Goal: Contribute content: Contribute content

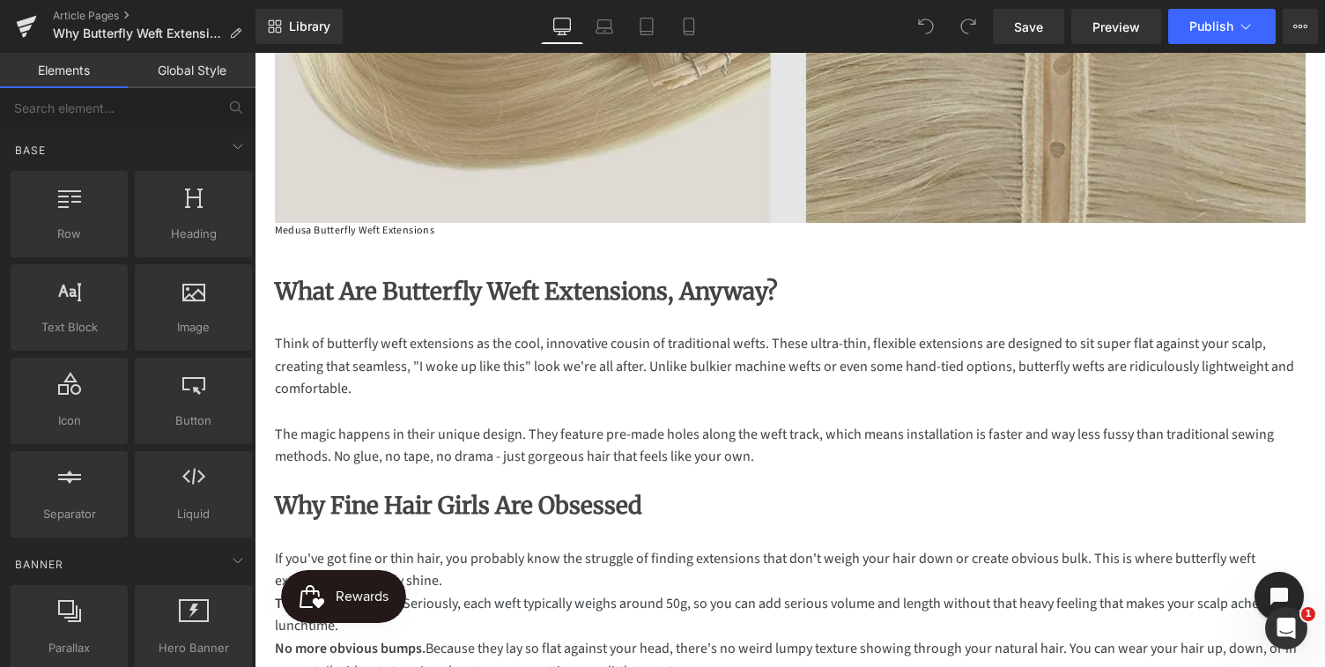
scroll to position [585, 0]
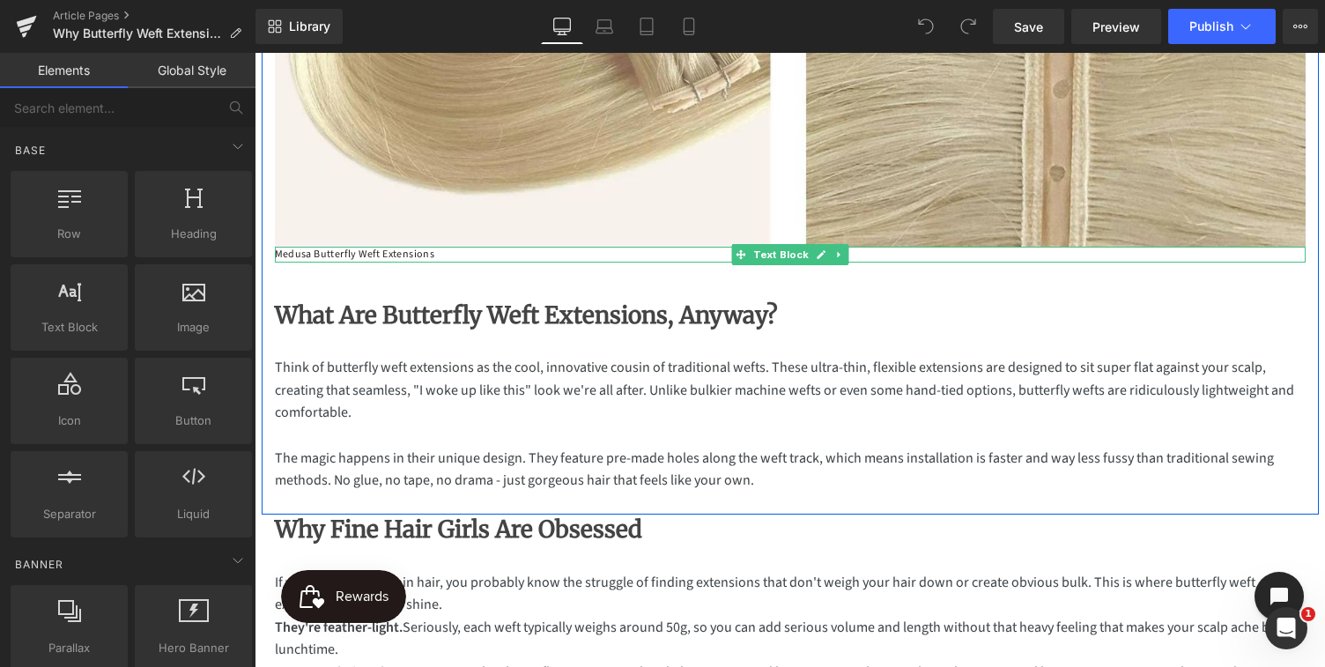
click at [296, 256] on p "Medusa Butterfly Weft Extensions" at bounding box center [790, 255] width 1031 height 16
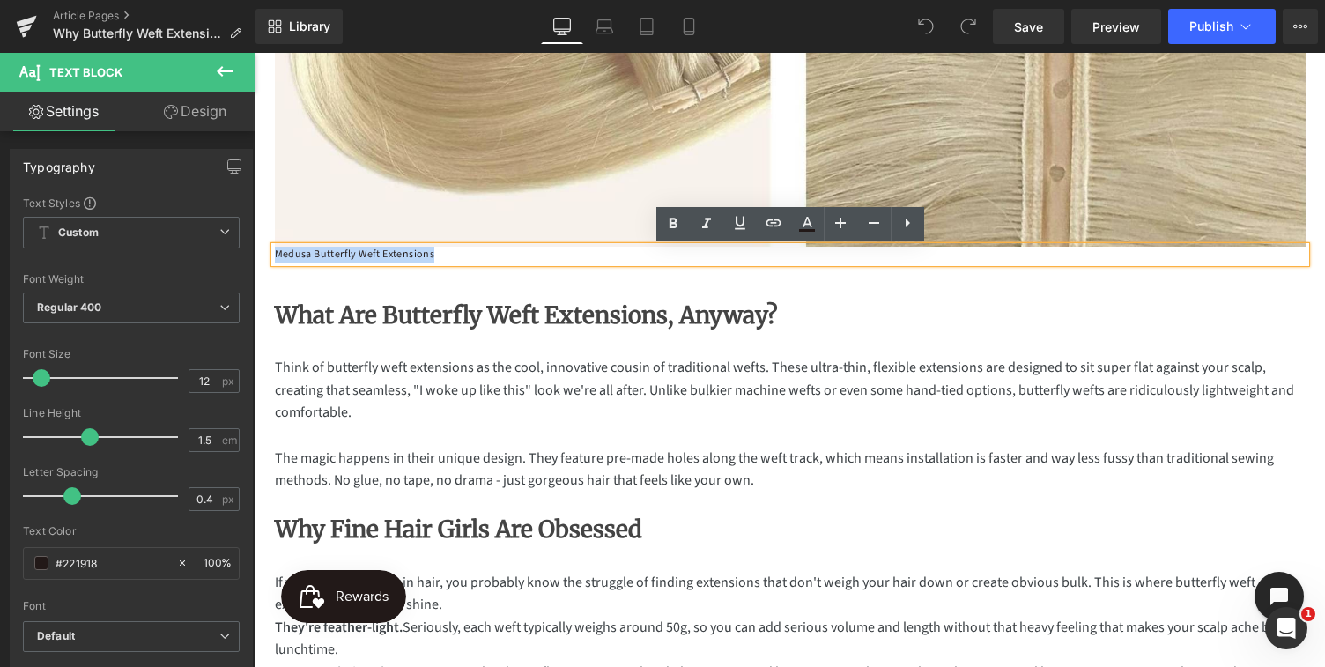
drag, startPoint x: 433, startPoint y: 255, endPoint x: 275, endPoint y: 253, distance: 157.7
click at [275, 253] on p "Medusa Butterfly Weft Extensions" at bounding box center [790, 255] width 1031 height 16
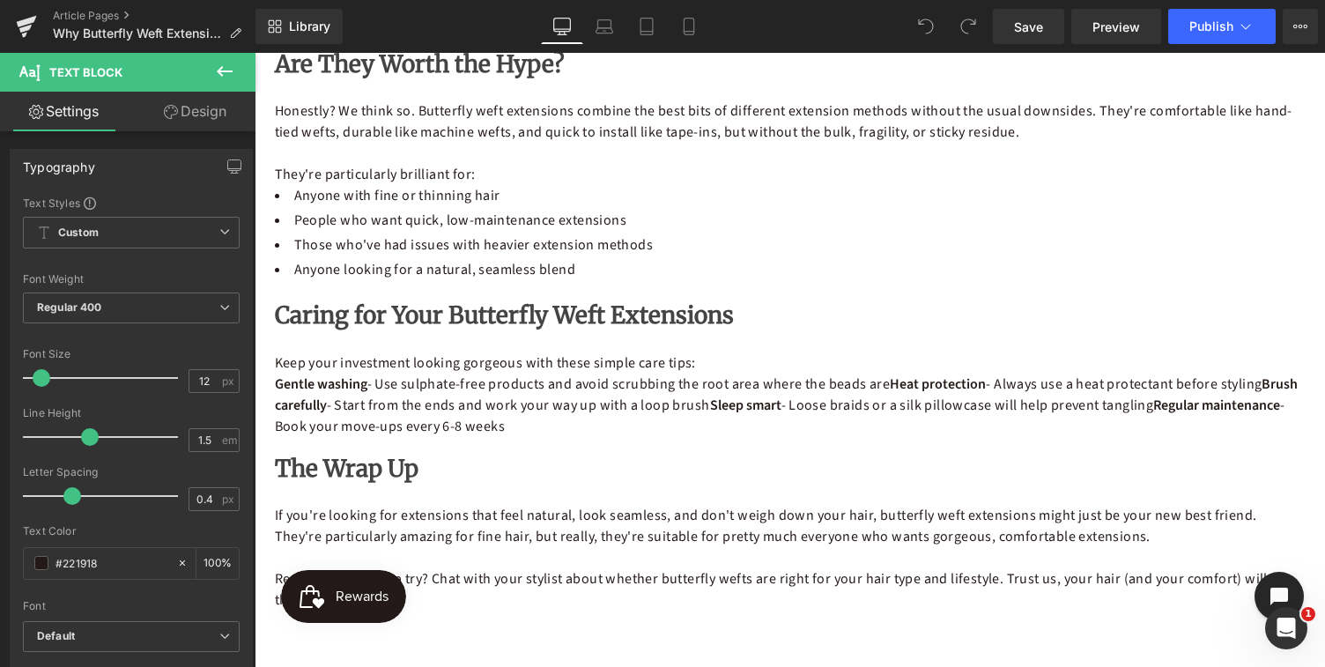
scroll to position [1992, 0]
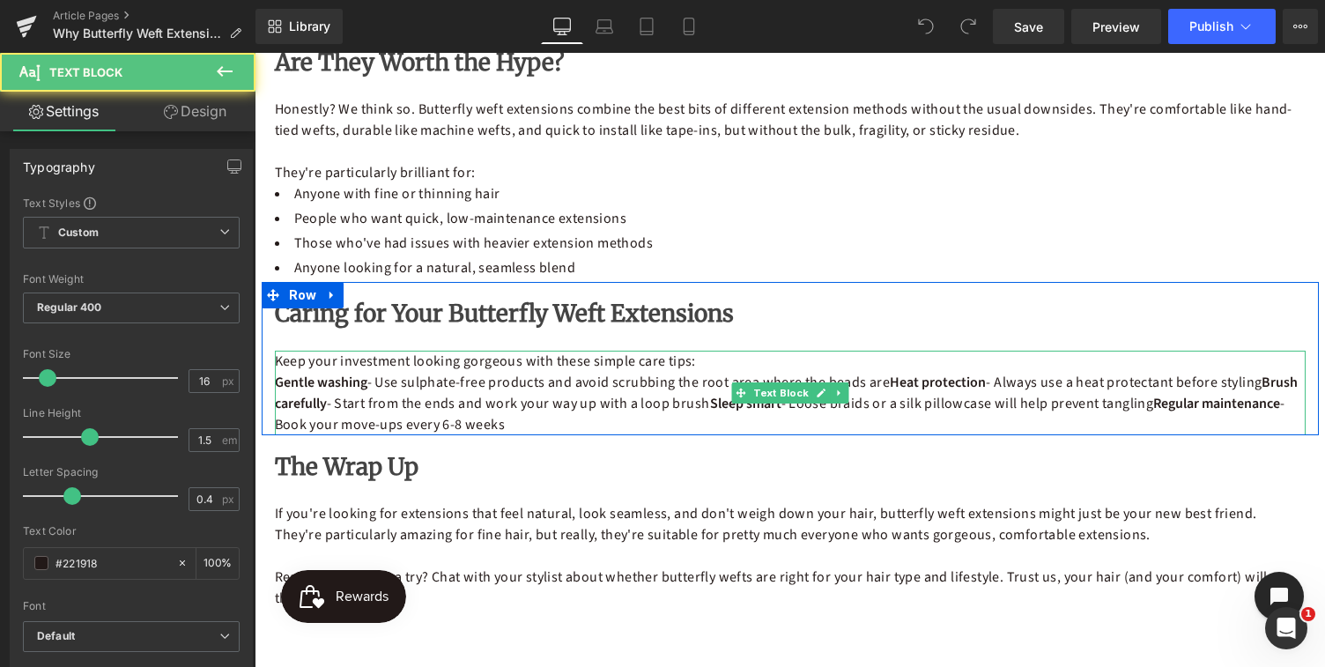
click at [899, 382] on strong "Heat protection" at bounding box center [938, 382] width 96 height 19
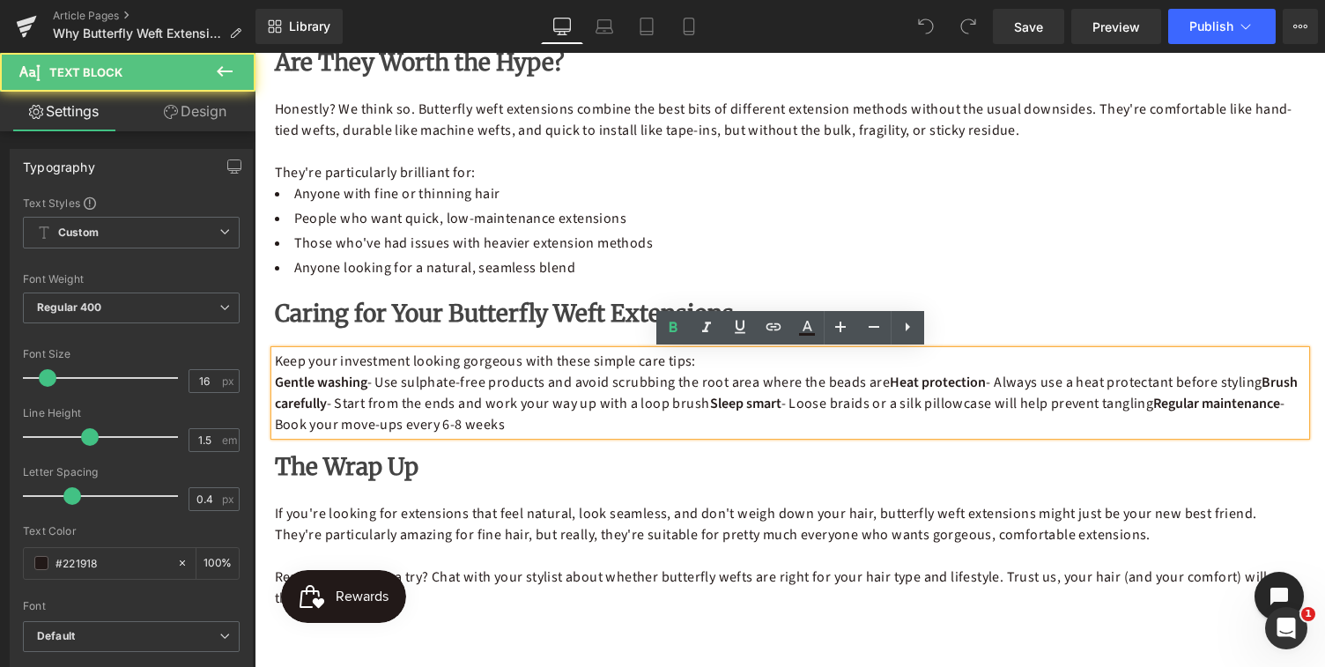
click at [895, 382] on strong "Heat protection" at bounding box center [938, 382] width 96 height 19
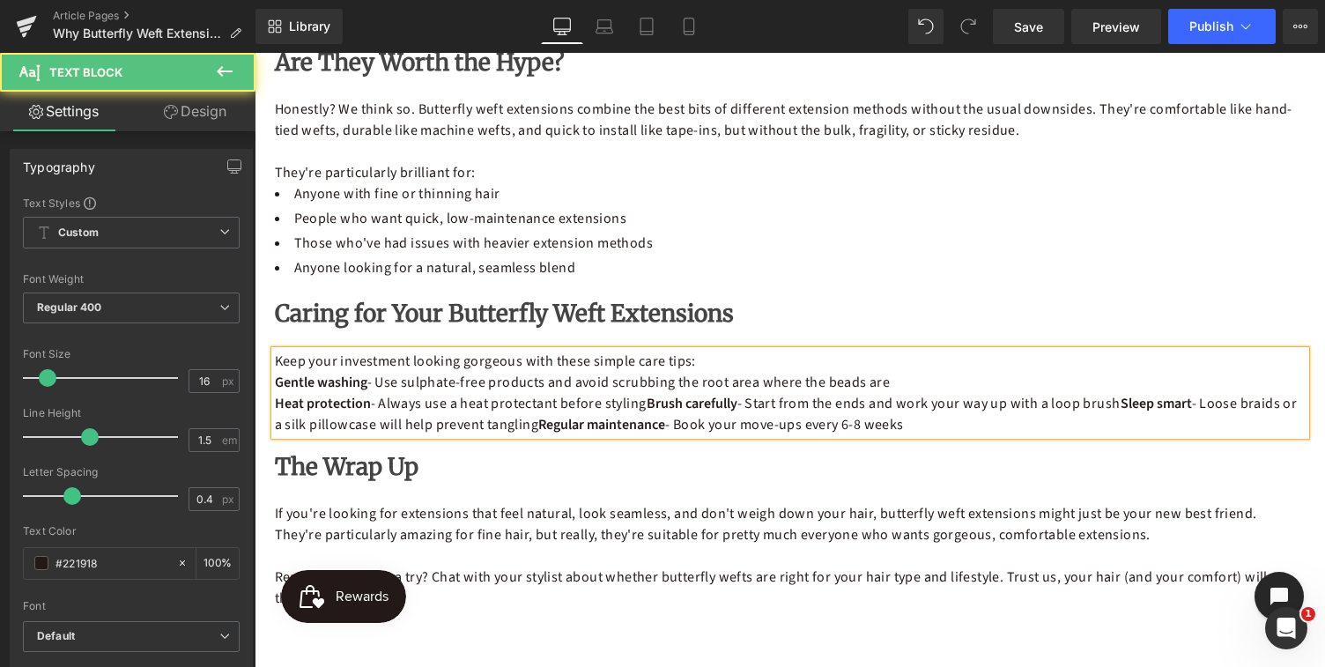
click at [653, 399] on strong "Brush carefully" at bounding box center [692, 403] width 91 height 19
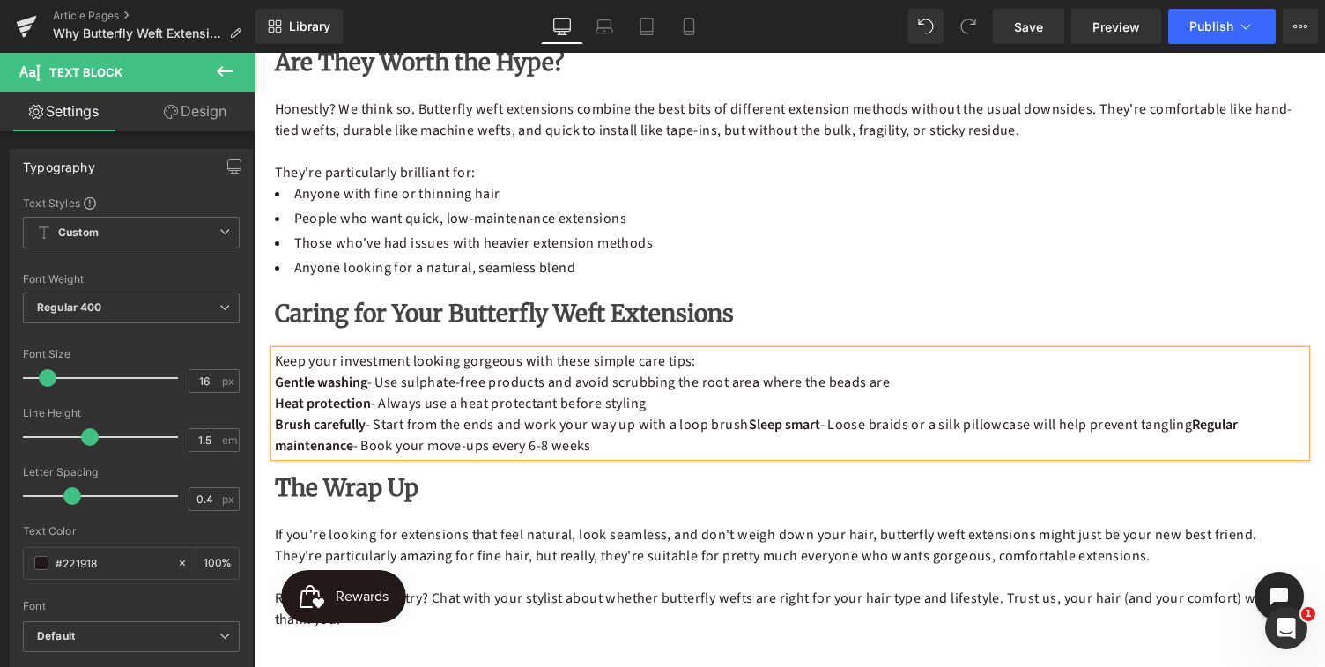
click at [752, 424] on strong "Sleep smart" at bounding box center [784, 424] width 71 height 19
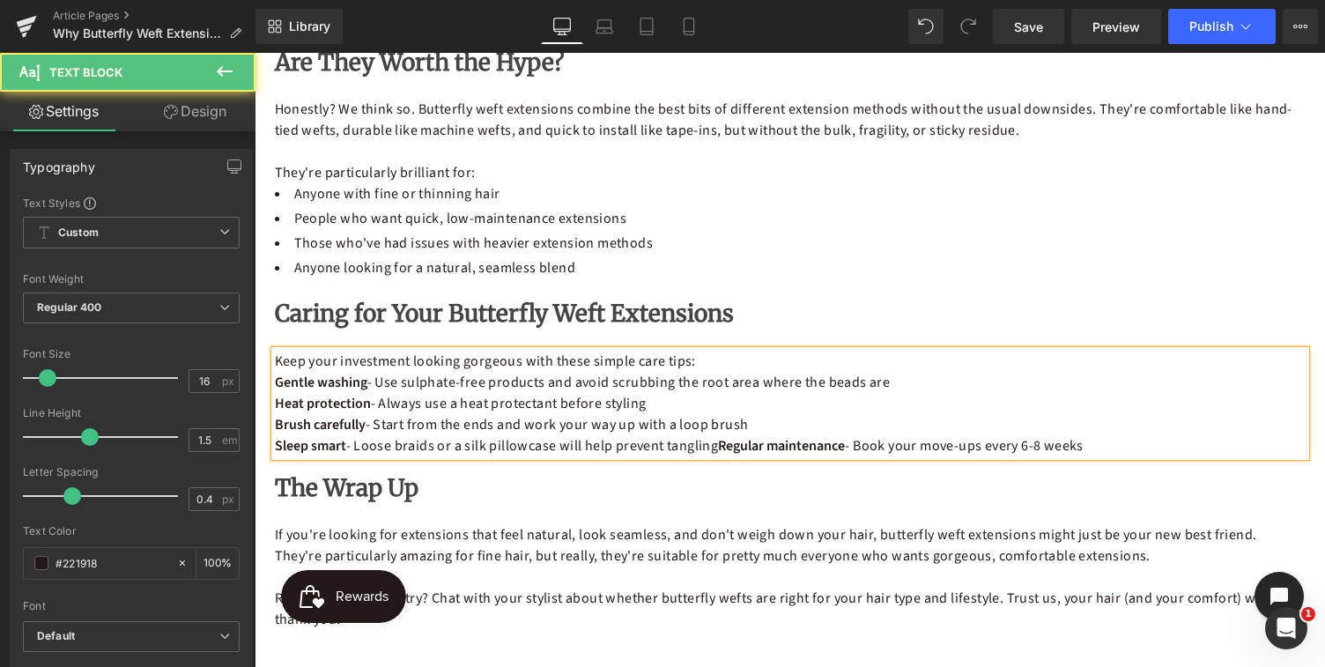
click at [724, 442] on strong "Regular maintenance" at bounding box center [781, 445] width 127 height 19
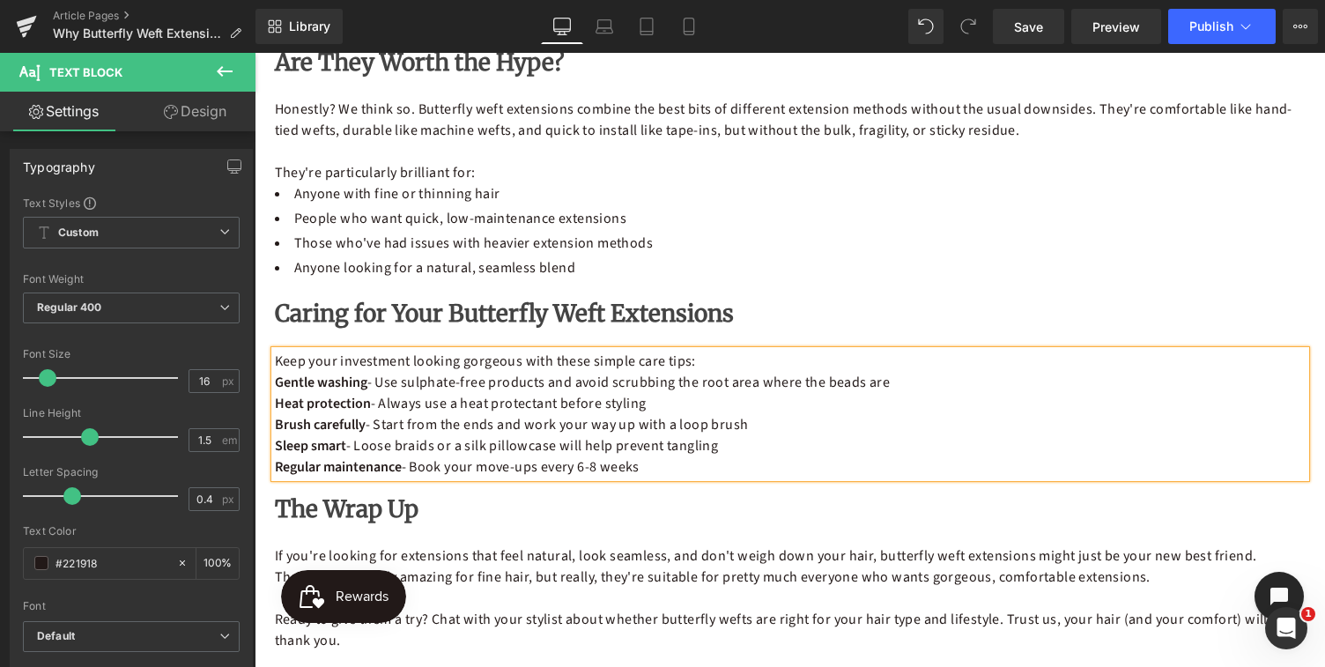
click at [702, 358] on p "Keep your investment looking gorgeous with these simple care tips:" at bounding box center [790, 361] width 1031 height 21
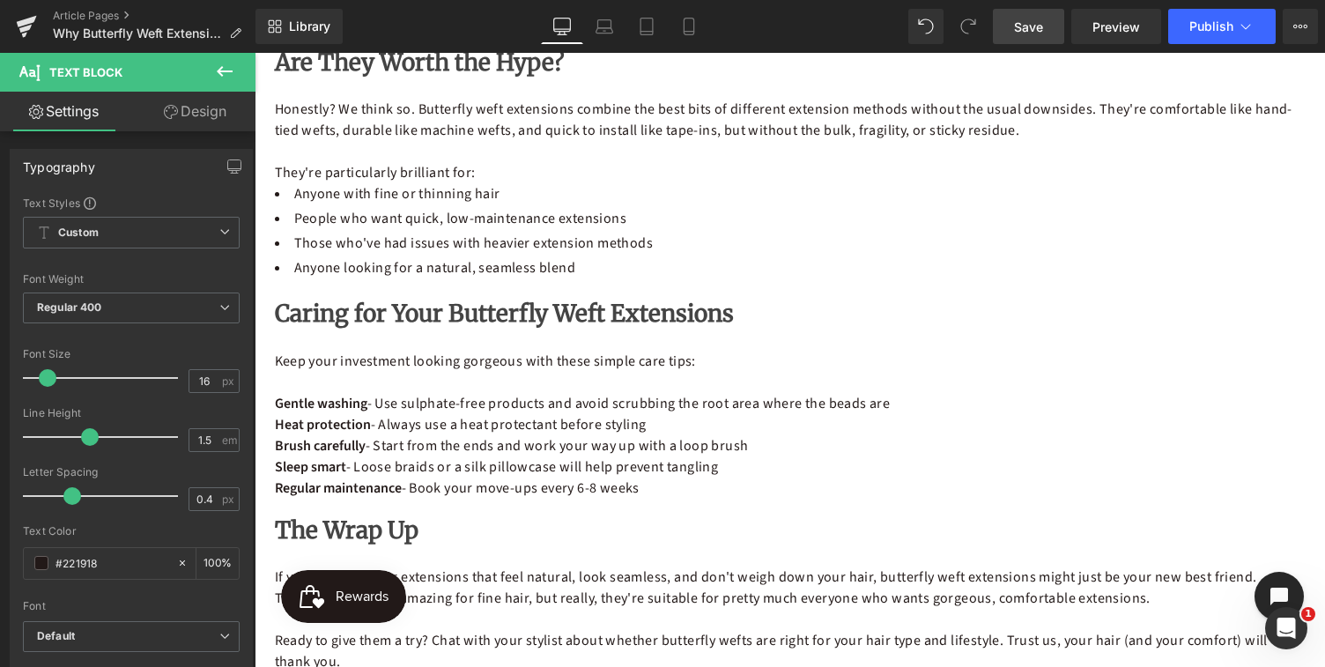
click at [1027, 27] on span "Save" at bounding box center [1028, 27] width 29 height 19
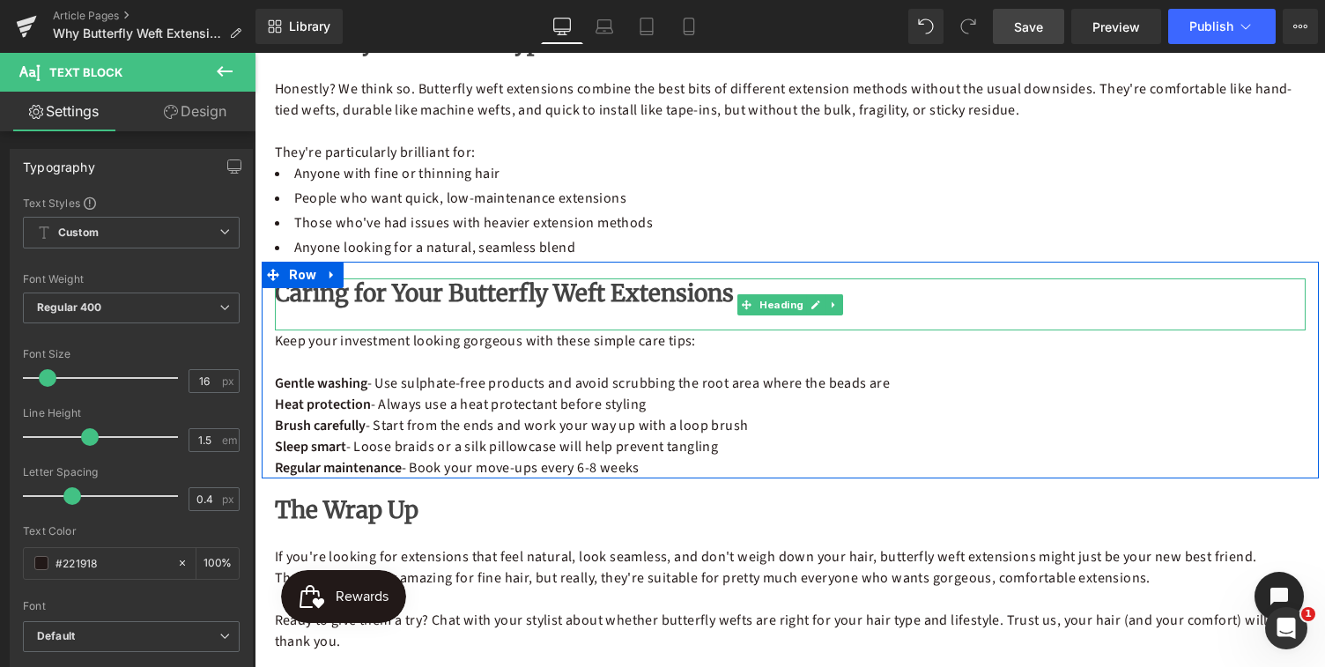
scroll to position [1993, 0]
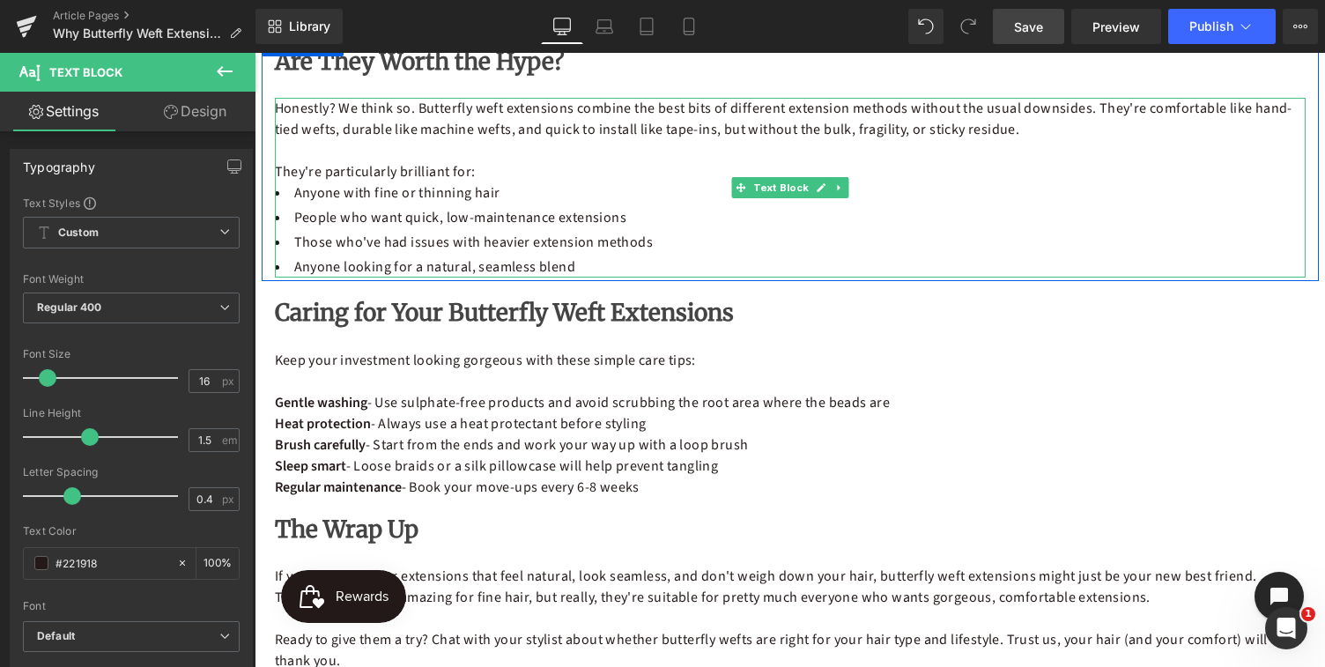
click at [465, 240] on li "Those who've had issues with heavier extension methods" at bounding box center [790, 242] width 1031 height 21
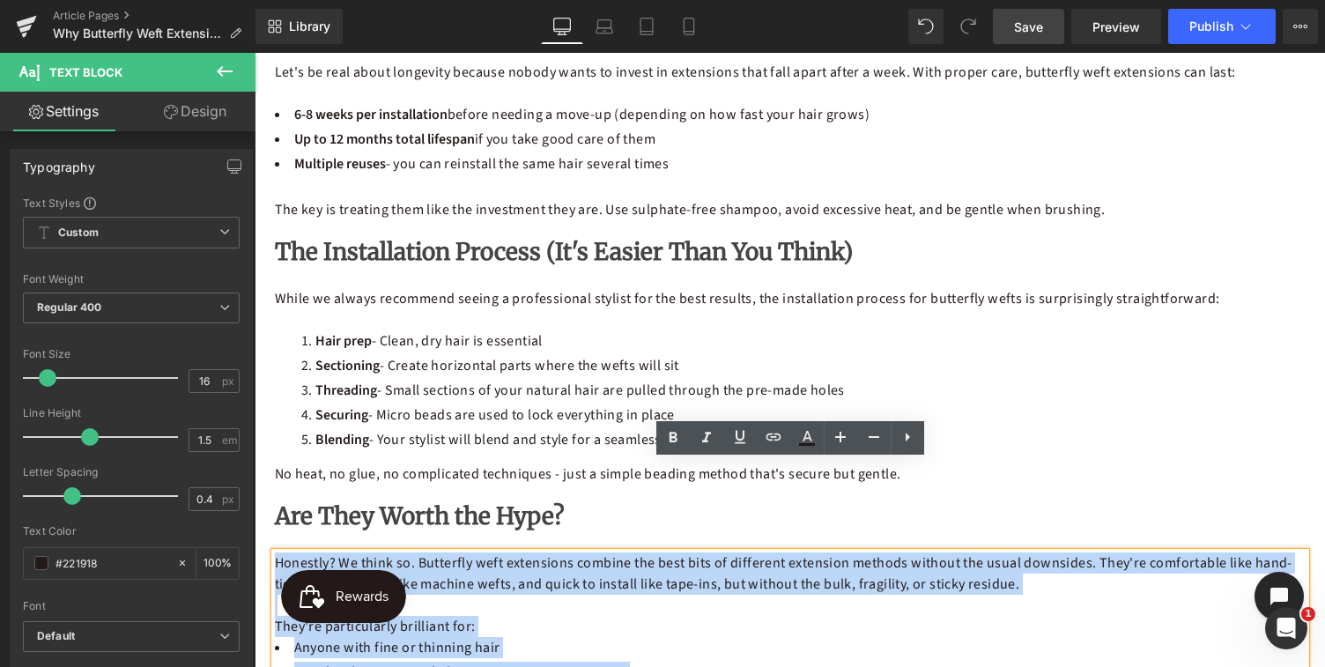
scroll to position [1531, 0]
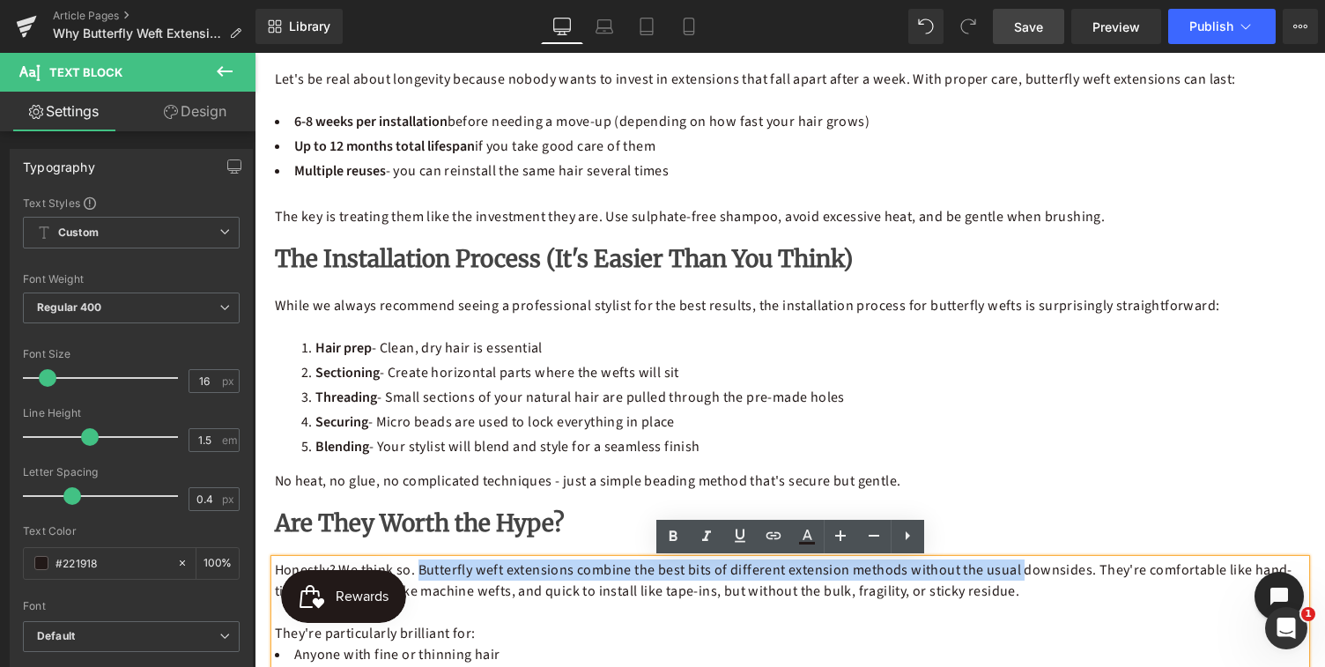
drag, startPoint x: 574, startPoint y: 275, endPoint x: 416, endPoint y: 573, distance: 337.4
click at [416, 573] on div "Honestly? We think so. Butterfly weft extensions combine the best bits of diffe…" at bounding box center [790, 649] width 1031 height 180
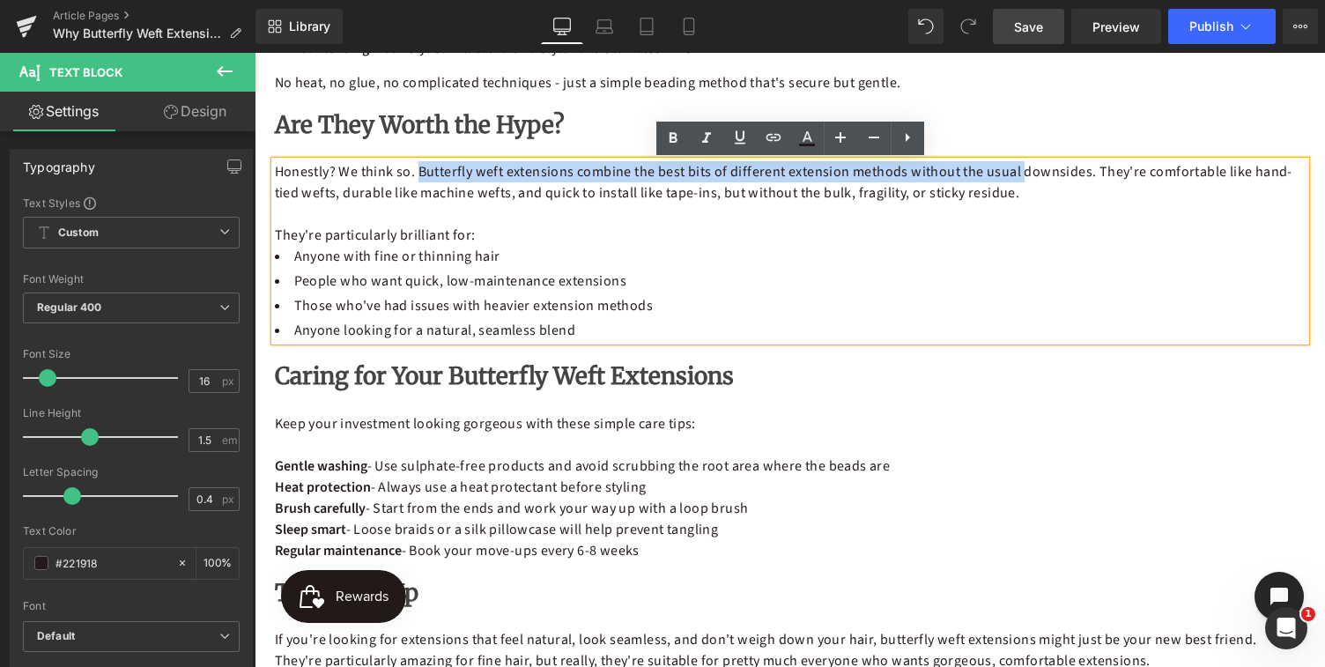
scroll to position [1937, 0]
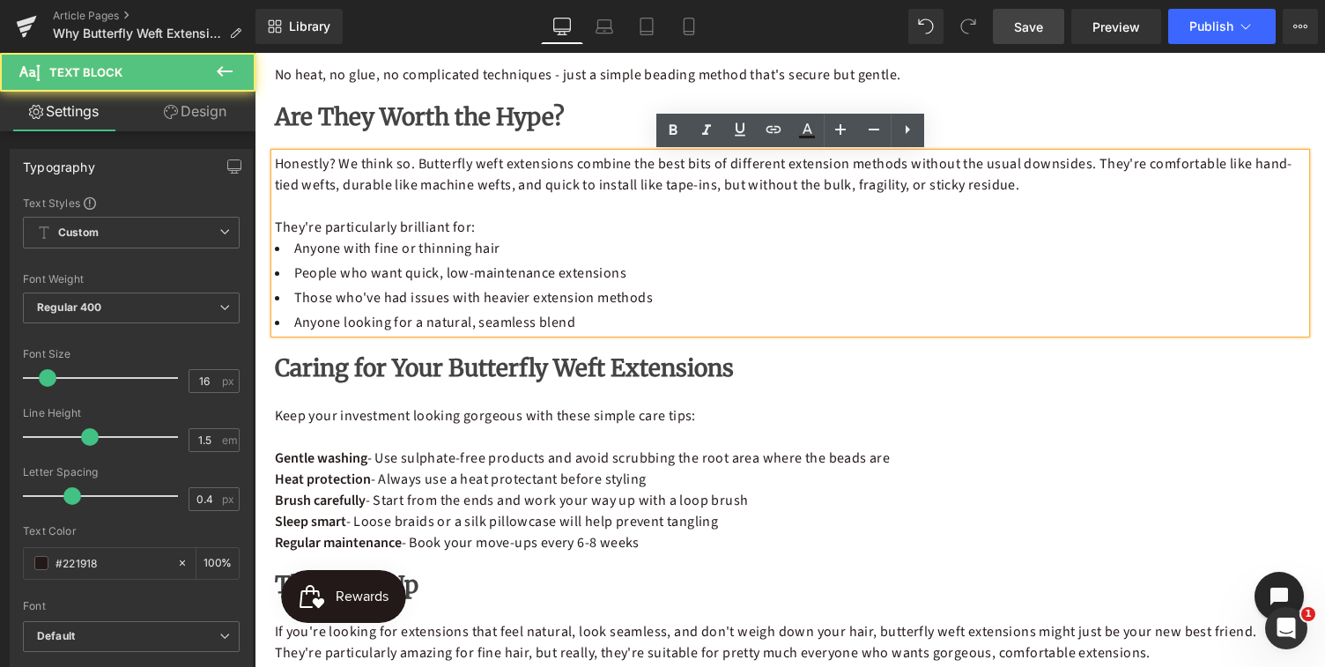
click at [692, 266] on li "People who want quick, low-maintenance extensions" at bounding box center [790, 273] width 1031 height 21
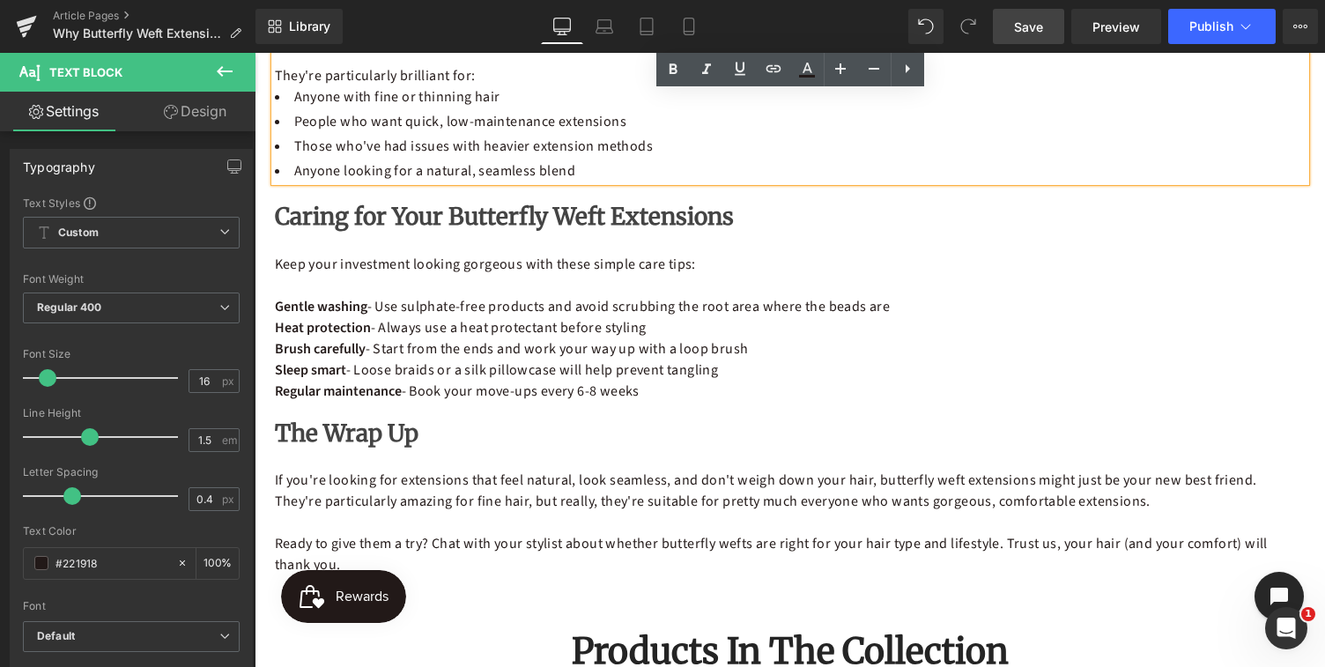
scroll to position [2057, 0]
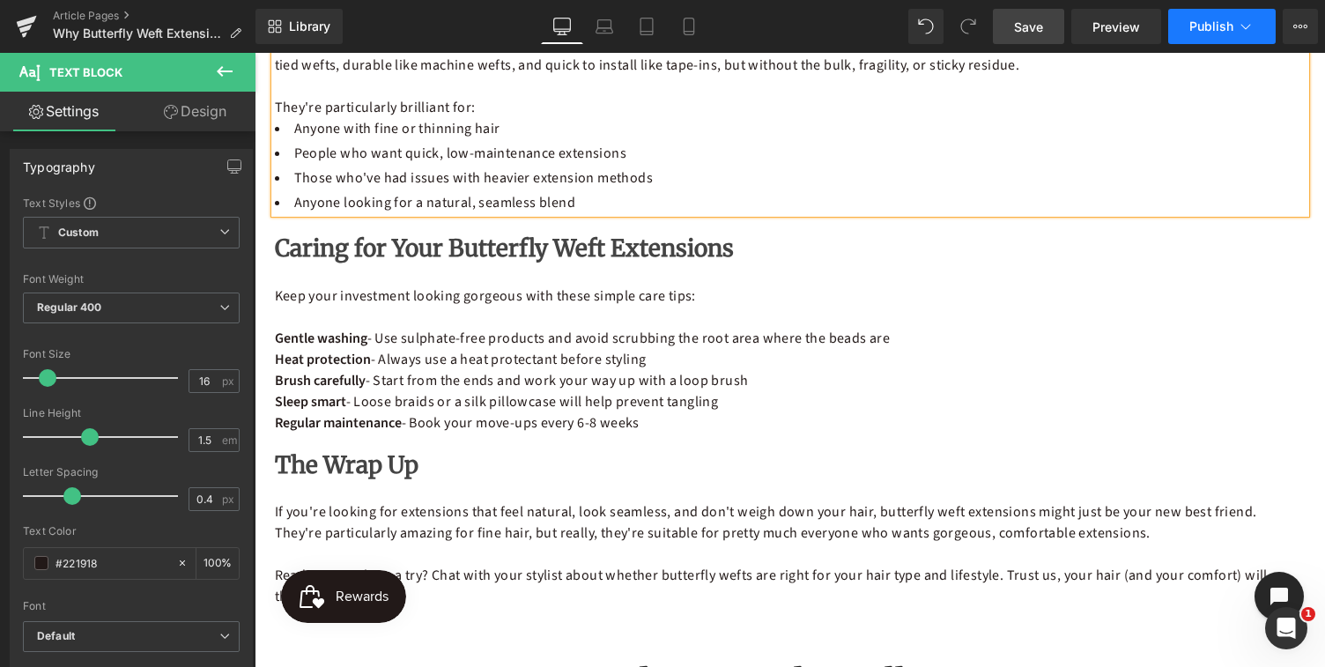
click at [1219, 32] on span "Publish" at bounding box center [1211, 26] width 44 height 14
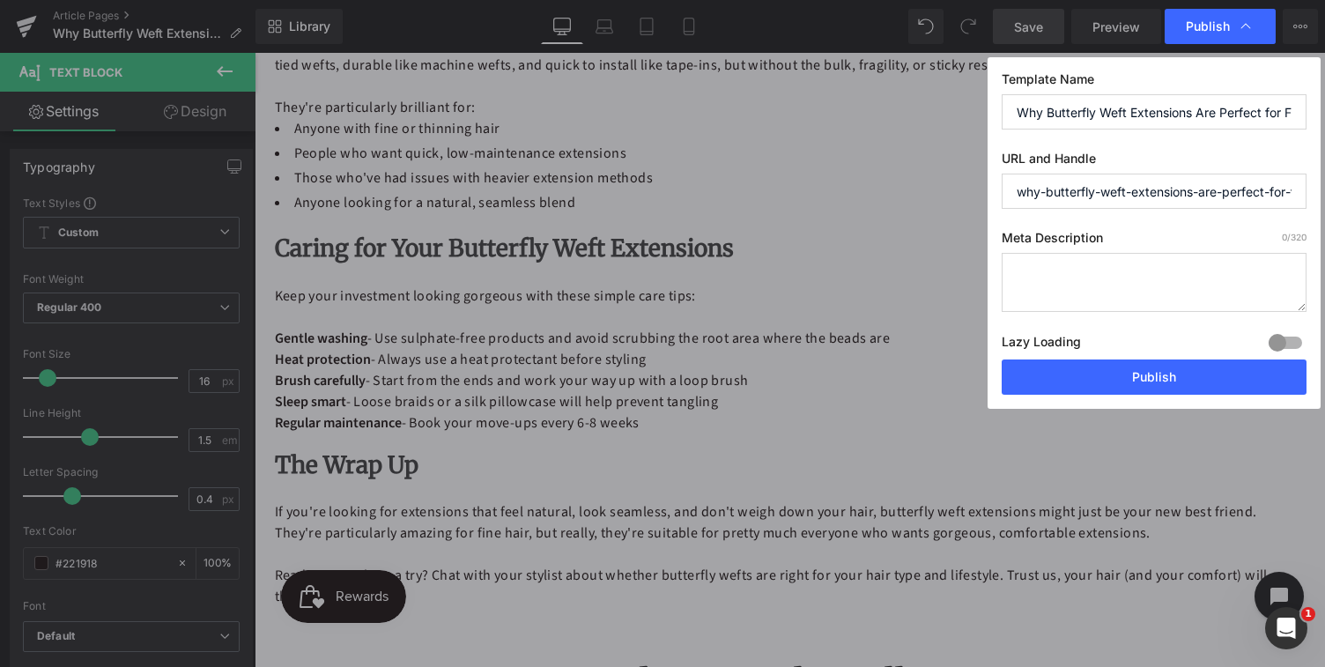
click at [1073, 290] on textarea at bounding box center [1154, 282] width 305 height 59
paste textarea "Discover why butterfly weft extensions are perfect for fine hair. Lightweight, …"
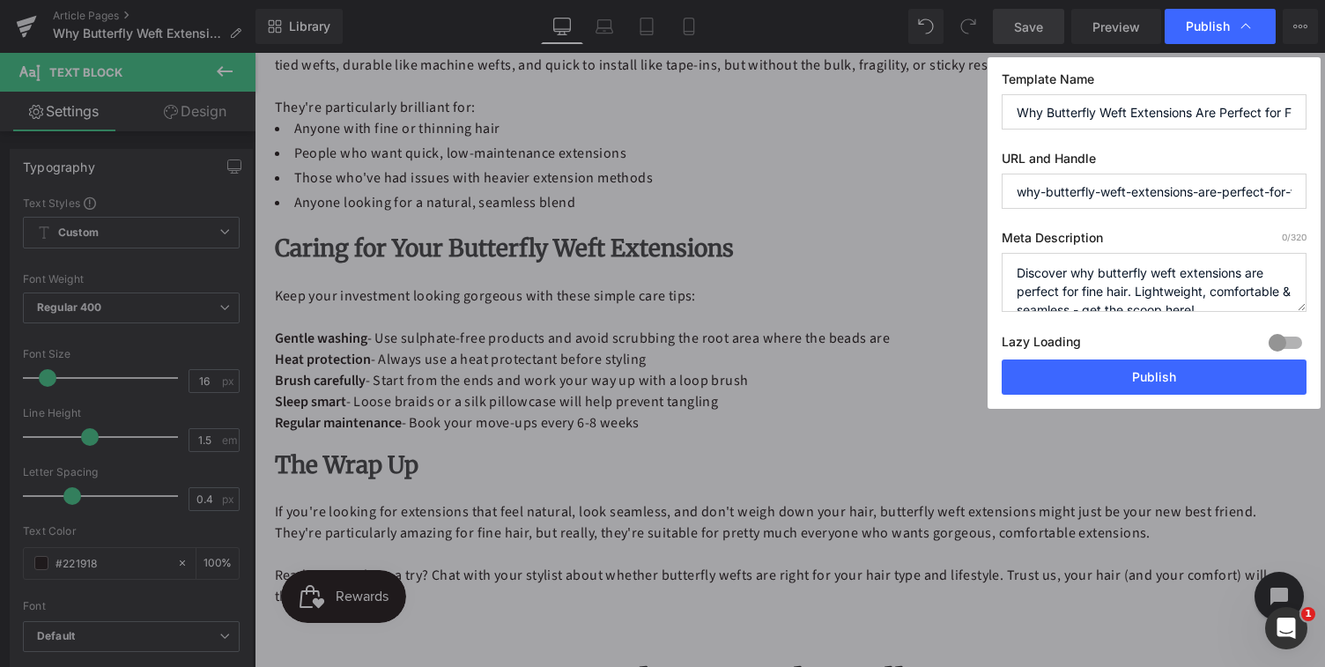
scroll to position [6, 0]
type textarea "Discover why butterfly weft extensions are perfect for fine hair. Lightweight, …"
drag, startPoint x: 1039, startPoint y: 192, endPoint x: 1014, endPoint y: 192, distance: 24.7
click at [1014, 192] on input "why-butterfly-weft-extensions-are-perfect-for-fine-hair" at bounding box center [1154, 191] width 305 height 35
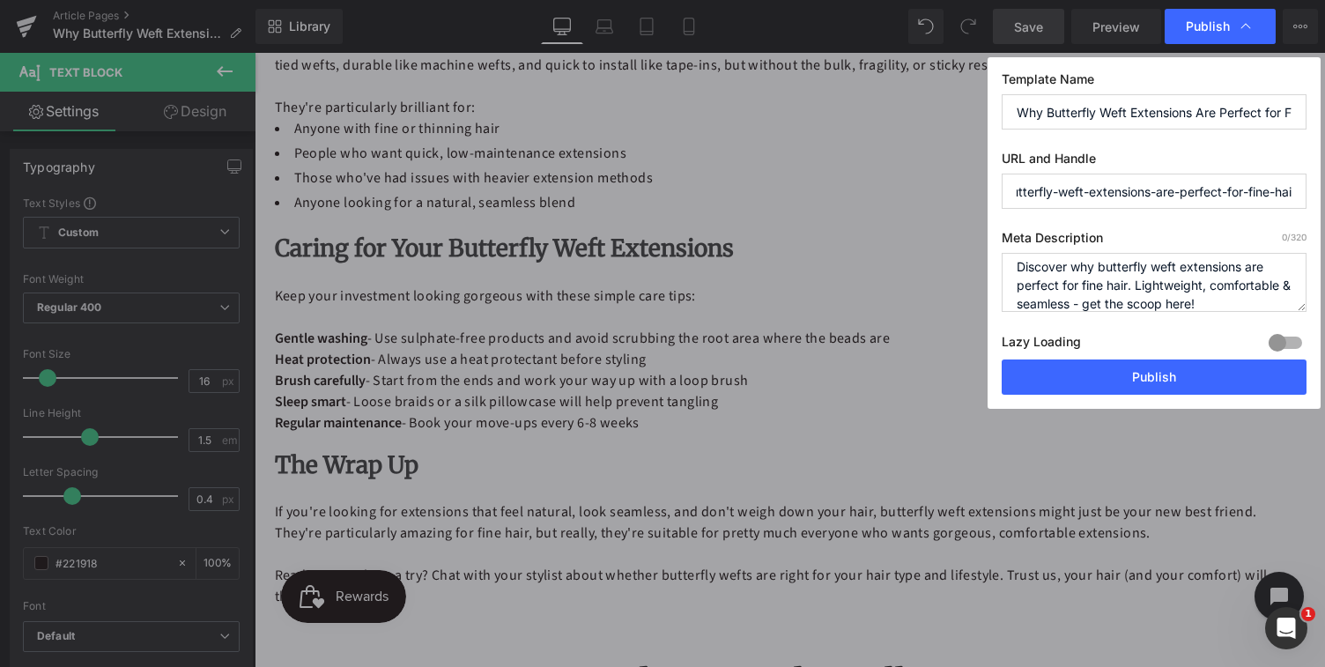
drag, startPoint x: 1148, startPoint y: 191, endPoint x: 1312, endPoint y: 196, distance: 163.9
click at [1312, 196] on div "Template Name Why Butterfly Weft Extensions Are Perfect for Fine Hair (And Ever…" at bounding box center [1154, 233] width 333 height 352
click at [1052, 191] on input "what-butterfly-weft-extensions" at bounding box center [1154, 191] width 305 height 35
type input "what-are-butterfly-weft-extensions"
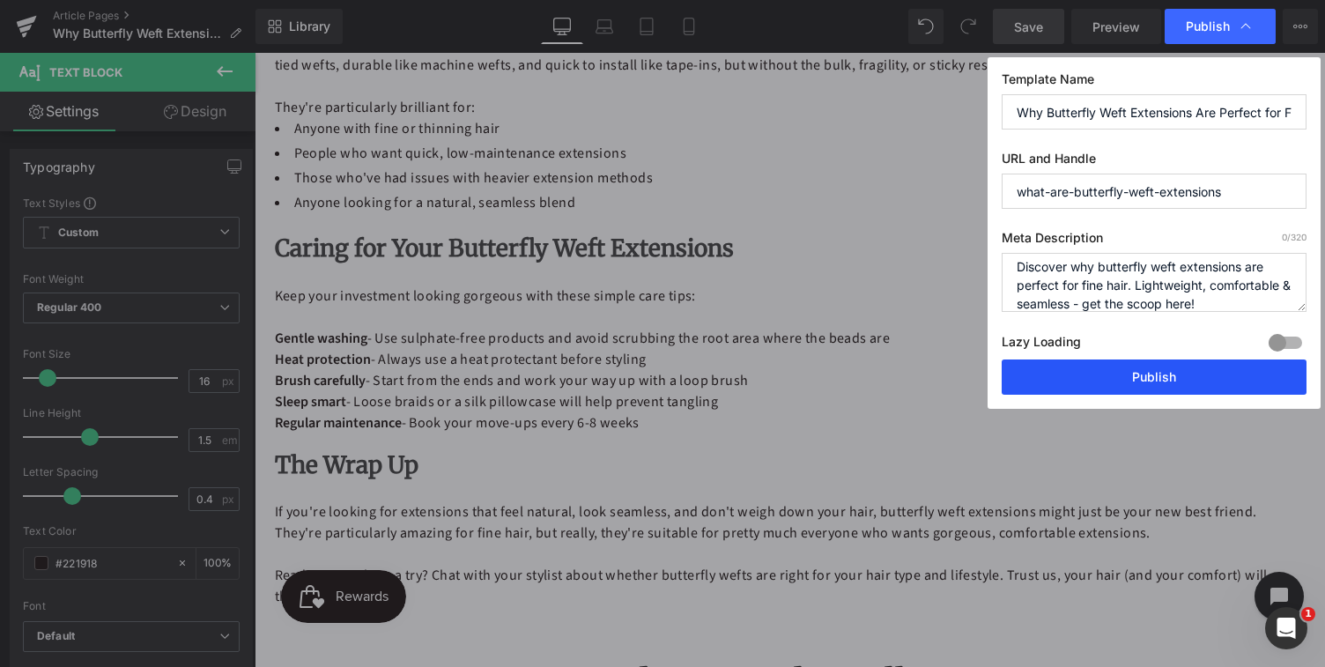
click at [1158, 377] on button "Publish" at bounding box center [1154, 376] width 305 height 35
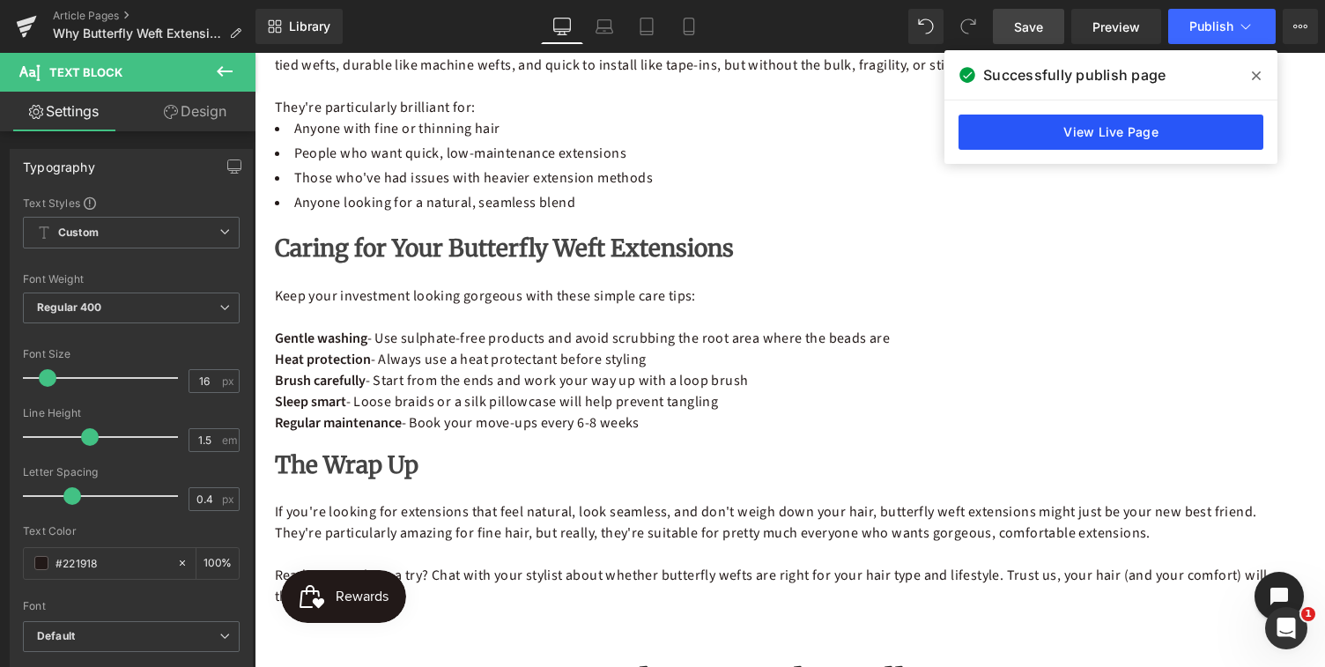
click at [1112, 138] on link "View Live Page" at bounding box center [1111, 132] width 305 height 35
click at [255, 0] on html "Skip to content Close menu Human Hair Extensions [GEOGRAPHIC_DATA] 16 Inch Orig…" at bounding box center [790, 138] width 1070 height 4285
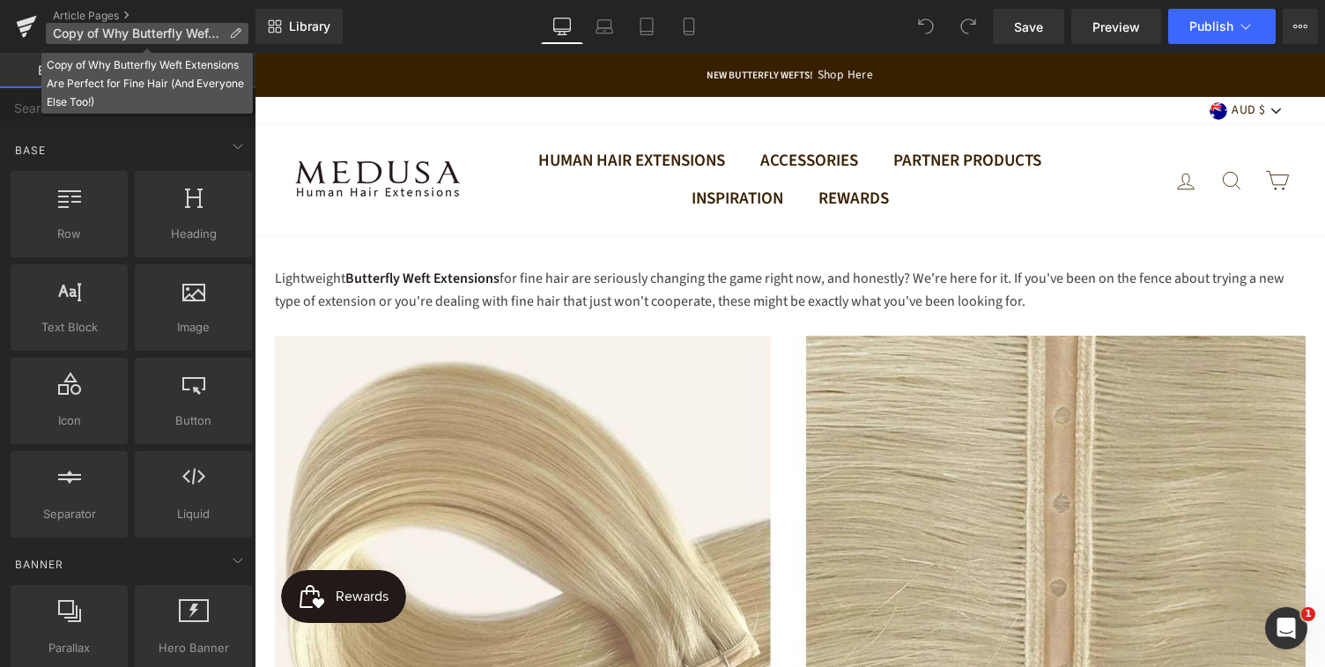
click at [227, 28] on p "Copy of Why Butterfly Weft Extensions Are Perfect for Fine Hair (And Everyone E…" at bounding box center [147, 33] width 203 height 21
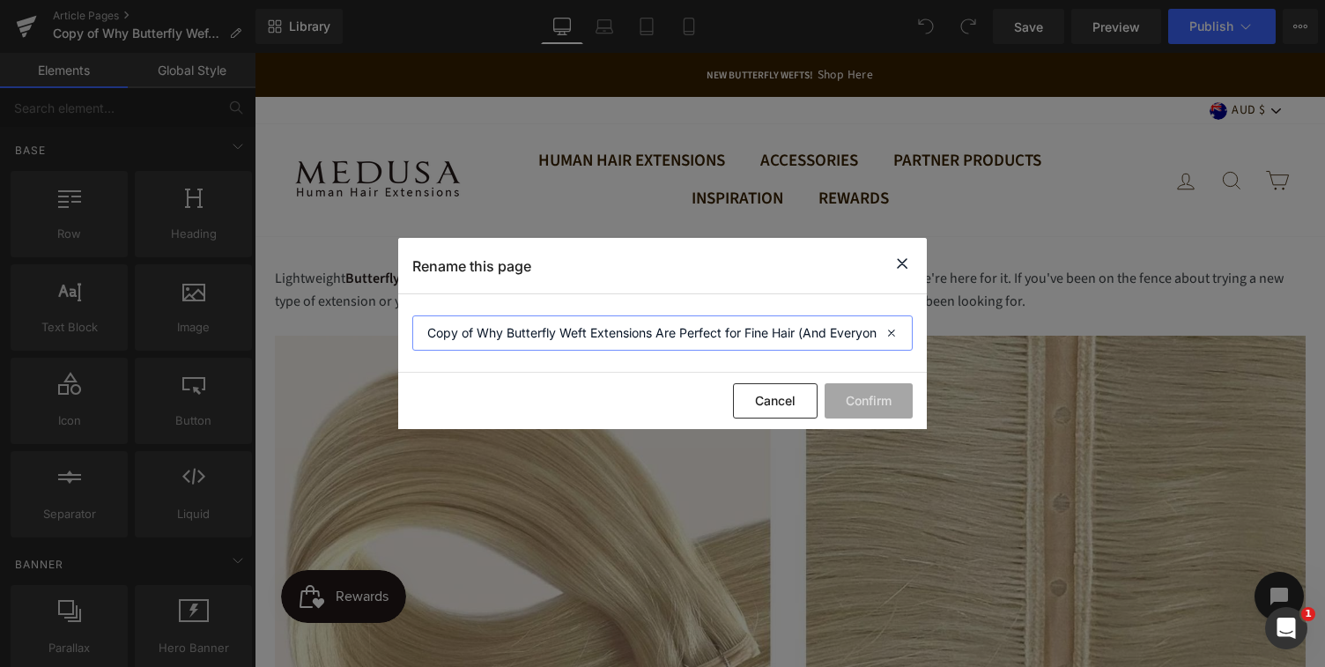
scroll to position [0, 71]
drag, startPoint x: 428, startPoint y: 337, endPoint x: 950, endPoint y: 338, distance: 521.6
click at [950, 338] on div "Rename this page Copy of Why Butterfly Weft Extensions Are Perfect for Fine Hai…" at bounding box center [662, 333] width 1325 height 667
paste input ""Human Is Human, Right?" Why Remy Hair Actually Matters"
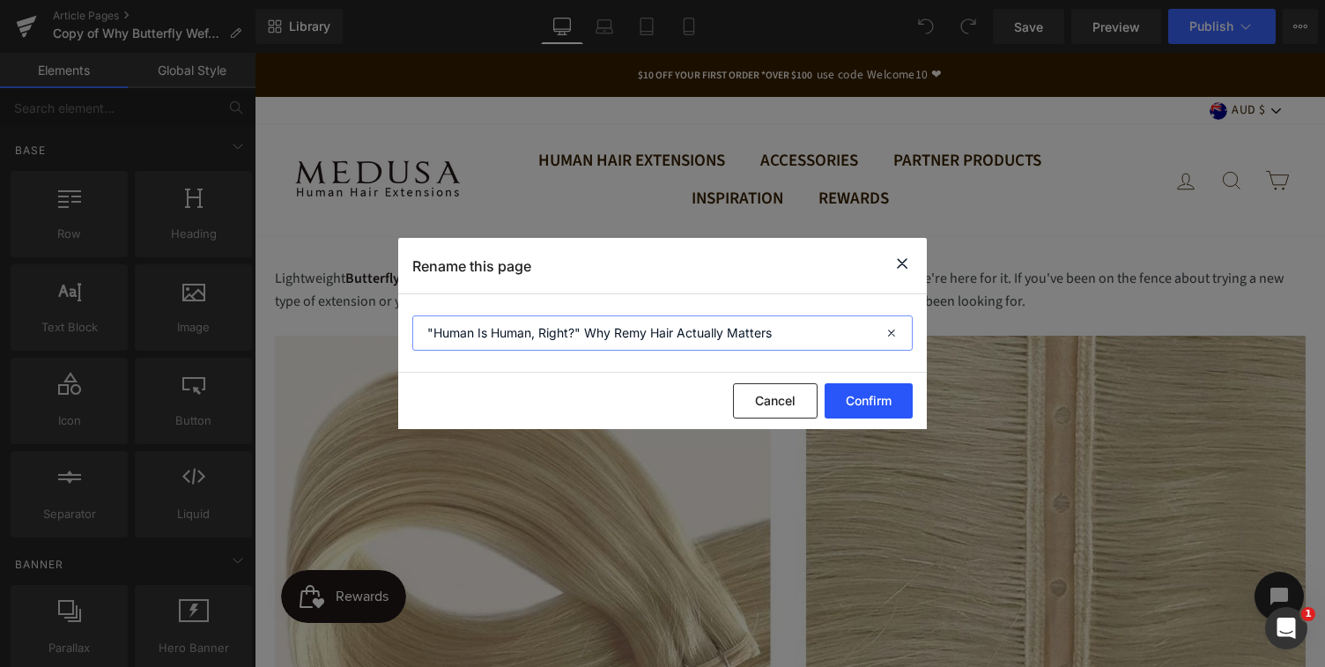
type input ""Human Is Human, Right?" Why Remy Hair Actually Matters"
click at [870, 402] on button "Confirm" at bounding box center [869, 400] width 88 height 35
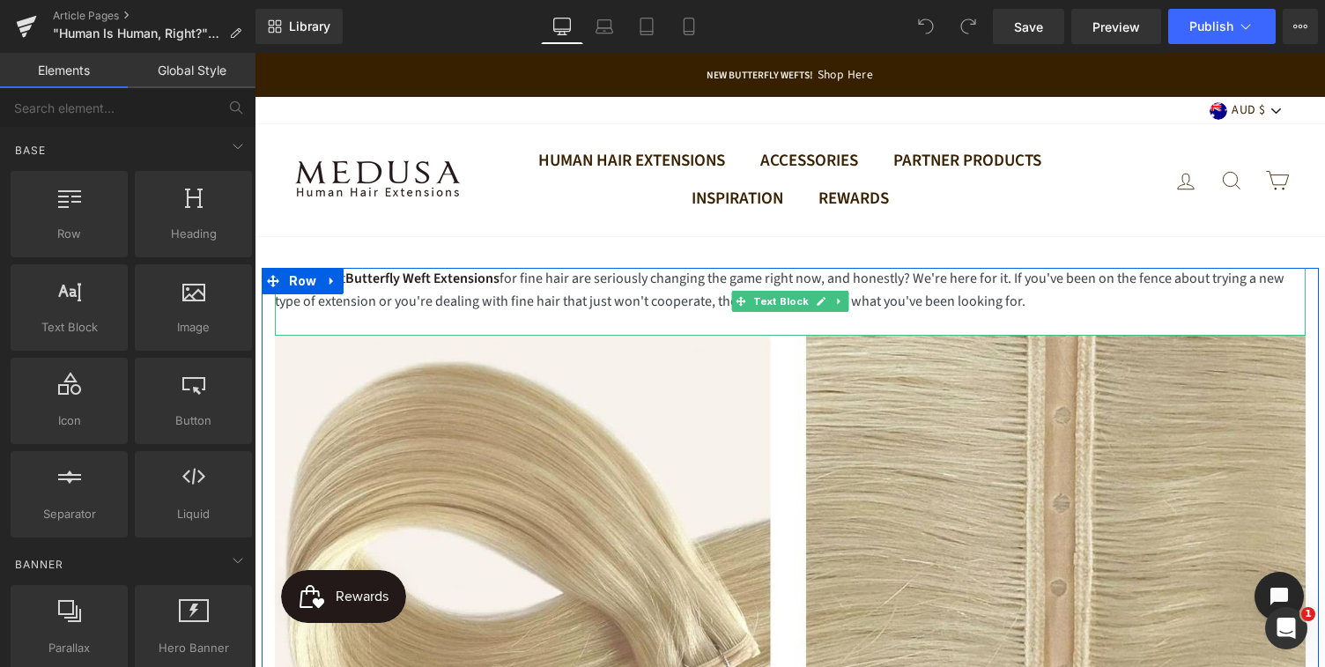
click at [571, 311] on div "Lightweight Butterfly Weft Extensions for fine hair are seriously changing the …" at bounding box center [790, 290] width 1031 height 45
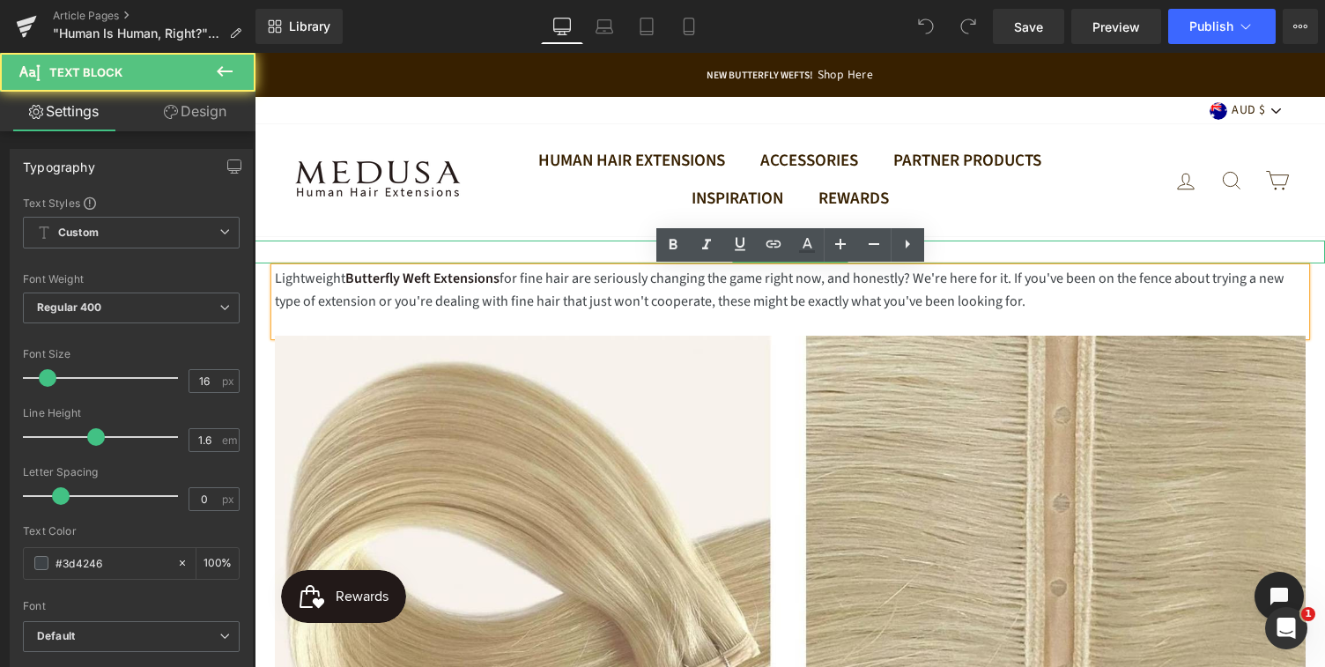
drag, startPoint x: 1027, startPoint y: 307, endPoint x: 319, endPoint y: 258, distance: 710.0
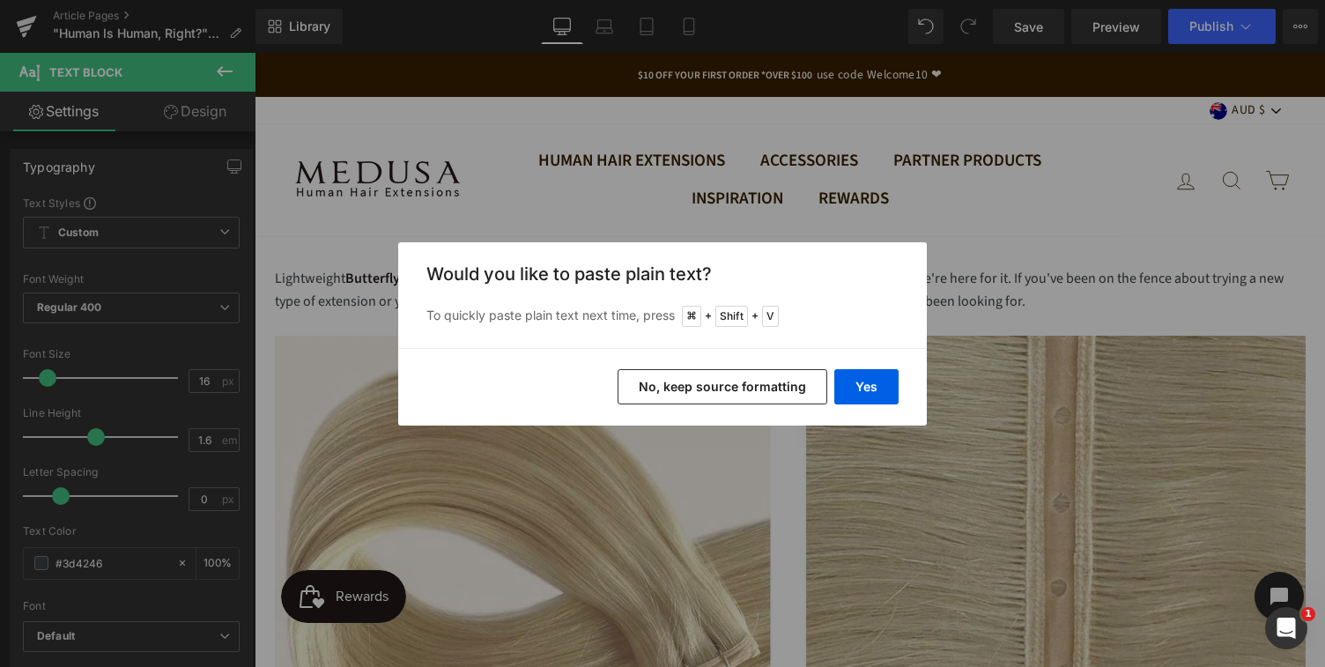
click at [768, 384] on button "No, keep source formatting" at bounding box center [723, 386] width 210 height 35
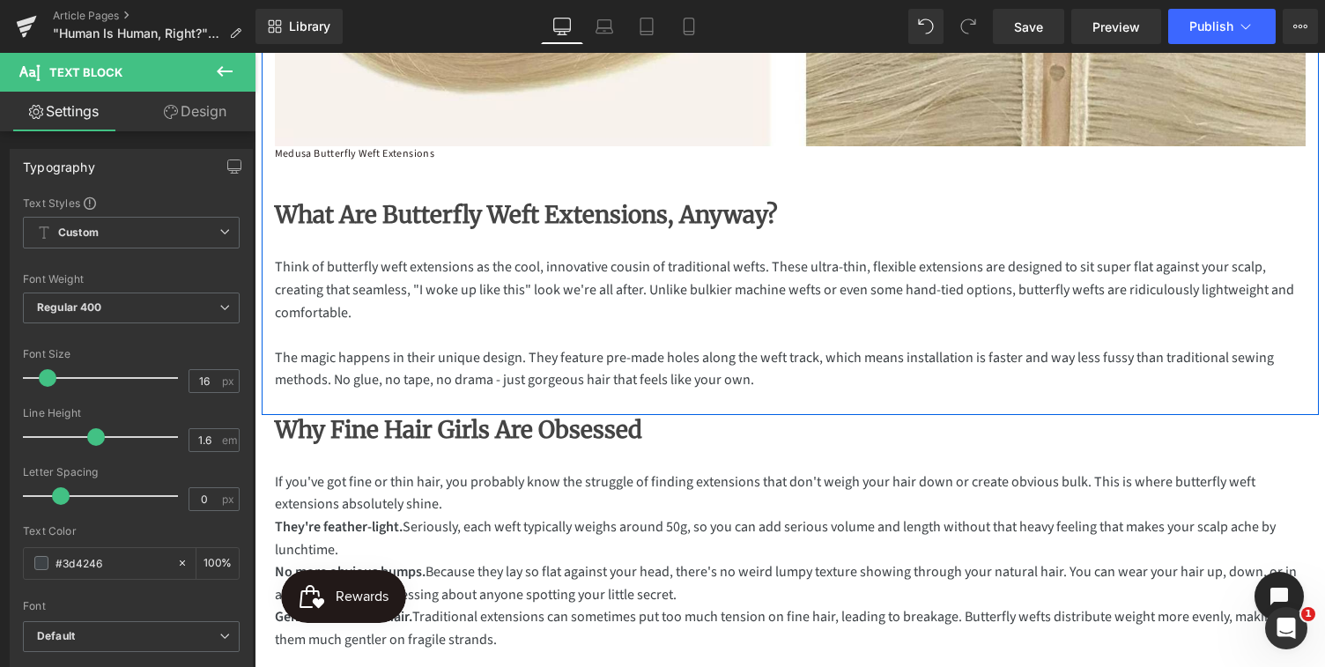
scroll to position [768, 0]
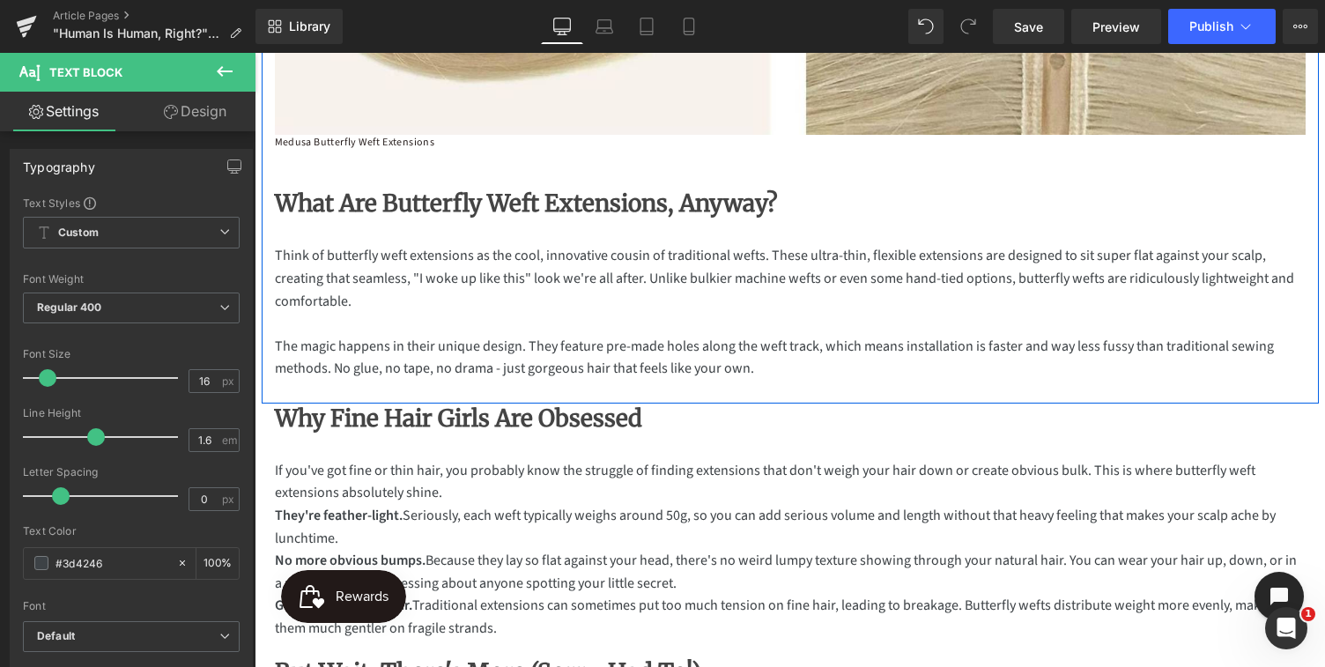
click at [528, 279] on p "Think of butterfly weft extensions as the cool, innovative cousin of traditiona…" at bounding box center [790, 279] width 1031 height 68
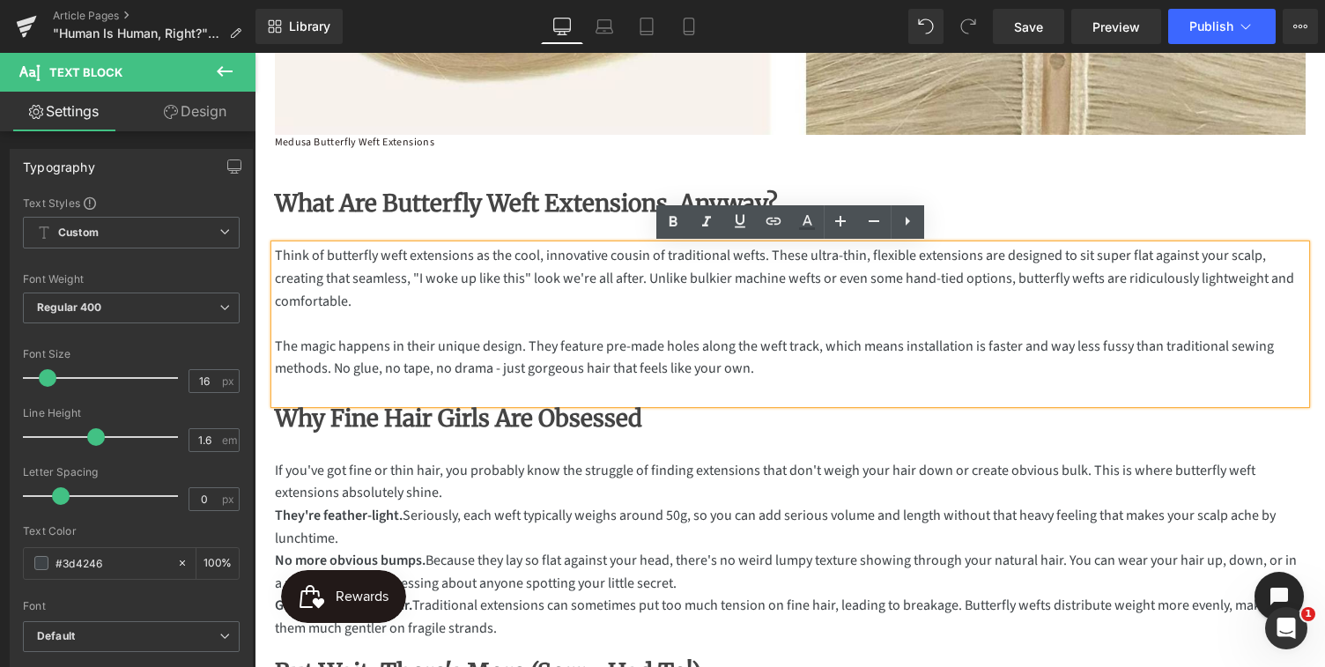
click at [481, 209] on b "What Are Butterfly Weft Extensions, Anyway?" at bounding box center [526, 203] width 503 height 29
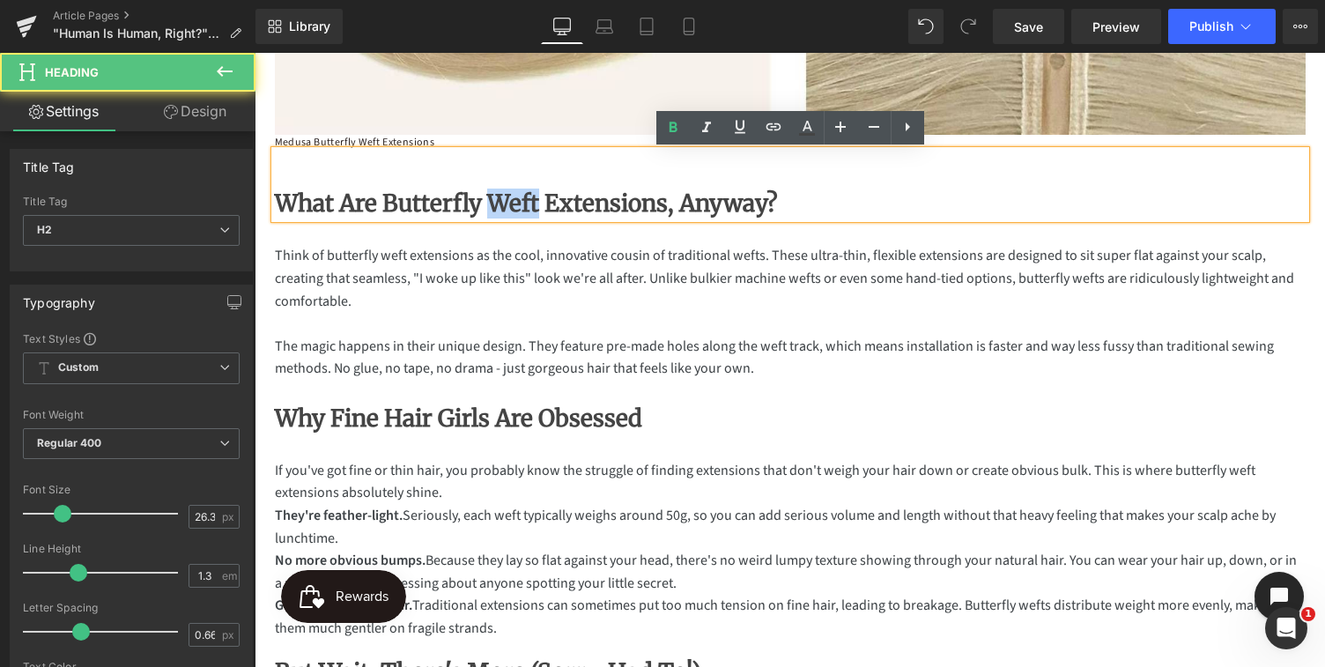
click at [481, 209] on b "What Are Butterfly Weft Extensions, Anyway?" at bounding box center [526, 203] width 503 height 29
drag, startPoint x: 746, startPoint y: 206, endPoint x: 273, endPoint y: 199, distance: 473.2
click at [275, 199] on div "What Are Butterfly Weft Extensions, Anyway?" at bounding box center [790, 185] width 1031 height 68
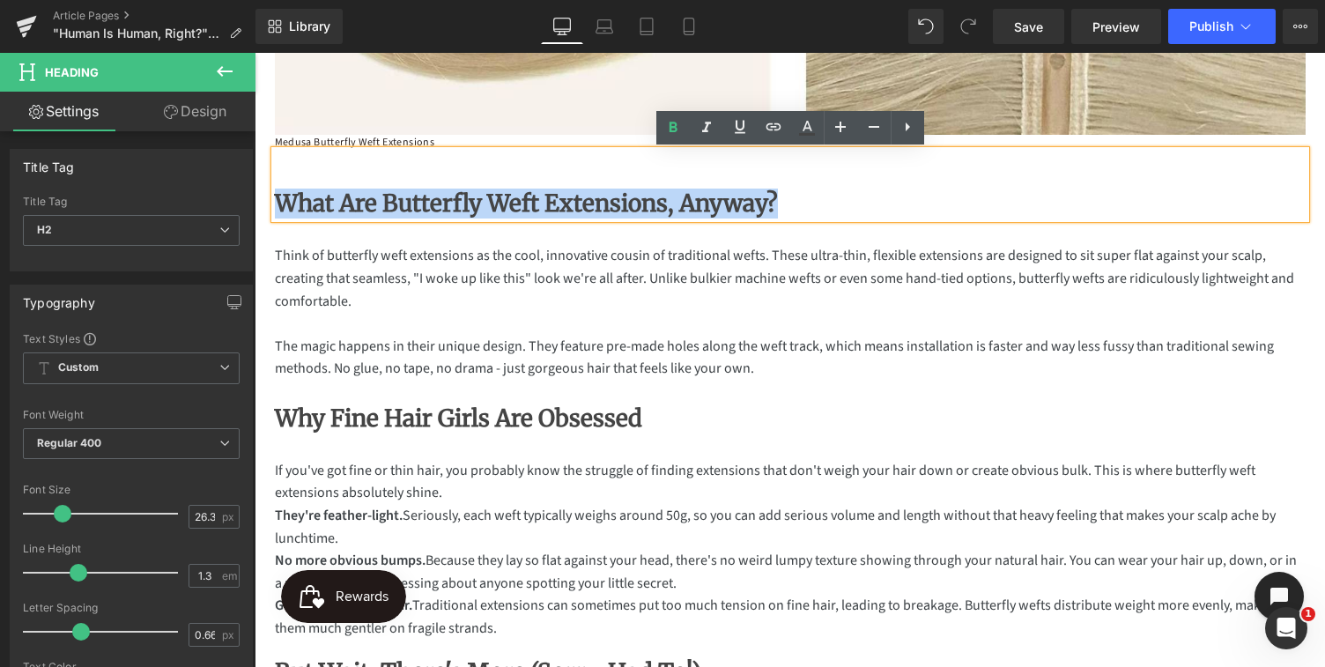
drag, startPoint x: 273, startPoint y: 199, endPoint x: 280, endPoint y: 206, distance: 10.0
click at [279, 205] on div "What Are Butterfly Weft Extensions, Anyway?" at bounding box center [790, 185] width 1031 height 68
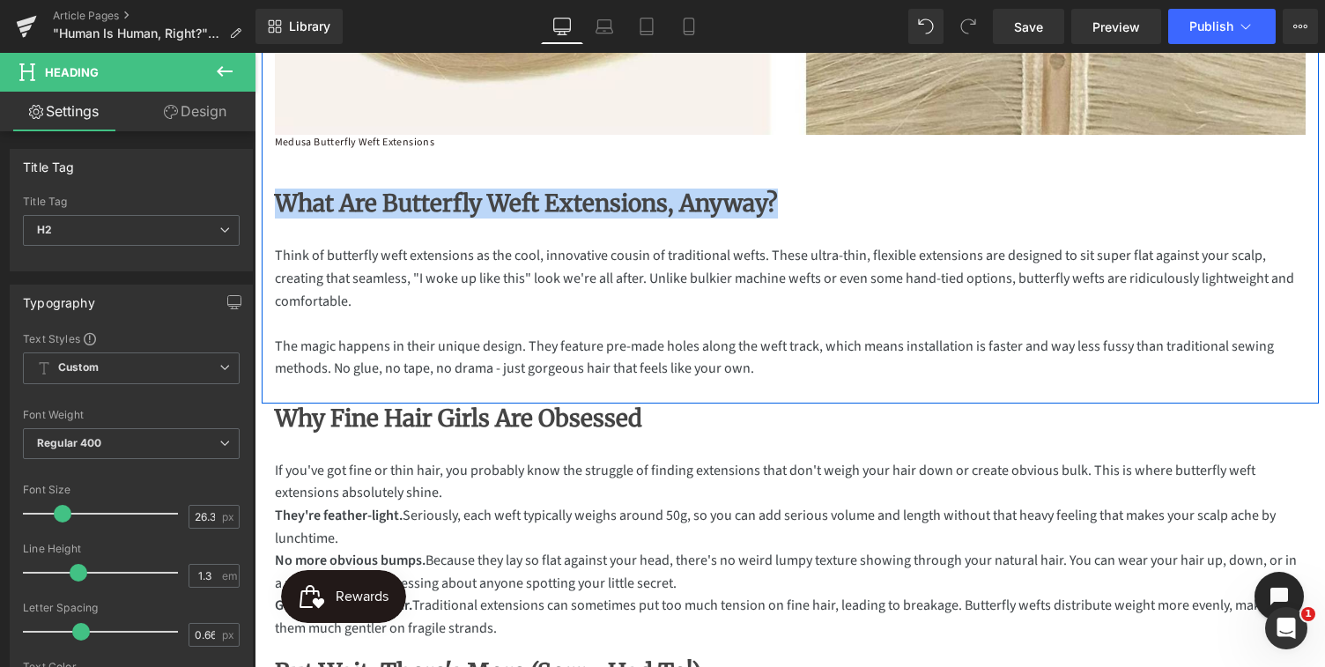
paste div
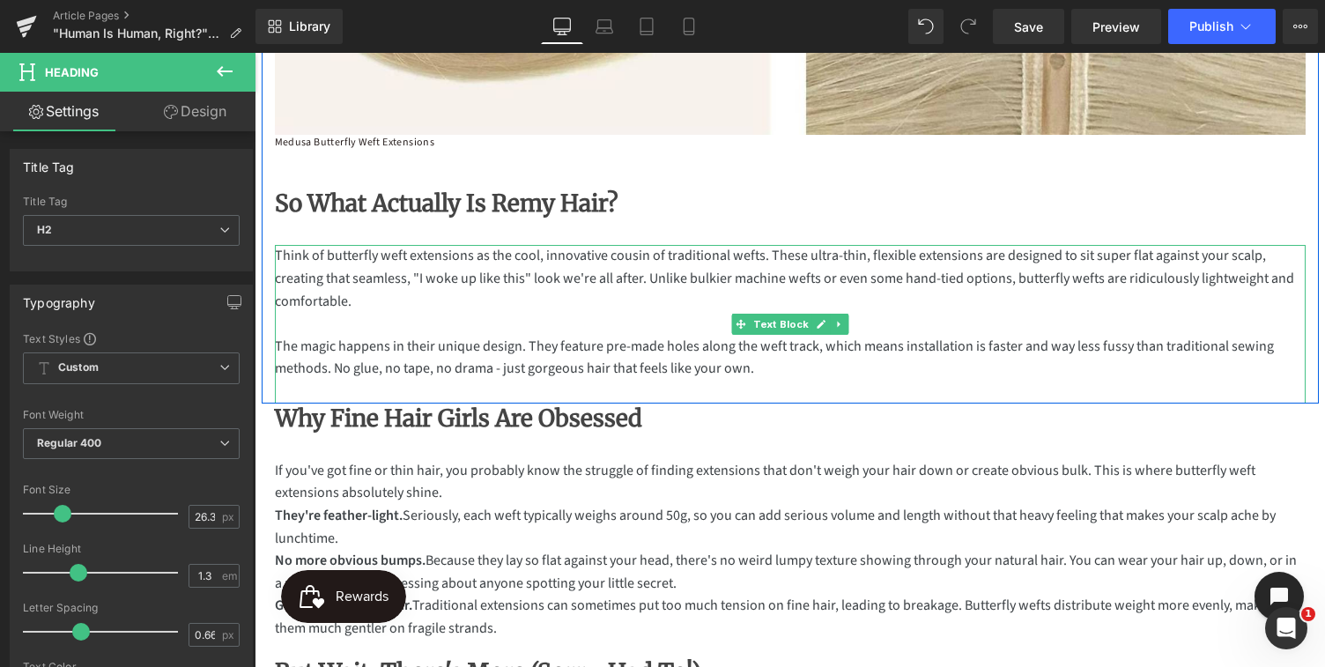
click at [540, 374] on p "The magic happens in their unique design. They feature pre-made holes along the…" at bounding box center [790, 358] width 1031 height 45
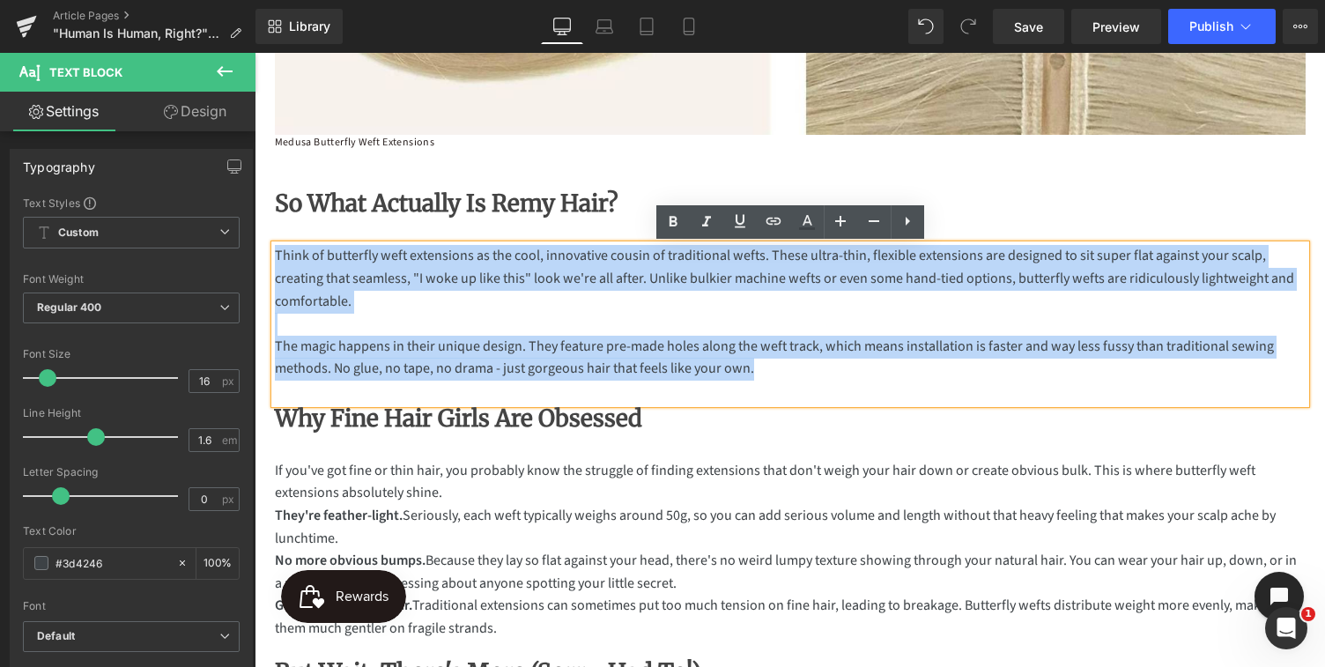
drag, startPoint x: 760, startPoint y: 379, endPoint x: 274, endPoint y: 258, distance: 501.1
click at [275, 258] on div "Think of butterfly weft extensions as the cool, innovative cousin of traditiona…" at bounding box center [790, 324] width 1031 height 158
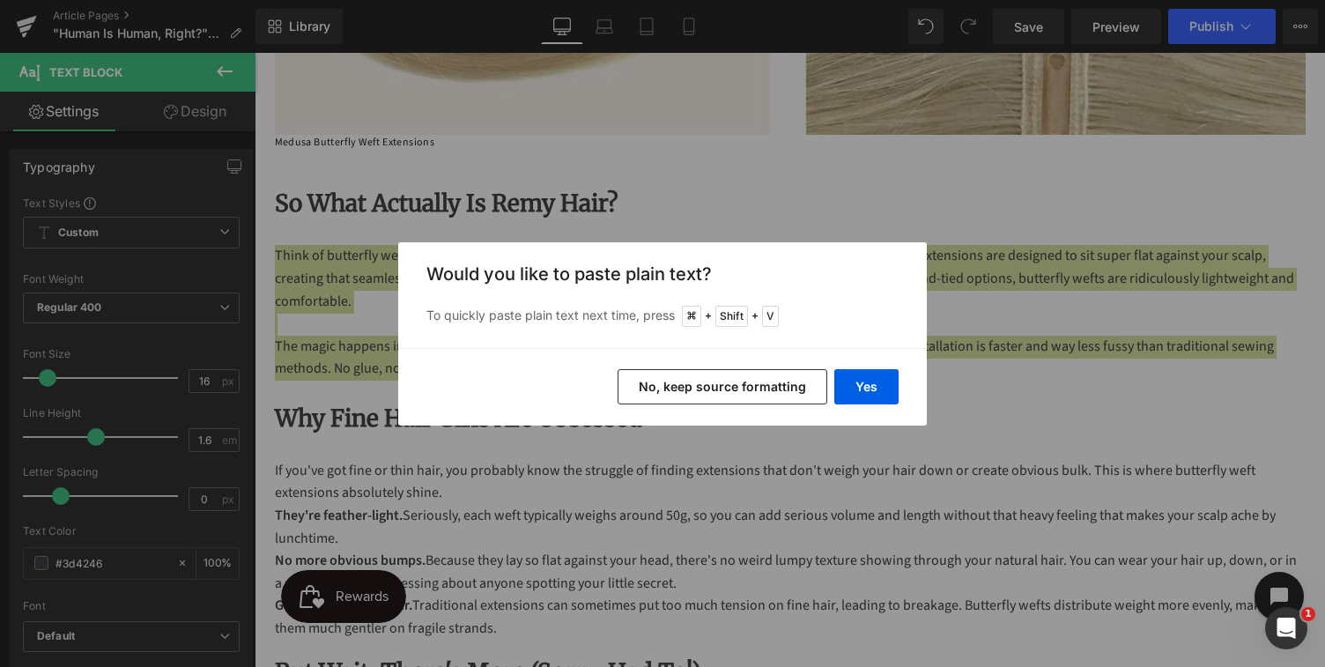
click at [710, 379] on button "No, keep source formatting" at bounding box center [723, 386] width 210 height 35
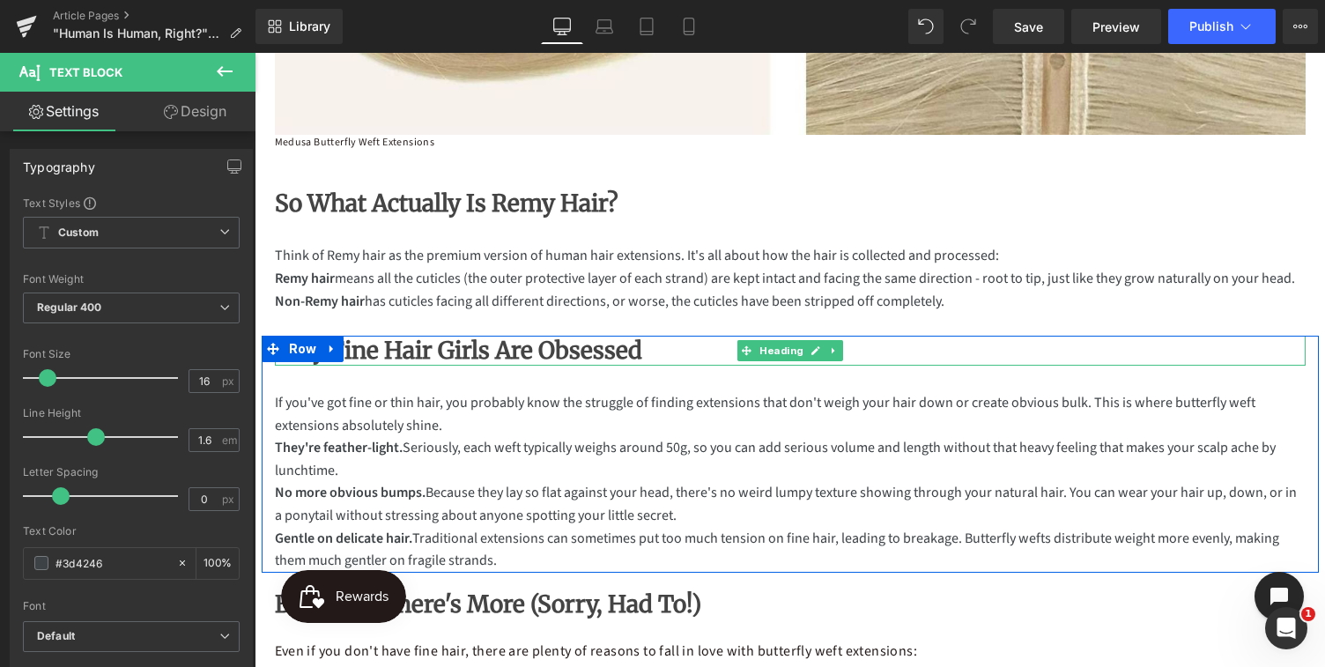
click at [631, 351] on h2 "Why Fine Hair Girls Are Obsessed" at bounding box center [790, 351] width 1031 height 30
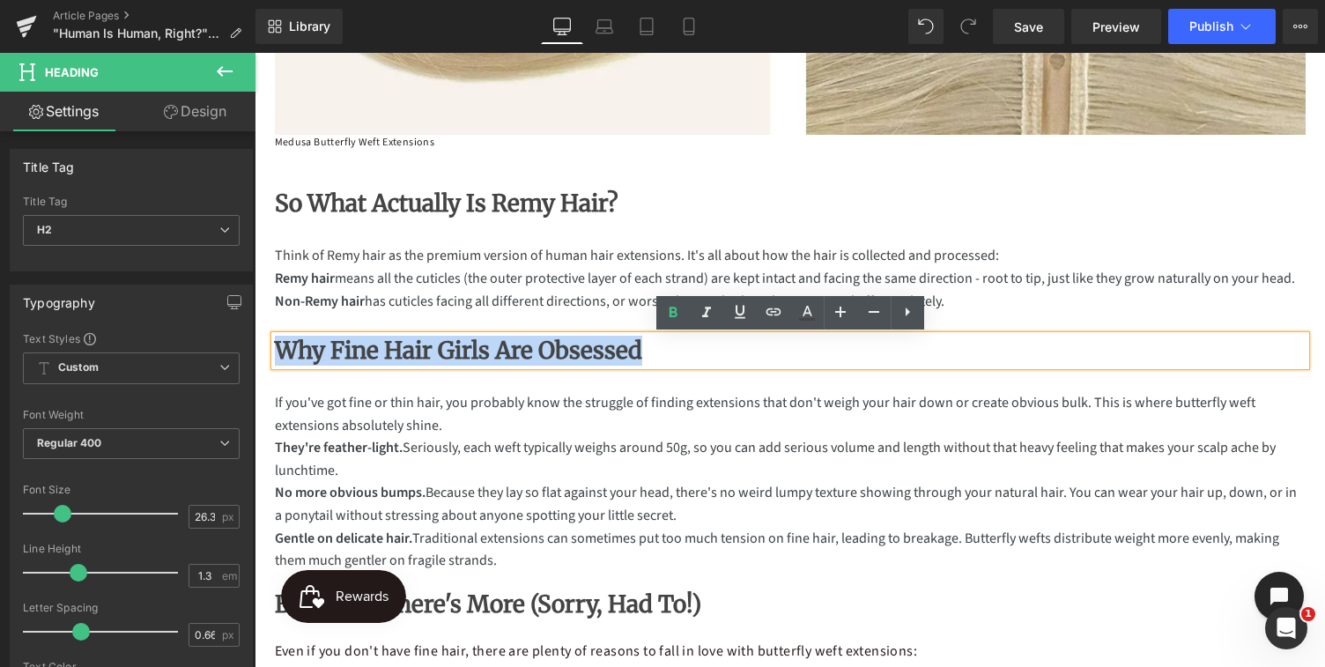
drag, startPoint x: 631, startPoint y: 351, endPoint x: 280, endPoint y: 340, distance: 350.8
click at [280, 340] on h2 "Why Fine Hair Girls Are Obsessed" at bounding box center [790, 351] width 1031 height 30
paste div
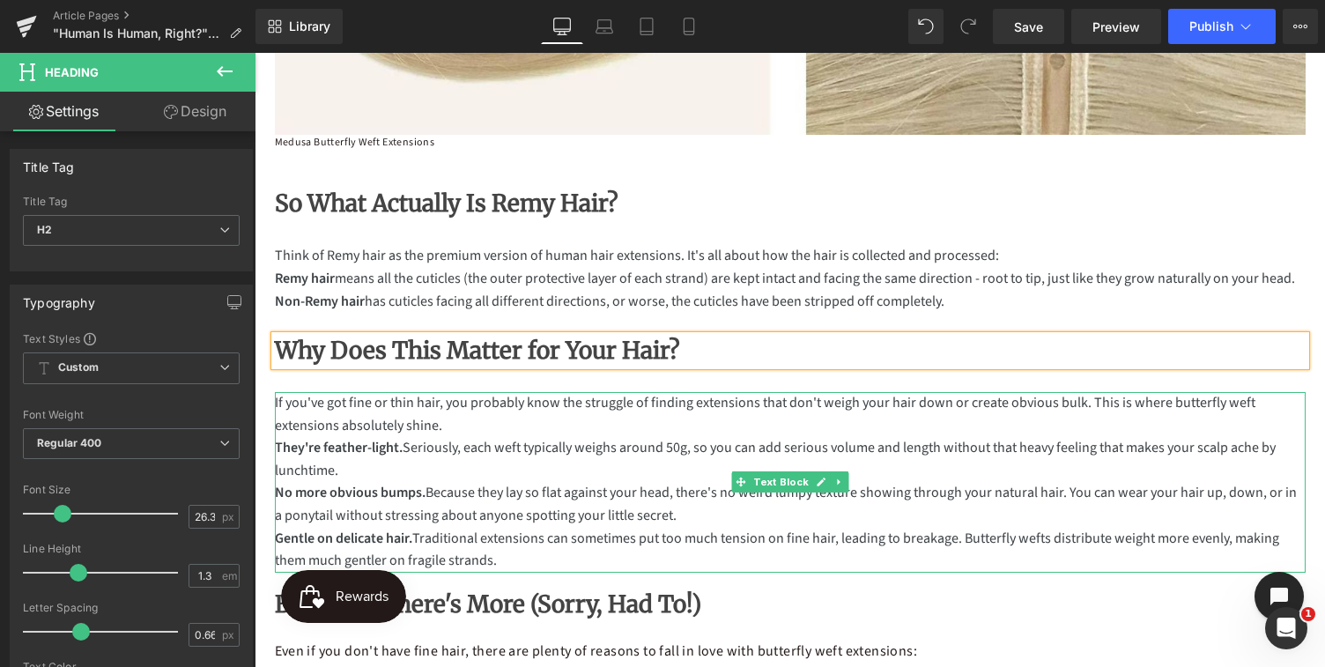
click at [465, 493] on p "No more obvious bumps. Because they lay so flat against your head, there's no w…" at bounding box center [790, 504] width 1031 height 45
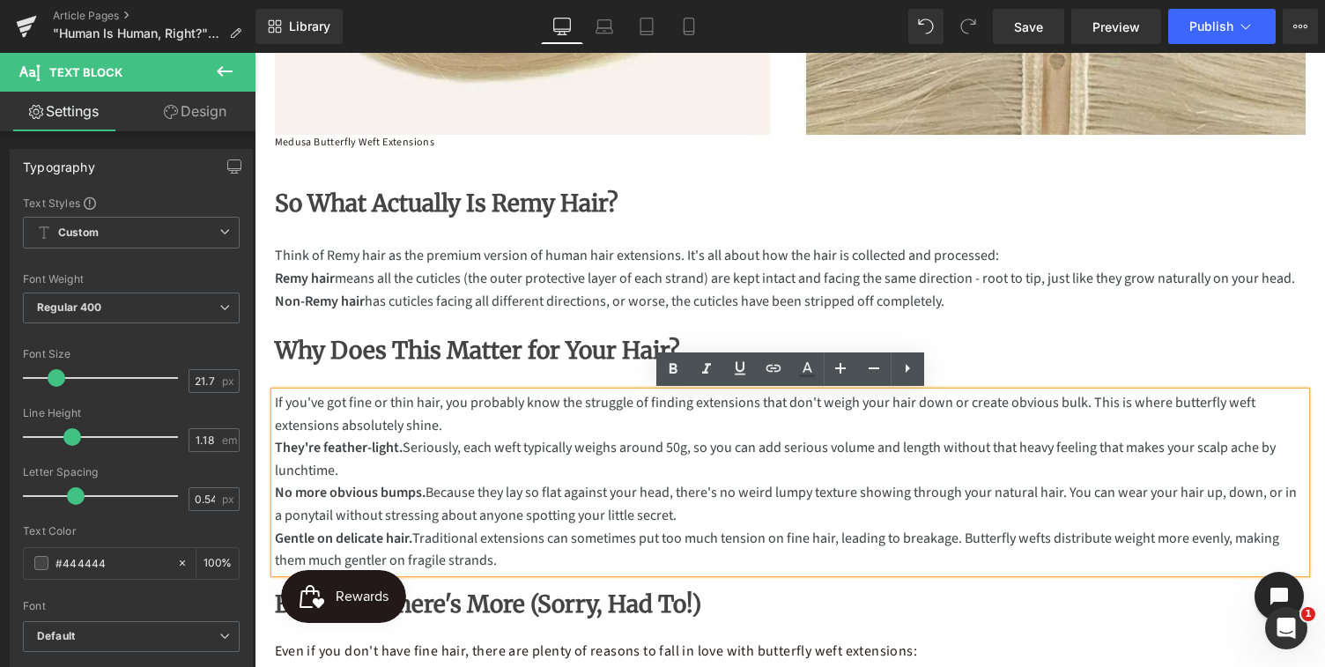
drag, startPoint x: 512, startPoint y: 563, endPoint x: 274, endPoint y: 400, distance: 288.4
click at [275, 400] on div "If you've got fine or thin hair, you probably know the struggle of finding exte…" at bounding box center [790, 482] width 1031 height 181
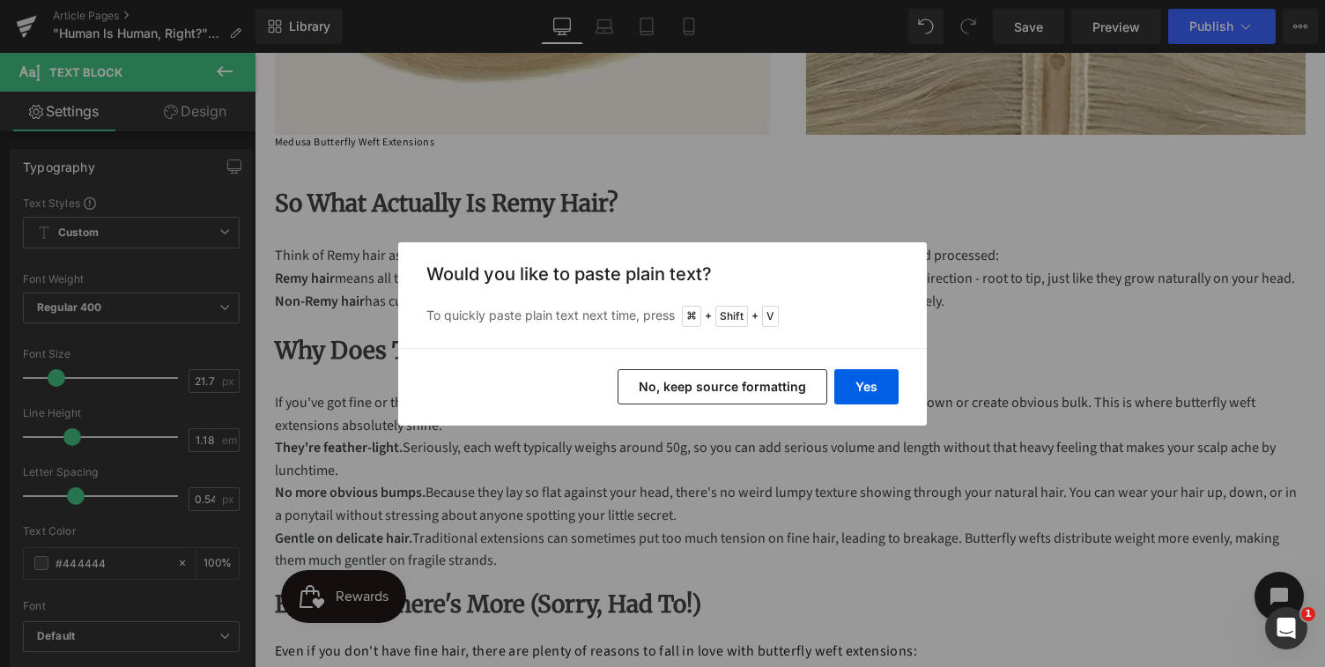
click at [760, 389] on button "No, keep source formatting" at bounding box center [723, 386] width 210 height 35
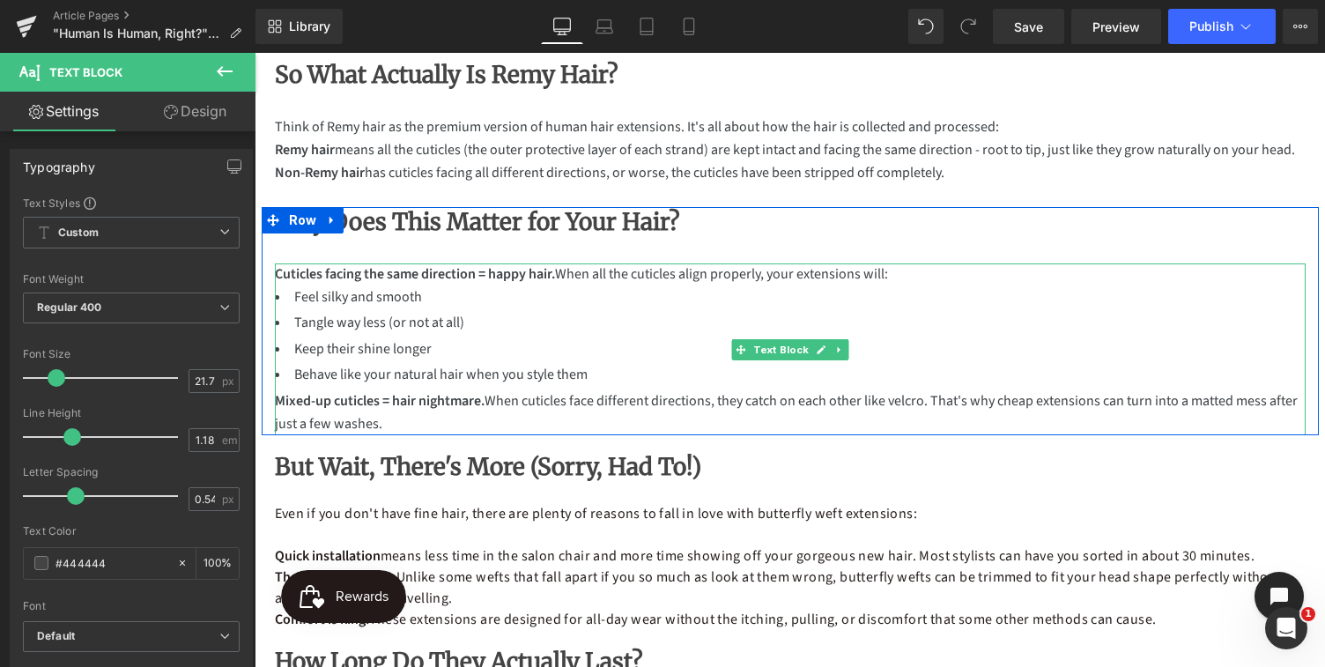
scroll to position [907, 0]
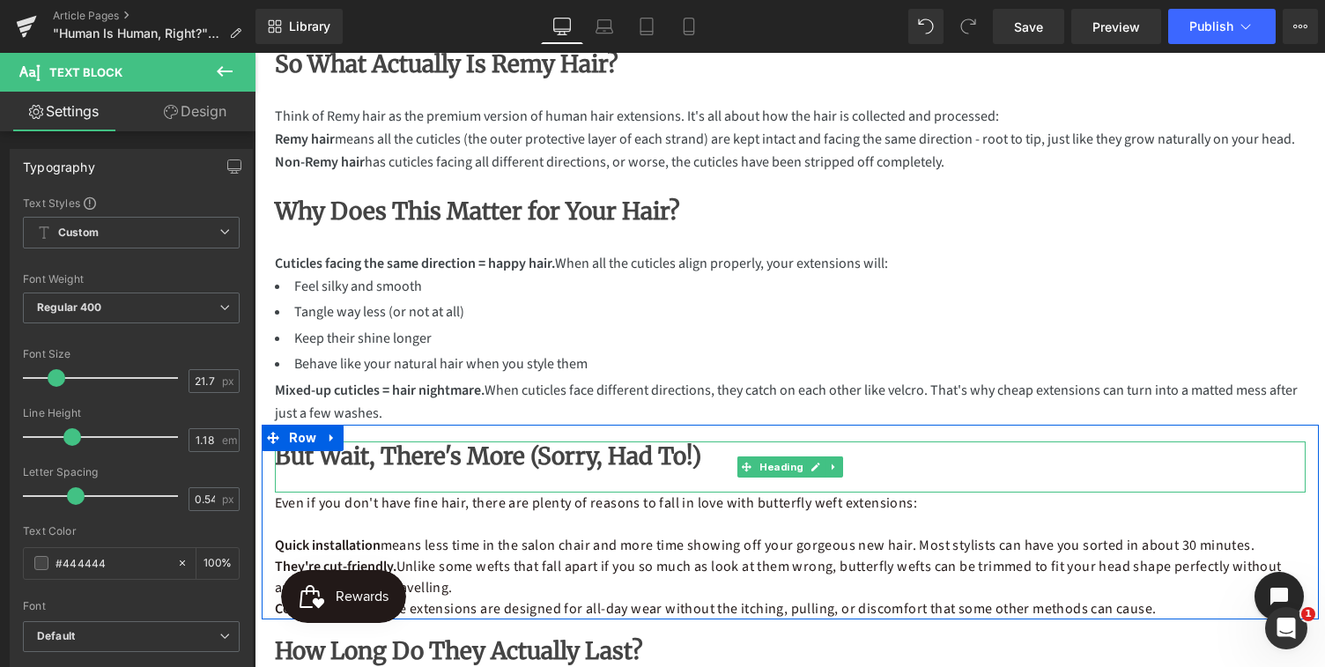
click at [667, 463] on b "But Wait, There's More (Sorry, Had To!)" at bounding box center [488, 455] width 426 height 29
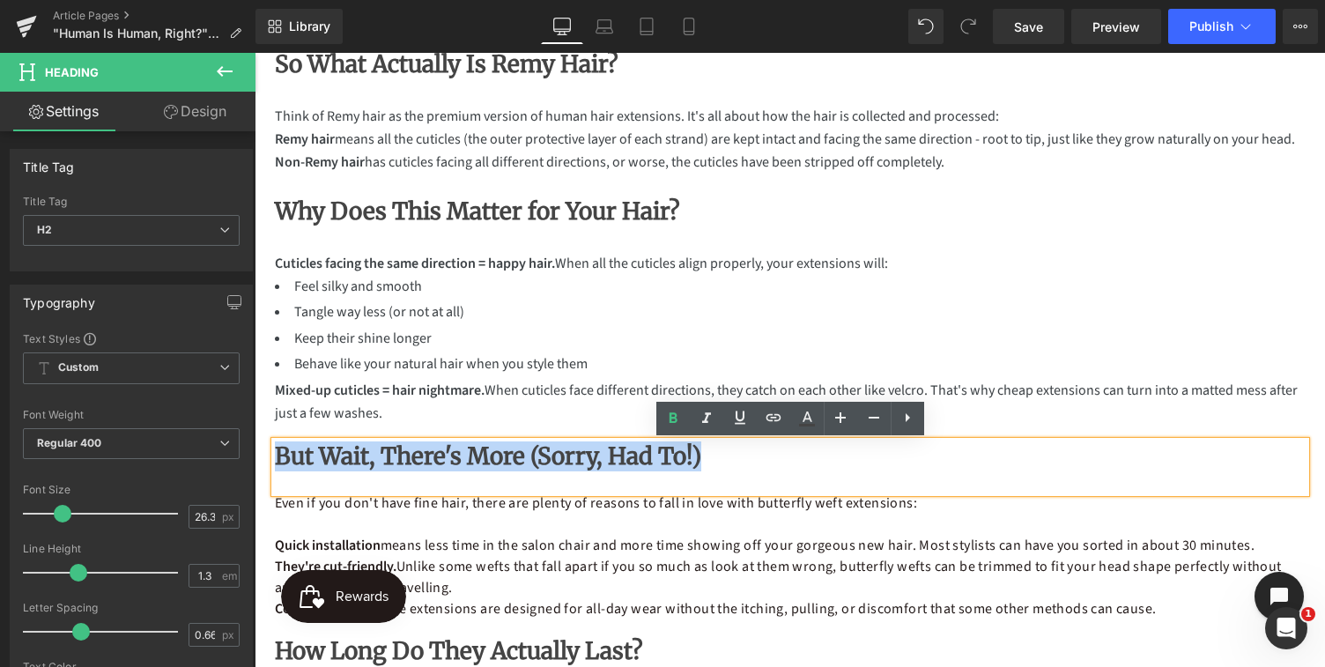
drag, startPoint x: 689, startPoint y: 460, endPoint x: 262, endPoint y: 457, distance: 427.3
click at [262, 457] on div "But Wait, There's More (Sorry, Had To!) Heading Even if you don't have fine hai…" at bounding box center [790, 530] width 1057 height 178
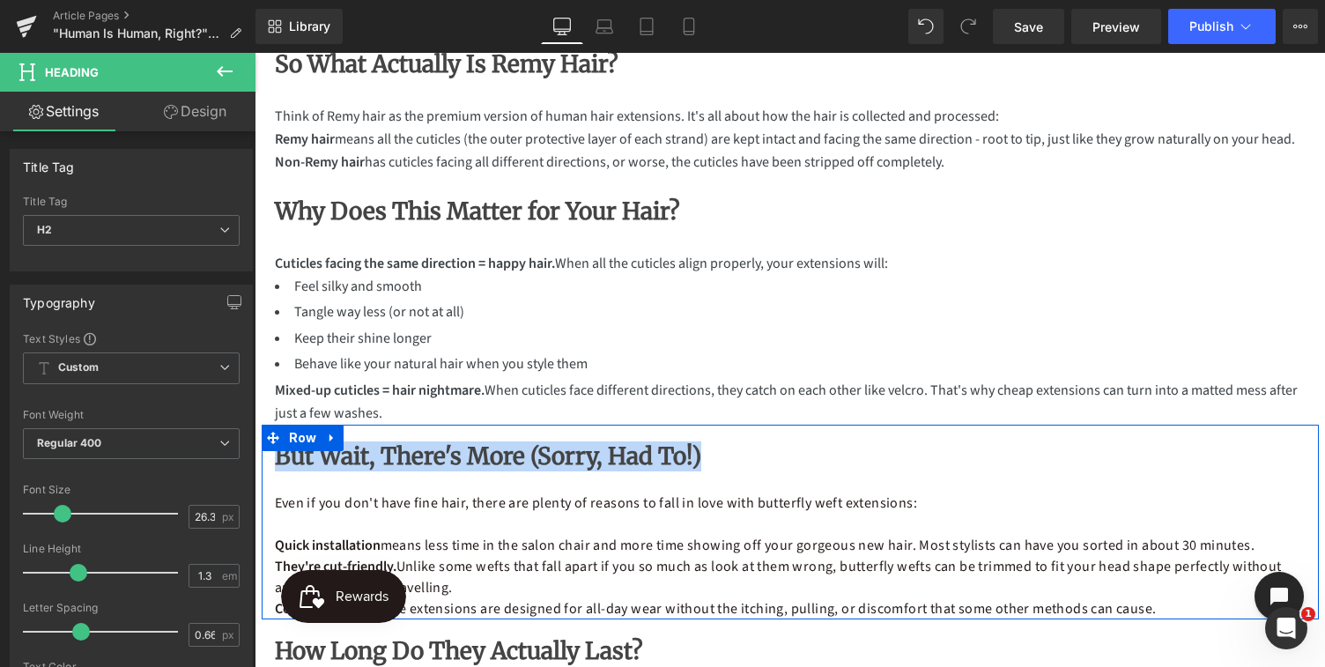
paste div
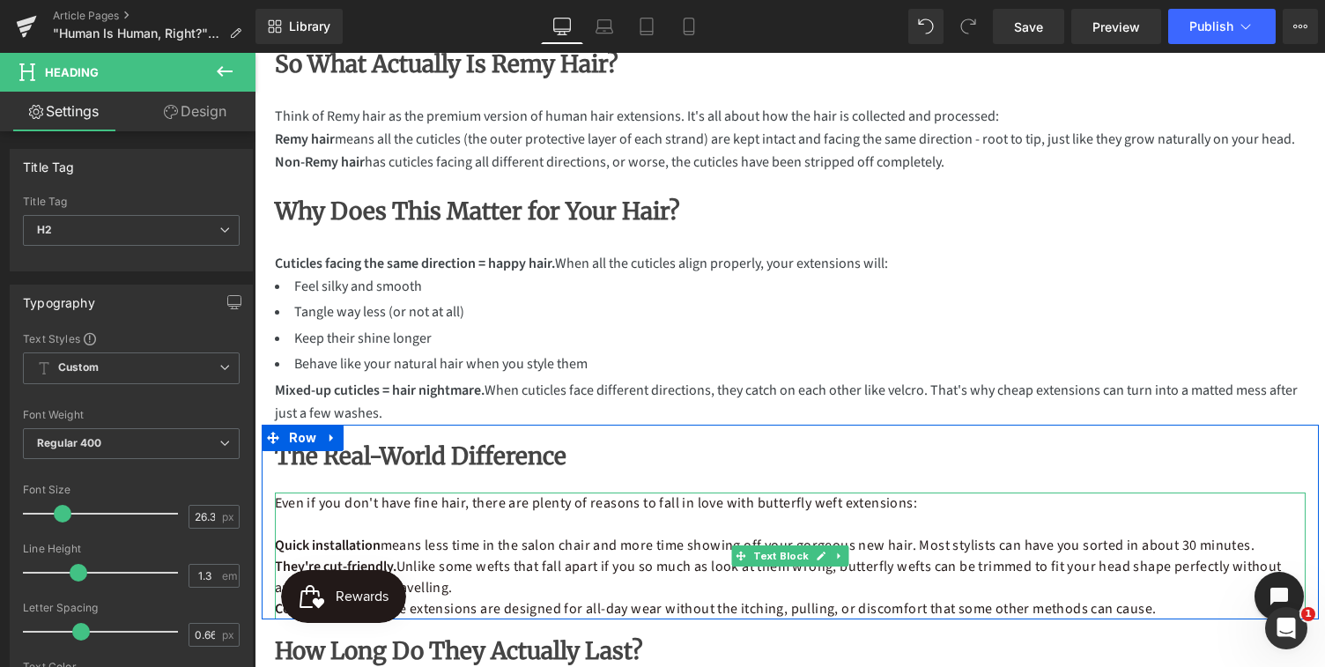
click at [530, 554] on p "Quick installation means less time in the salon chair and more time showing off…" at bounding box center [790, 545] width 1031 height 21
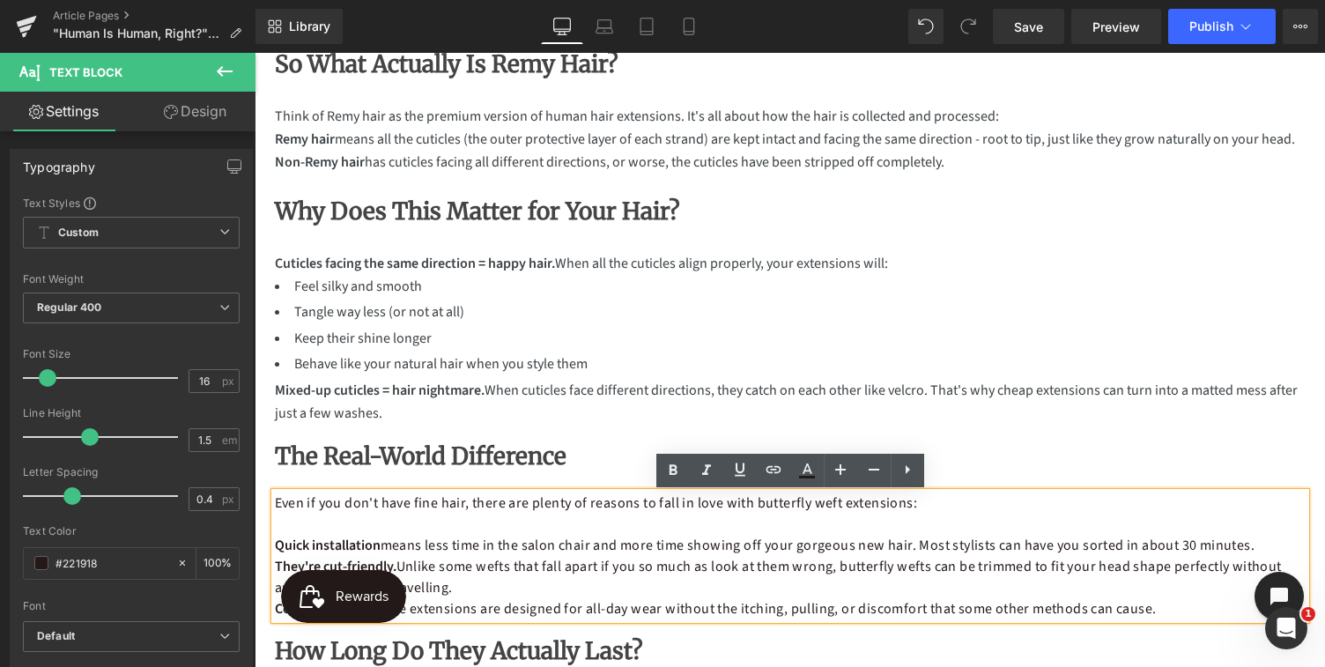
drag, startPoint x: 1167, startPoint y: 611, endPoint x: 274, endPoint y: 501, distance: 900.0
click at [275, 501] on div "Even if you don't have fine hair, there are plenty of reasons to fall in love w…" at bounding box center [790, 556] width 1031 height 127
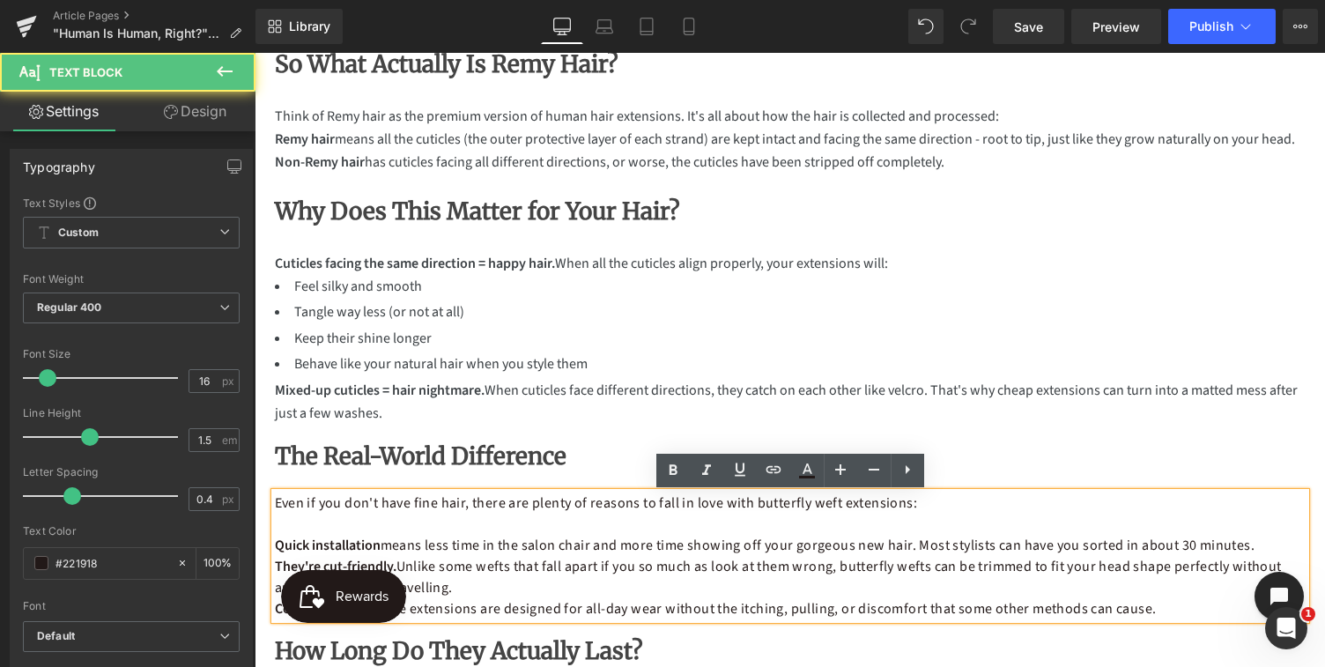
drag, startPoint x: 274, startPoint y: 501, endPoint x: 825, endPoint y: 540, distance: 552.0
click at [825, 540] on div "Even if you don't have fine hair, there are plenty of reasons to fall in love w…" at bounding box center [790, 556] width 1031 height 127
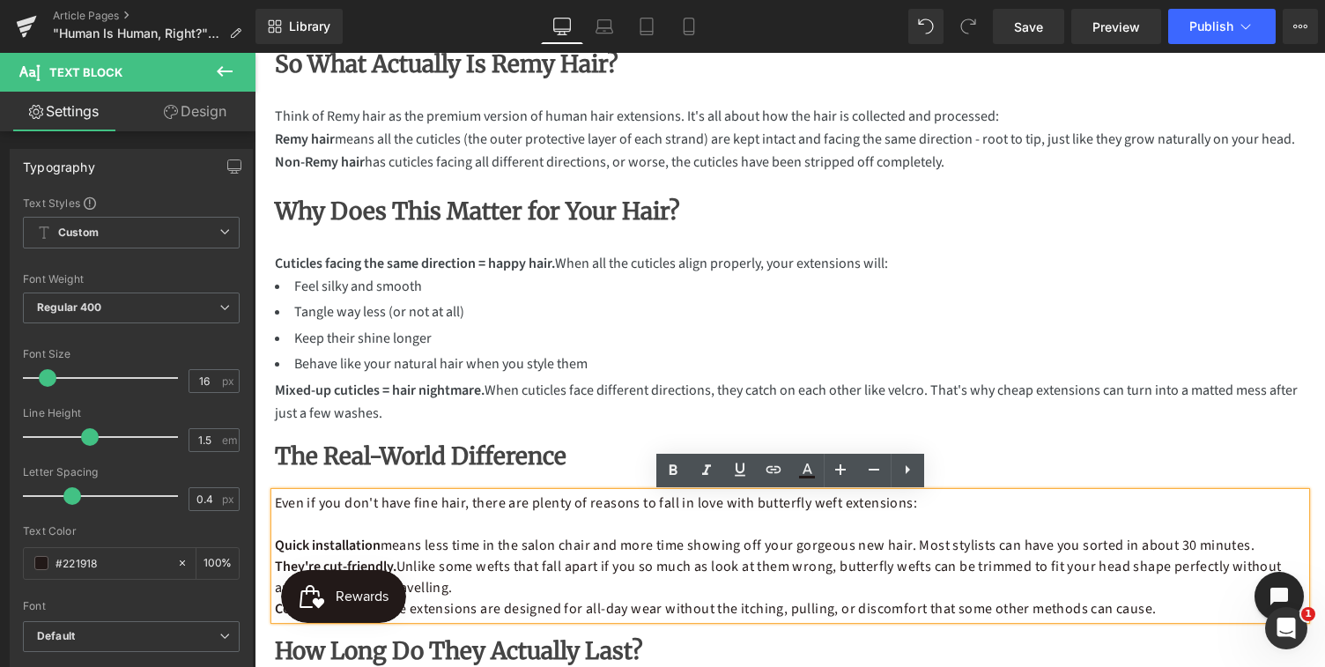
drag, startPoint x: 1163, startPoint y: 609, endPoint x: 276, endPoint y: 500, distance: 893.9
click at [276, 500] on div "Even if you don't have fine hair, there are plenty of reasons to fall in love w…" at bounding box center [790, 556] width 1031 height 127
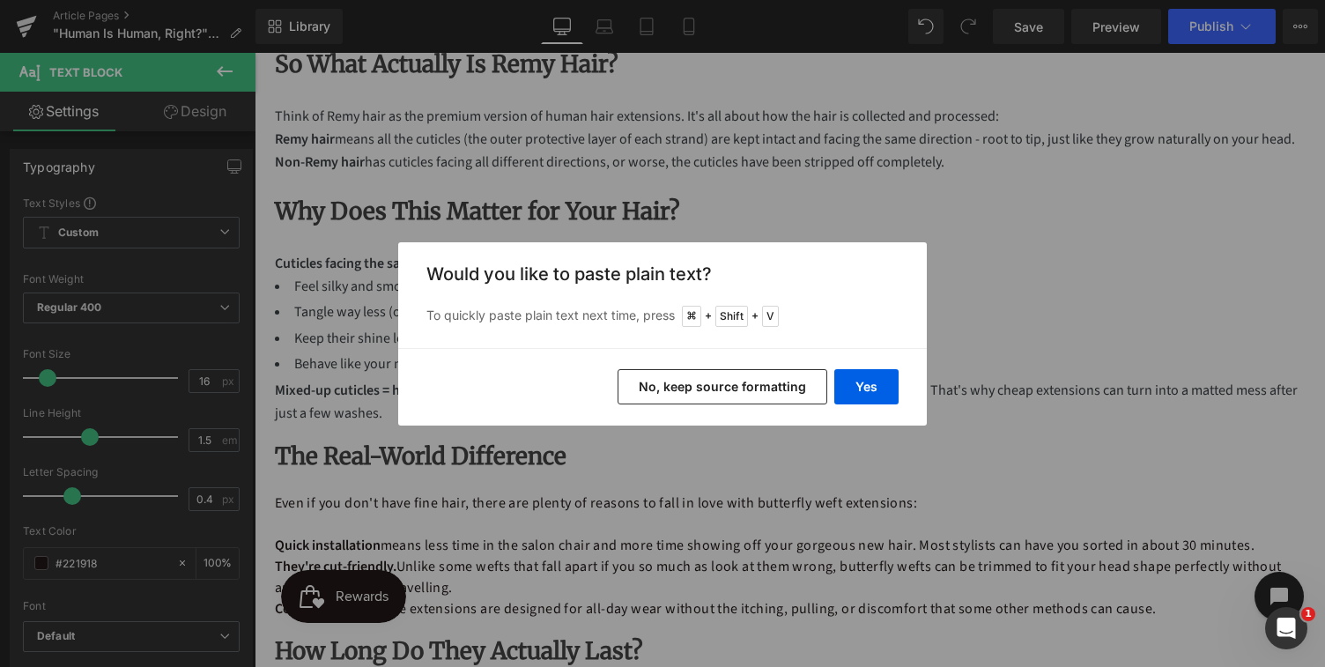
click at [709, 383] on button "No, keep source formatting" at bounding box center [723, 386] width 210 height 35
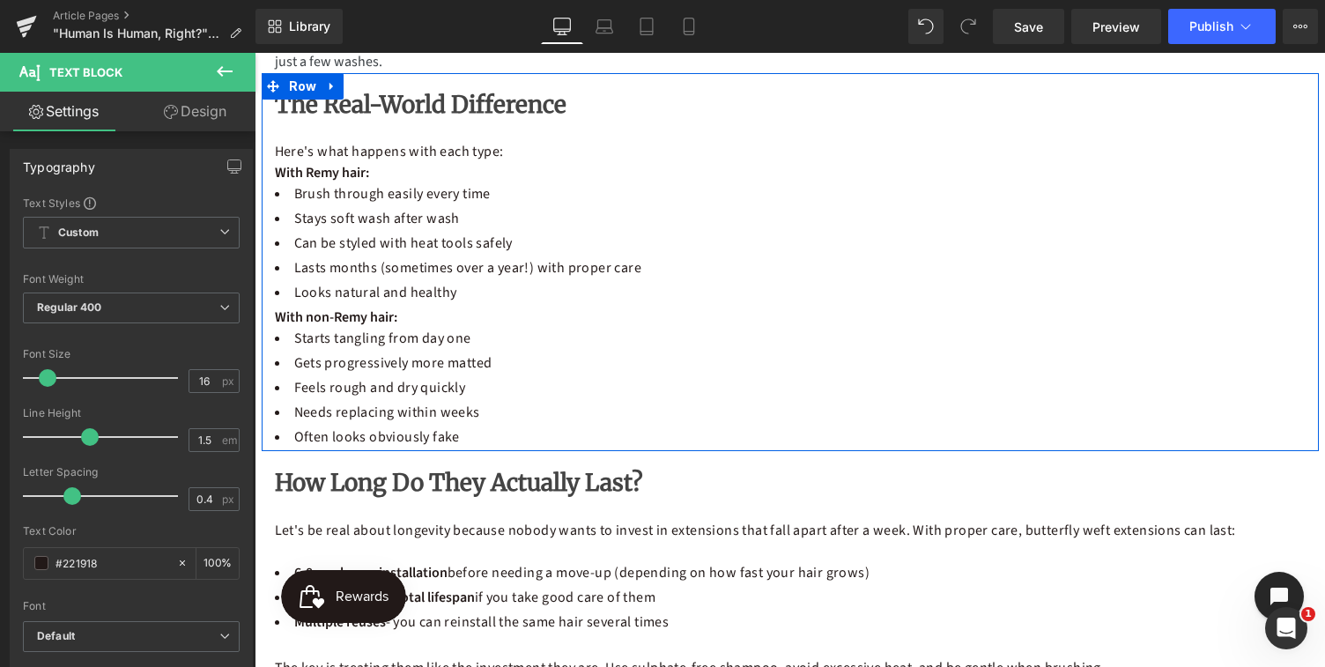
scroll to position [1263, 0]
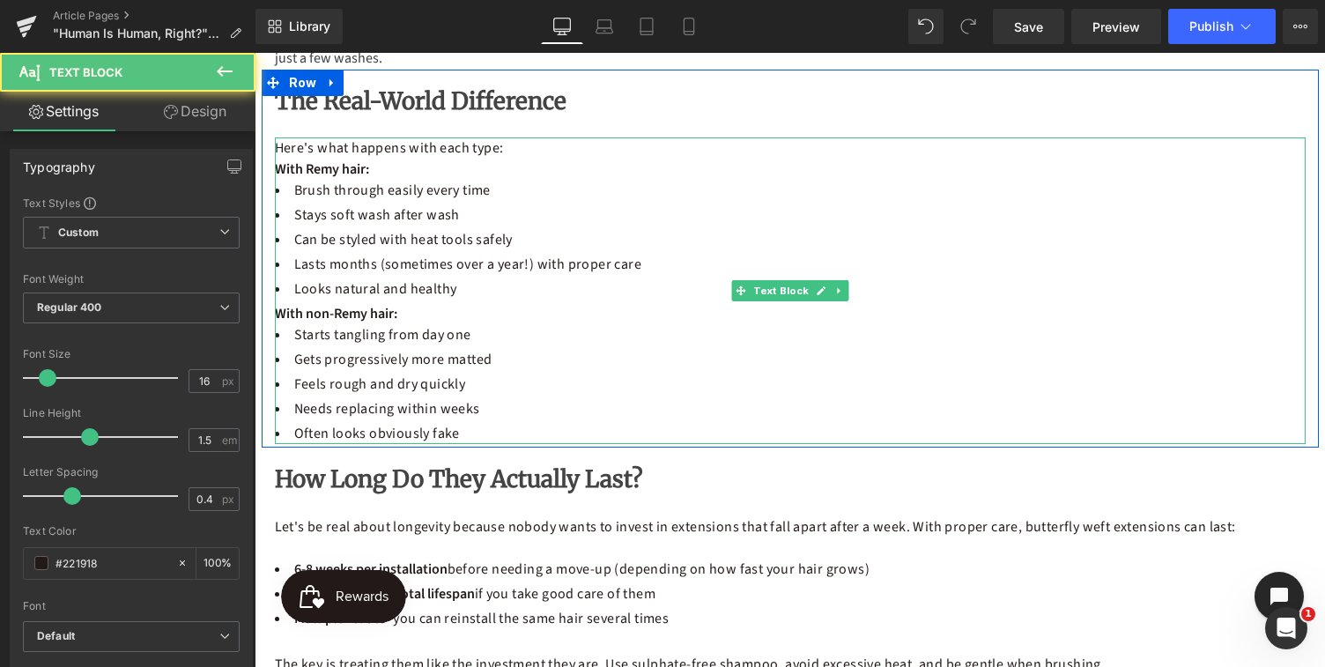
click at [506, 150] on p "Here's what happens with each type:" at bounding box center [790, 147] width 1031 height 21
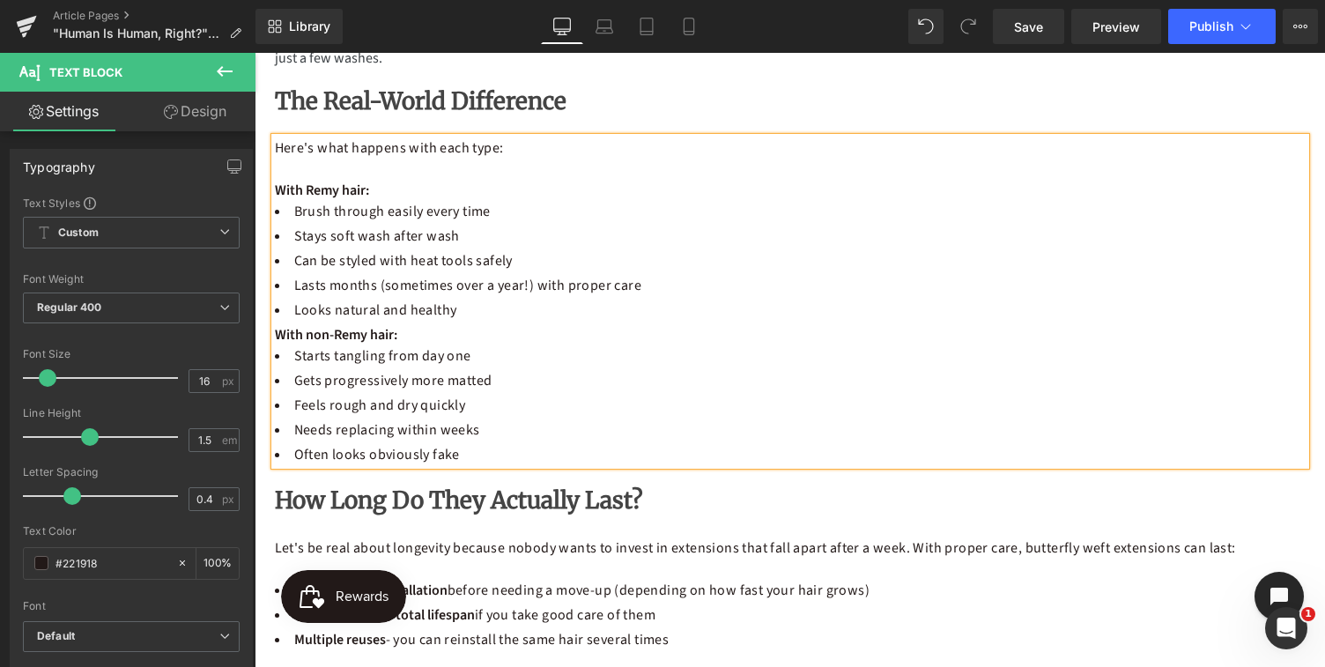
click at [463, 310] on li "Looks natural and healthy" at bounding box center [790, 310] width 1031 height 21
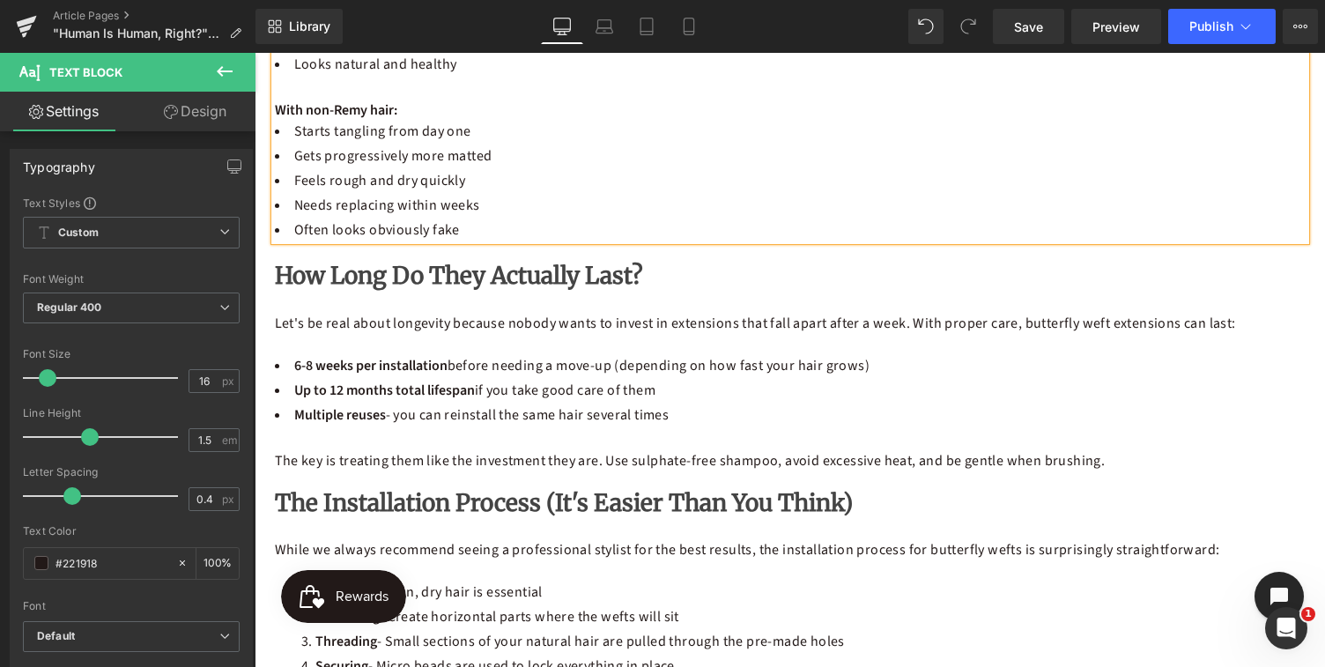
scroll to position [1529, 0]
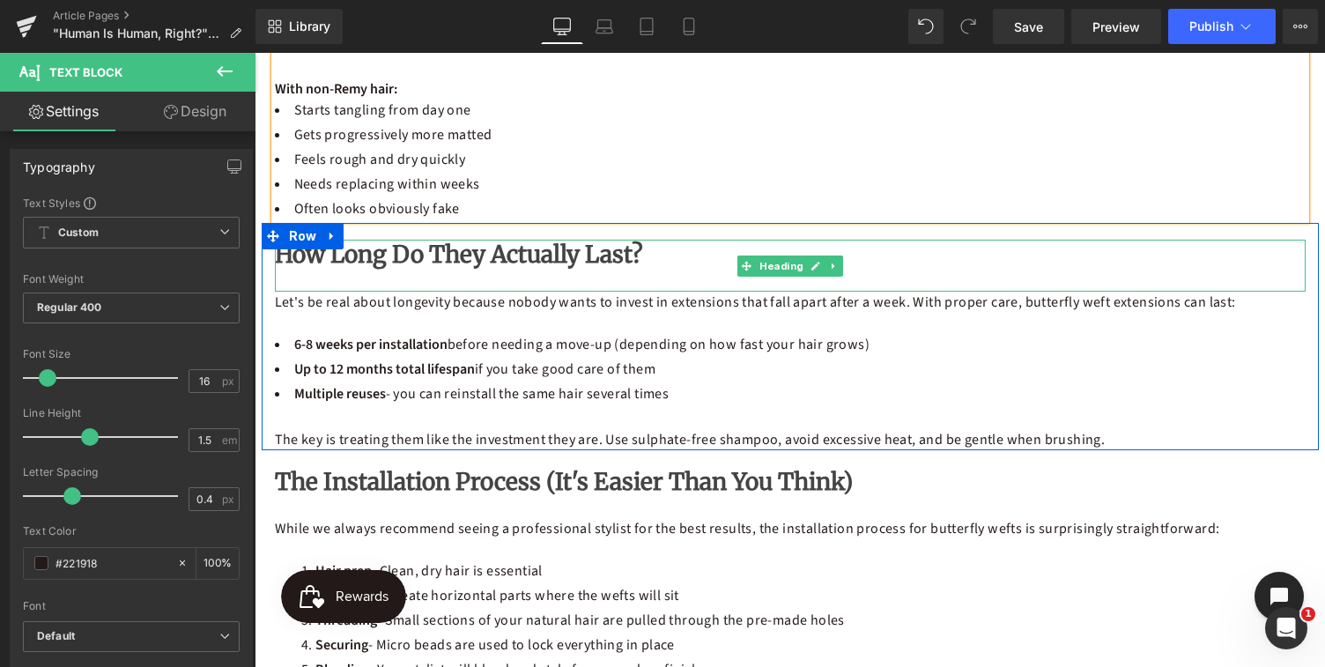
click at [620, 249] on h2 "How Long Do They Actually Last?" at bounding box center [790, 255] width 1031 height 30
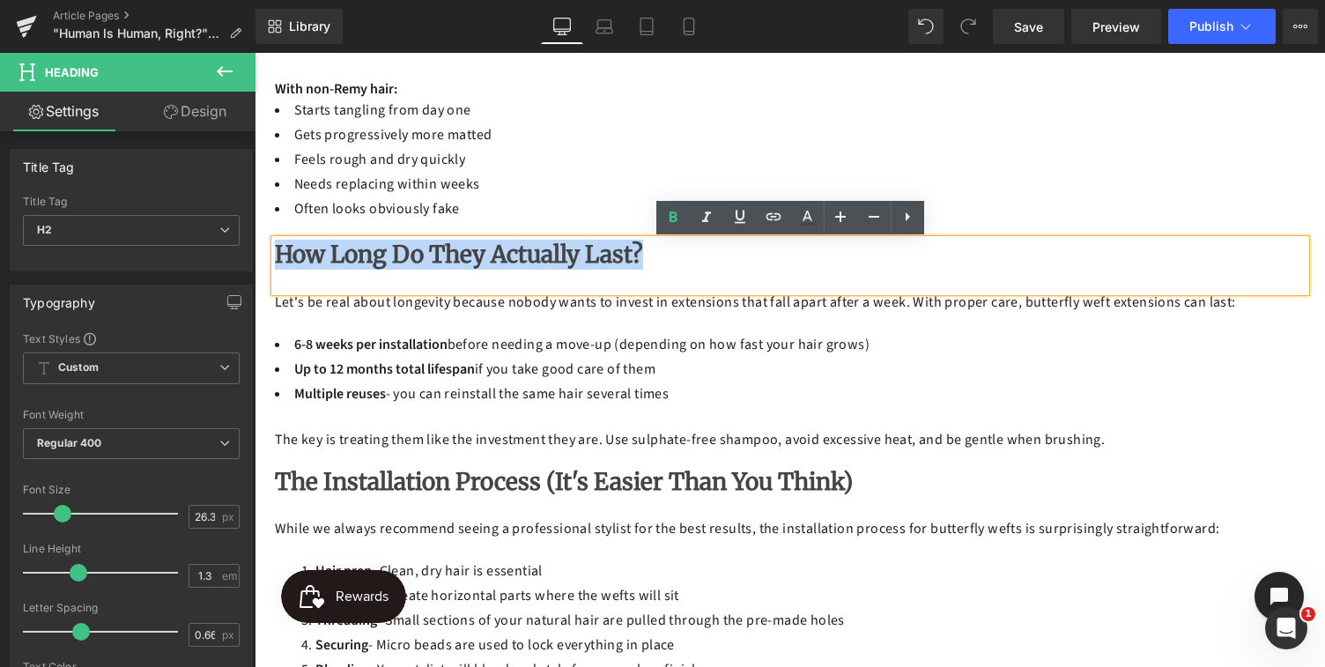
drag, startPoint x: 625, startPoint y: 256, endPoint x: 269, endPoint y: 248, distance: 356.1
click at [269, 248] on div "How Long Do They Actually Last? Heading Let's be real about longevity because n…" at bounding box center [790, 345] width 1057 height 210
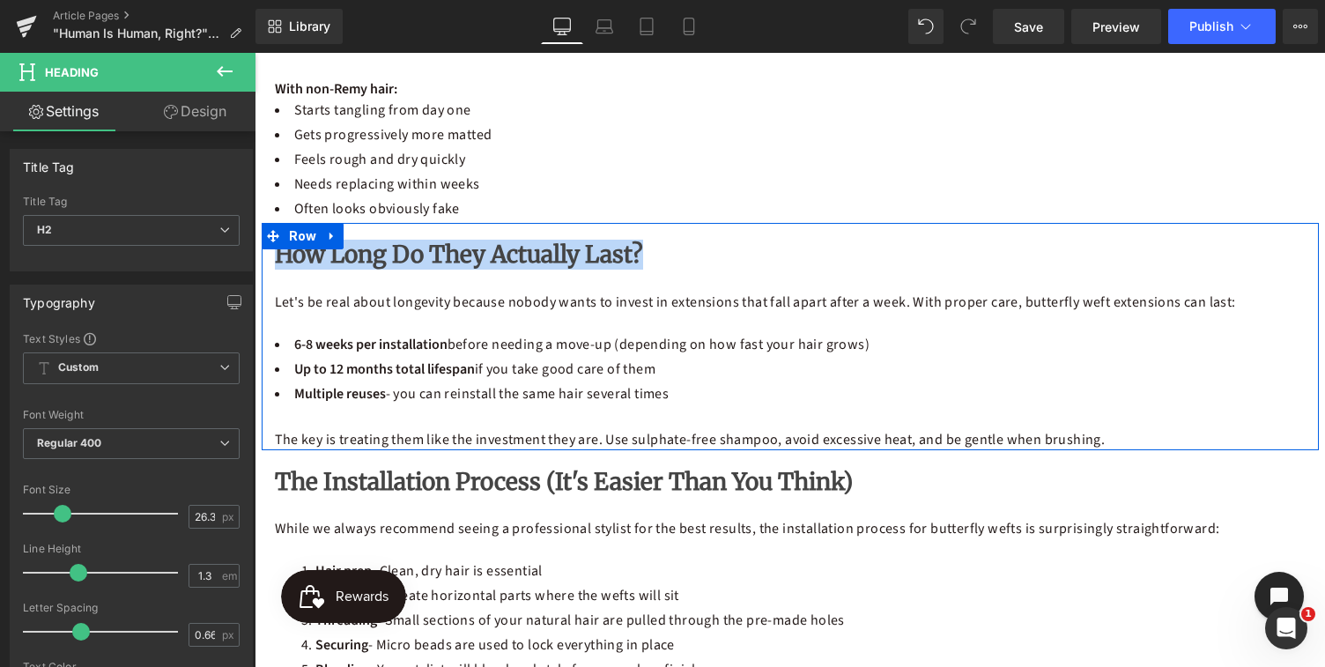
paste div
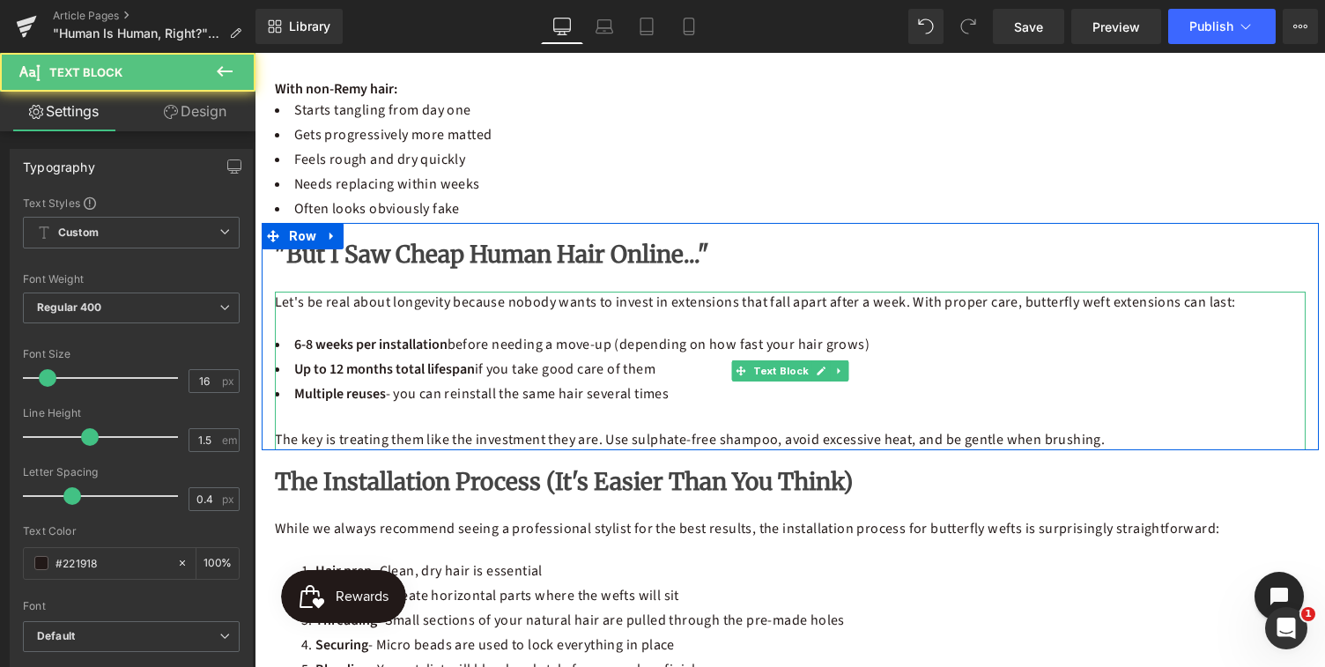
click at [522, 347] on li "6-8 weeks per installation before needing a move-up (depending on how fast your…" at bounding box center [790, 344] width 1031 height 21
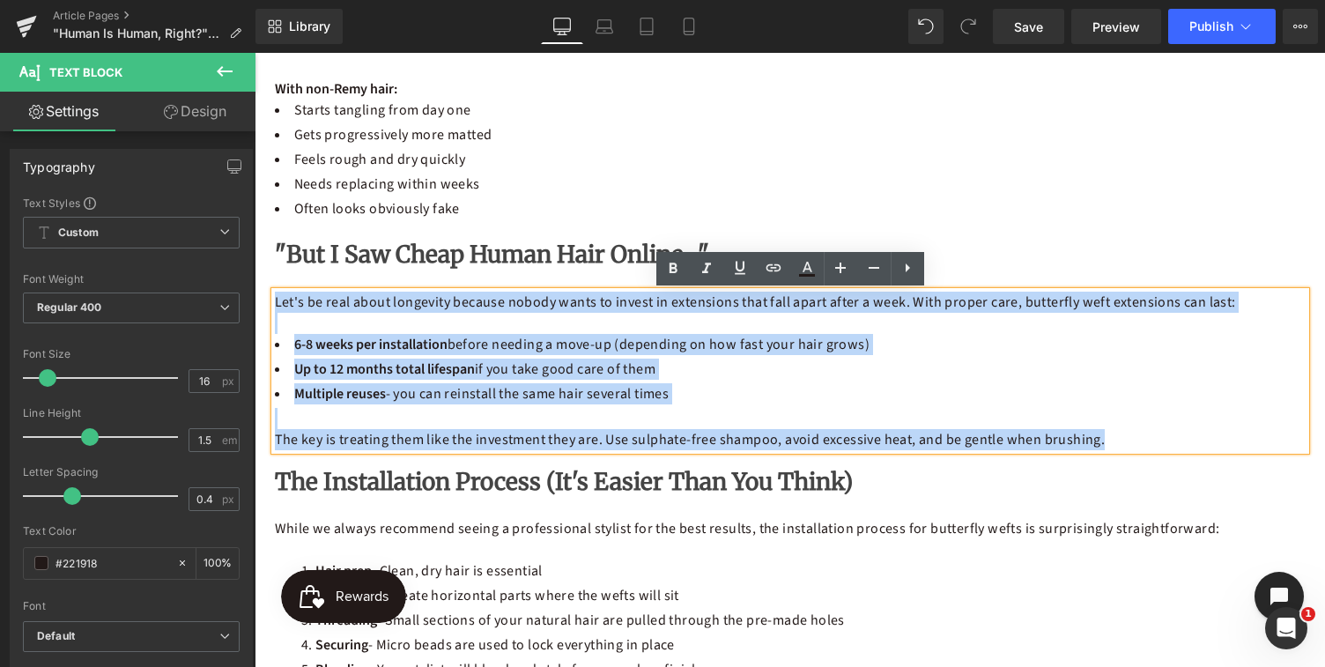
drag, startPoint x: 1110, startPoint y: 443, endPoint x: 275, endPoint y: 298, distance: 847.8
click at [275, 298] on div "Let's be real about longevity because nobody wants to invest in extensions that…" at bounding box center [790, 371] width 1031 height 159
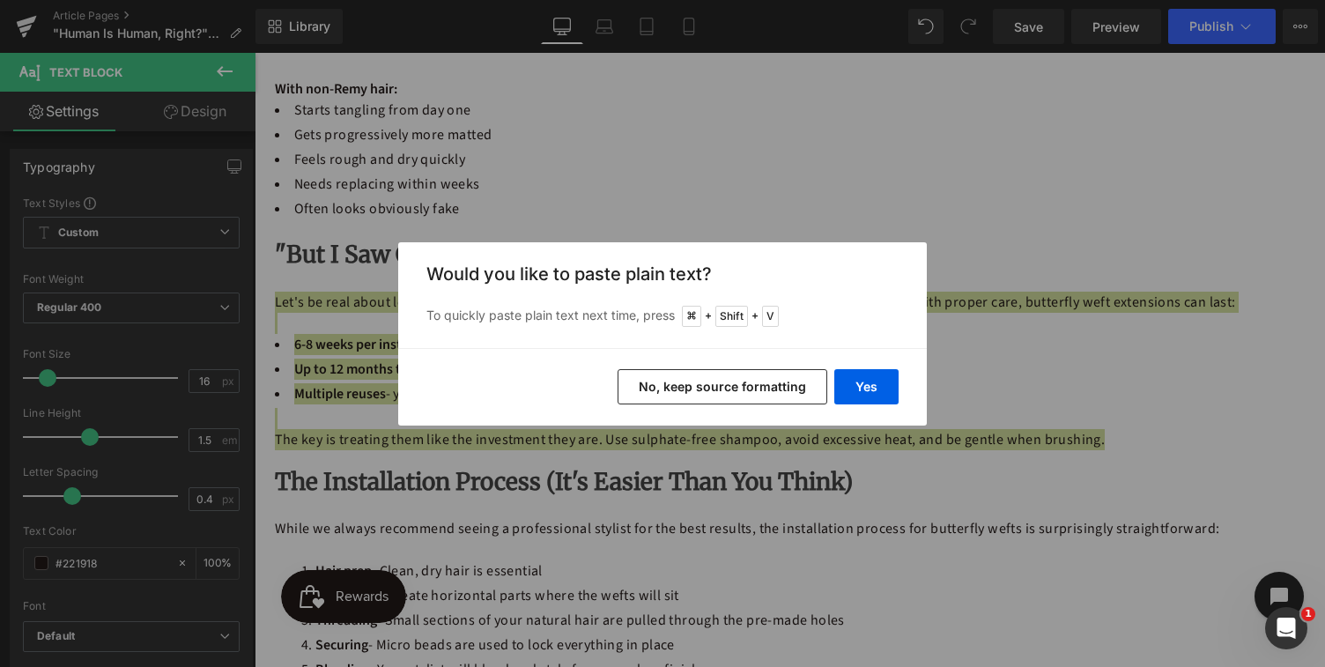
click at [681, 390] on button "No, keep source formatting" at bounding box center [723, 386] width 210 height 35
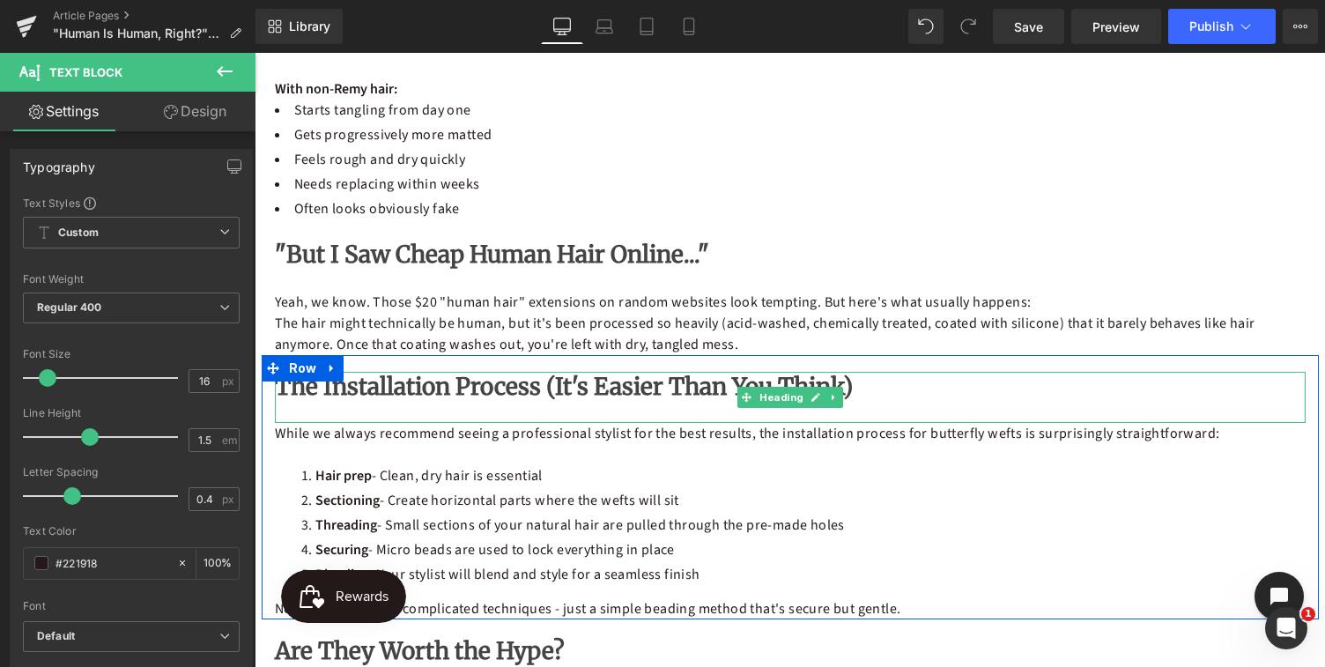
click at [839, 386] on h2 "The Installation Process (It's Easier Than You Think)" at bounding box center [790, 387] width 1031 height 30
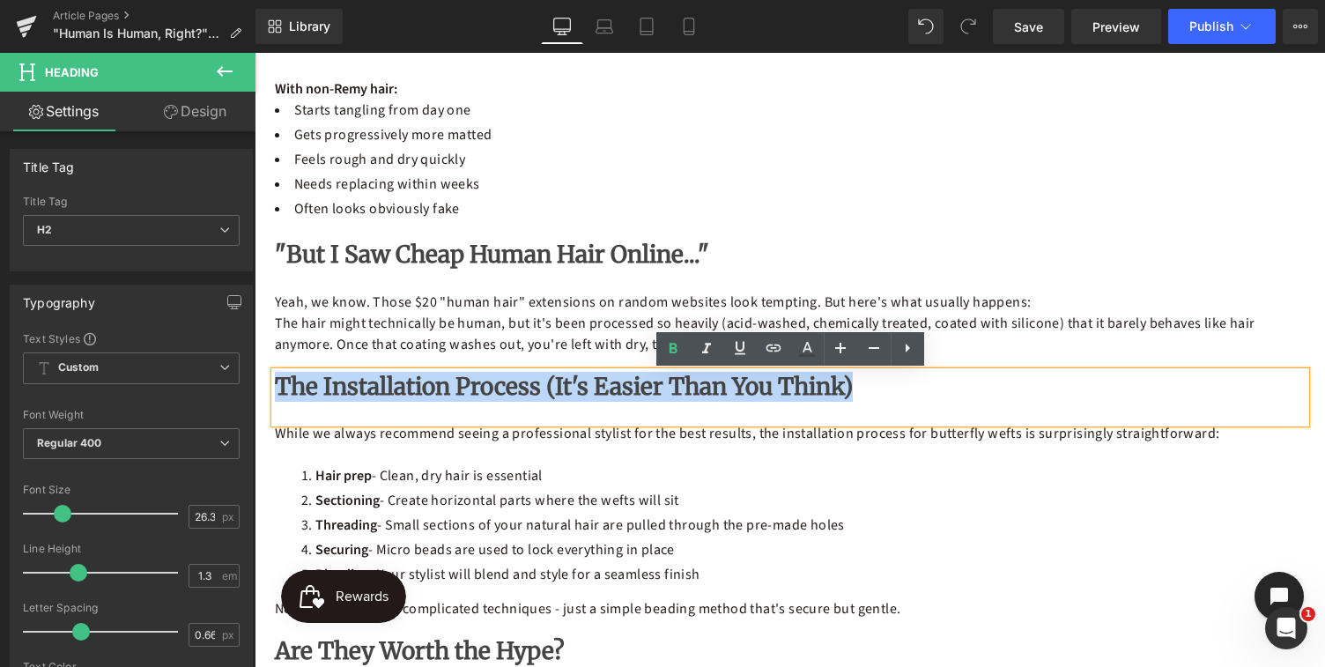
drag, startPoint x: 824, startPoint y: 396, endPoint x: 263, endPoint y: 389, distance: 561.3
click at [263, 389] on div "The Installation Process (It's Easier Than You Think) Heading While we always r…" at bounding box center [790, 496] width 1057 height 248
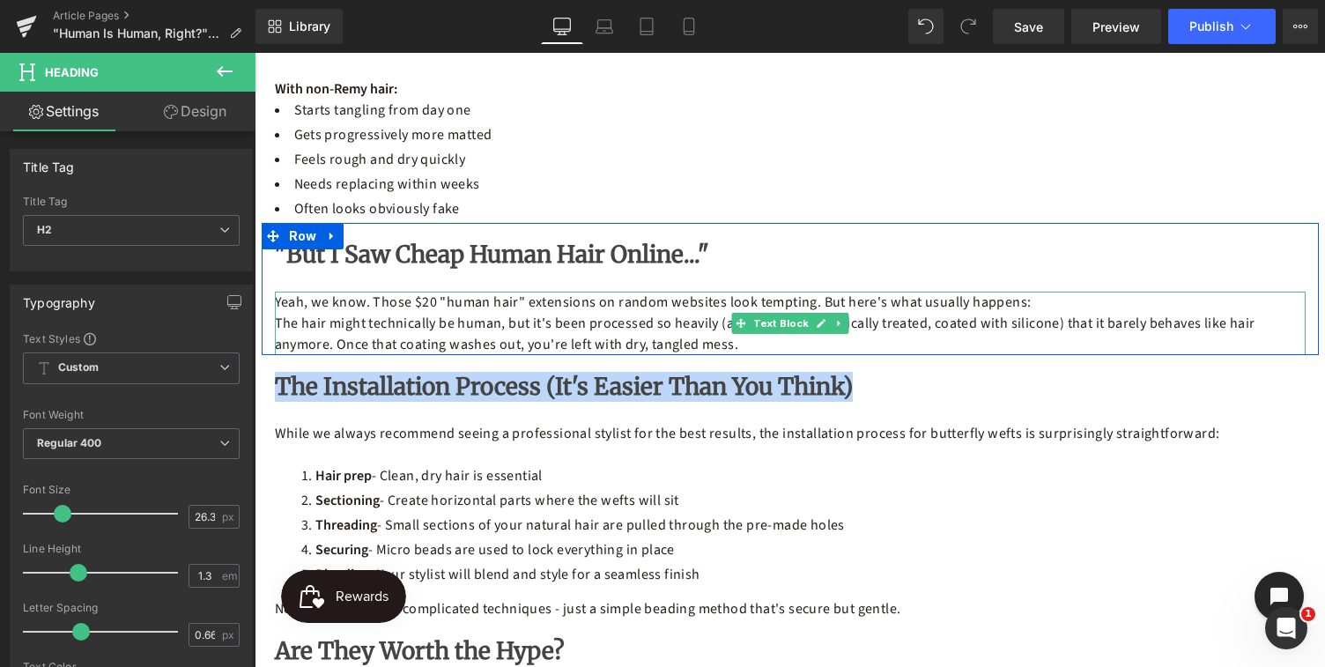
paste div
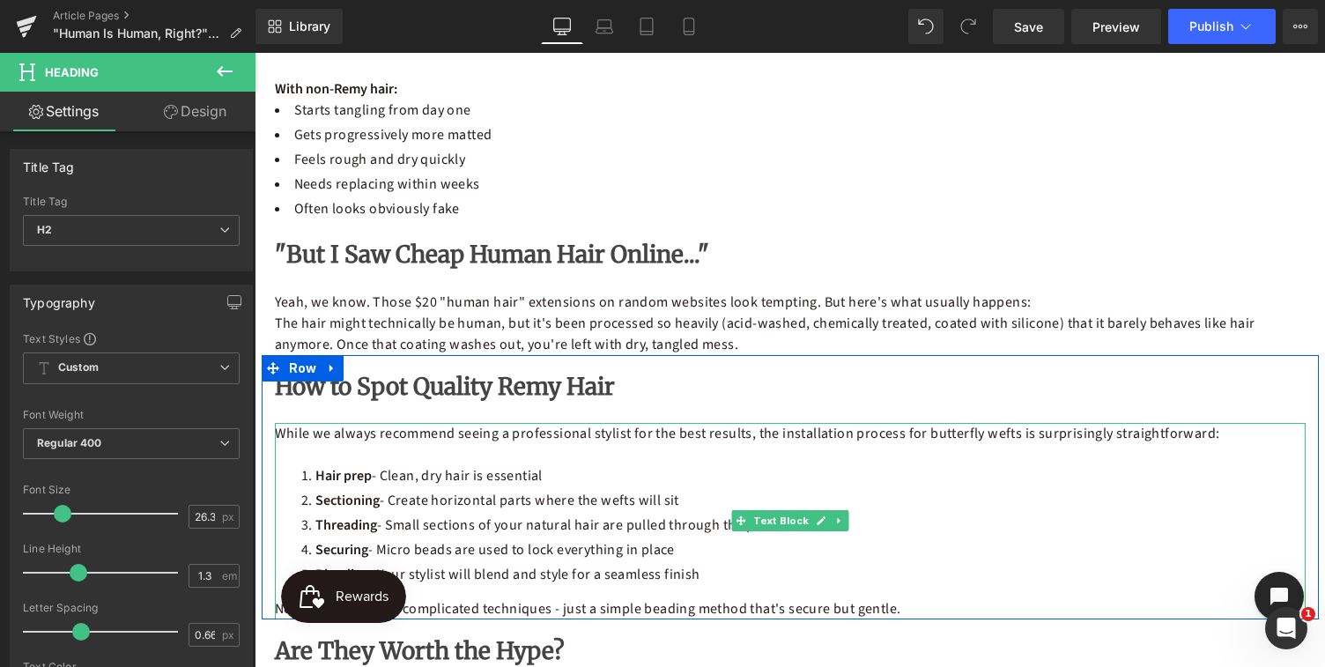
click at [497, 489] on ol "Hair prep - Clean, dry hair is essential Sectioning - Create horizontal parts w…" at bounding box center [803, 525] width 1004 height 120
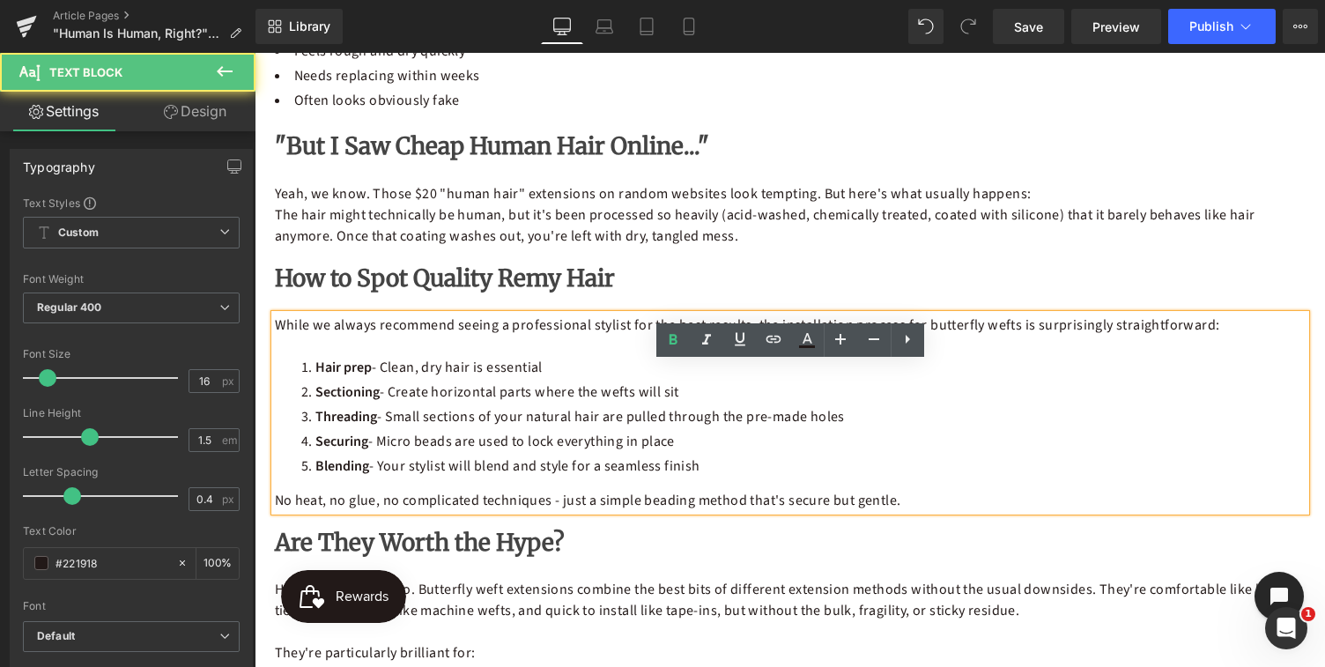
scroll to position [1661, 0]
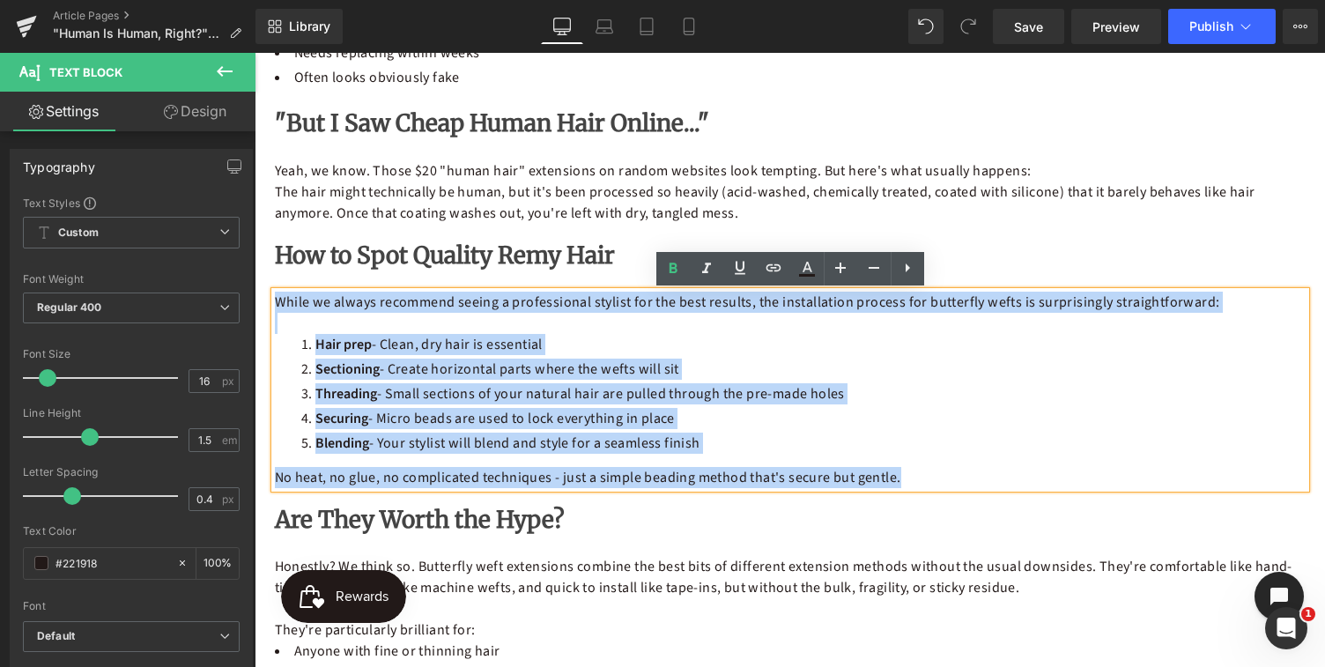
drag, startPoint x: 905, startPoint y: 482, endPoint x: 278, endPoint y: 297, distance: 653.2
click at [278, 297] on div "While we always recommend seeing a professional stylist for the best results, t…" at bounding box center [790, 390] width 1031 height 196
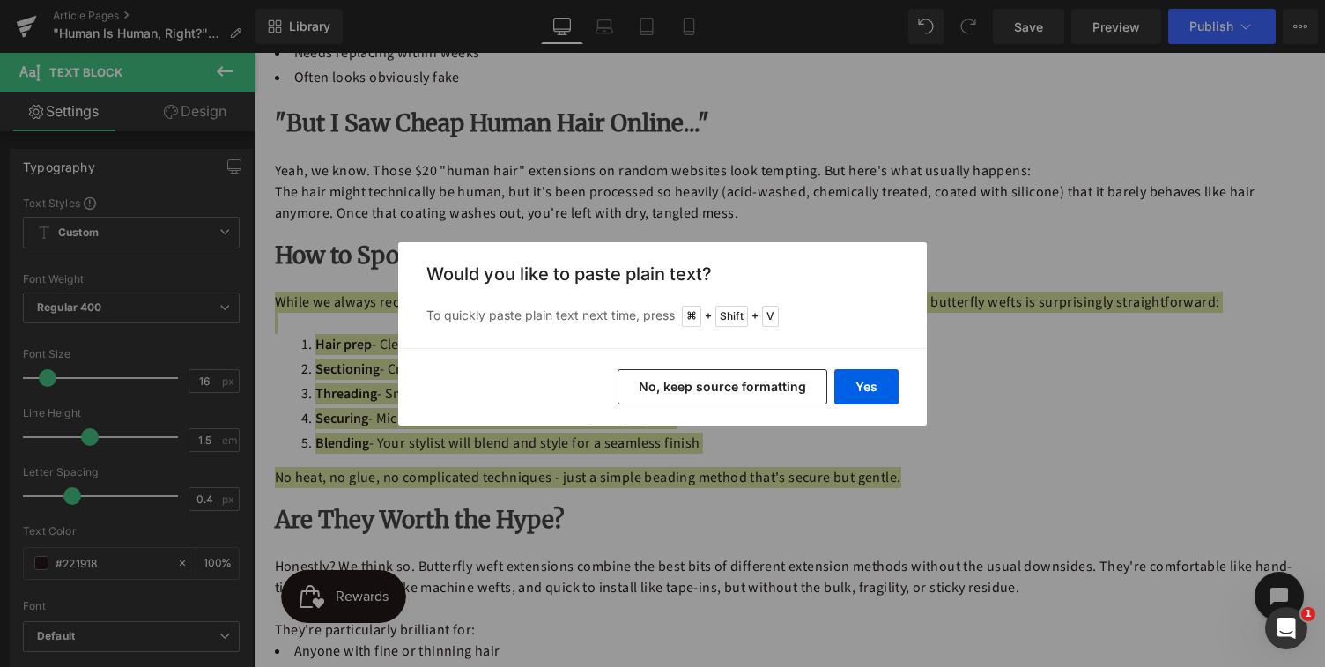
click at [684, 384] on button "No, keep source formatting" at bounding box center [723, 386] width 210 height 35
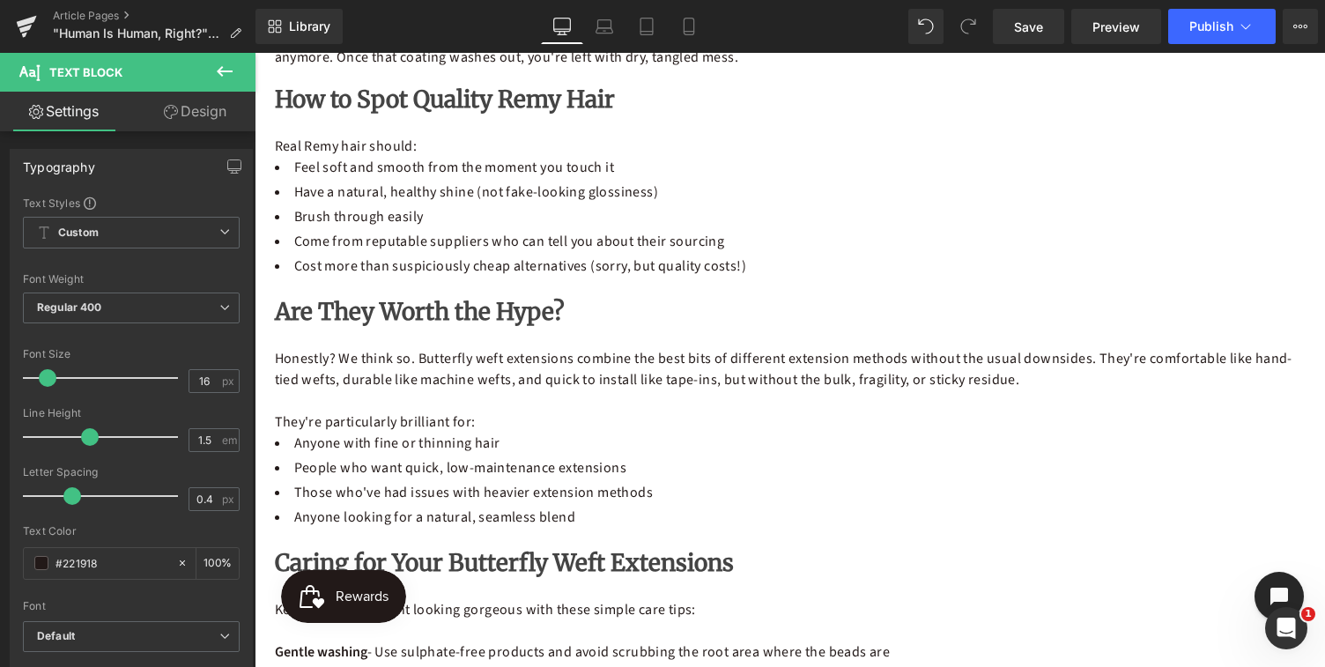
scroll to position [1832, 0]
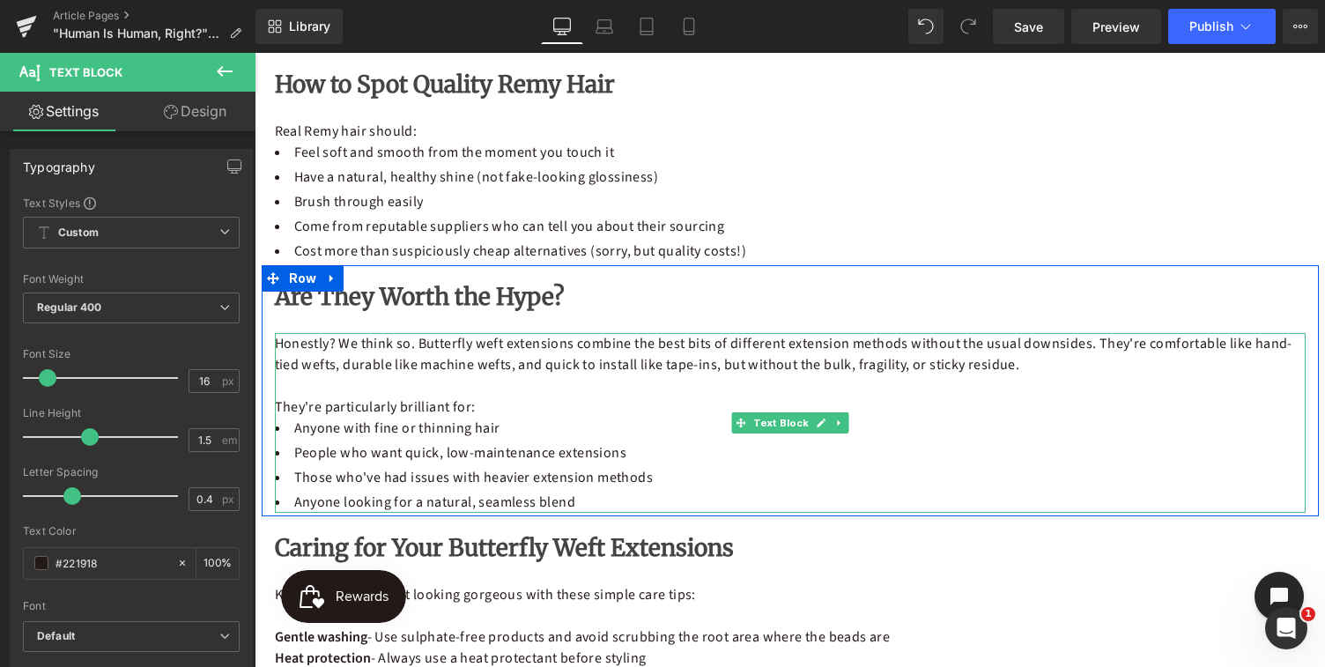
click at [595, 400] on p "They're particularly brilliant for:" at bounding box center [790, 406] width 1031 height 21
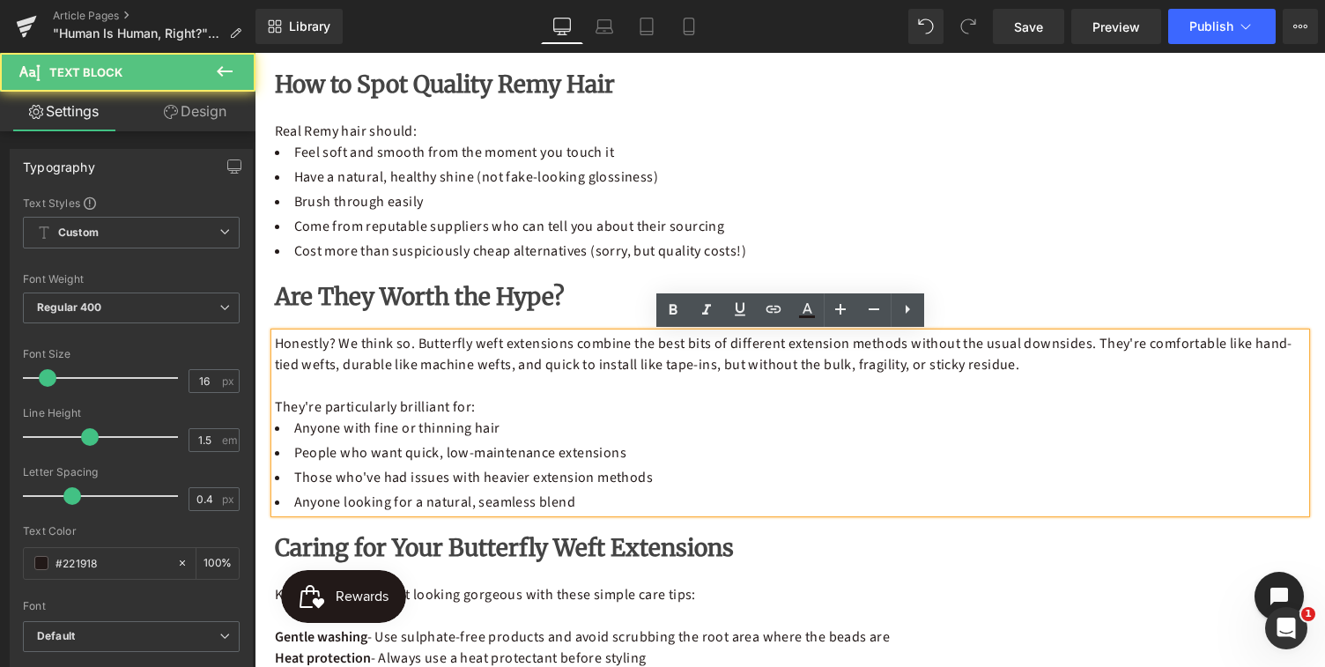
click at [589, 506] on li "Anyone looking for a natural, seamless blend" at bounding box center [790, 502] width 1031 height 21
click at [557, 301] on h2 "Are They Worth the Hype?" at bounding box center [790, 297] width 1031 height 30
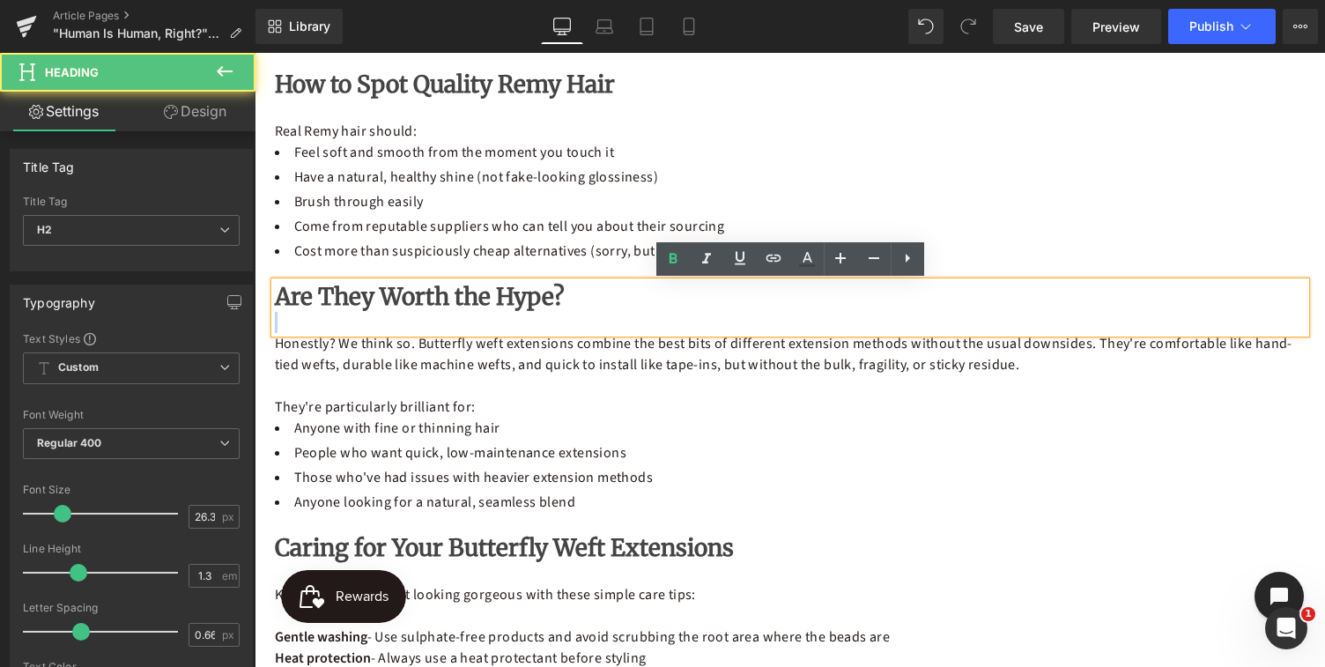
click at [557, 301] on h2 "Are They Worth the Hype?" at bounding box center [790, 297] width 1031 height 30
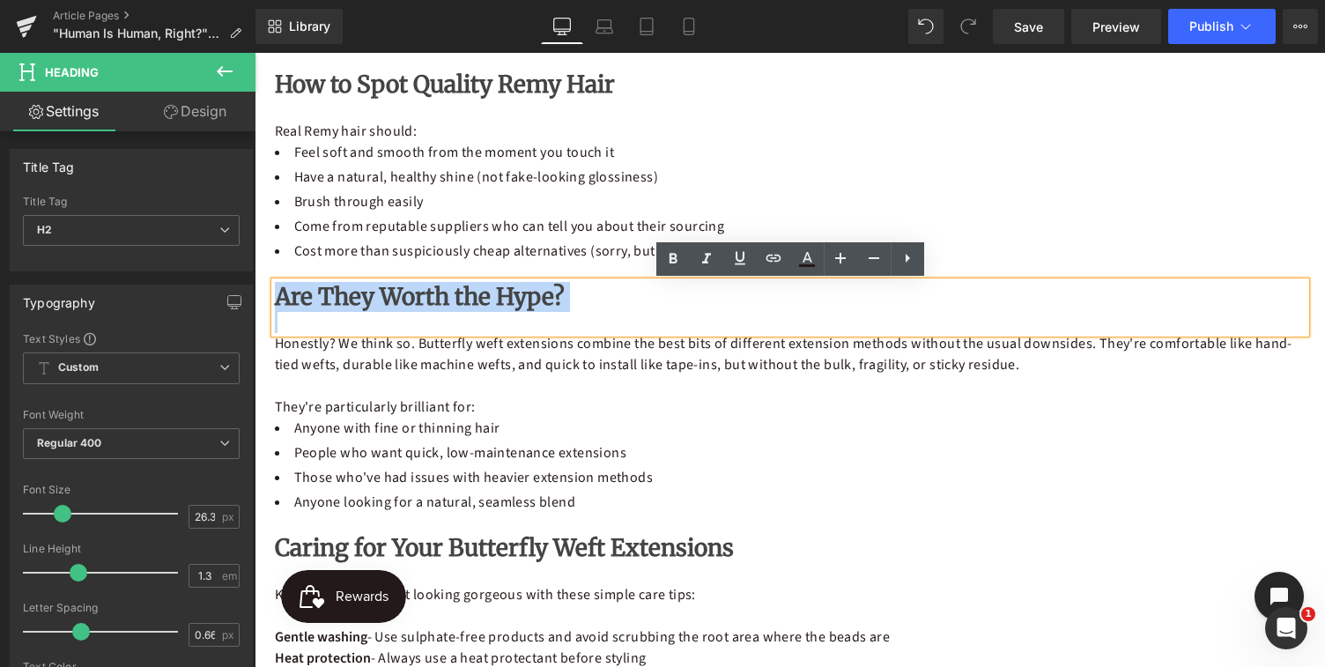
drag, startPoint x: 557, startPoint y: 301, endPoint x: 280, endPoint y: 290, distance: 276.9
click at [280, 290] on h2 "Are They Worth the Hype?" at bounding box center [790, 297] width 1031 height 30
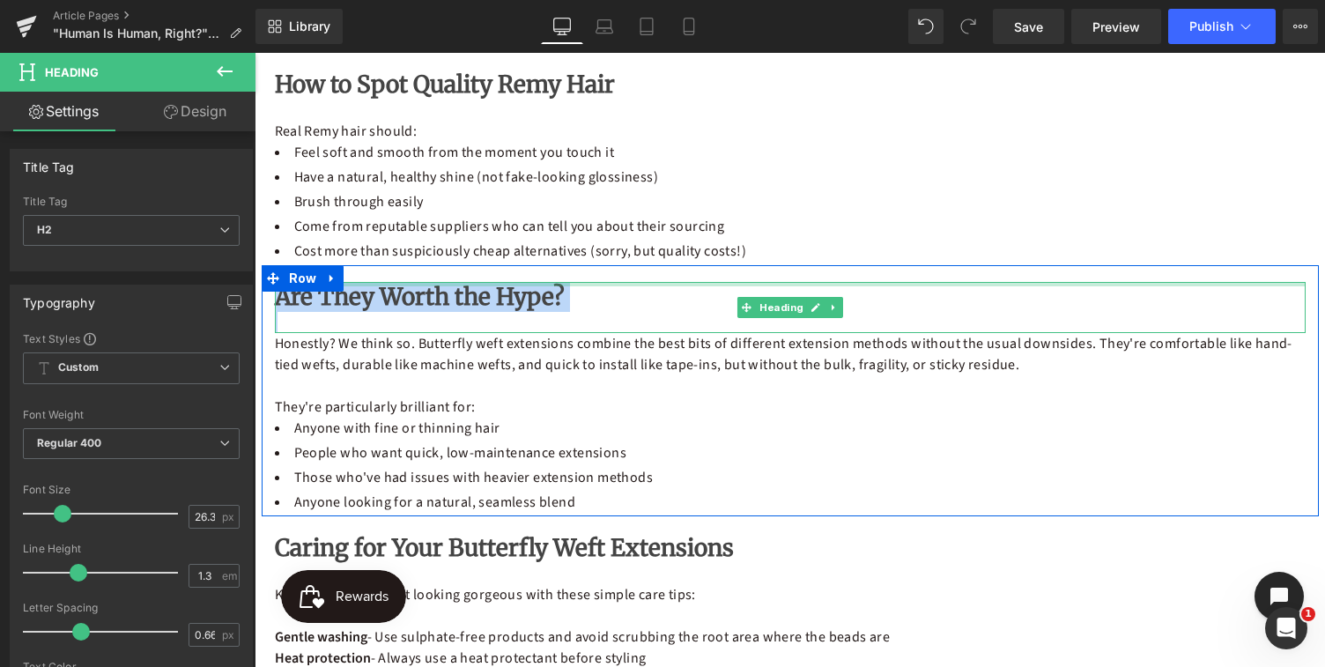
click at [357, 284] on div at bounding box center [790, 284] width 1031 height 4
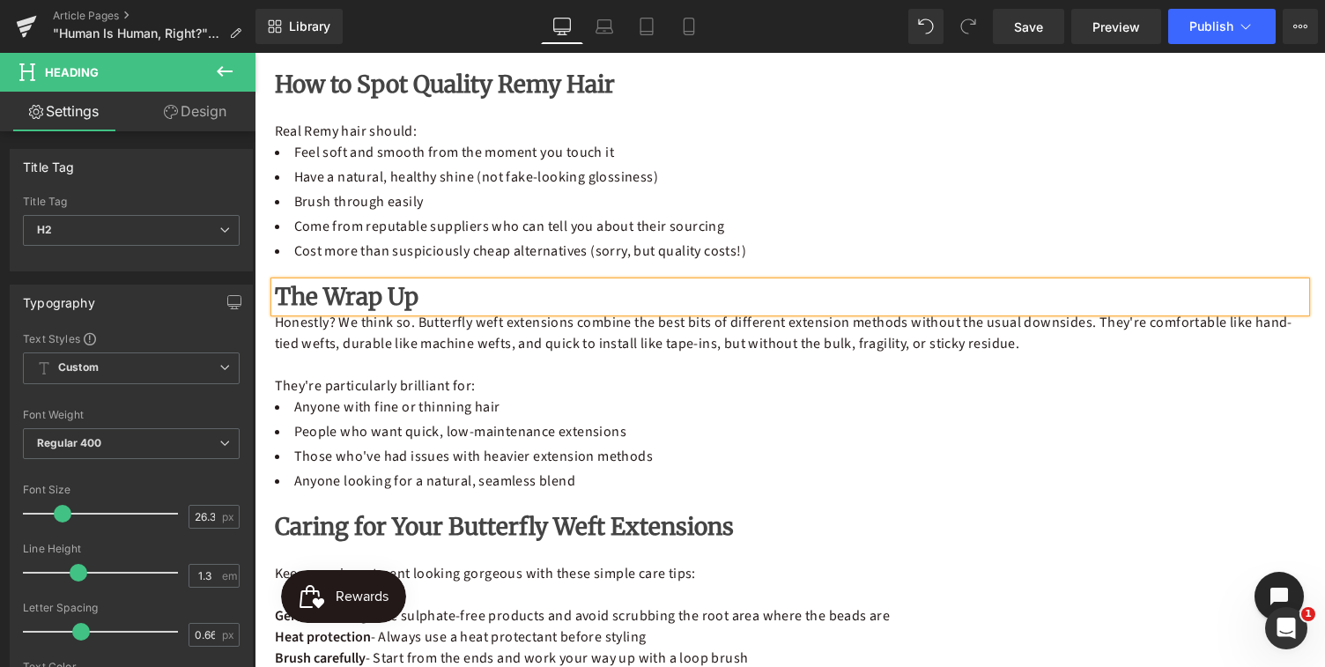
click at [464, 455] on li "Those who've had issues with heavier extension methods" at bounding box center [790, 456] width 1031 height 21
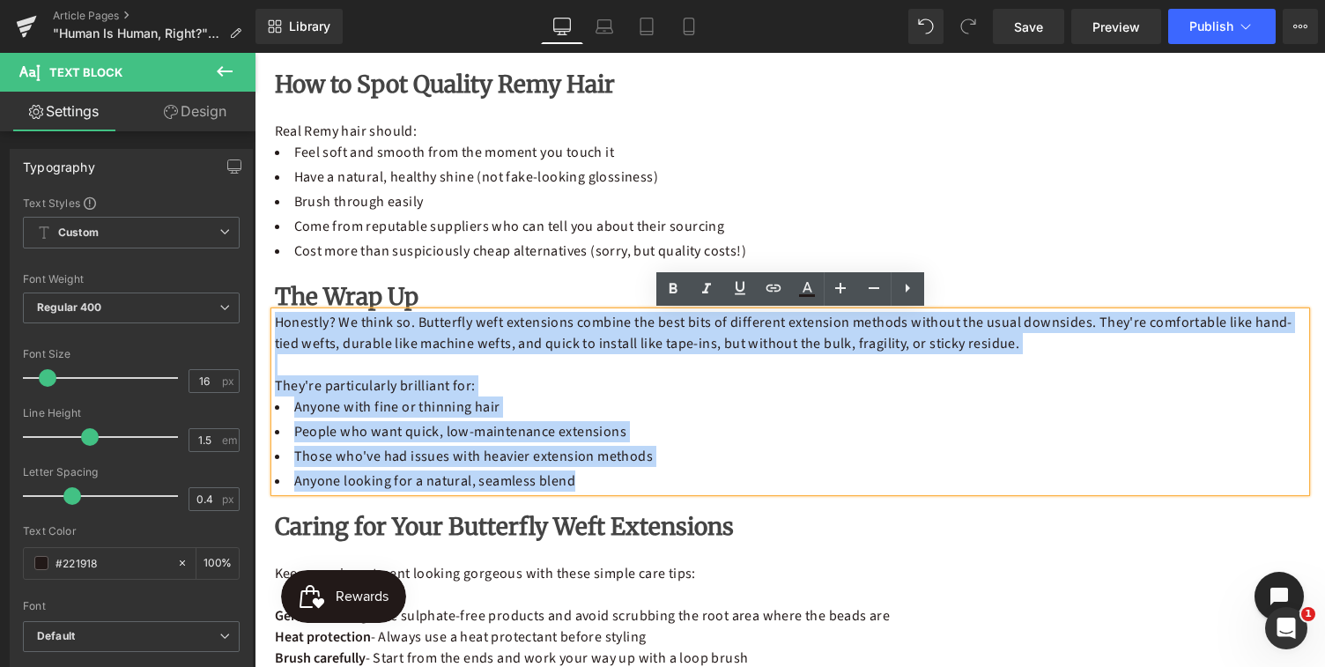
drag, startPoint x: 596, startPoint y: 490, endPoint x: 277, endPoint y: 327, distance: 358.2
click at [277, 327] on div "Honestly? We think so. Butterfly weft extensions combine the best bits of diffe…" at bounding box center [790, 402] width 1031 height 180
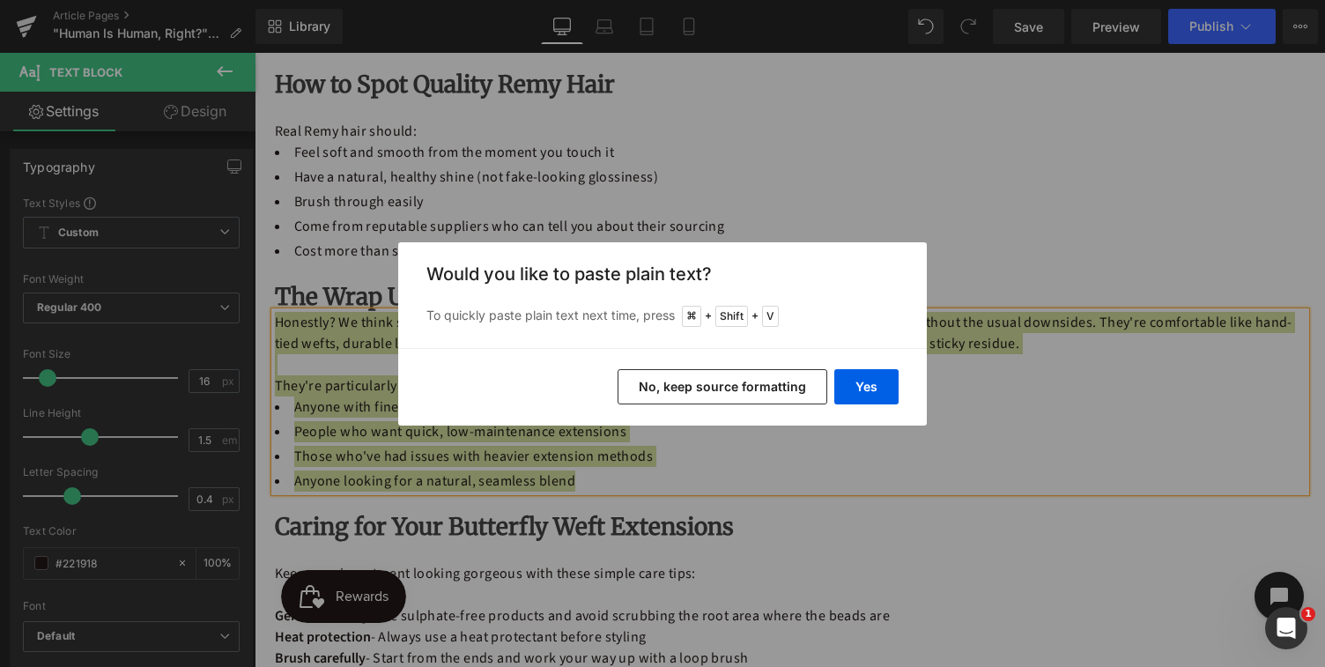
click at [743, 386] on button "No, keep source formatting" at bounding box center [723, 386] width 210 height 35
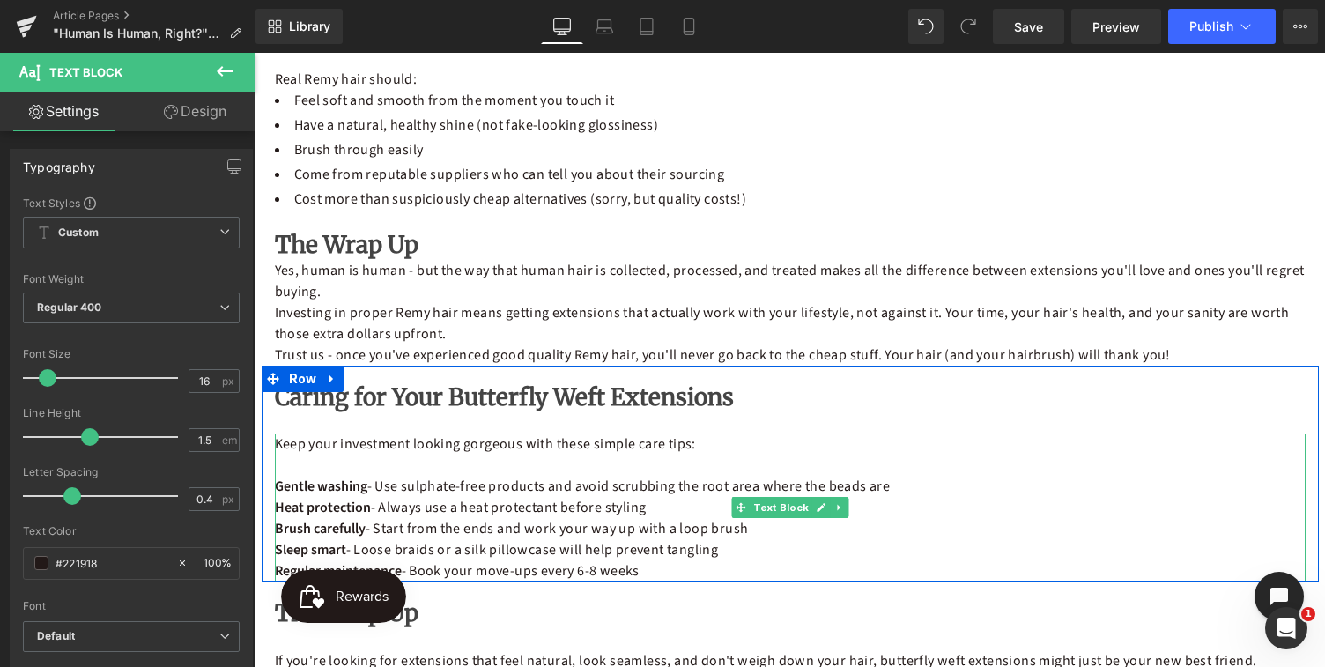
scroll to position [1915, 0]
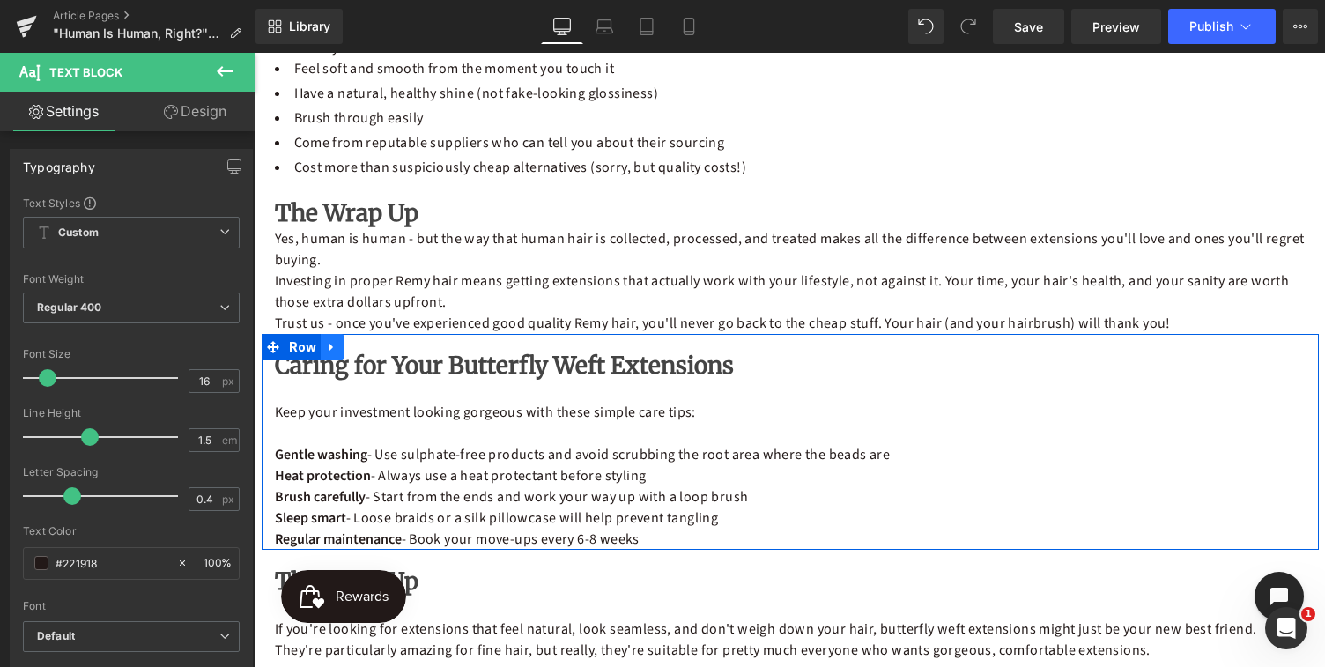
click at [330, 351] on icon at bounding box center [332, 348] width 4 height 8
click at [375, 348] on icon at bounding box center [378, 347] width 12 height 12
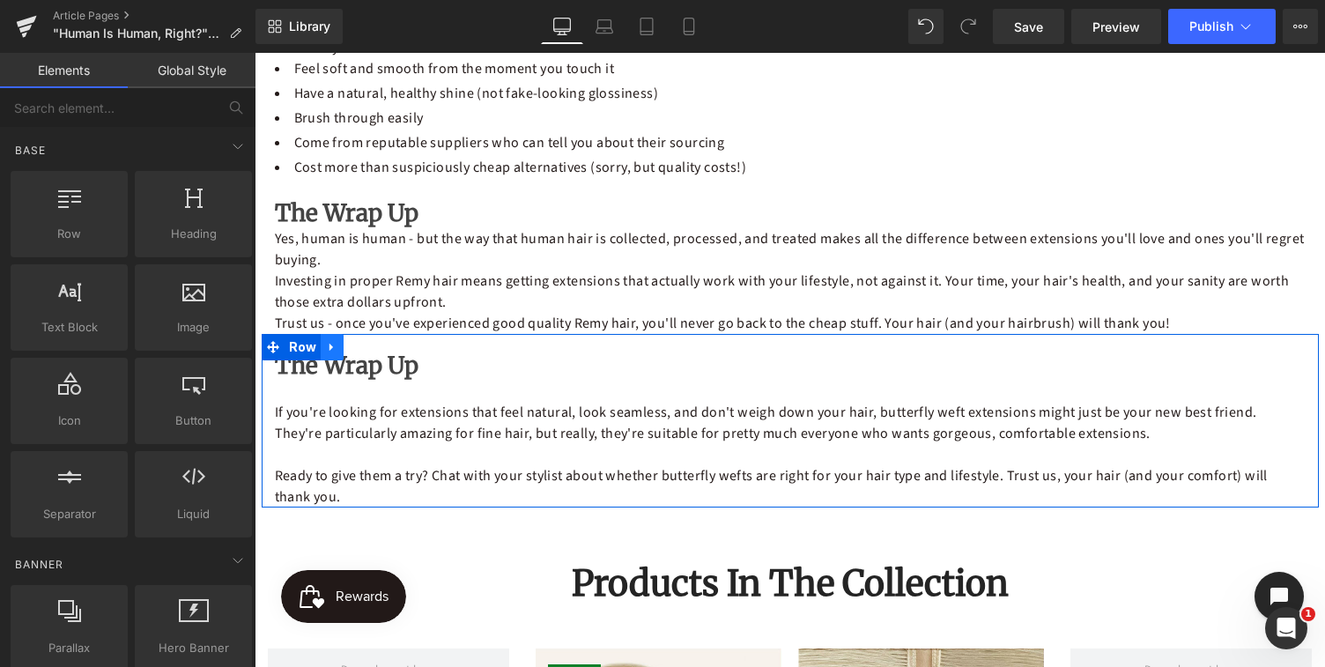
click at [332, 347] on icon at bounding box center [332, 347] width 12 height 13
click at [376, 346] on icon at bounding box center [378, 347] width 12 height 12
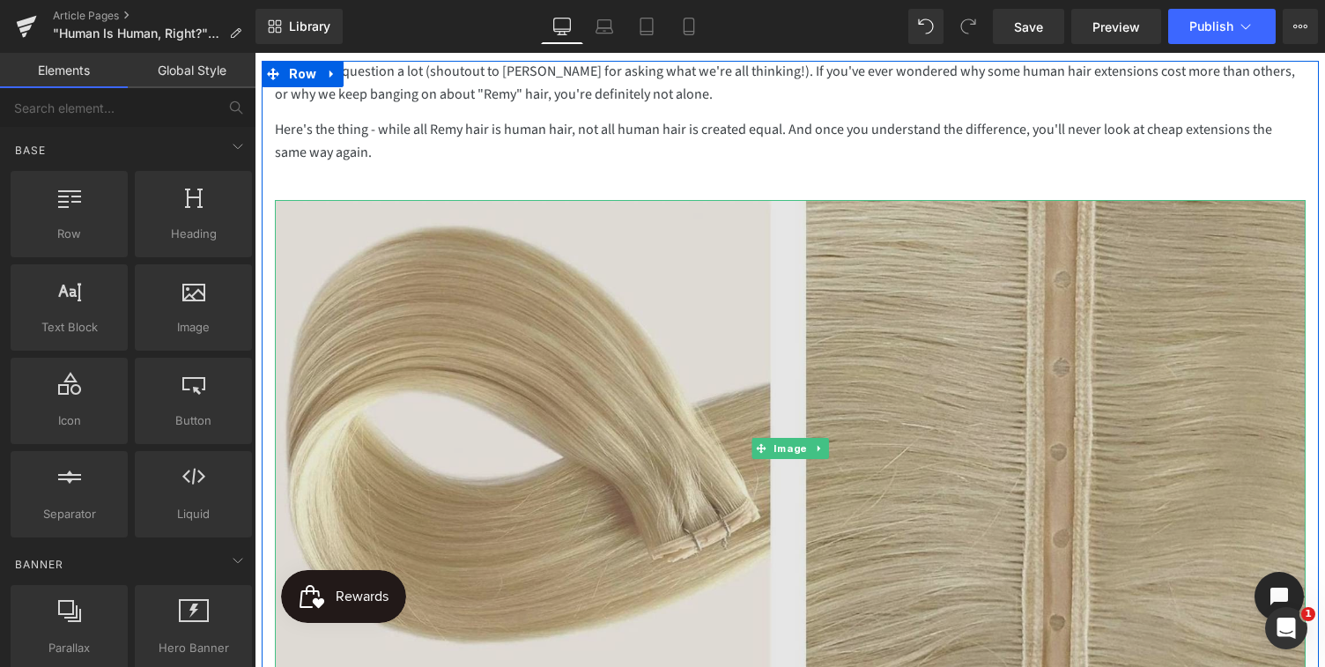
scroll to position [237, 0]
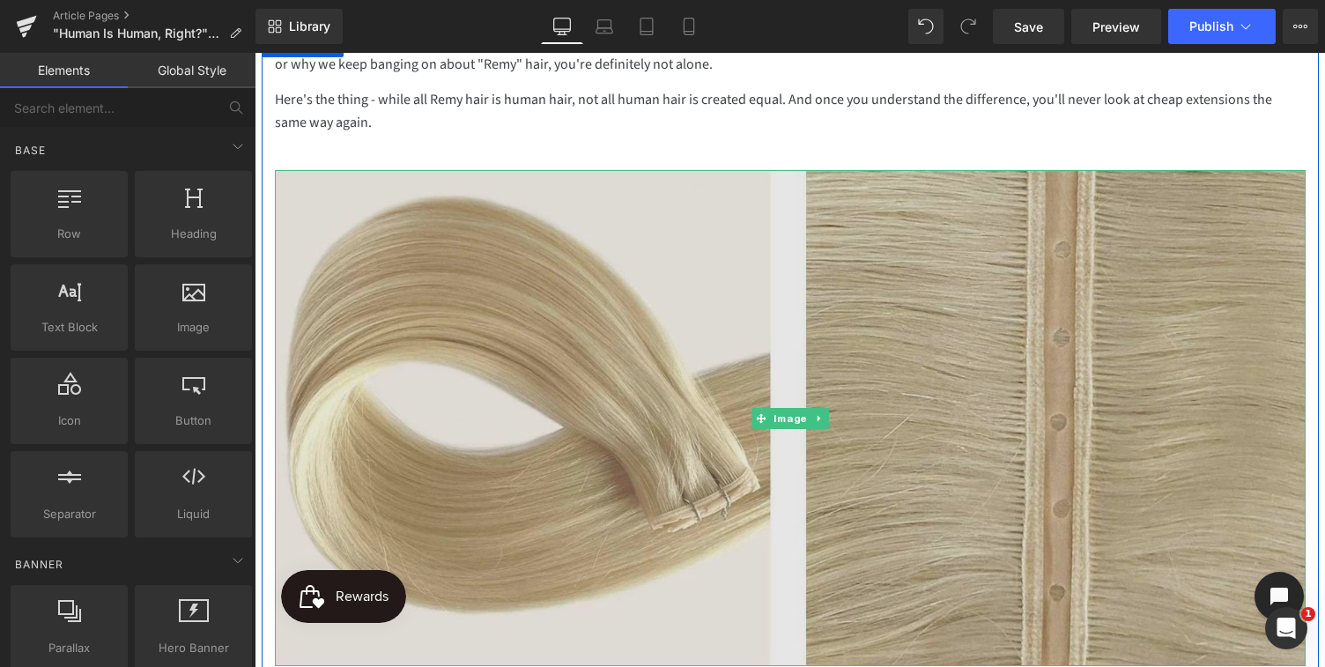
click at [652, 411] on img at bounding box center [790, 418] width 1031 height 496
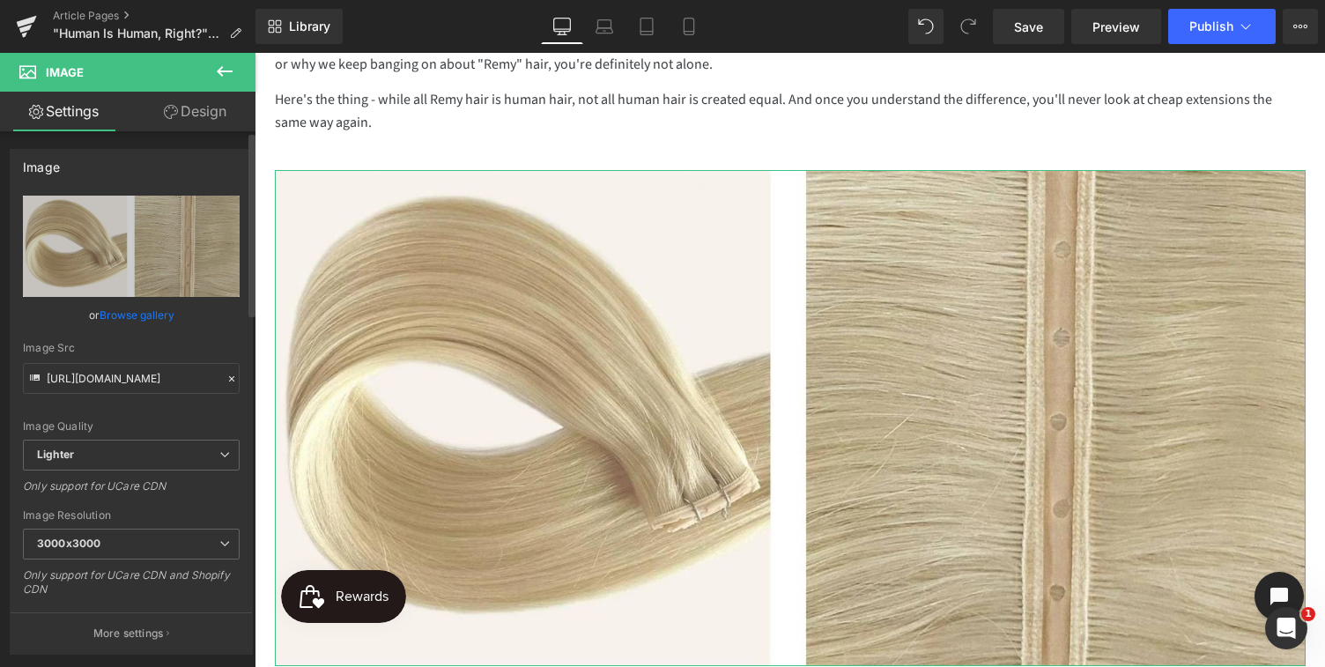
click at [115, 317] on link "Browse gallery" at bounding box center [137, 315] width 75 height 31
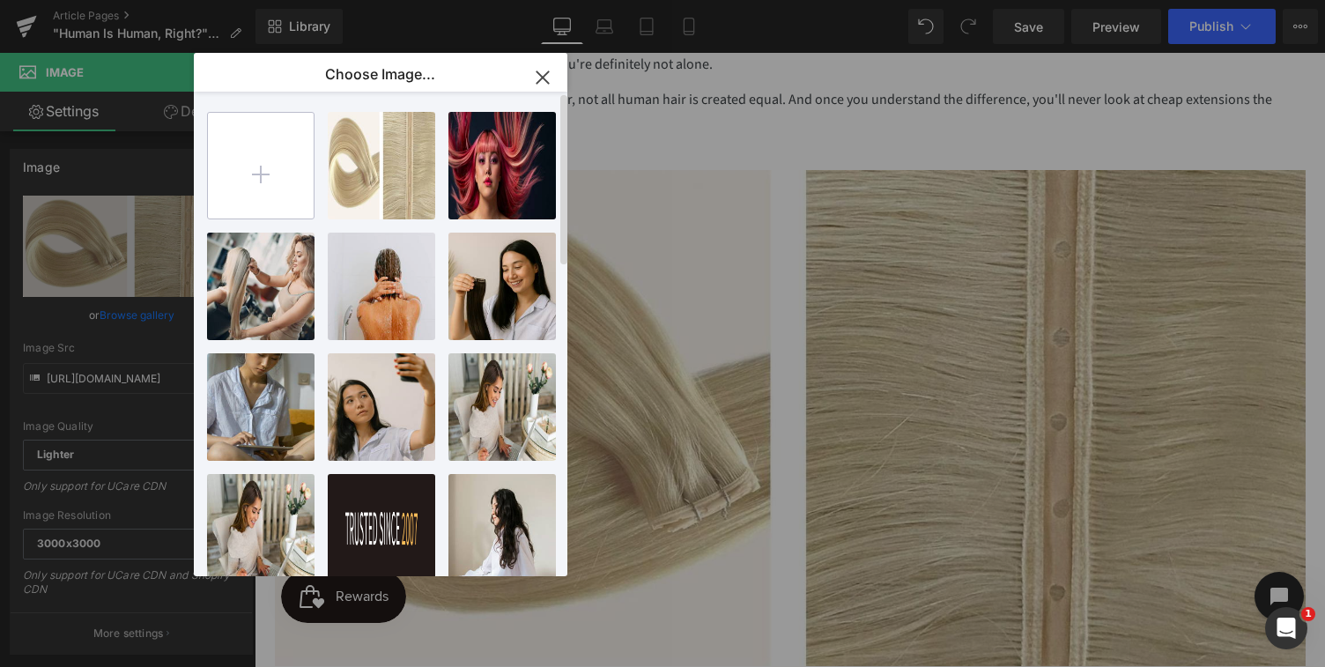
click at [261, 181] on input "file" at bounding box center [261, 166] width 106 height 106
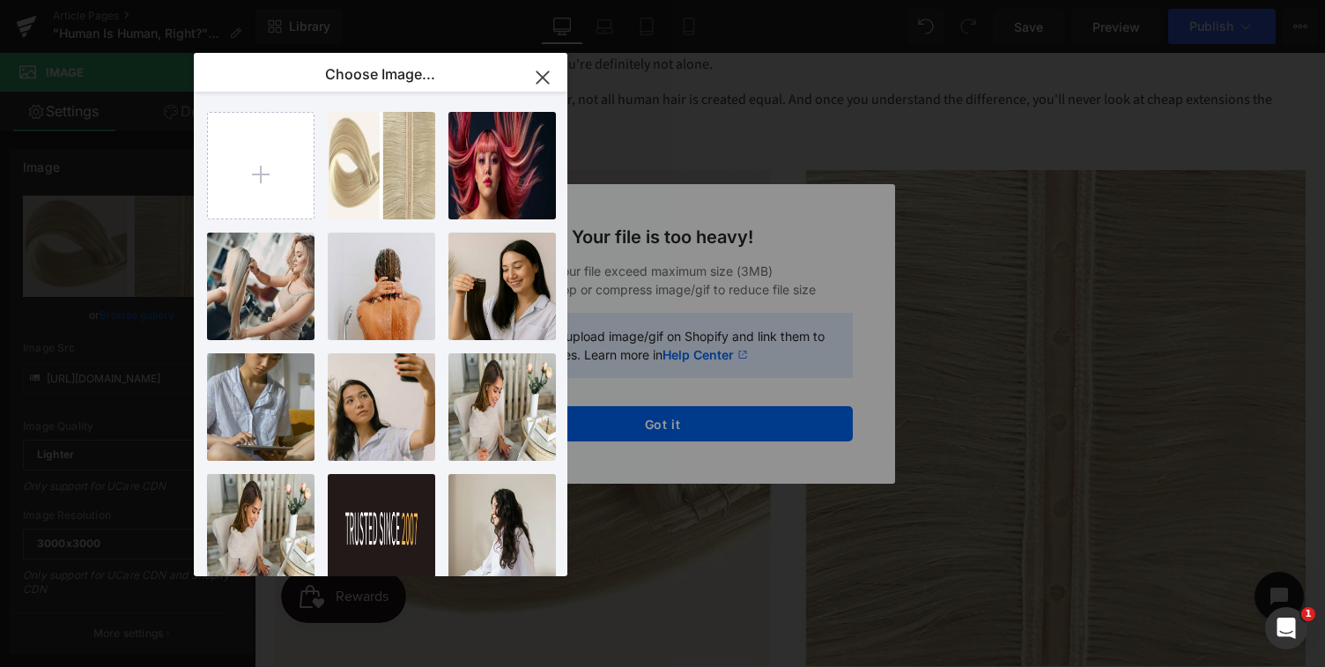
click at [544, 75] on icon "button" at bounding box center [542, 76] width 11 height 11
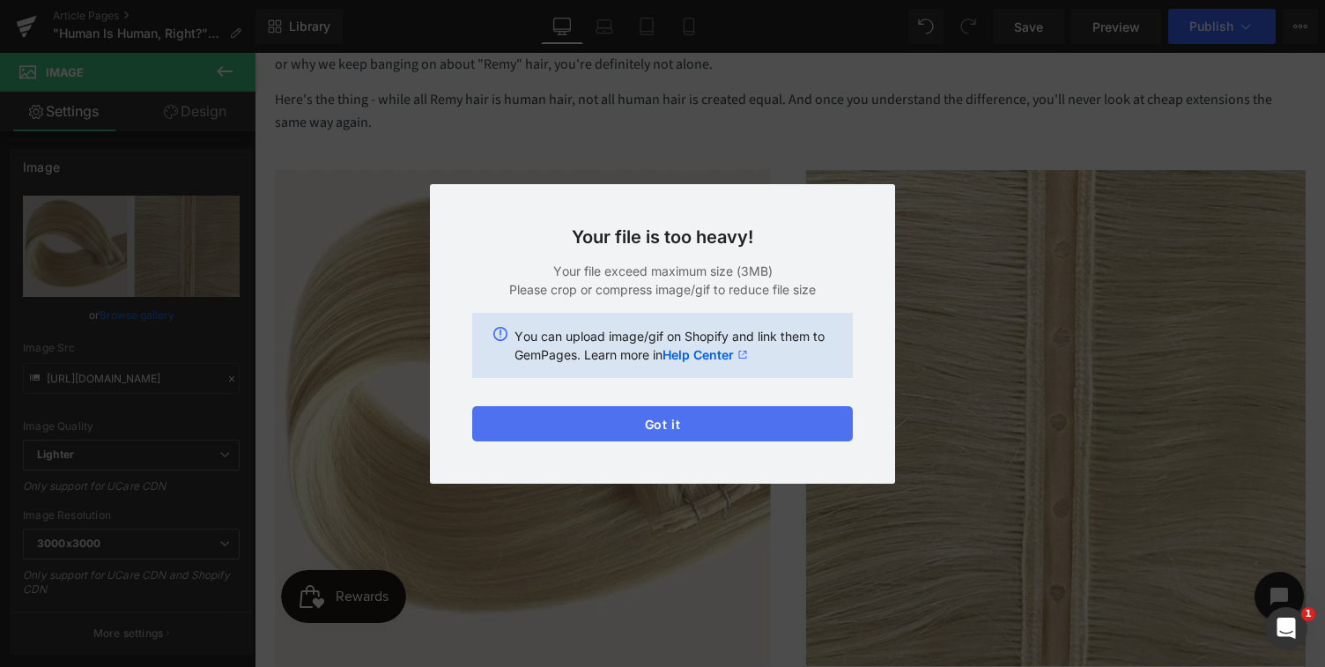
click at [648, 426] on button "Got it" at bounding box center [662, 423] width 381 height 35
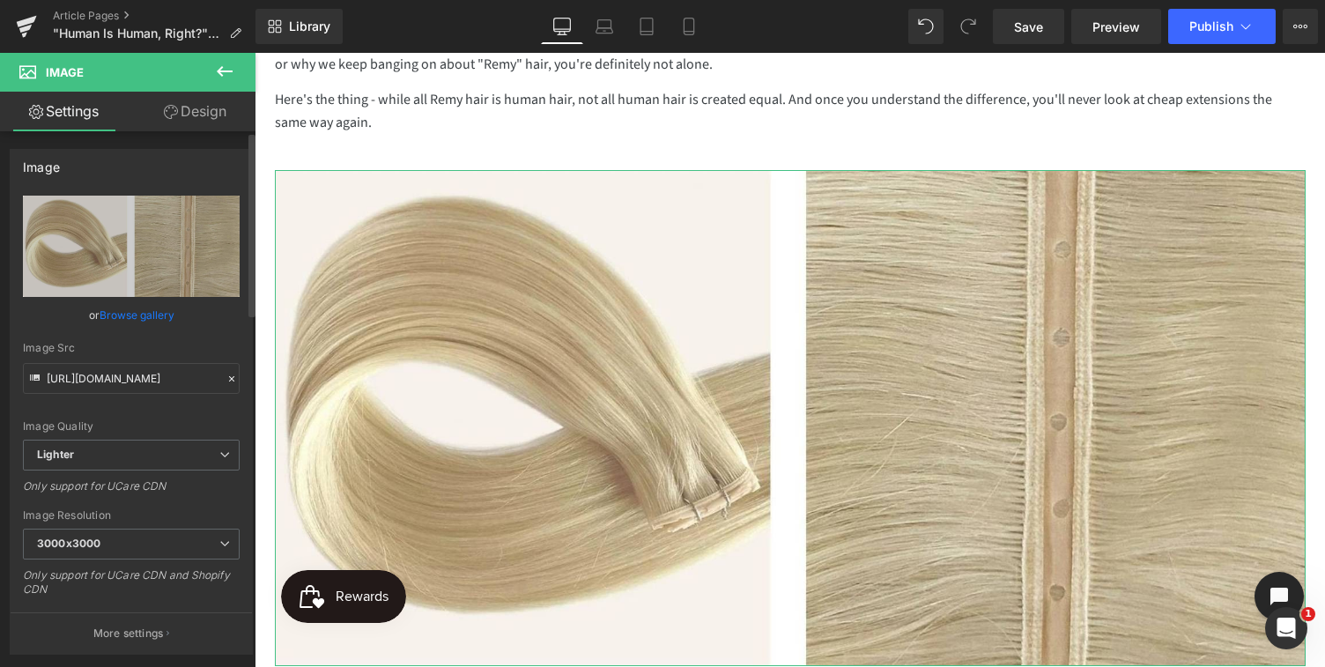
click at [137, 316] on link "Browse gallery" at bounding box center [137, 315] width 75 height 31
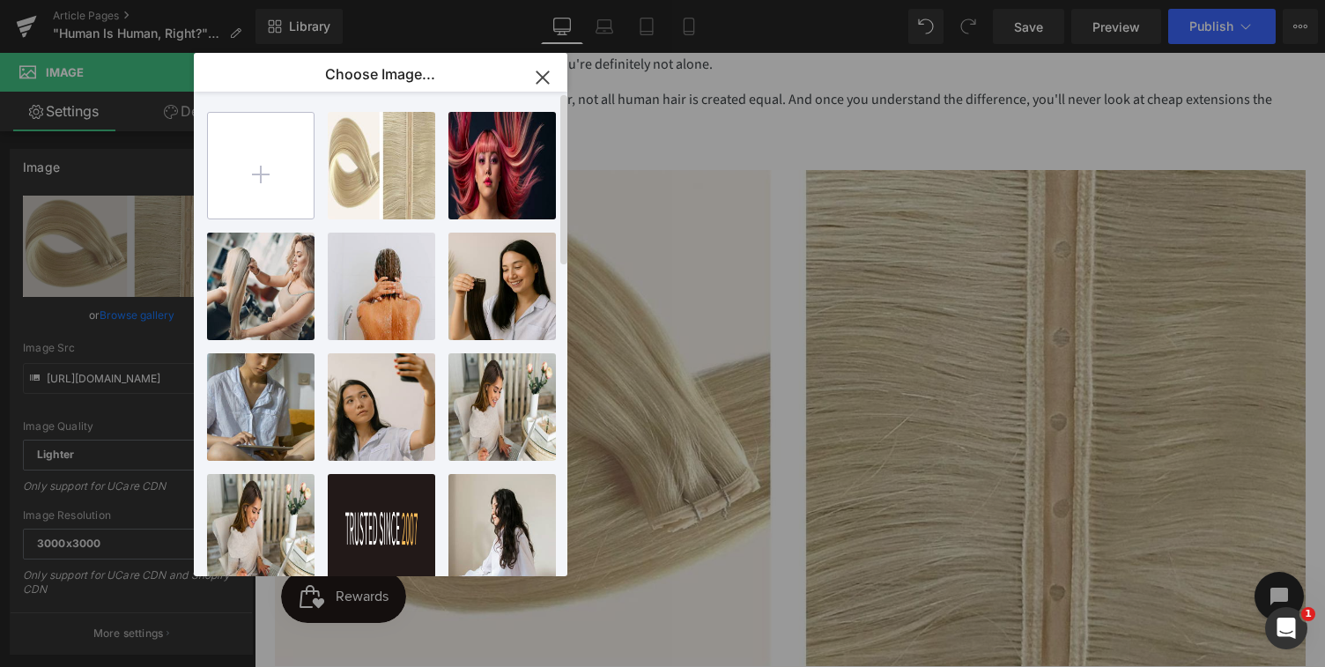
click at [261, 166] on input "file" at bounding box center [261, 166] width 106 height 106
type input "C:\fakepath\Myth Buster (1).png"
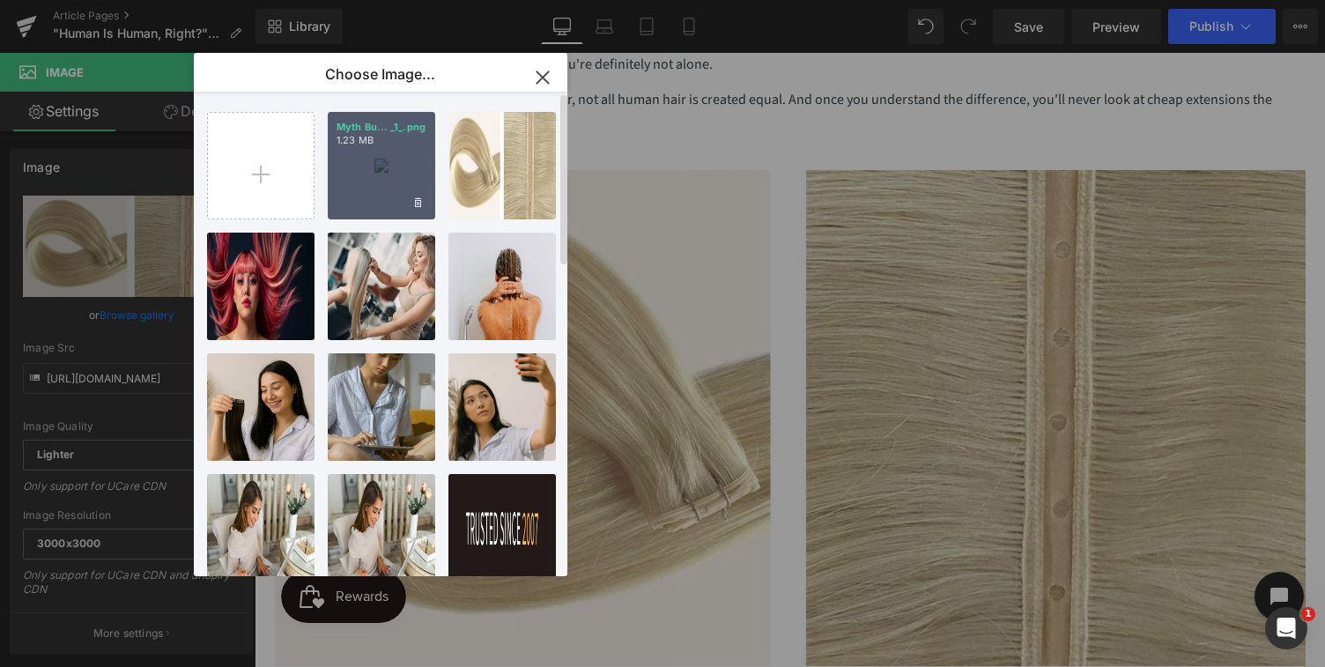
click at [397, 178] on div "Myth Bu... _1_.png 1.23 MB" at bounding box center [381, 165] width 107 height 107
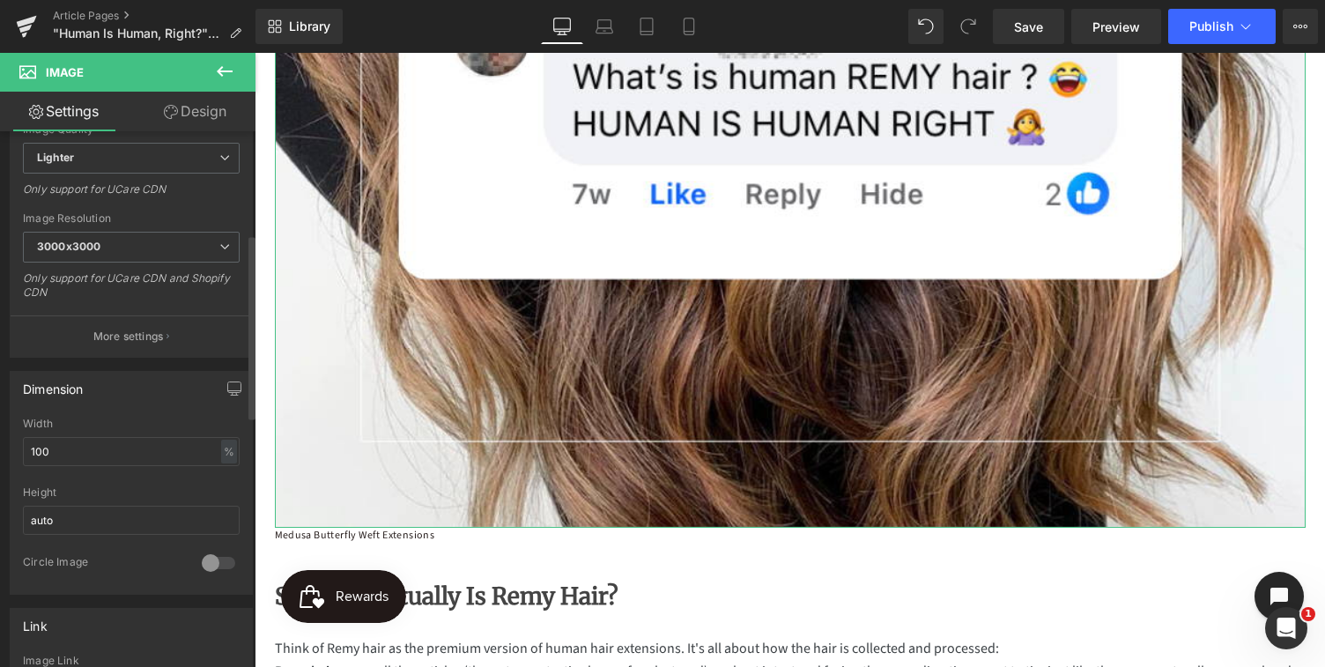
scroll to position [299, 0]
click at [144, 256] on span "3000x3000" at bounding box center [131, 245] width 217 height 31
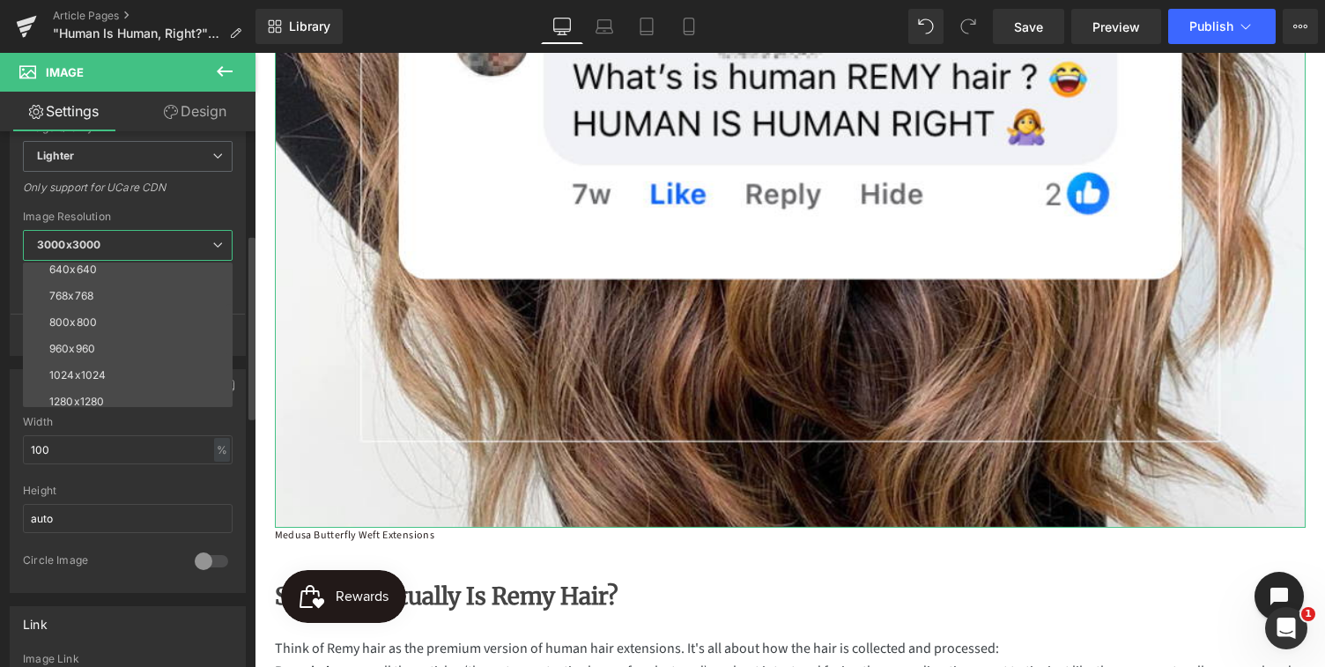
scroll to position [99, 0]
click at [79, 359] on div "960x960" at bounding box center [72, 362] width 46 height 12
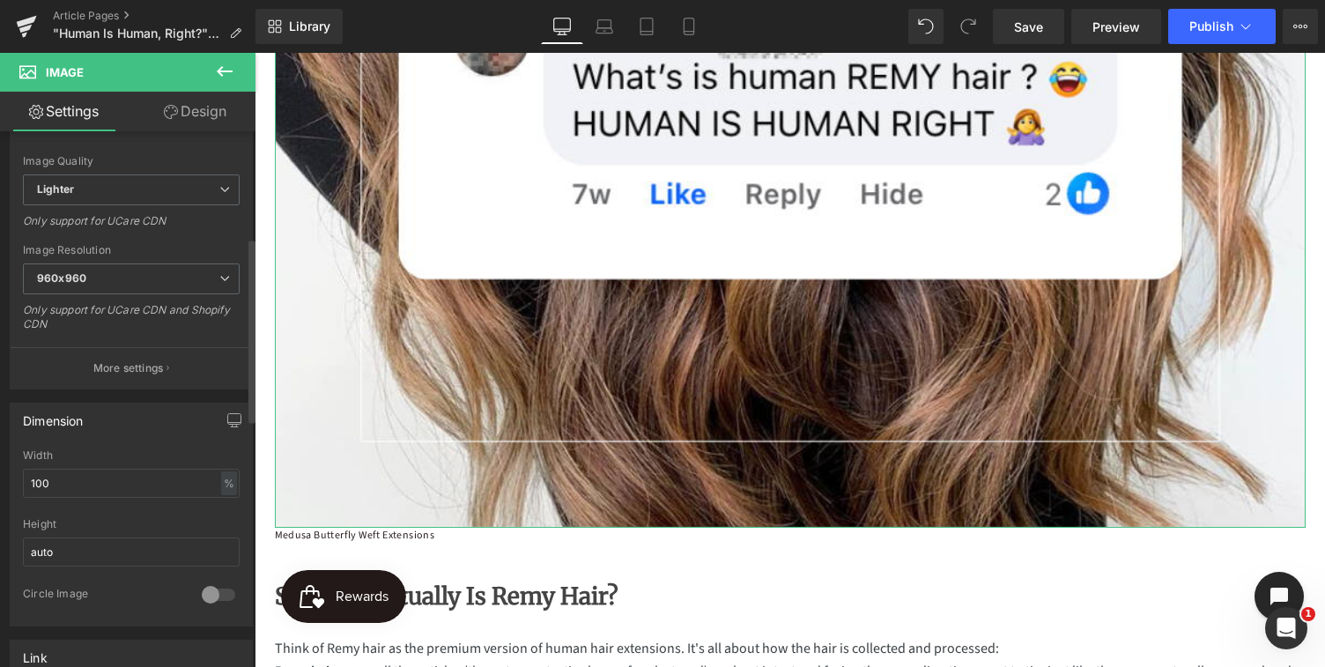
scroll to position [246, 0]
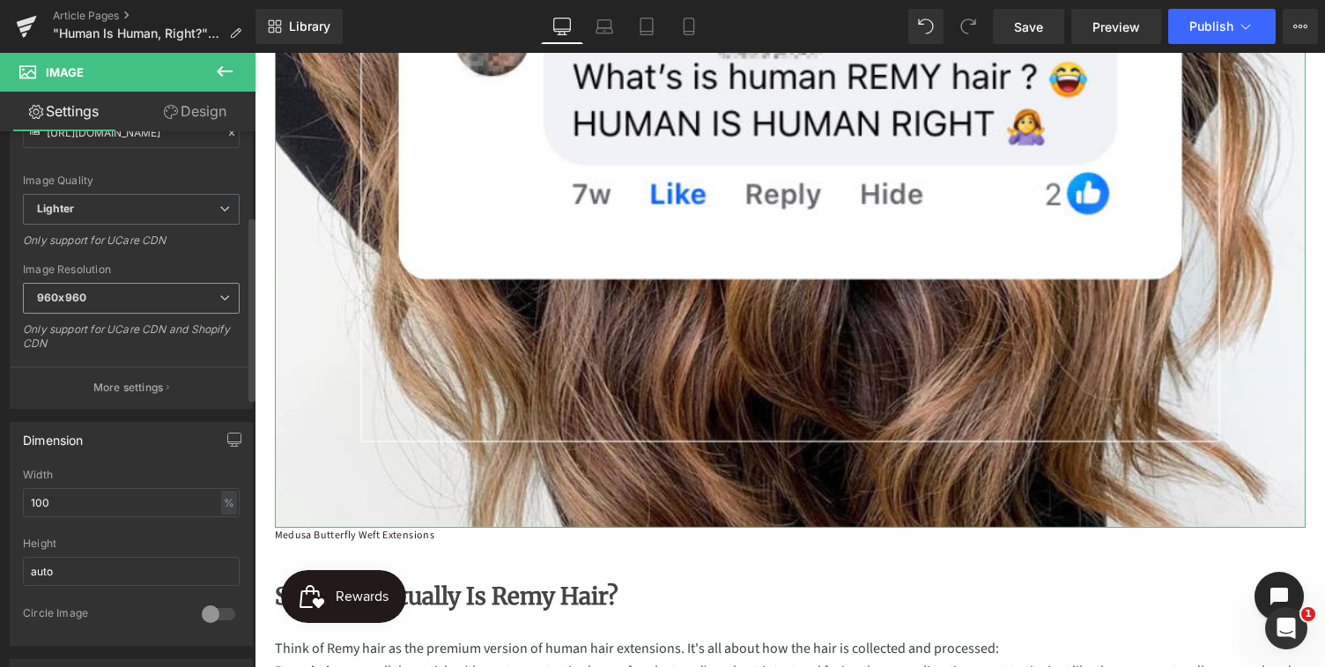
click at [93, 305] on span "960x960" at bounding box center [131, 298] width 217 height 31
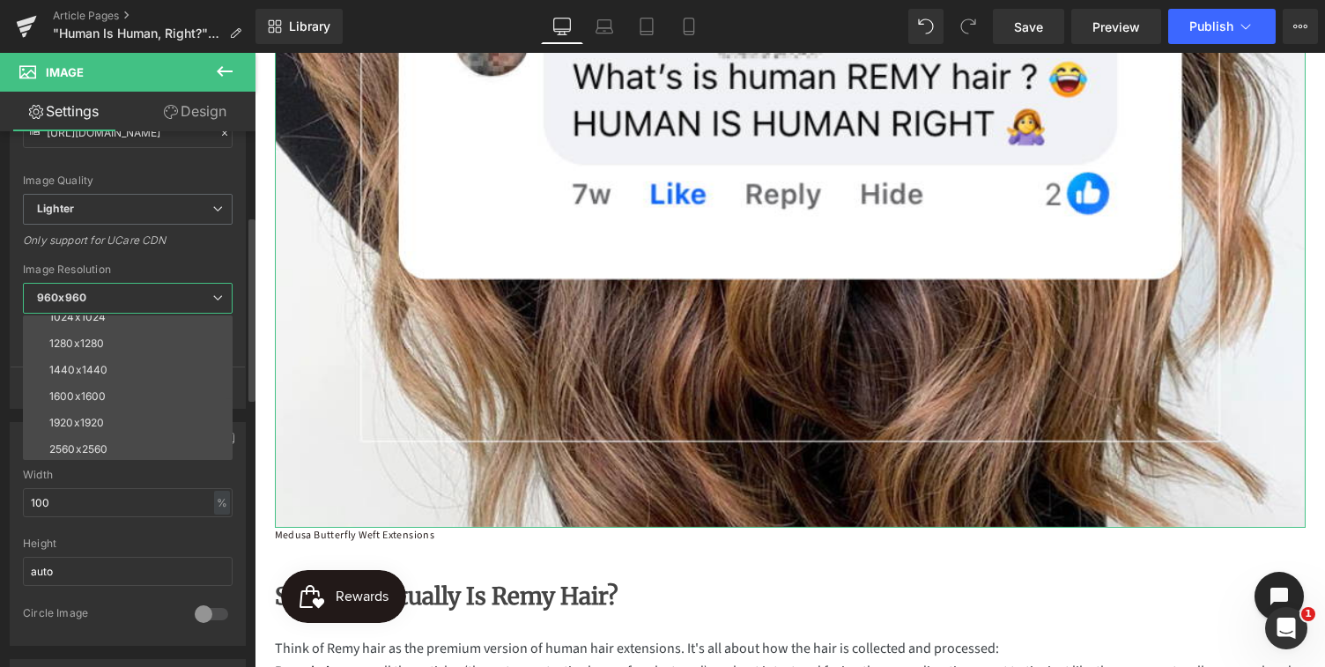
scroll to position [233, 0]
click at [79, 410] on div "1920x1920" at bounding box center [76, 413] width 55 height 12
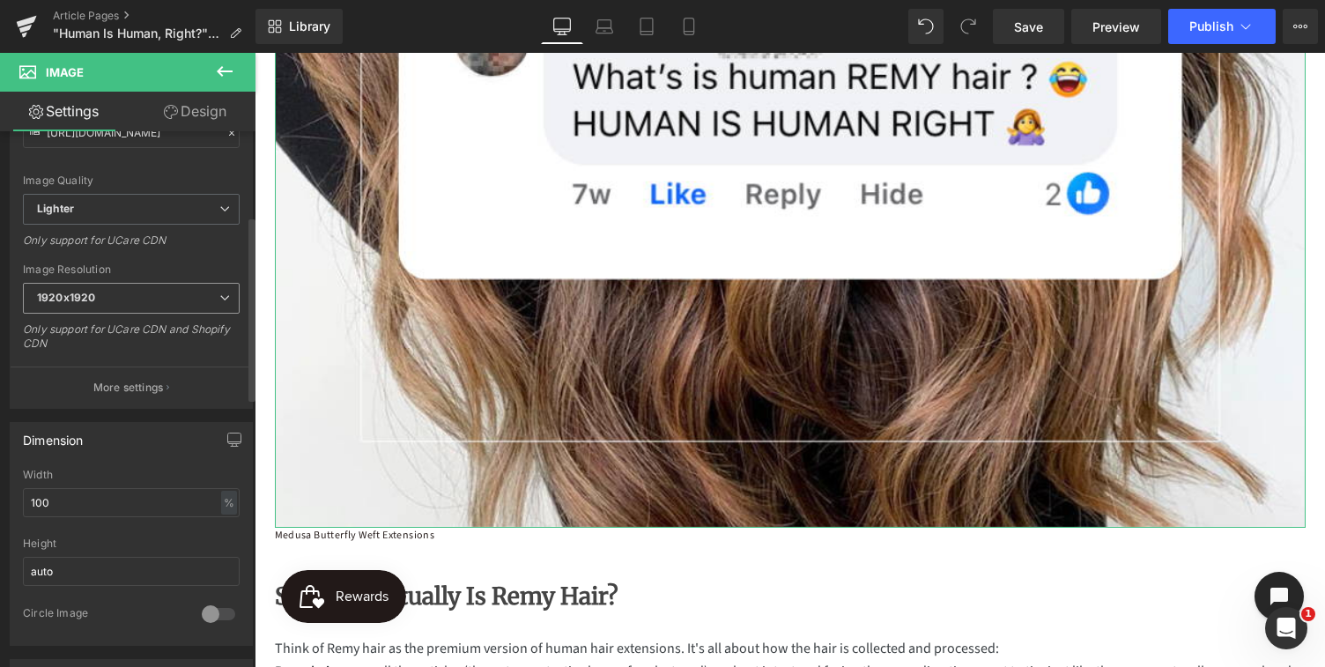
click at [106, 302] on span "1920x1920" at bounding box center [131, 298] width 217 height 31
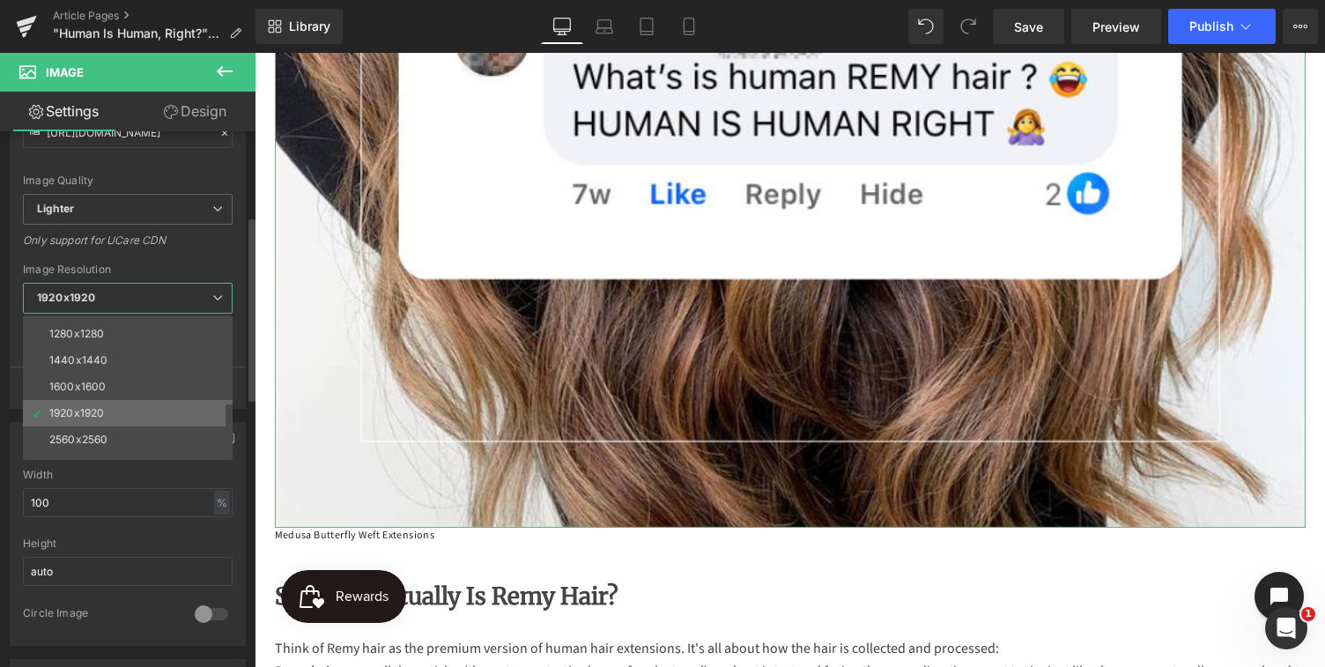
scroll to position [252, 0]
click at [76, 448] on div "3000x3000" at bounding box center [80, 447] width 62 height 12
type input "[URL][DOMAIN_NAME]"
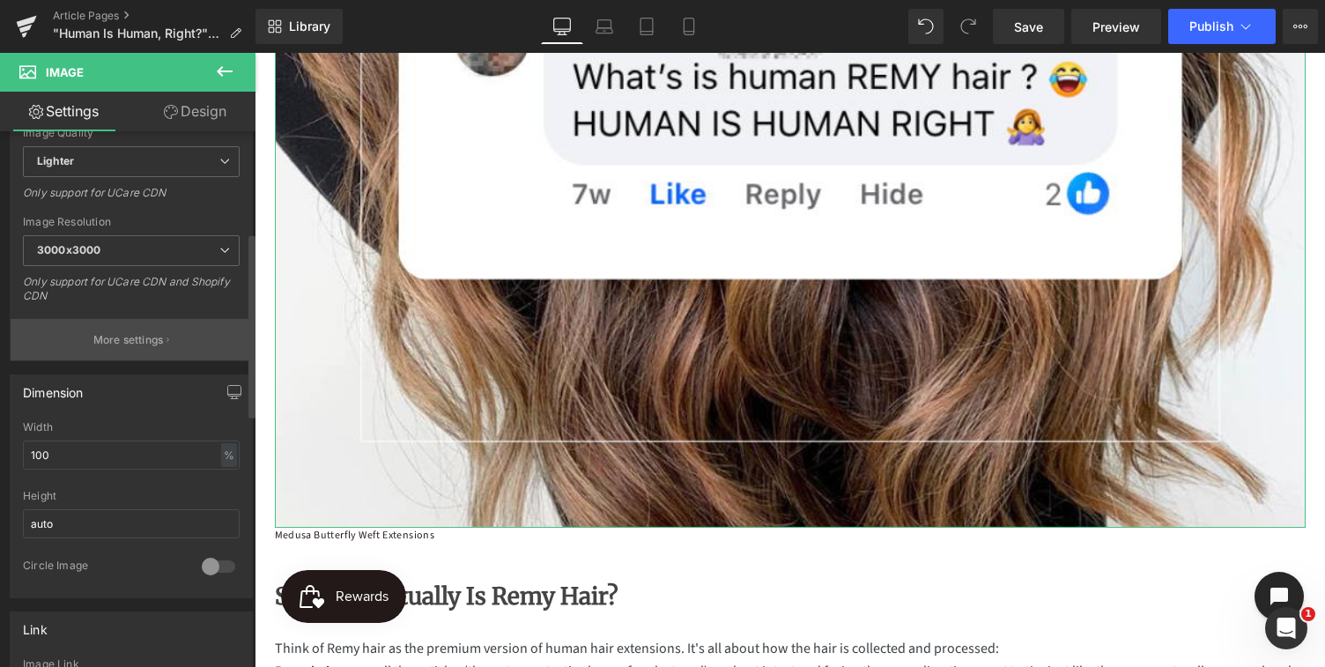
scroll to position [340, 0]
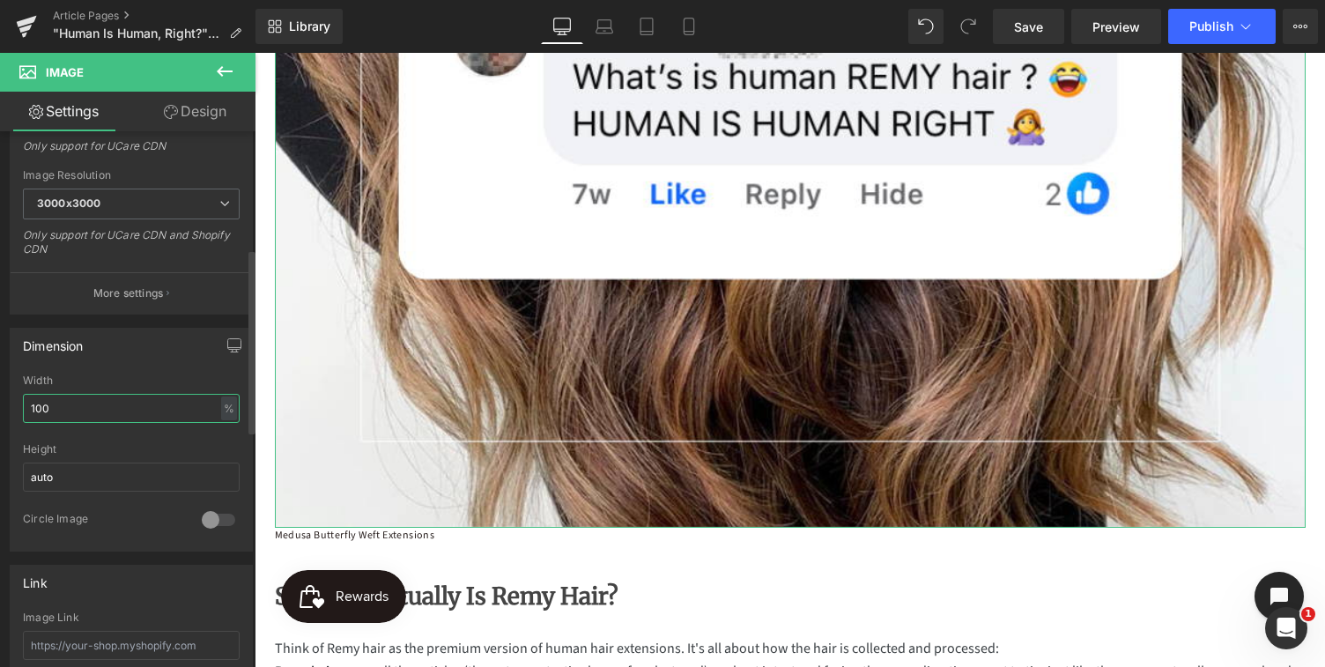
drag, startPoint x: 56, startPoint y: 407, endPoint x: 30, endPoint y: 407, distance: 26.4
click at [30, 407] on input "100" at bounding box center [131, 408] width 217 height 29
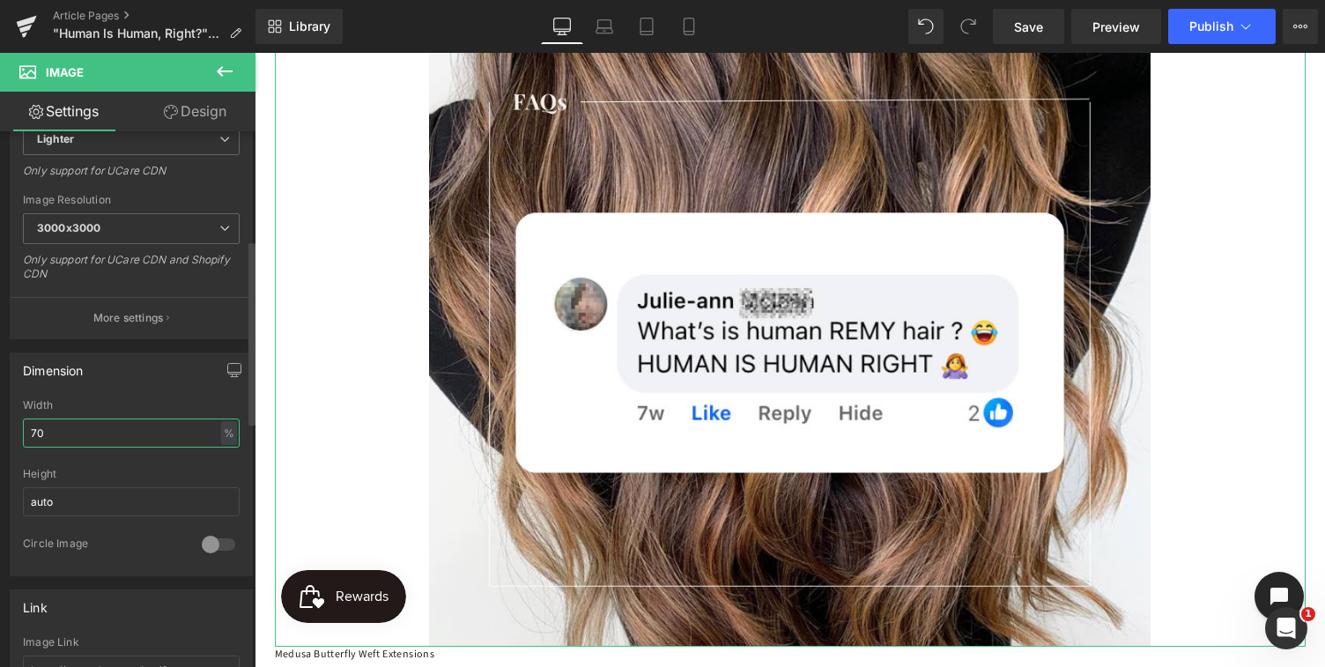
scroll to position [318, 0]
drag, startPoint x: 68, startPoint y: 429, endPoint x: 8, endPoint y: 428, distance: 59.9
click at [8, 428] on div "Dimension 70% Width 70 % % px auto Height auto 0 Circle Image" at bounding box center [131, 455] width 263 height 237
type input "50"
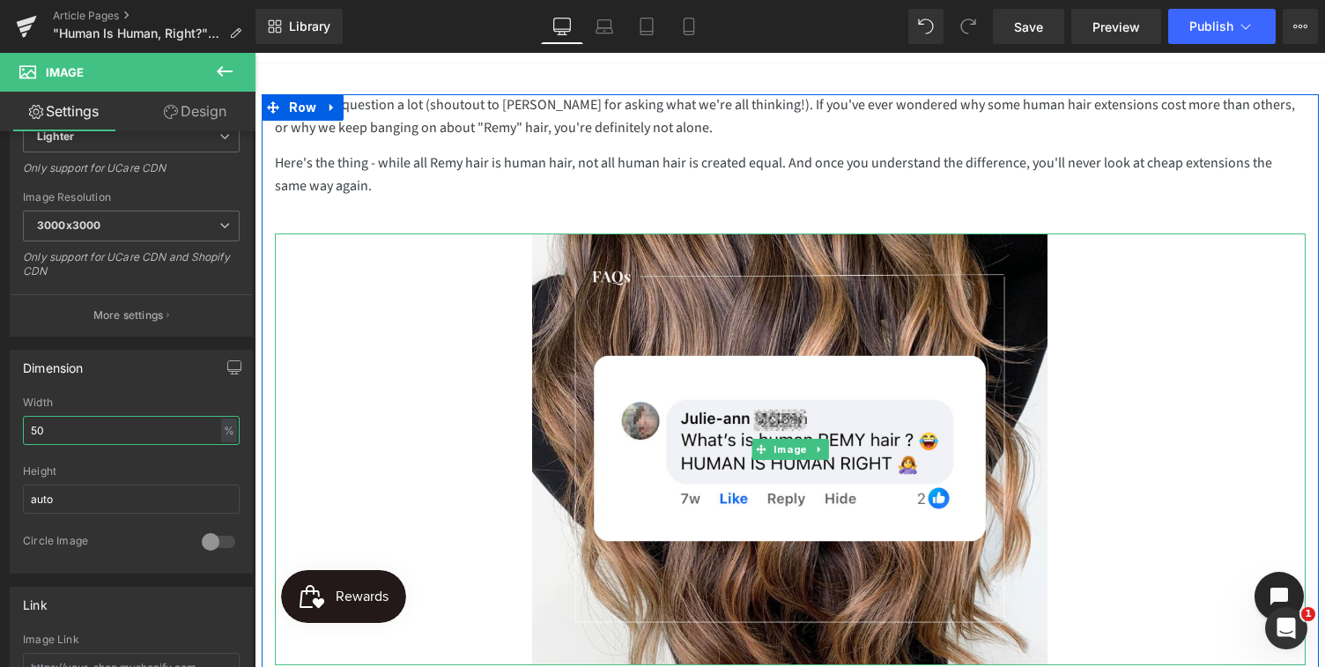
scroll to position [151, 0]
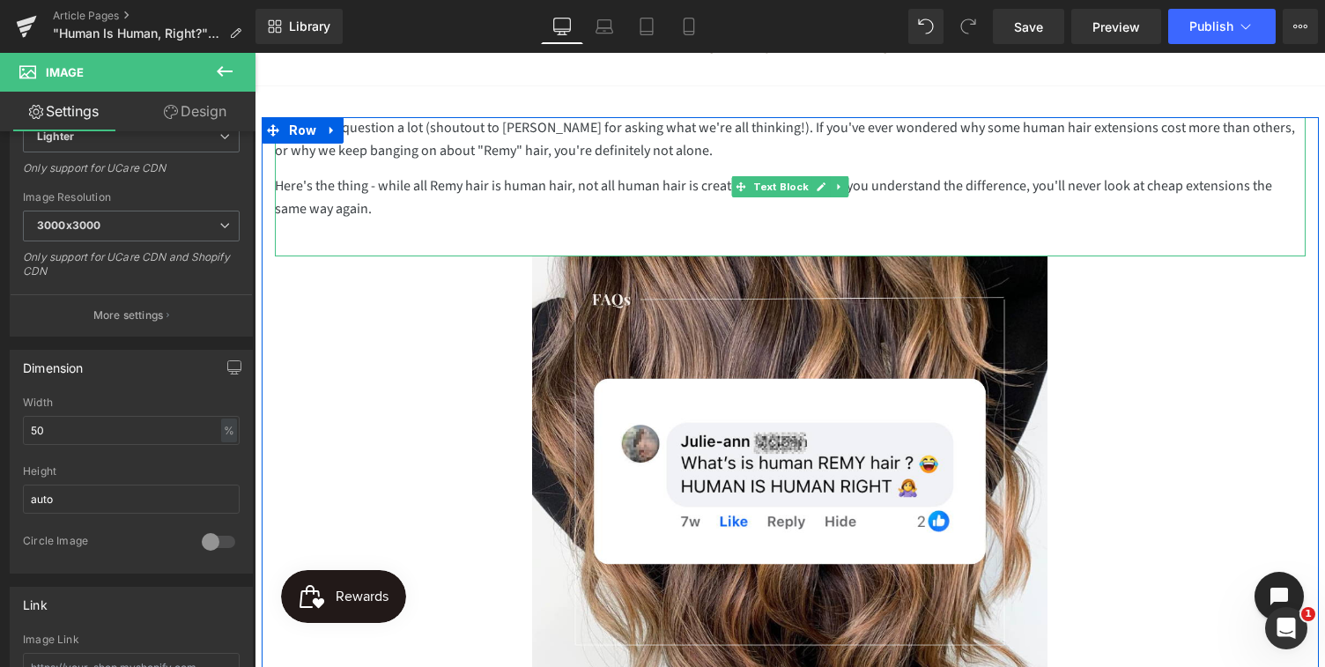
click at [497, 210] on p "Here's the thing - while all Remy hair is human hair, not all human hair is cre…" at bounding box center [790, 197] width 1031 height 45
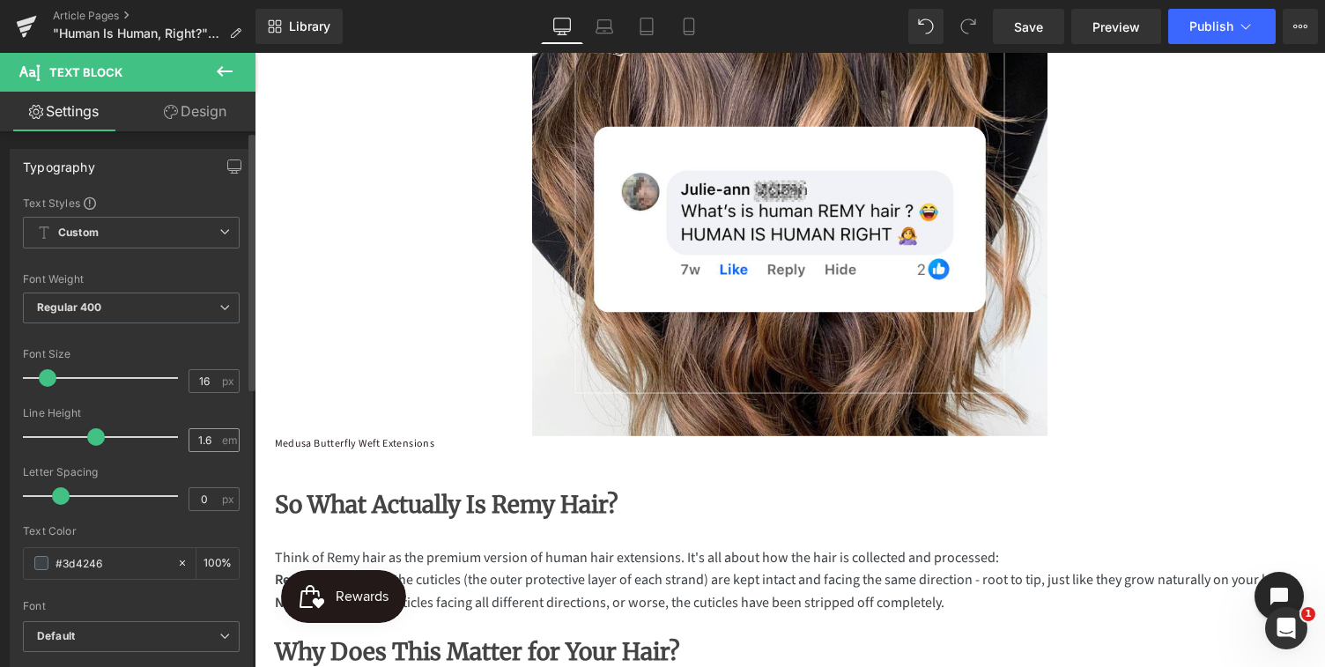
scroll to position [0, 0]
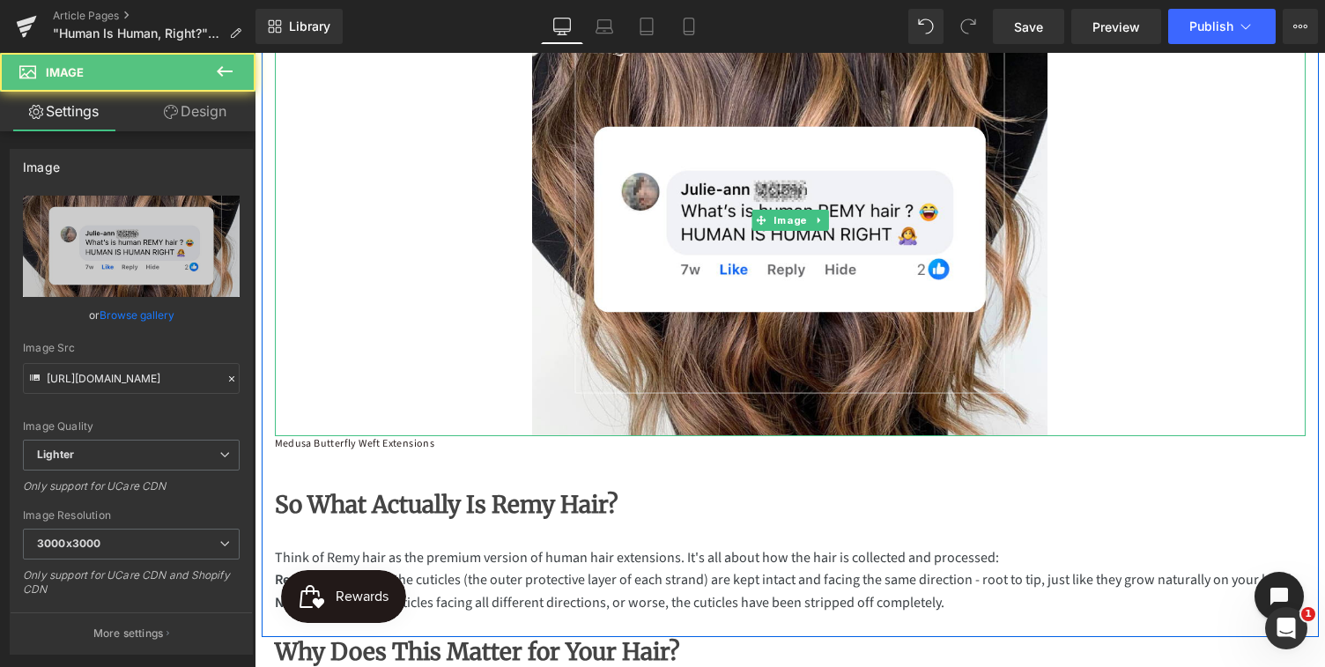
click at [518, 256] on div at bounding box center [790, 220] width 1031 height 432
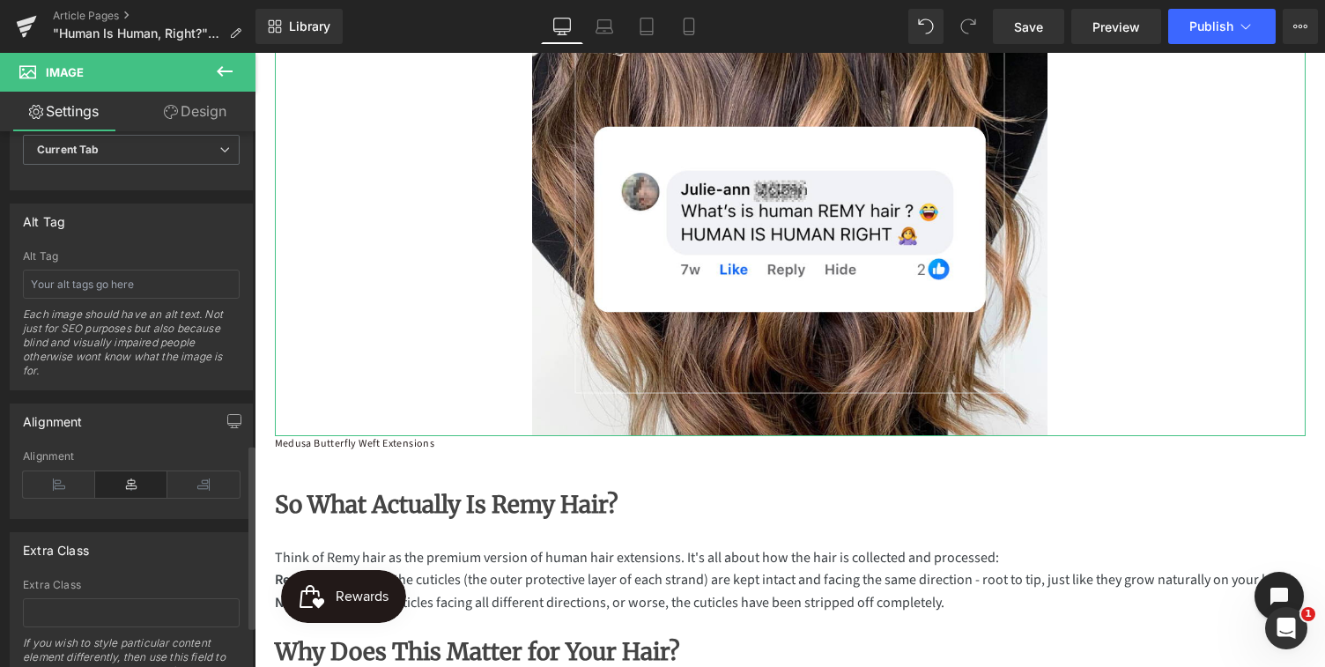
scroll to position [971, 0]
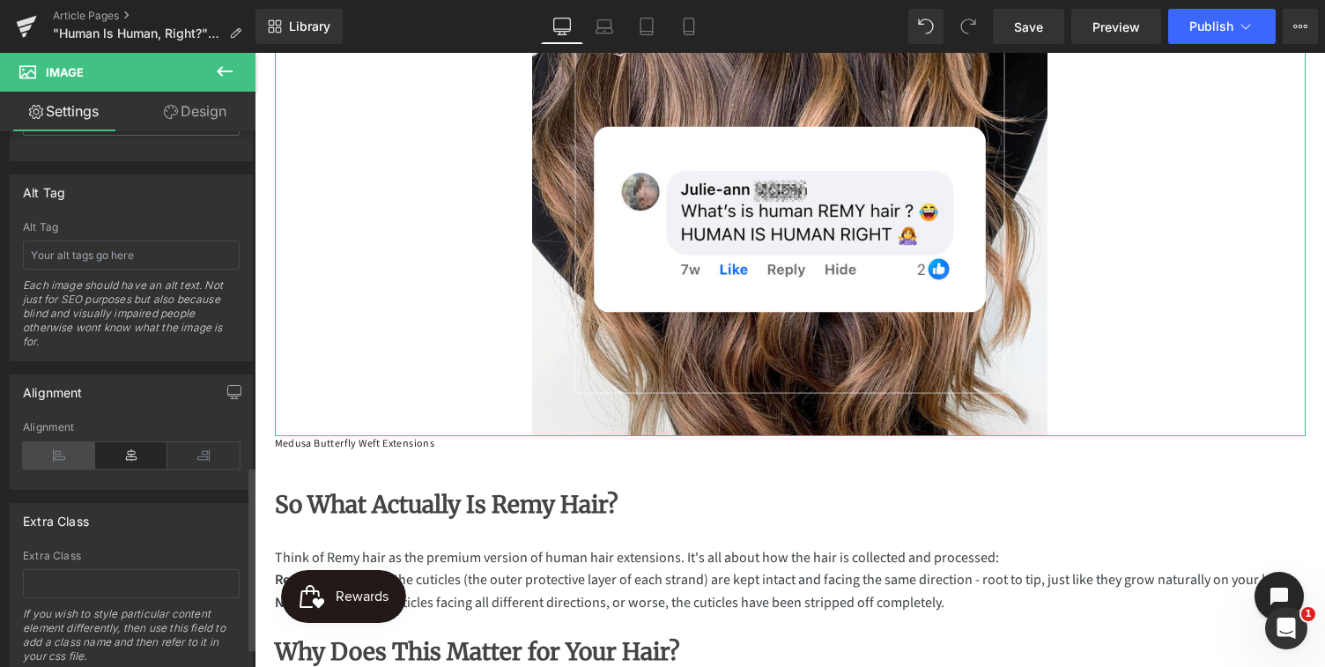
click at [55, 456] on icon at bounding box center [59, 455] width 72 height 26
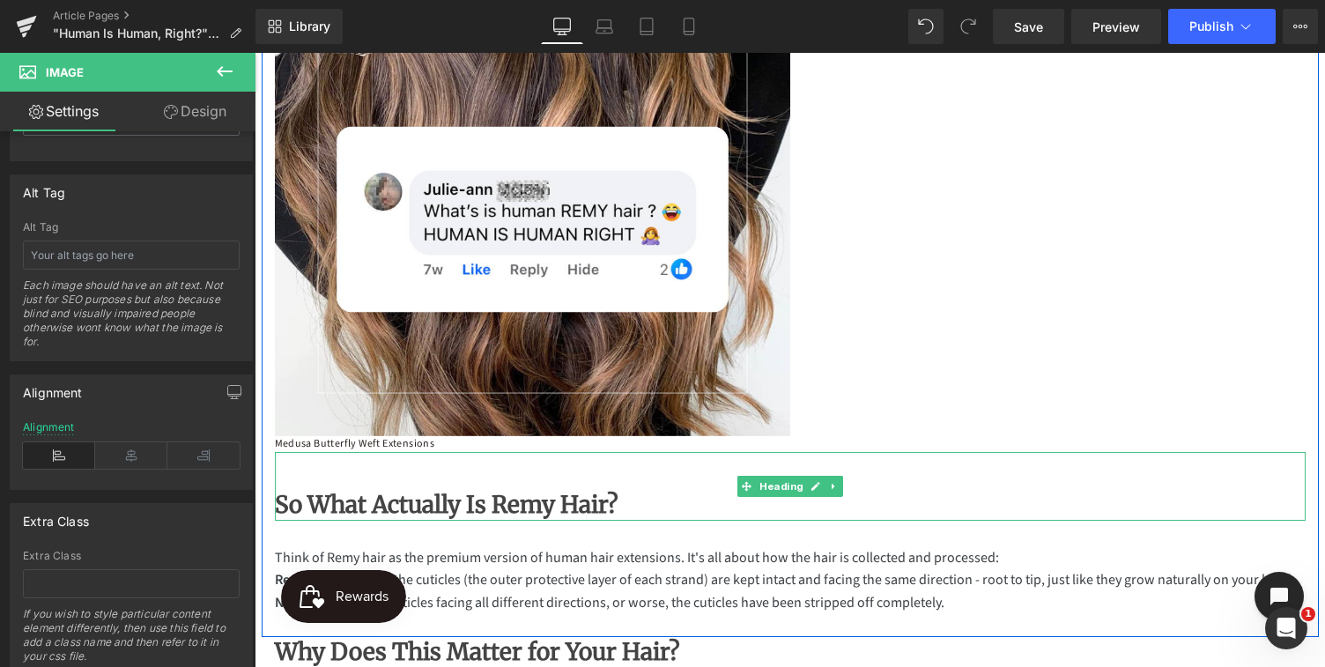
click at [487, 472] on div "So What Actually Is Remy Hair?" at bounding box center [790, 486] width 1031 height 68
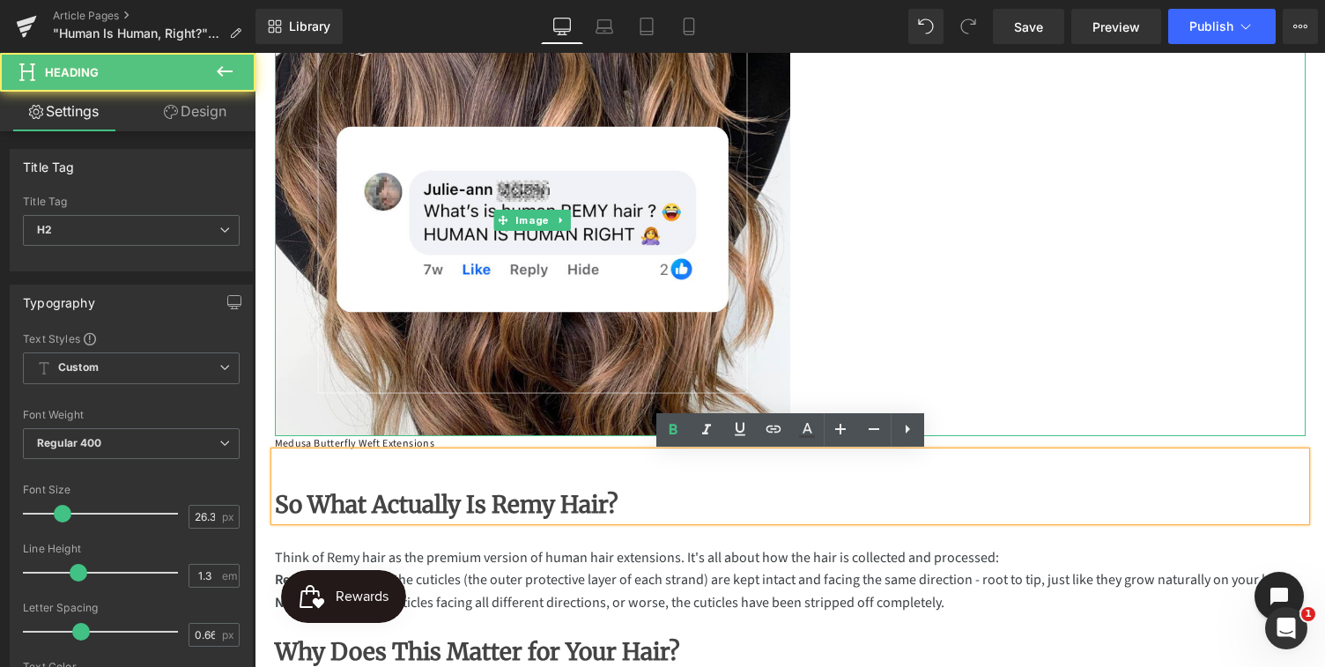
click at [937, 349] on div at bounding box center [790, 220] width 1031 height 432
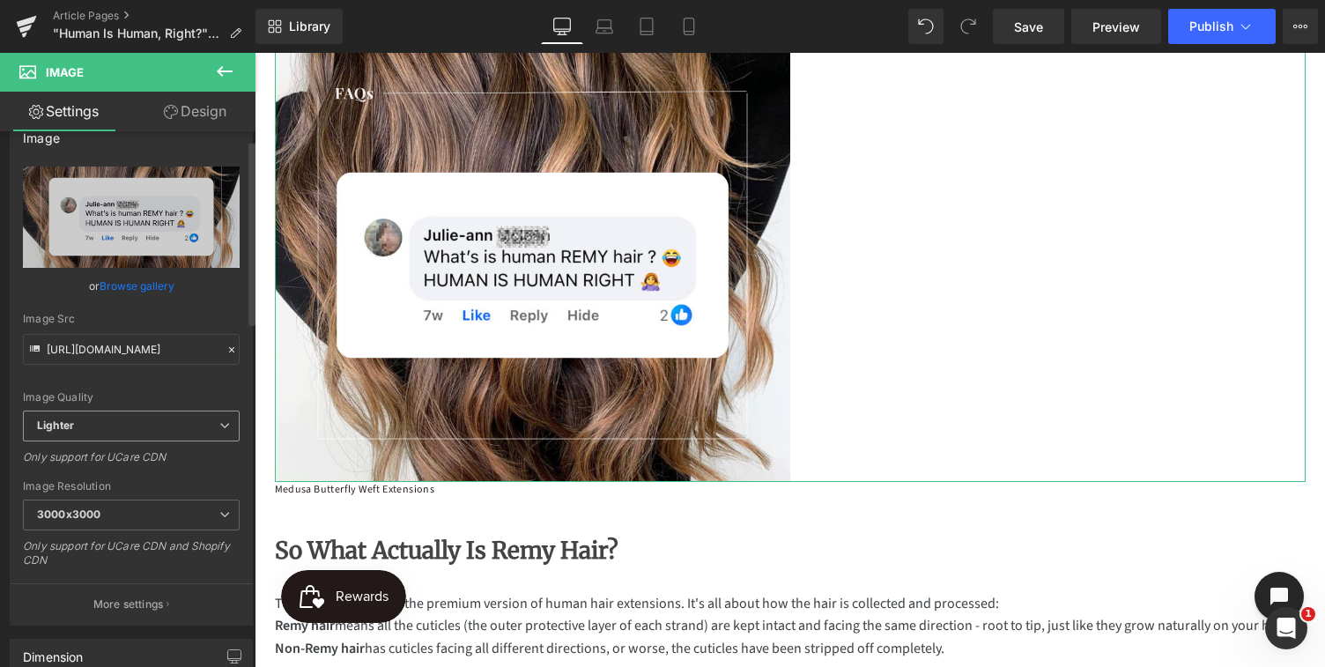
scroll to position [0, 0]
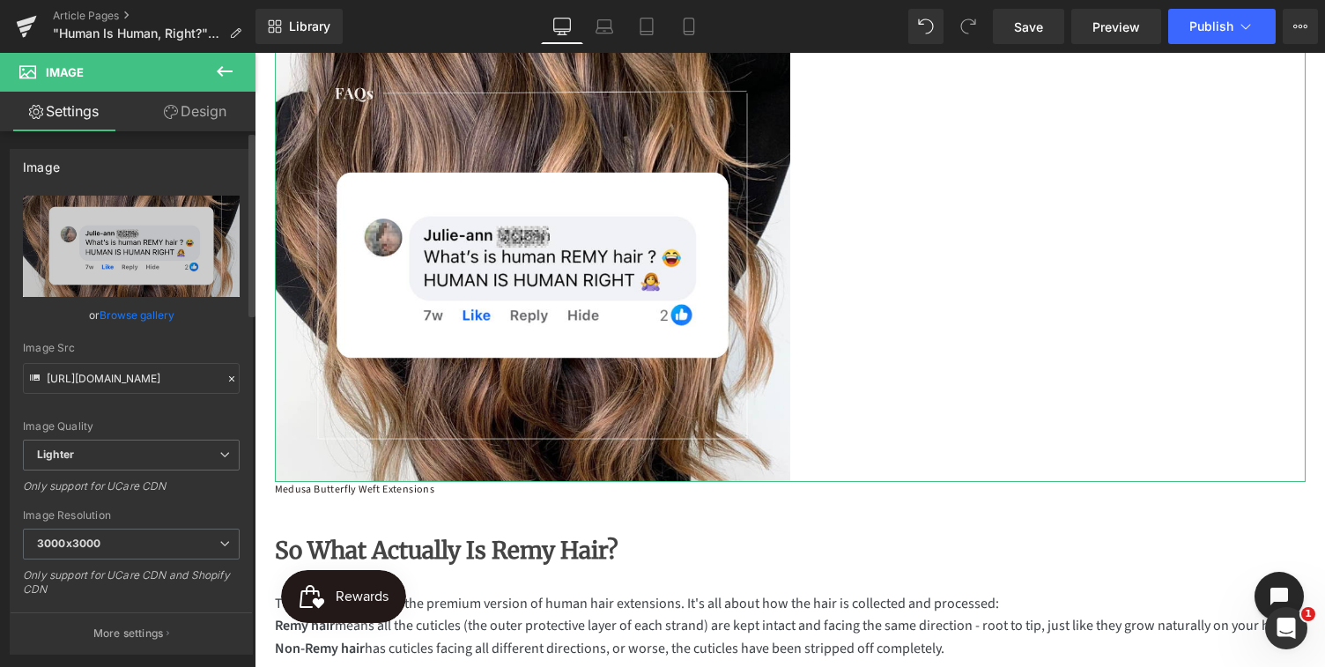
click at [145, 319] on link "Browse gallery" at bounding box center [137, 315] width 75 height 31
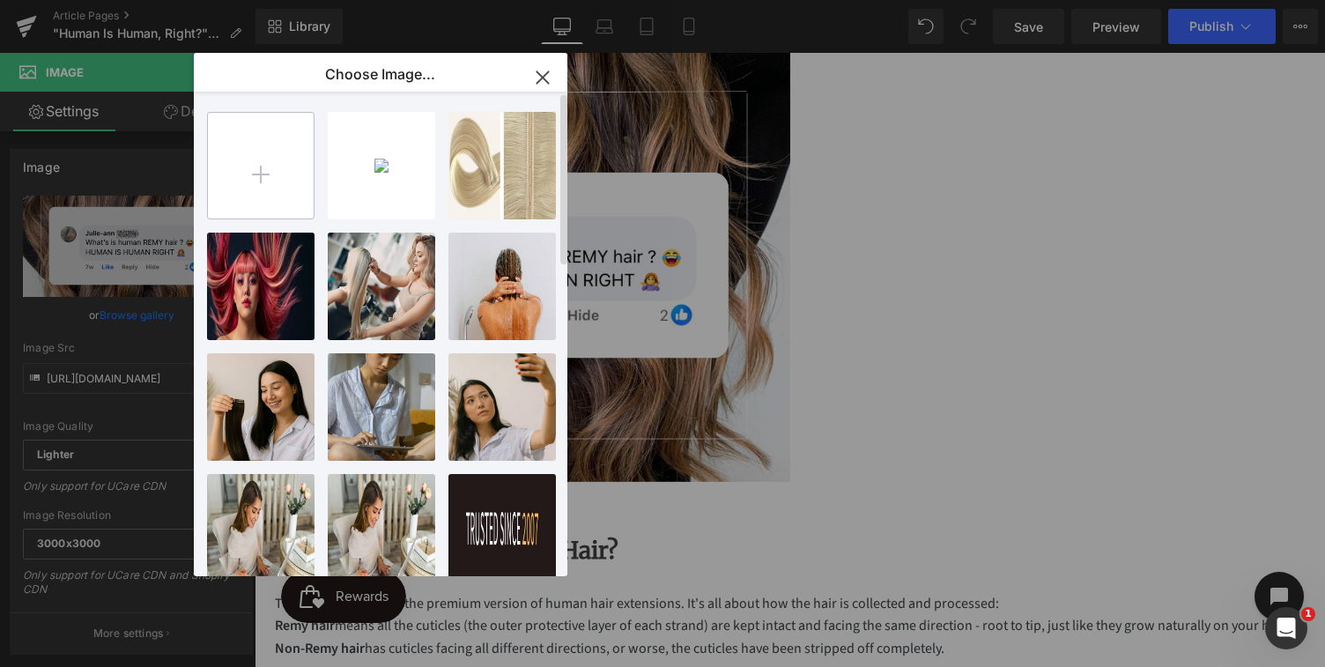
click at [260, 171] on input "file" at bounding box center [261, 166] width 106 height 106
type input "C:\fakepath\Myth Buster .png"
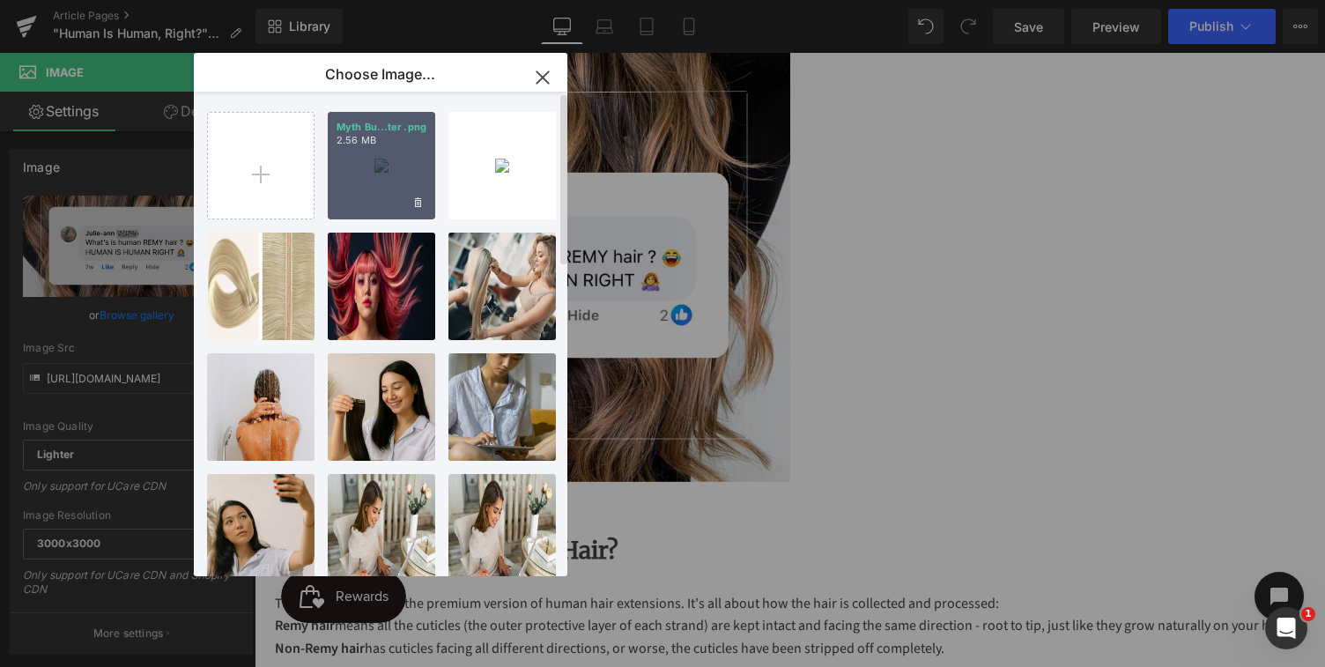
click at [370, 171] on div "Myth Bu...ter .png 2.56 MB" at bounding box center [381, 165] width 107 height 107
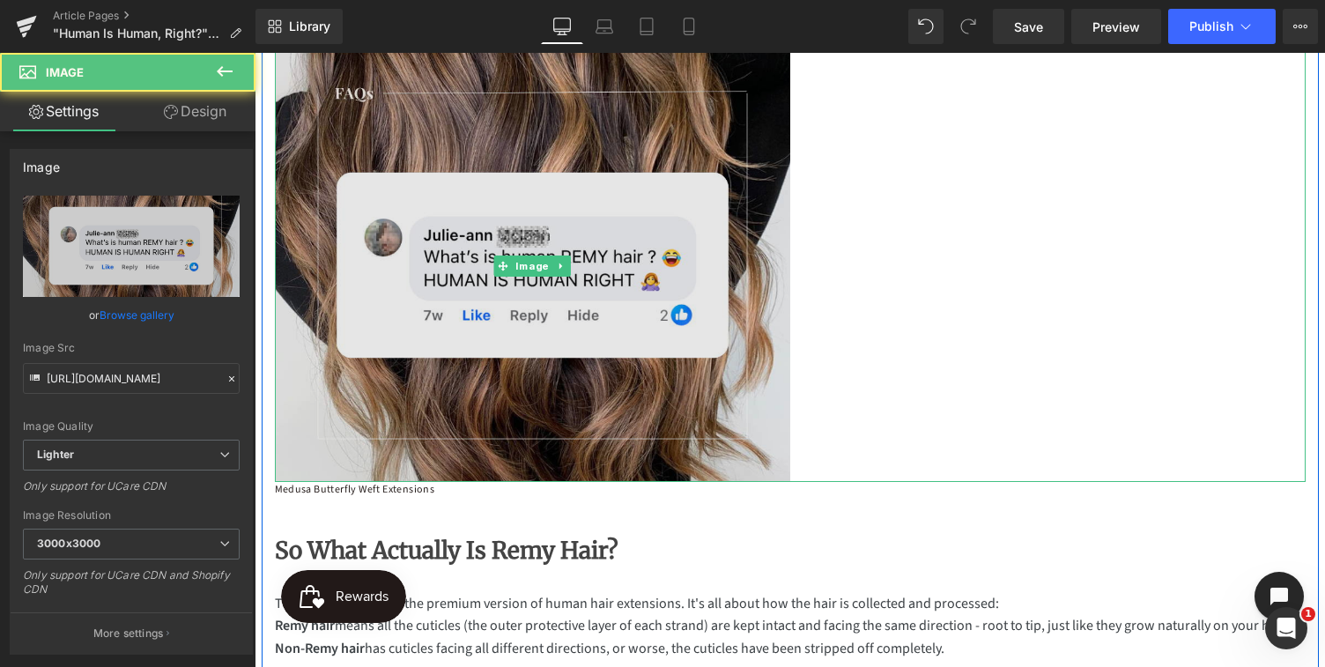
click at [649, 393] on img at bounding box center [532, 266] width 515 height 432
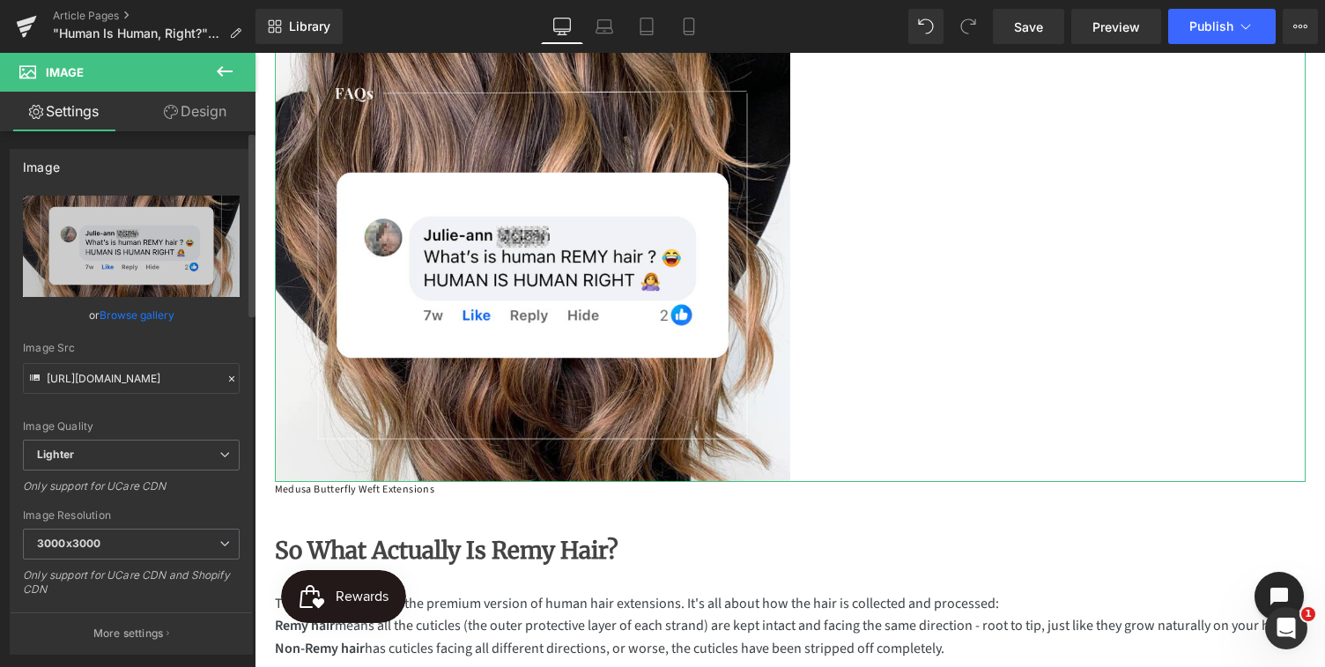
click at [131, 315] on link "Browse gallery" at bounding box center [137, 315] width 75 height 31
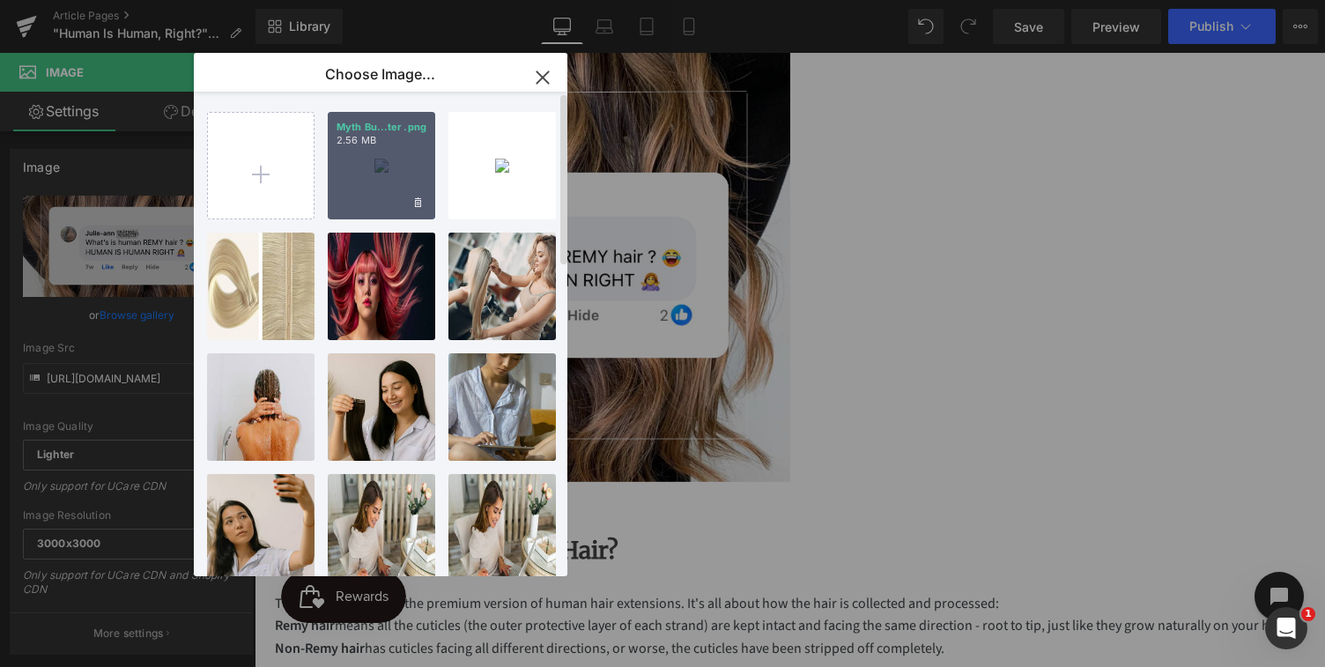
click at [387, 188] on div "Myth Bu...ter .png 2.56 MB" at bounding box center [381, 165] width 107 height 107
type input "[URL][DOMAIN_NAME]"
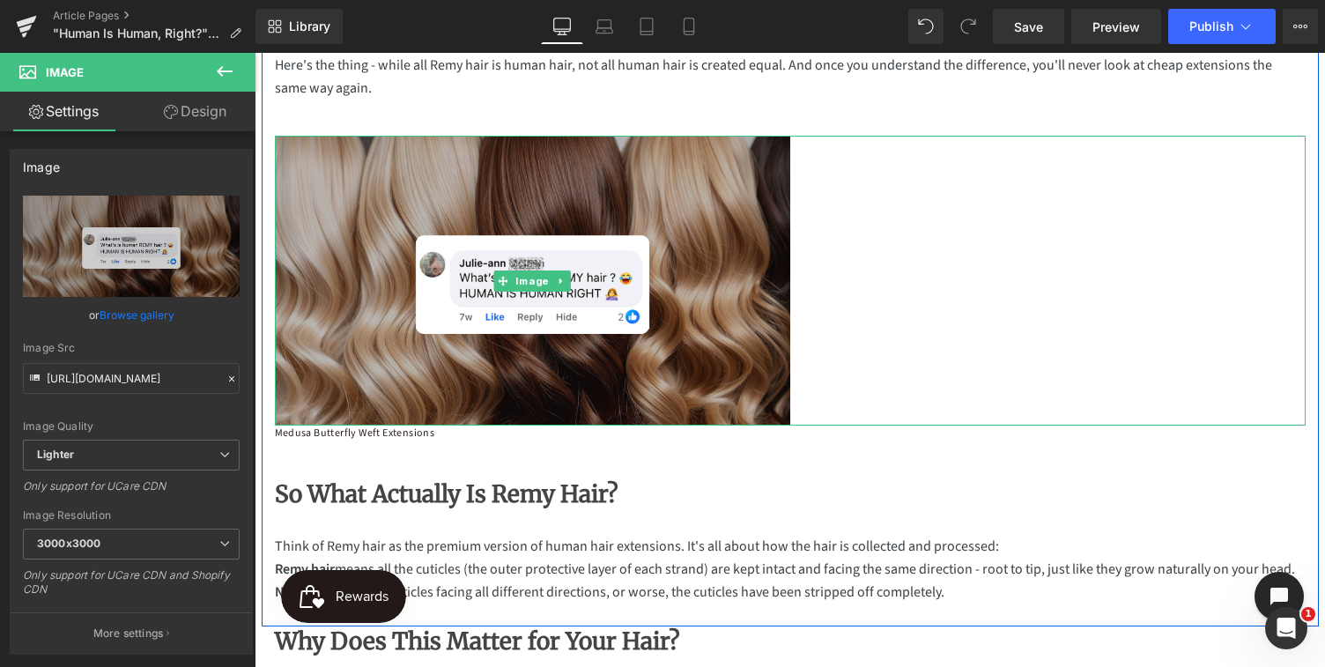
scroll to position [270, 0]
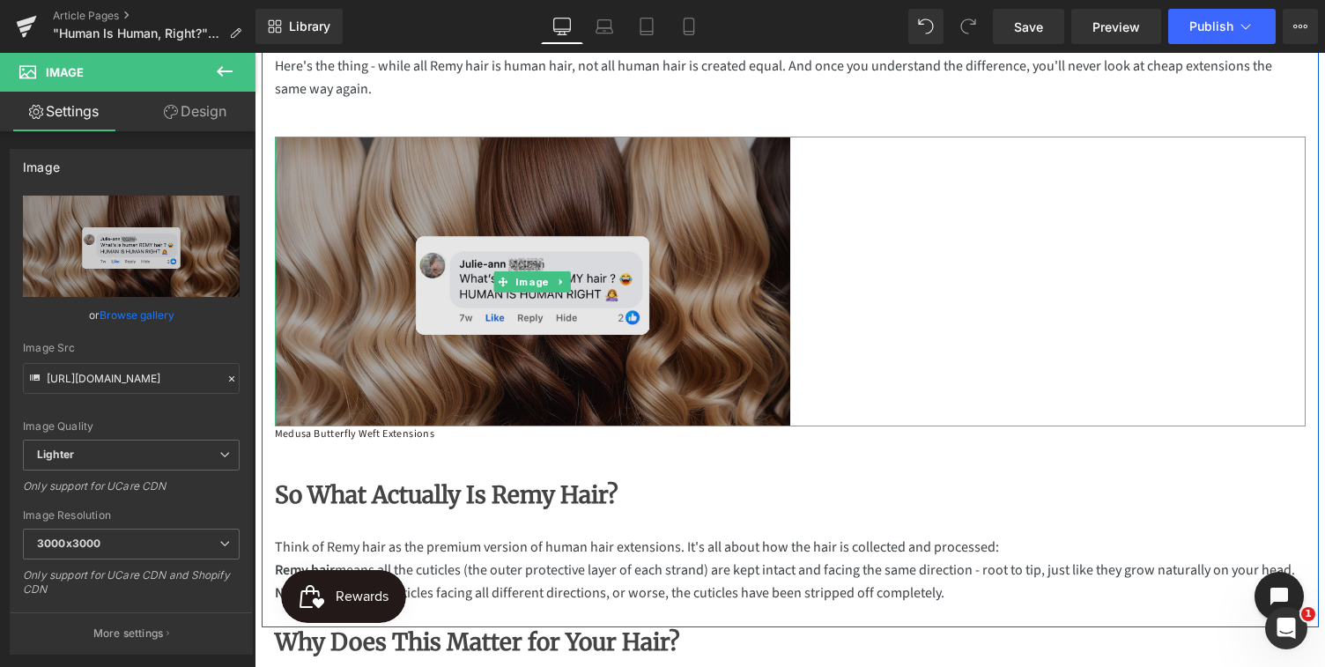
click at [672, 201] on img at bounding box center [532, 282] width 515 height 290
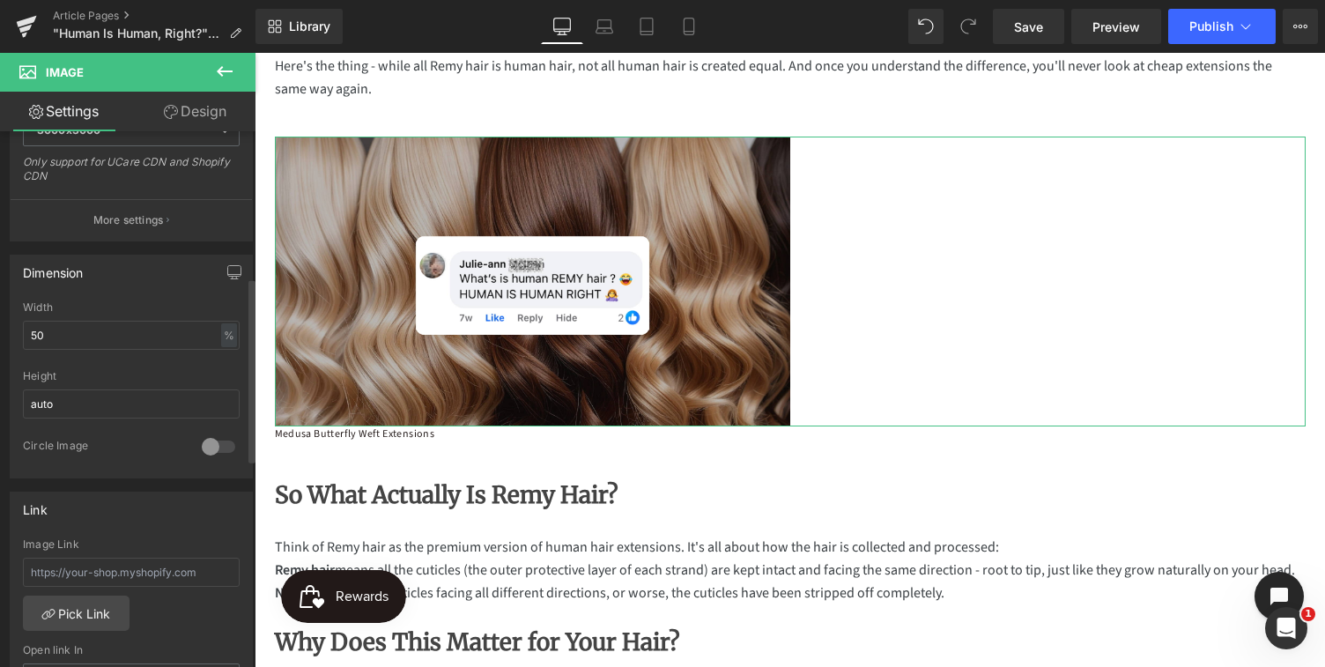
scroll to position [409, 0]
drag, startPoint x: 48, startPoint y: 338, endPoint x: 18, endPoint y: 338, distance: 30.8
click at [18, 338] on div "50% Width 50 % % px auto Height auto 0 Circle Image" at bounding box center [131, 394] width 241 height 176
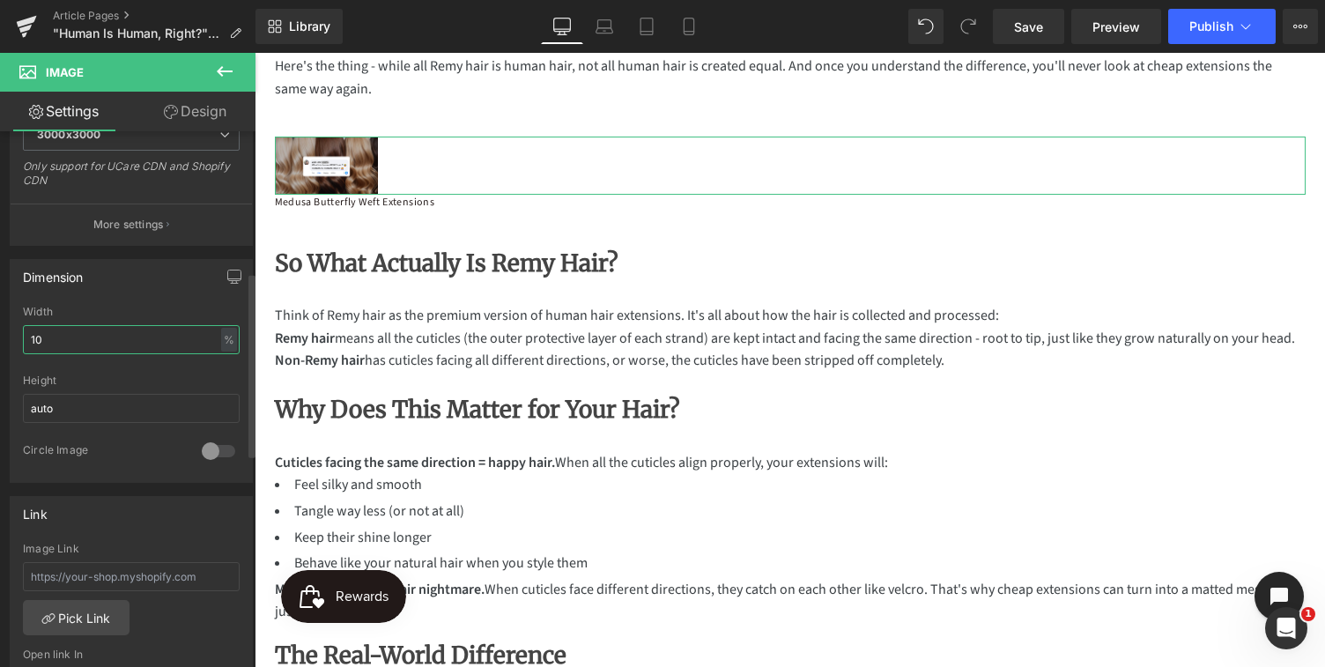
type input "100"
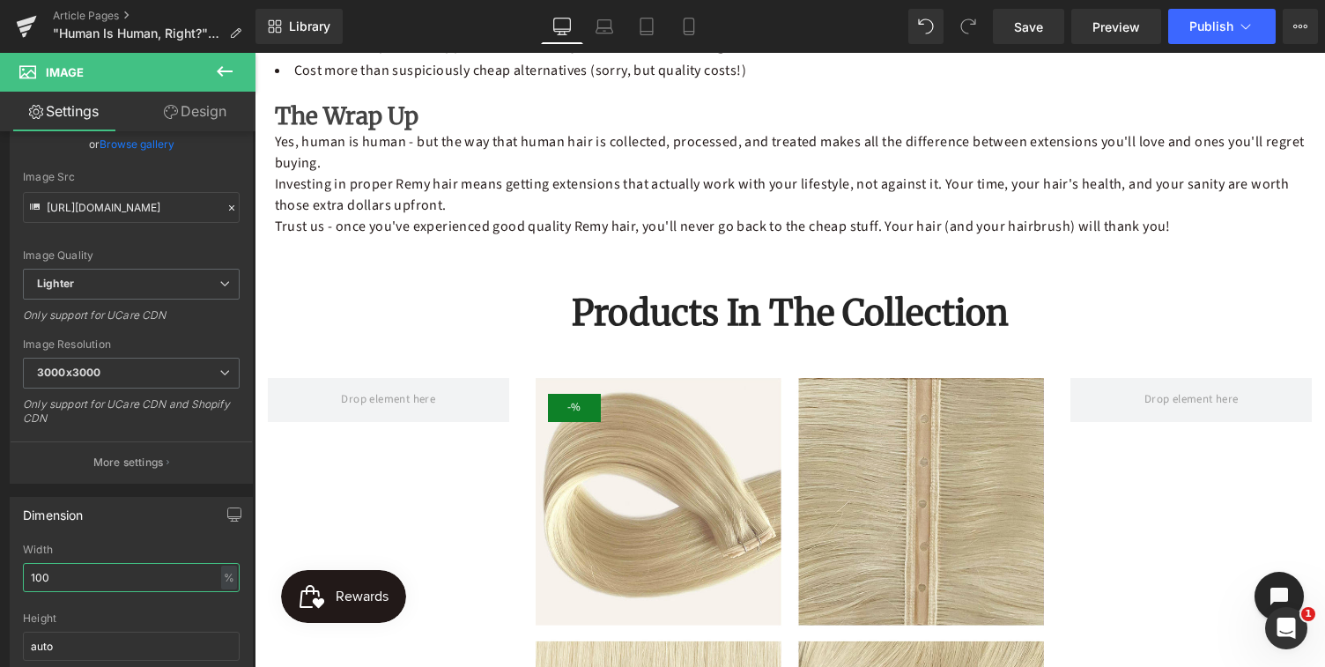
scroll to position [2092, 0]
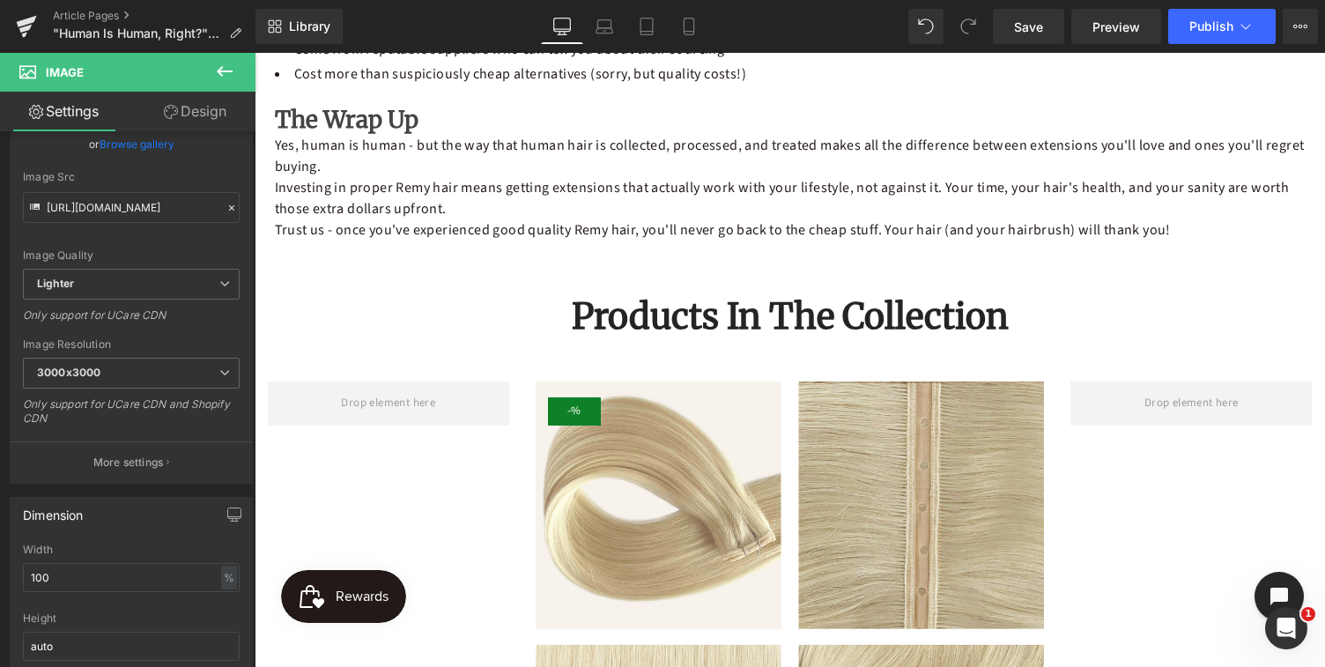
click at [463, 340] on div "Products In The Collection Heading Row" at bounding box center [790, 311] width 1070 height 88
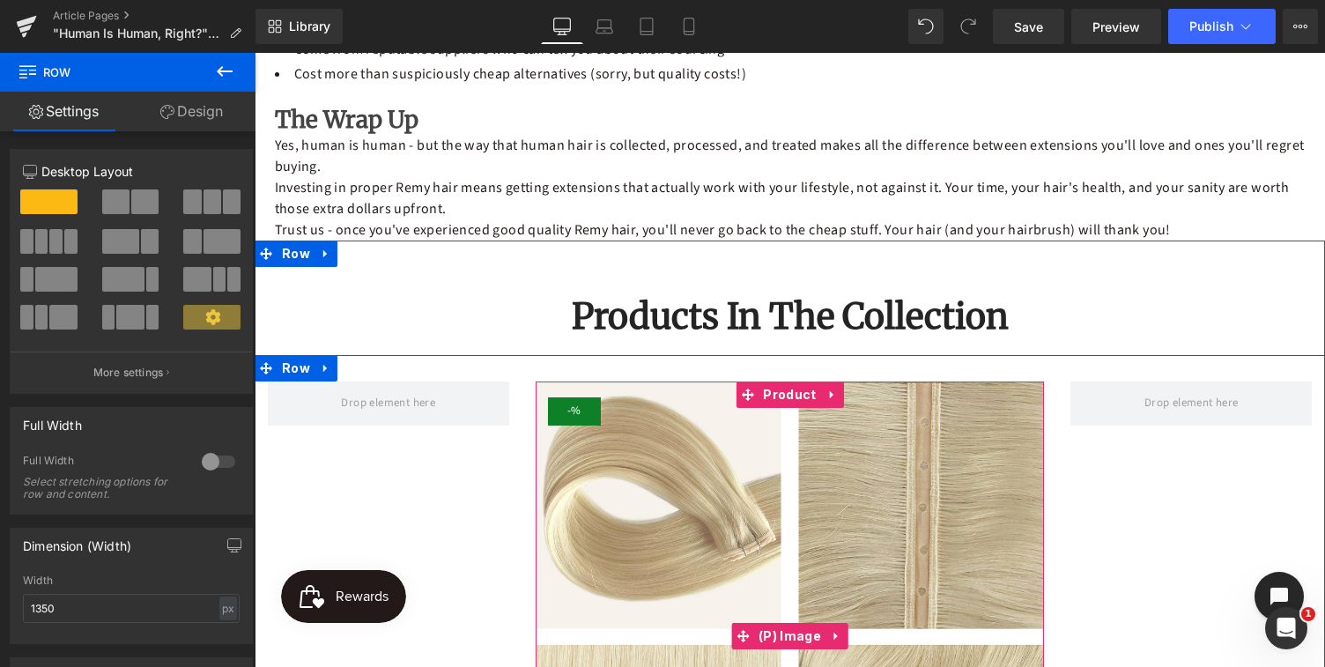
click at [611, 522] on img at bounding box center [790, 635] width 509 height 509
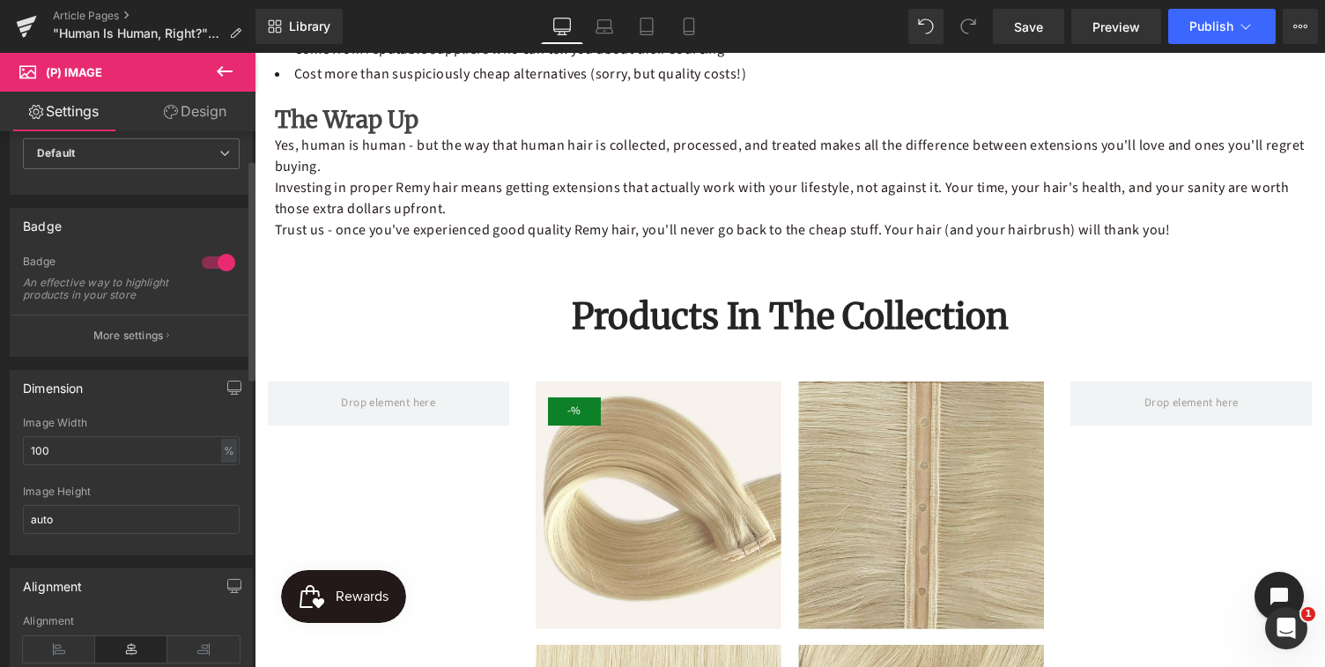
scroll to position [0, 0]
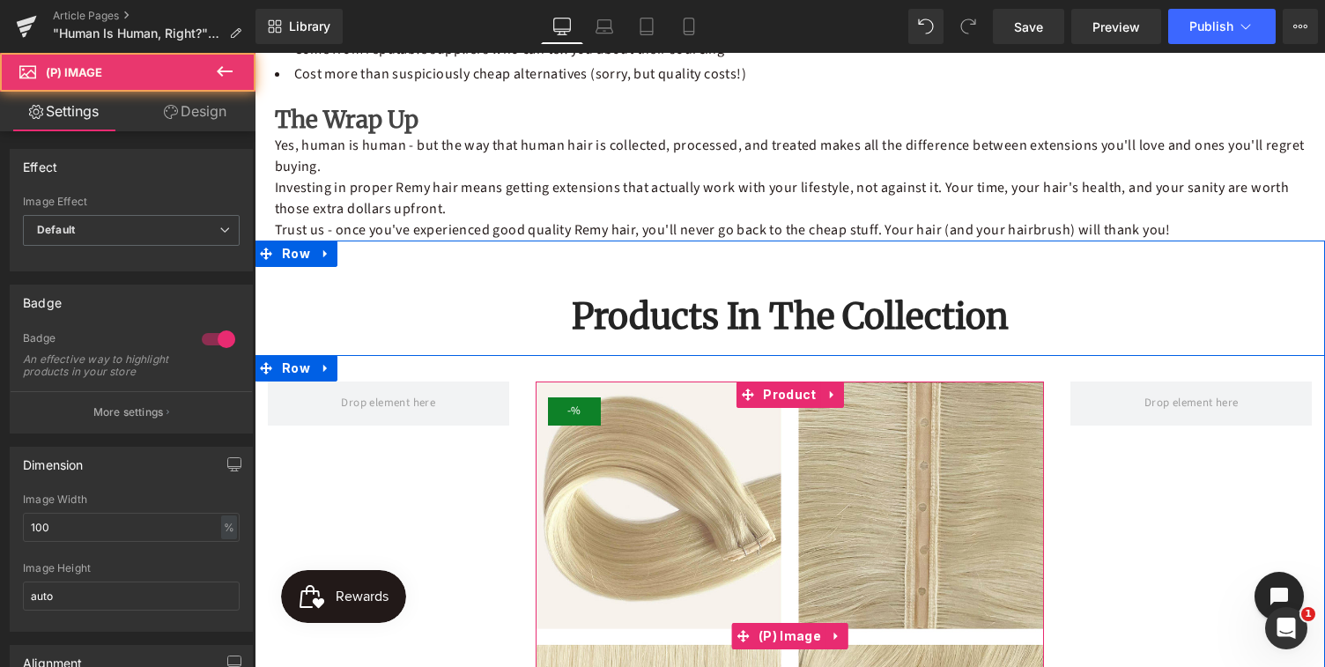
click at [718, 517] on img at bounding box center [790, 635] width 509 height 509
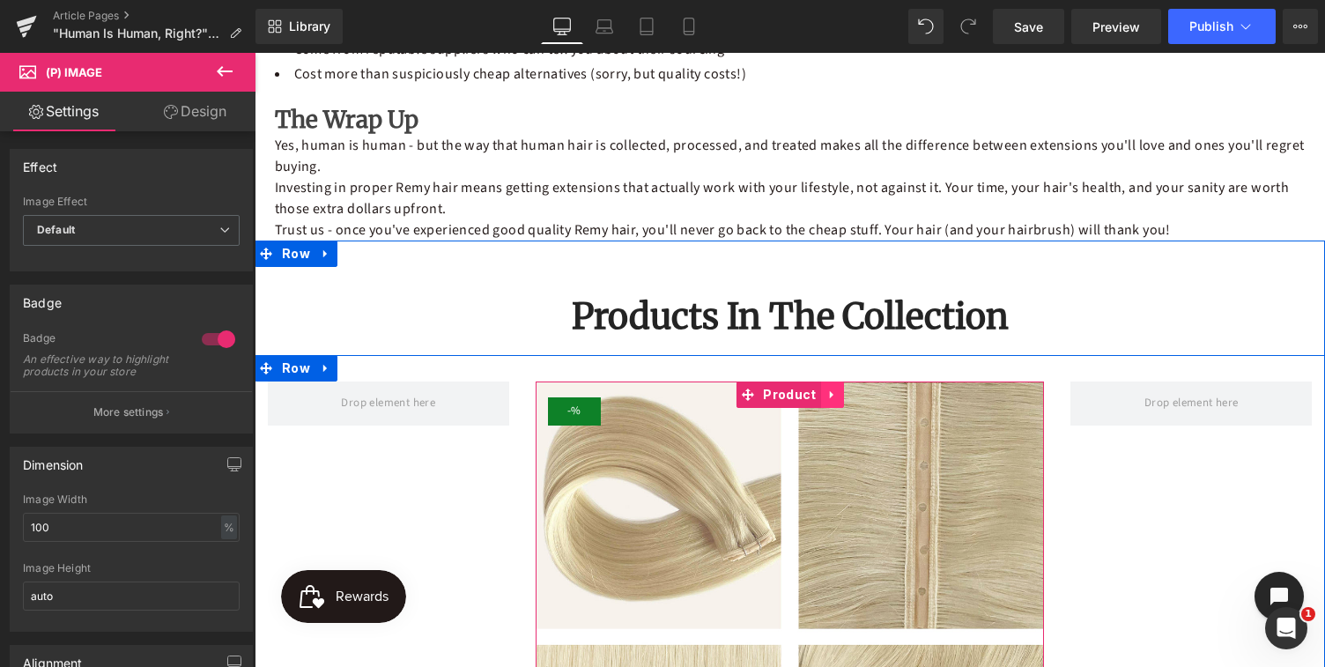
click at [828, 392] on icon at bounding box center [832, 395] width 12 height 13
click at [781, 463] on img at bounding box center [790, 635] width 509 height 509
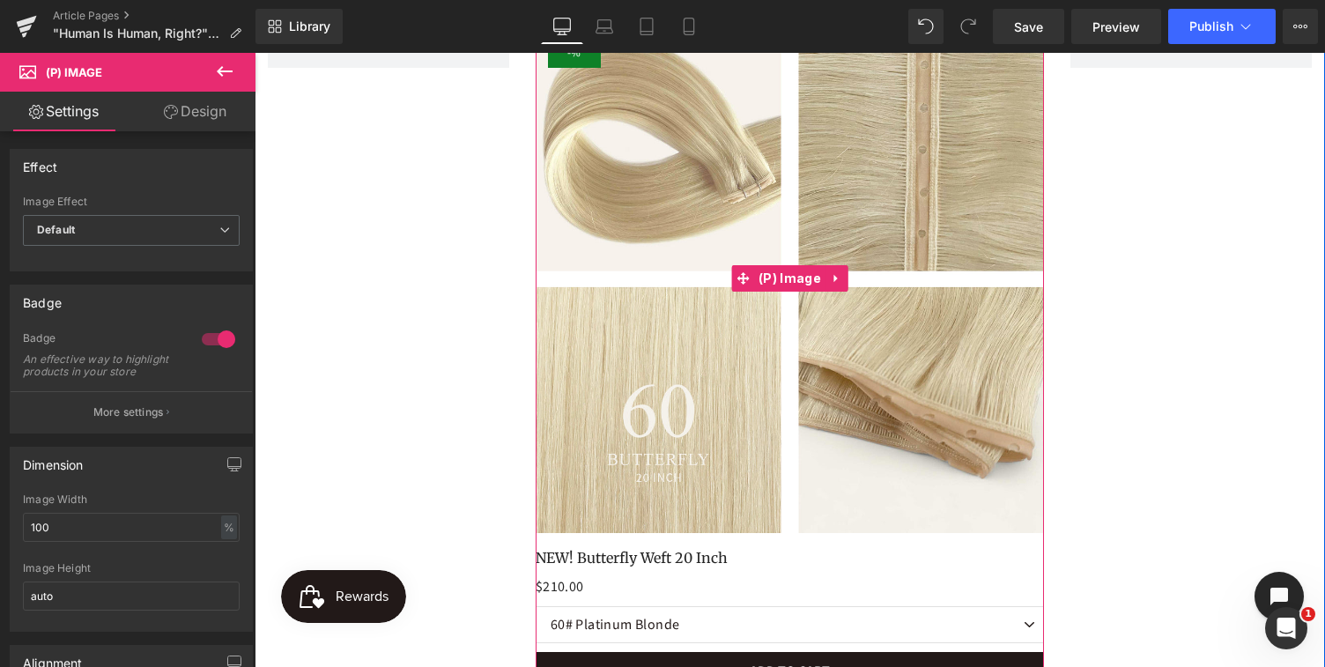
scroll to position [2458, 0]
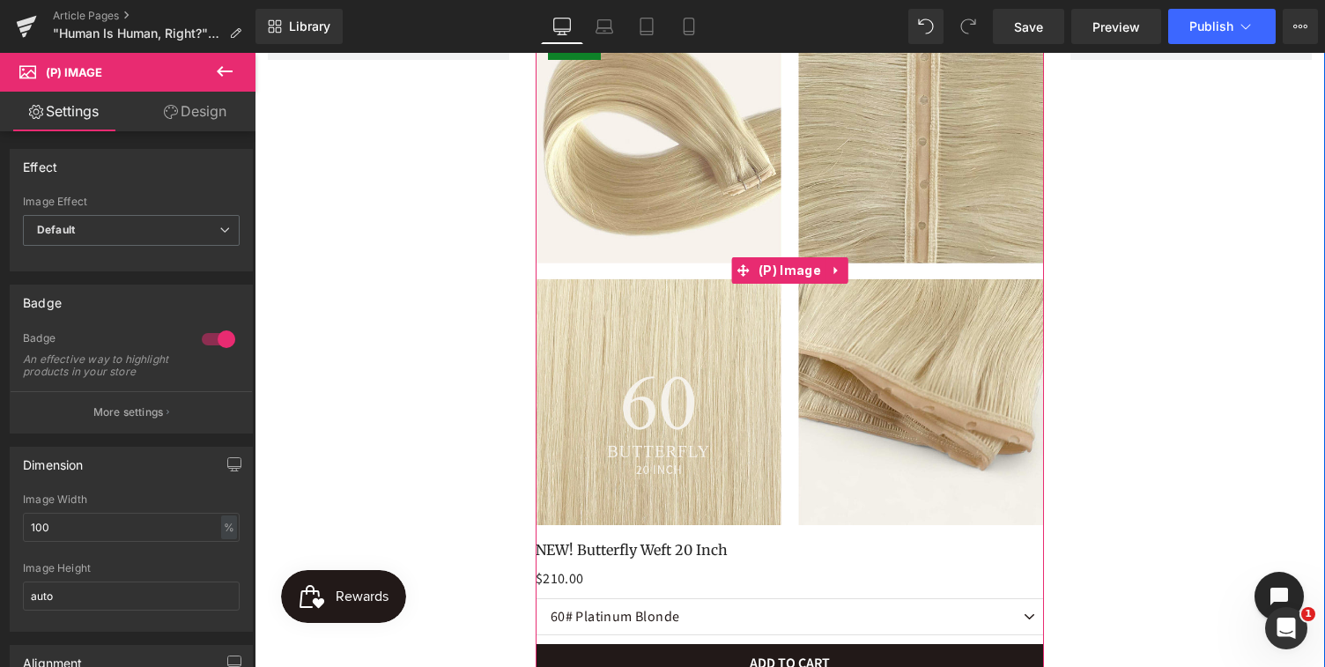
click at [730, 438] on img at bounding box center [790, 270] width 509 height 509
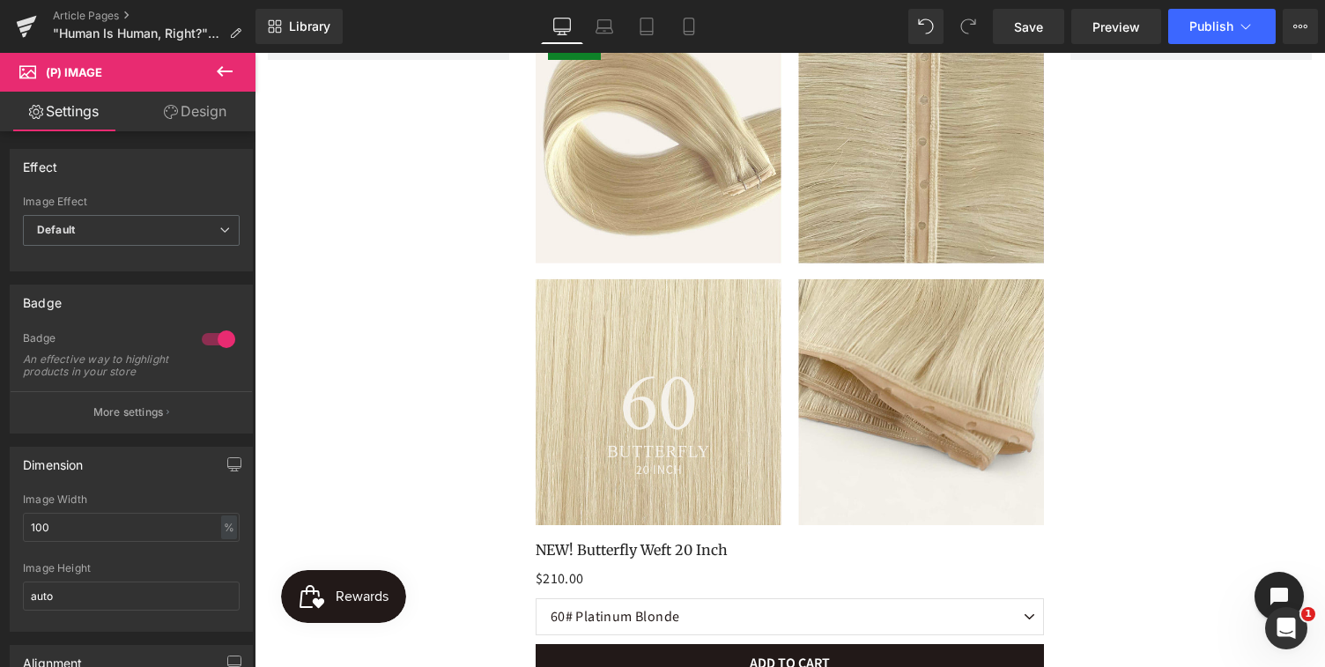
click at [227, 70] on icon at bounding box center [224, 71] width 21 height 21
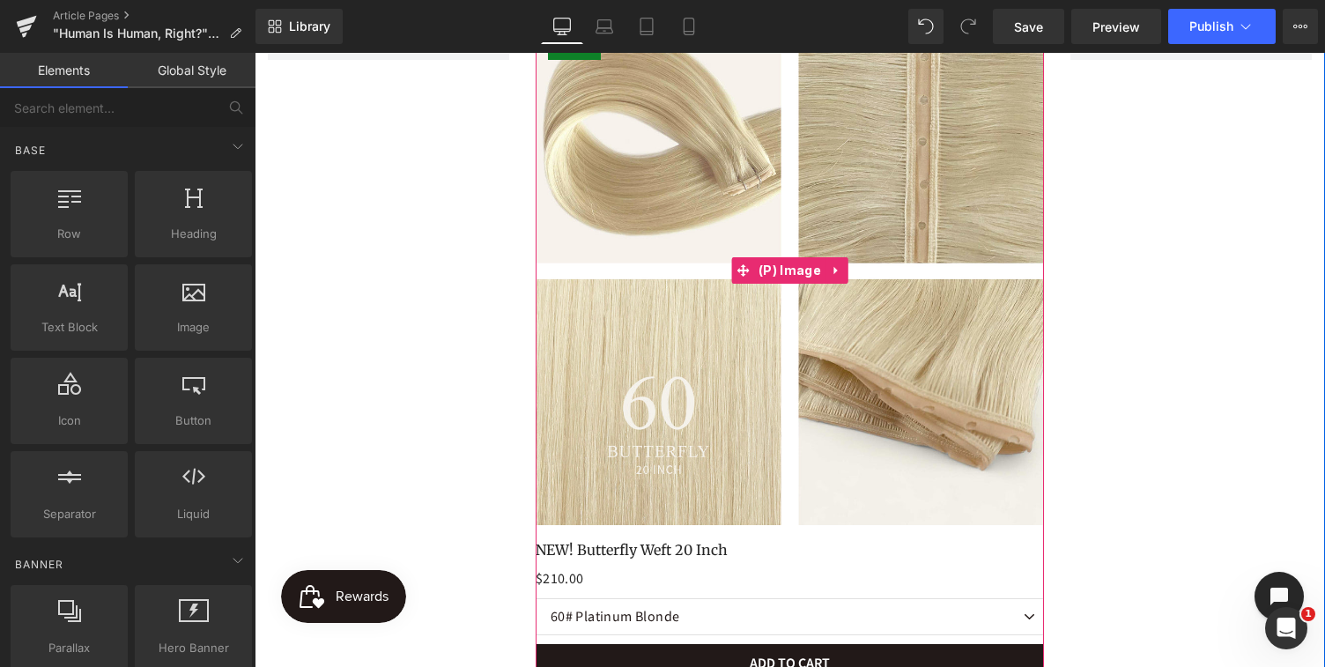
click at [725, 429] on img at bounding box center [790, 270] width 509 height 509
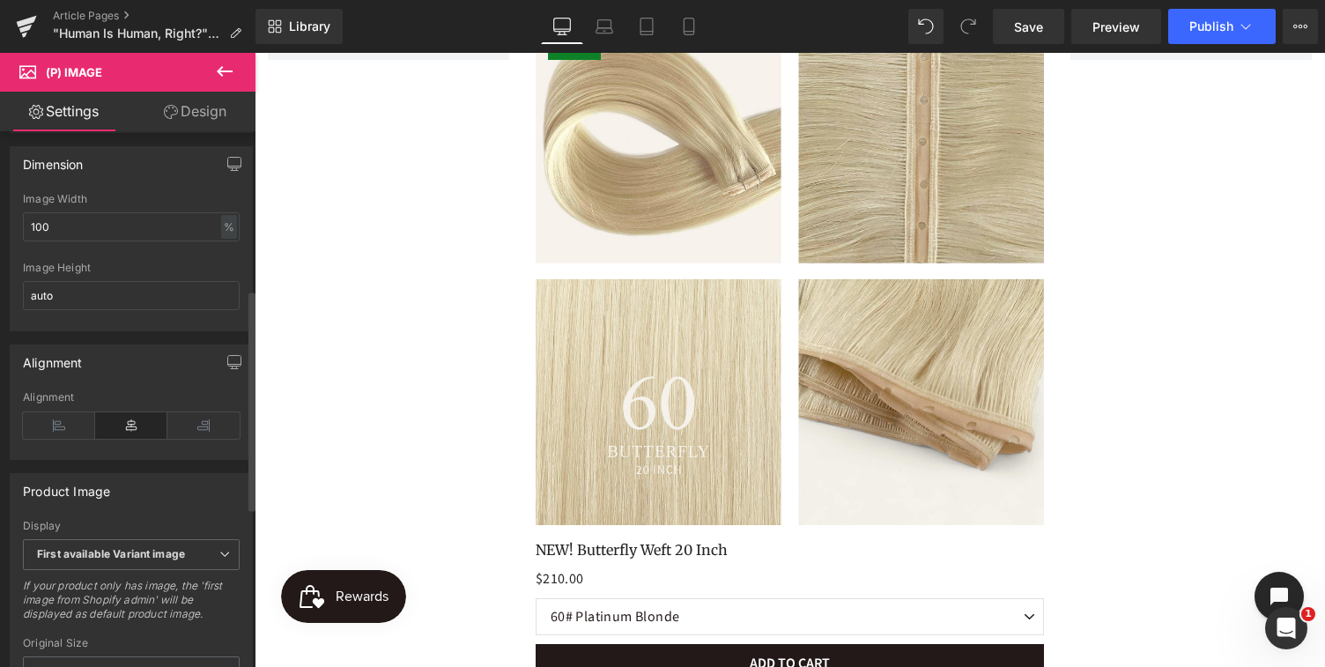
scroll to position [0, 0]
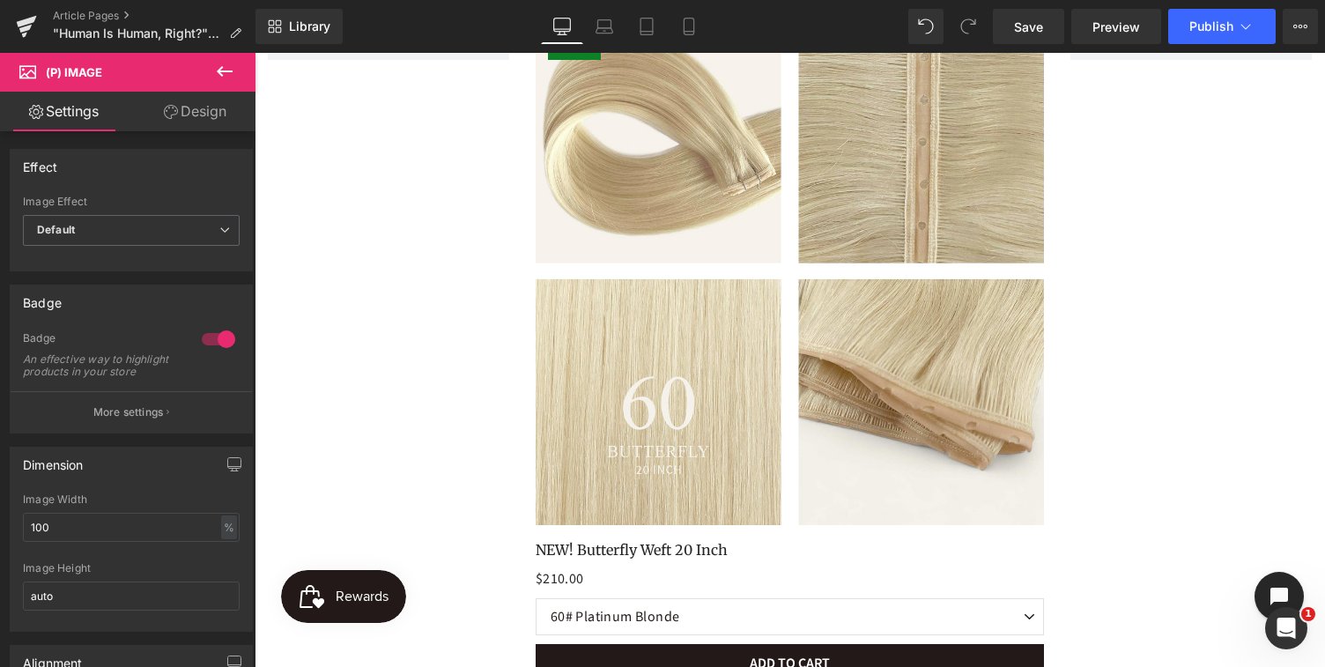
click at [225, 70] on icon at bounding box center [224, 71] width 21 height 21
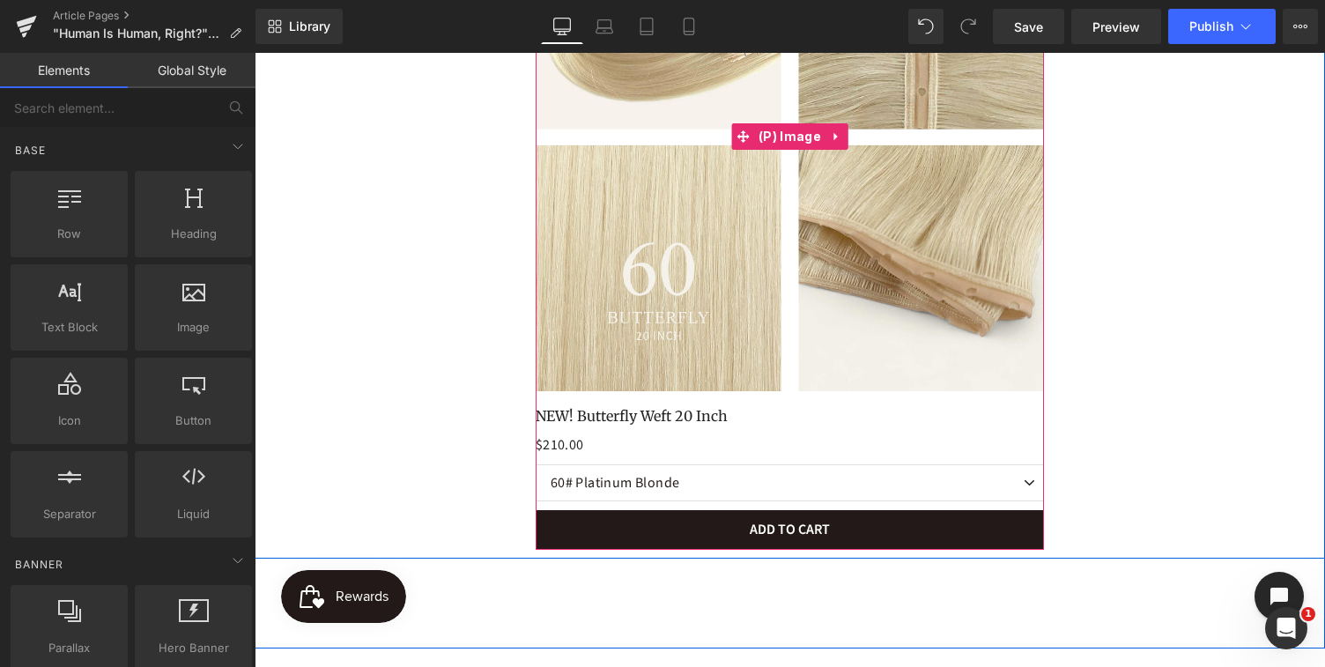
scroll to position [2723, 0]
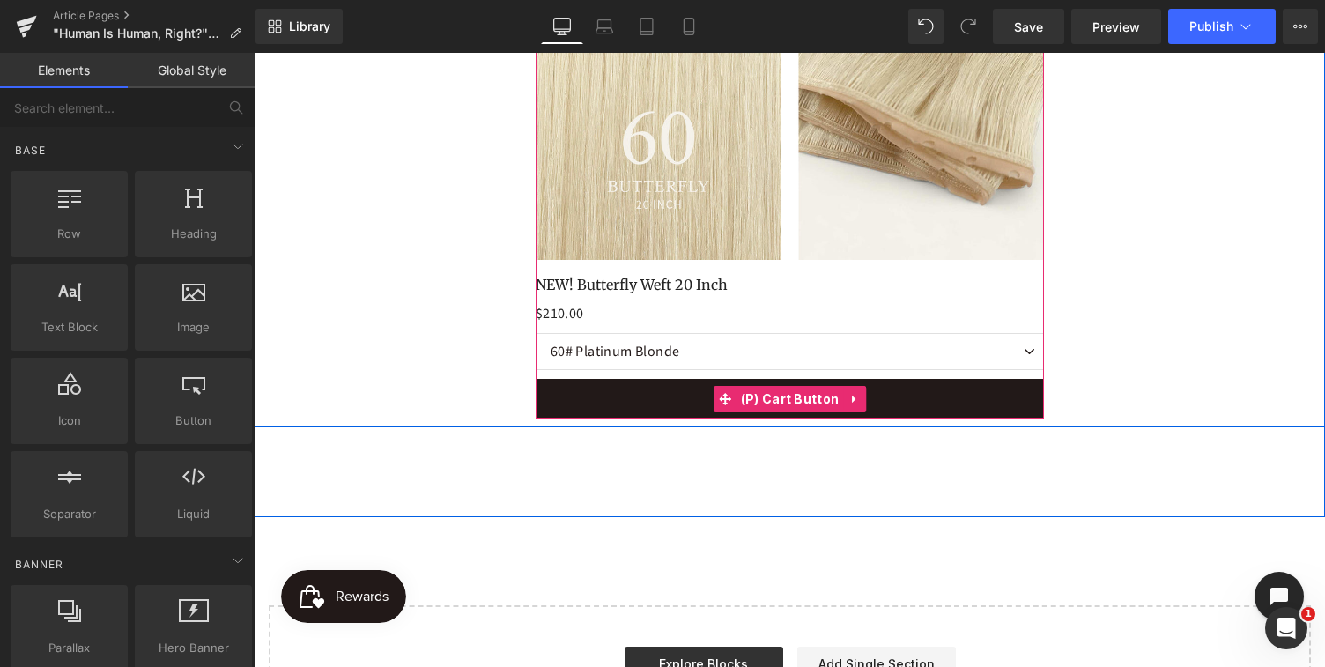
click at [664, 399] on button "ADD TO CART" at bounding box center [790, 399] width 509 height 40
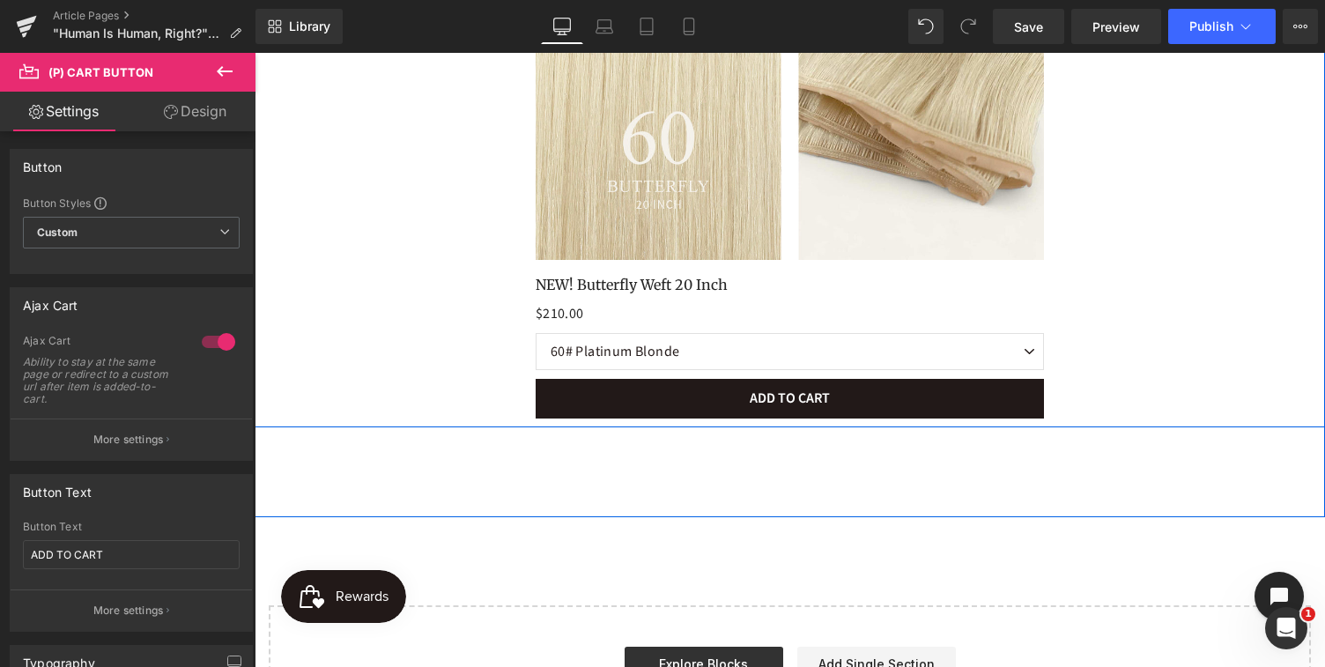
click at [615, 305] on div "$210.00 $0" at bounding box center [790, 313] width 509 height 21
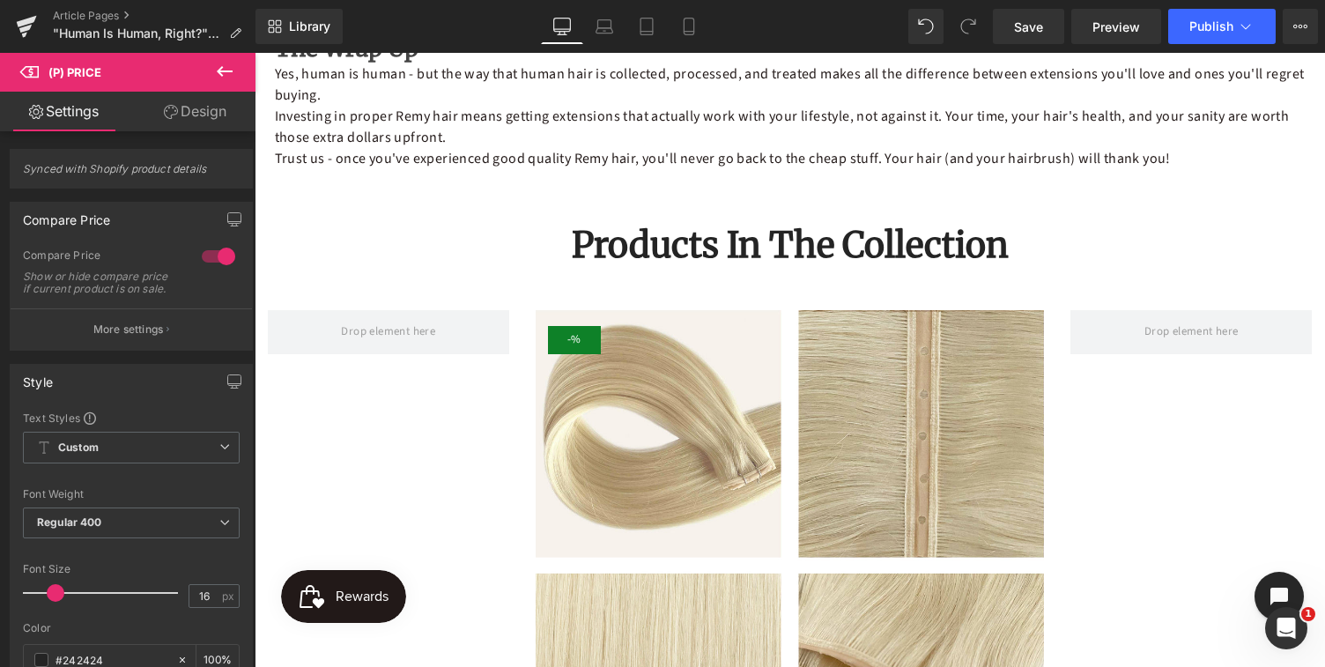
scroll to position [2248, 0]
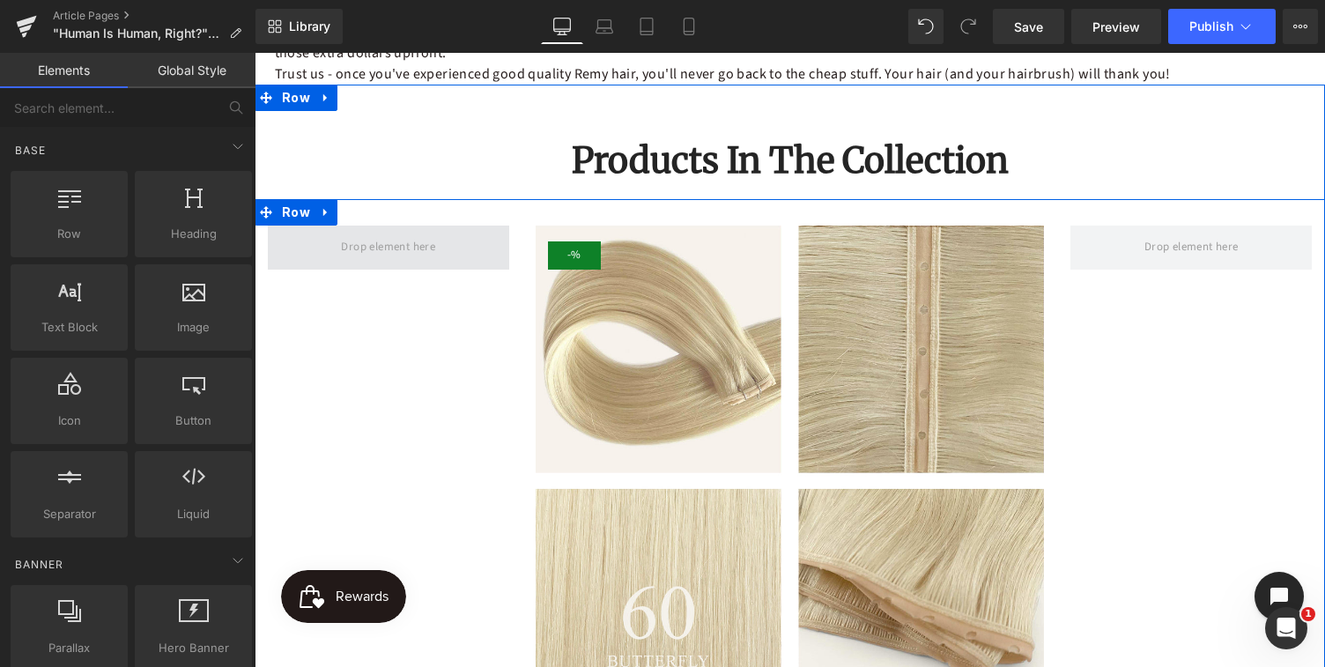
click at [418, 251] on span at bounding box center [388, 247] width 107 height 26
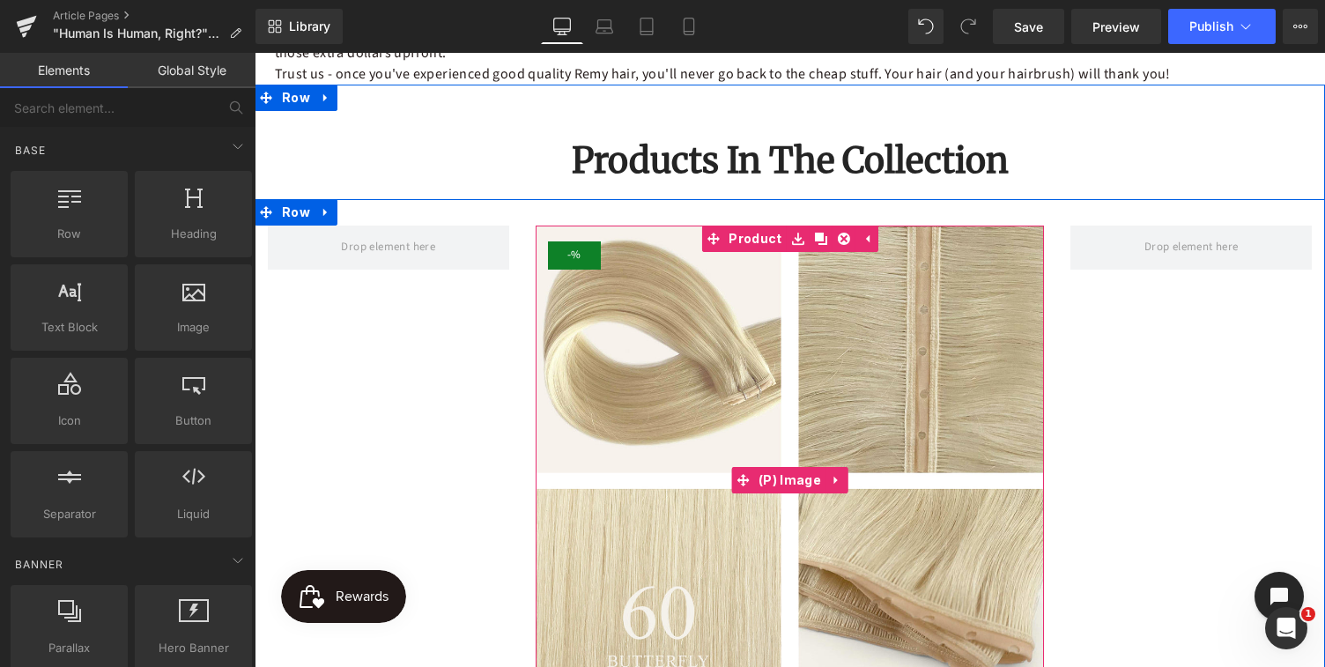
click at [748, 257] on img at bounding box center [790, 480] width 509 height 509
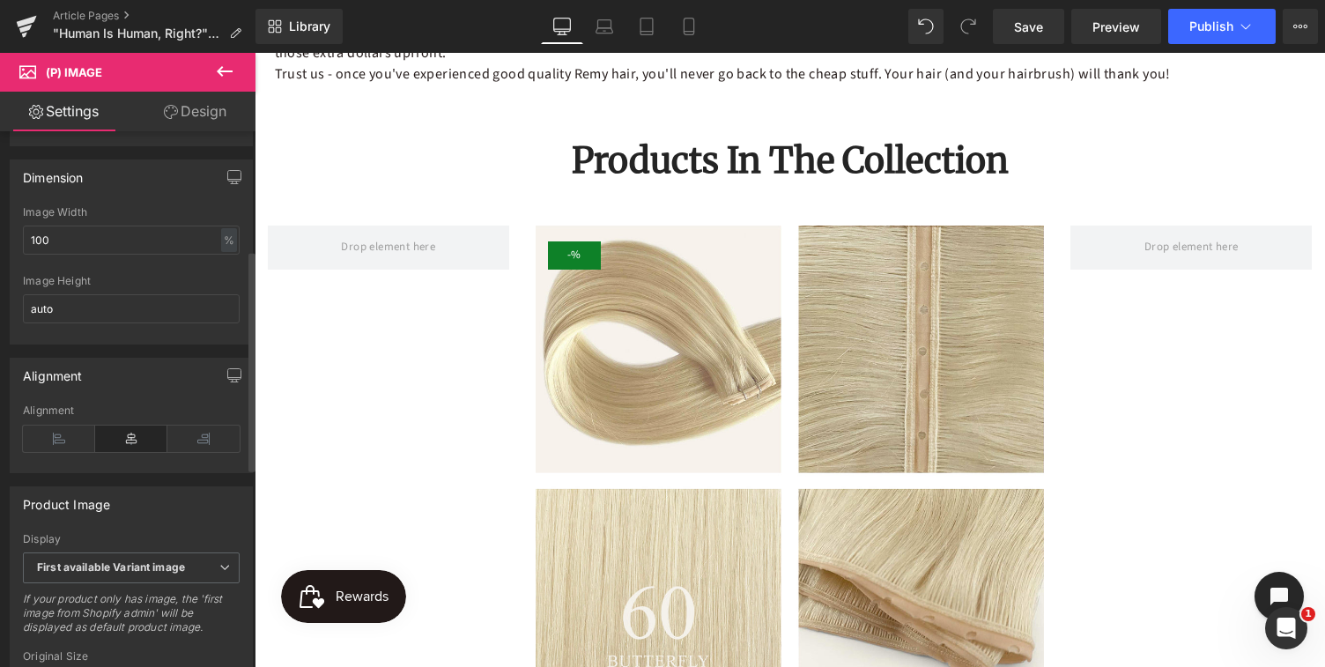
scroll to position [0, 0]
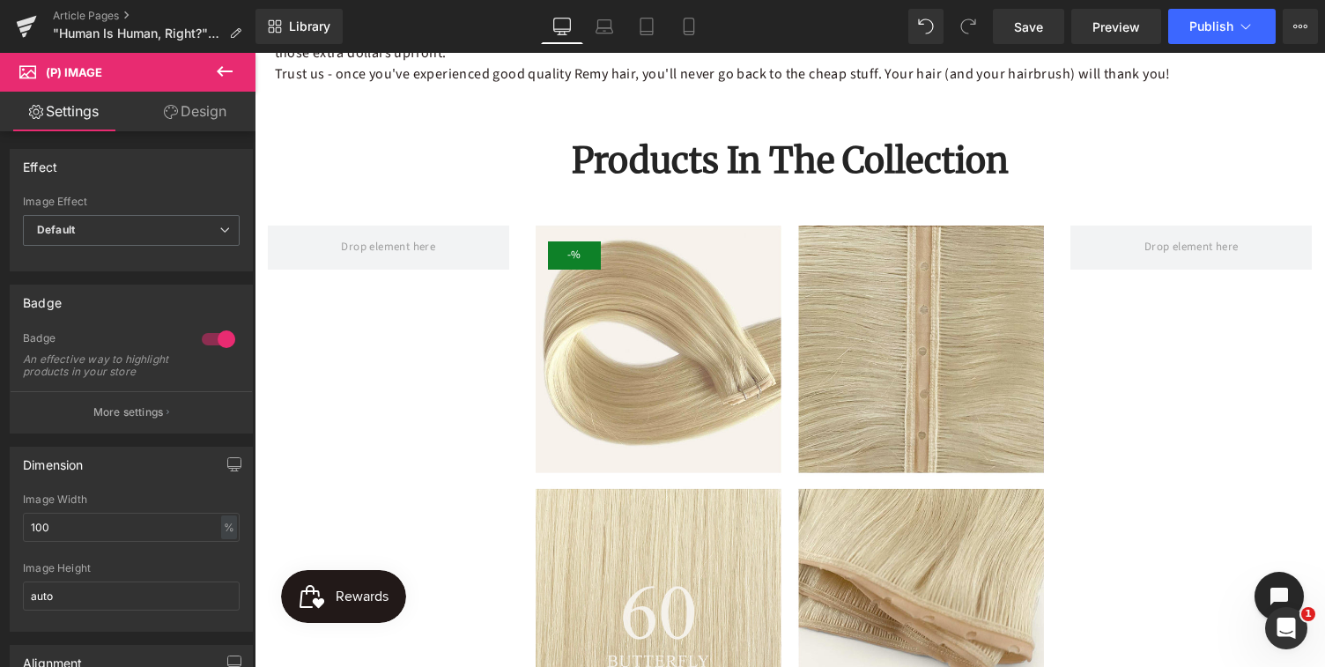
click at [223, 68] on icon at bounding box center [224, 71] width 21 height 21
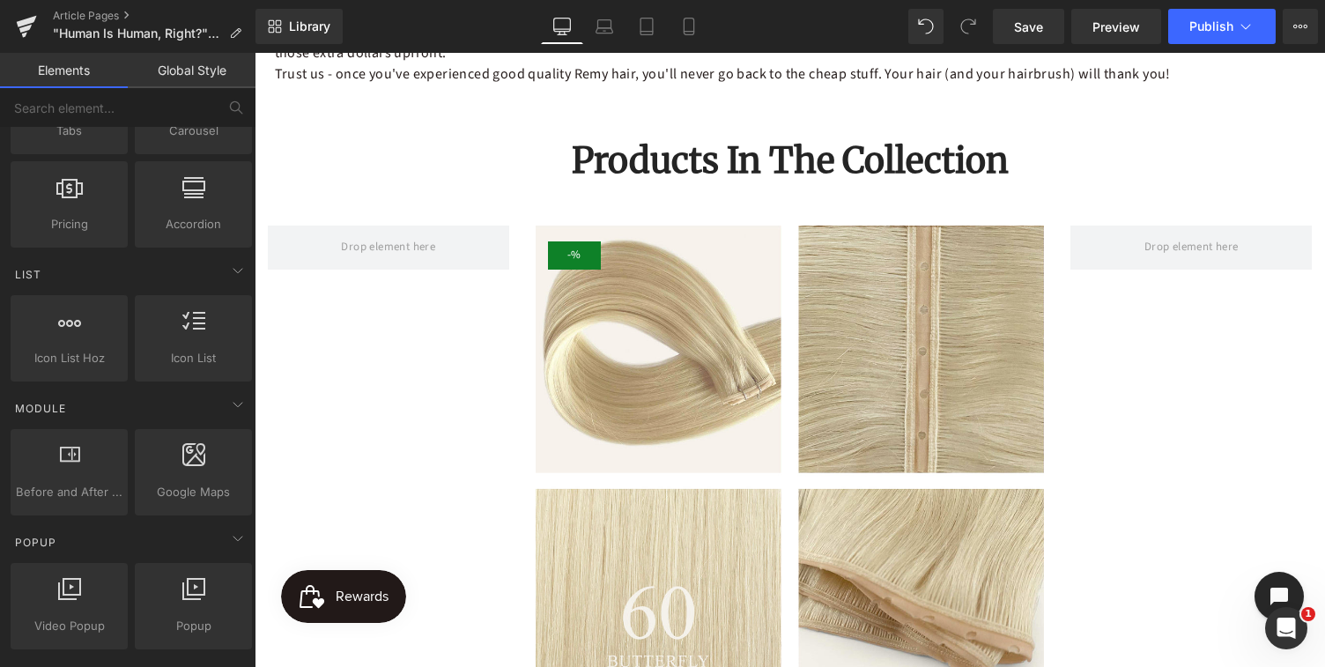
scroll to position [665, 0]
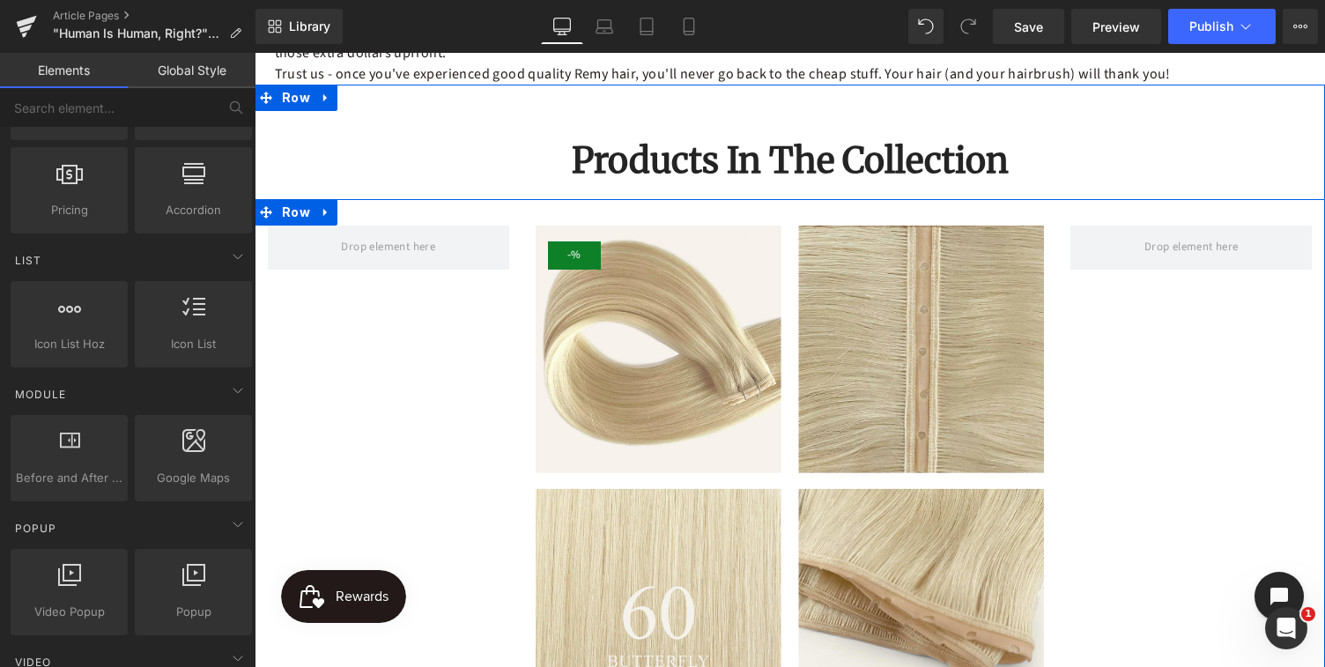
click at [419, 343] on div "- 21000 % (P) Image NEW! Butterfly Weft 20 Inch (P) Title $210.00 $0 (P) Price …" at bounding box center [790, 550] width 1070 height 703
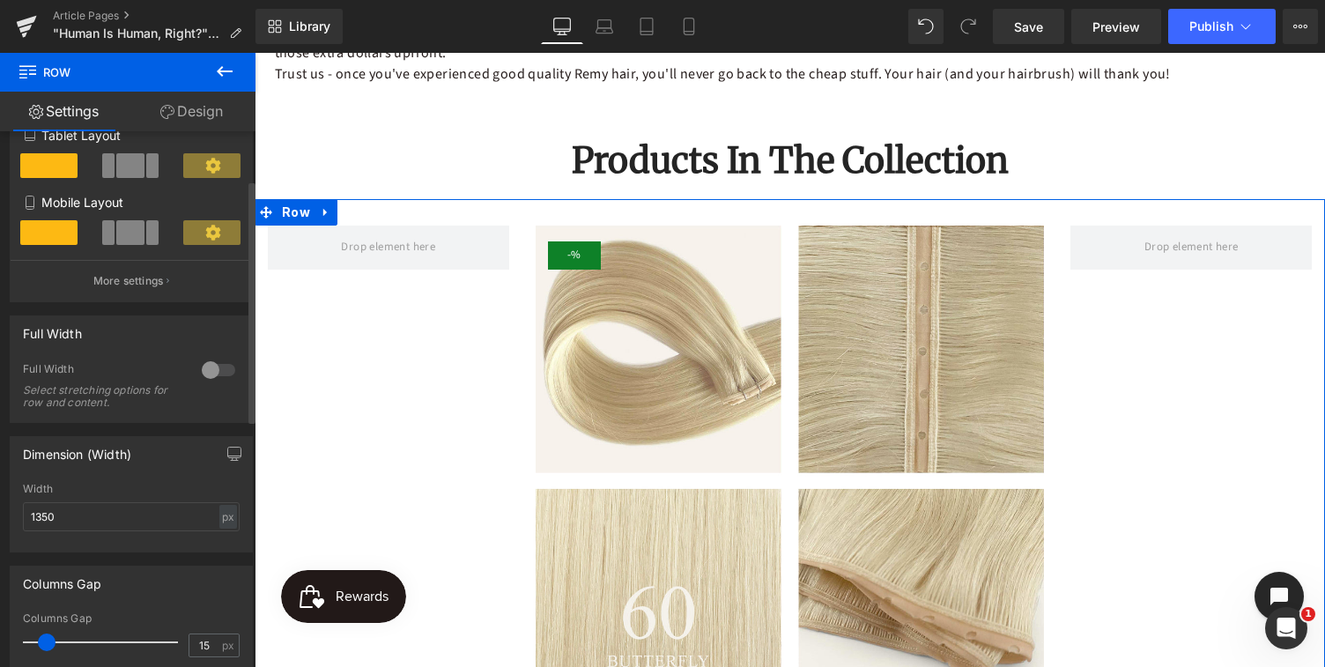
scroll to position [0, 0]
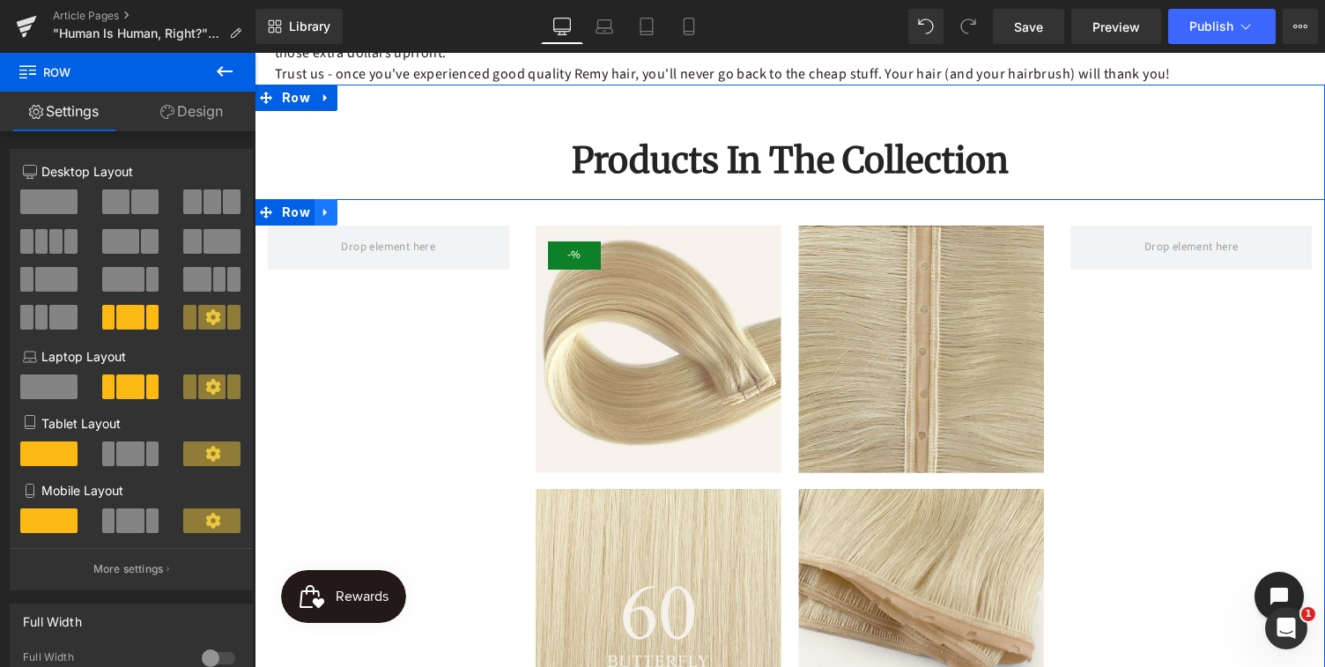
click at [324, 213] on icon at bounding box center [325, 213] width 4 height 8
click at [367, 307] on div "- 21000 % (P) Image NEW! Butterfly Weft 20 Inch (P) Title $210.00 $0 (P) Price …" at bounding box center [790, 550] width 1070 height 703
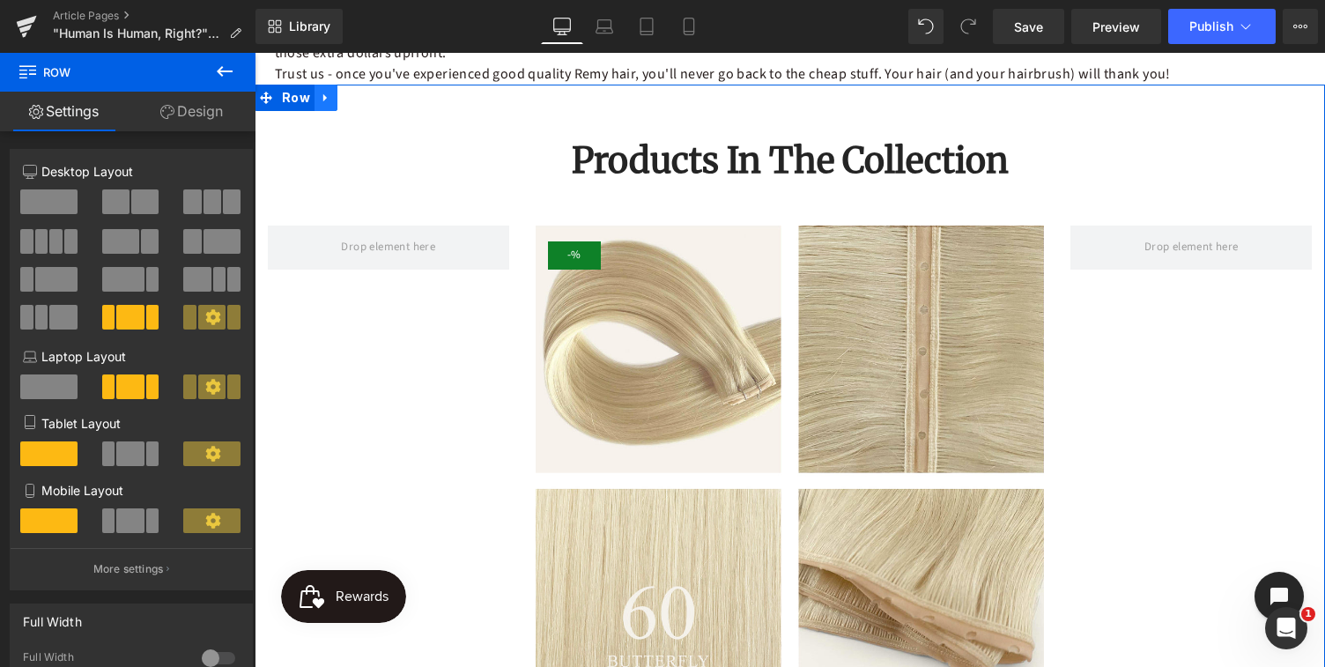
click at [326, 95] on icon at bounding box center [326, 98] width 12 height 13
click at [373, 100] on icon at bounding box center [372, 98] width 12 height 12
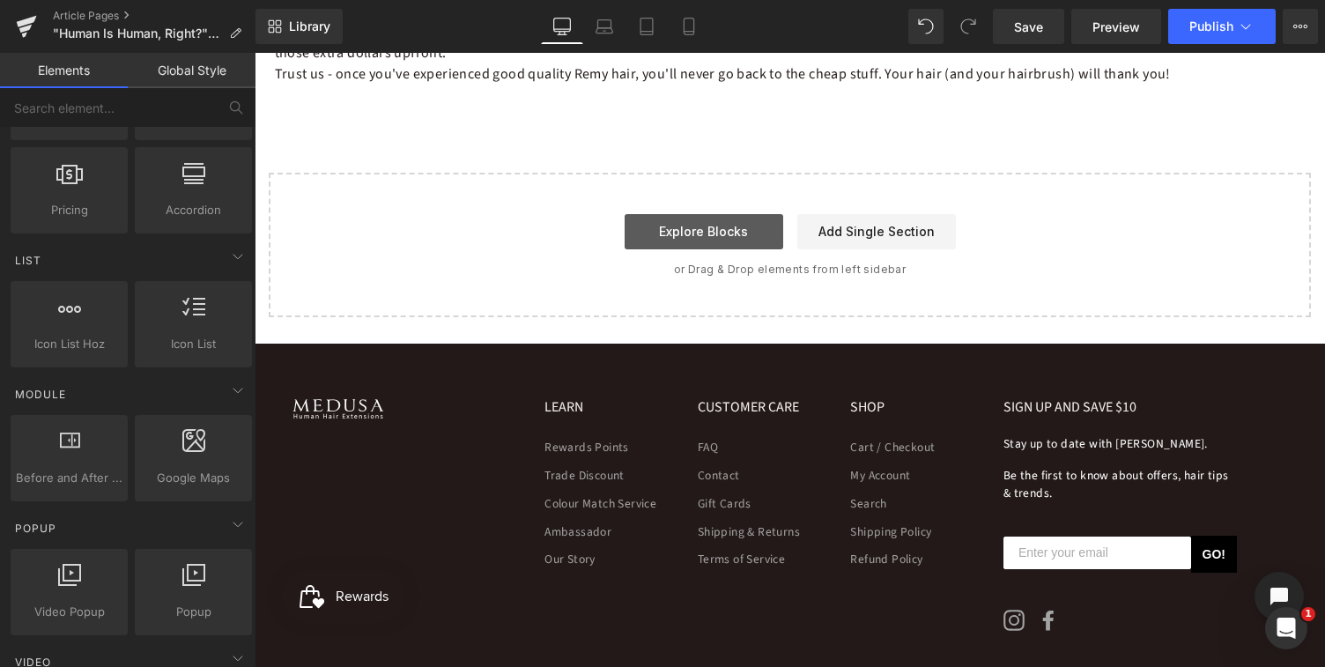
click at [713, 235] on link "Explore Blocks" at bounding box center [704, 231] width 159 height 35
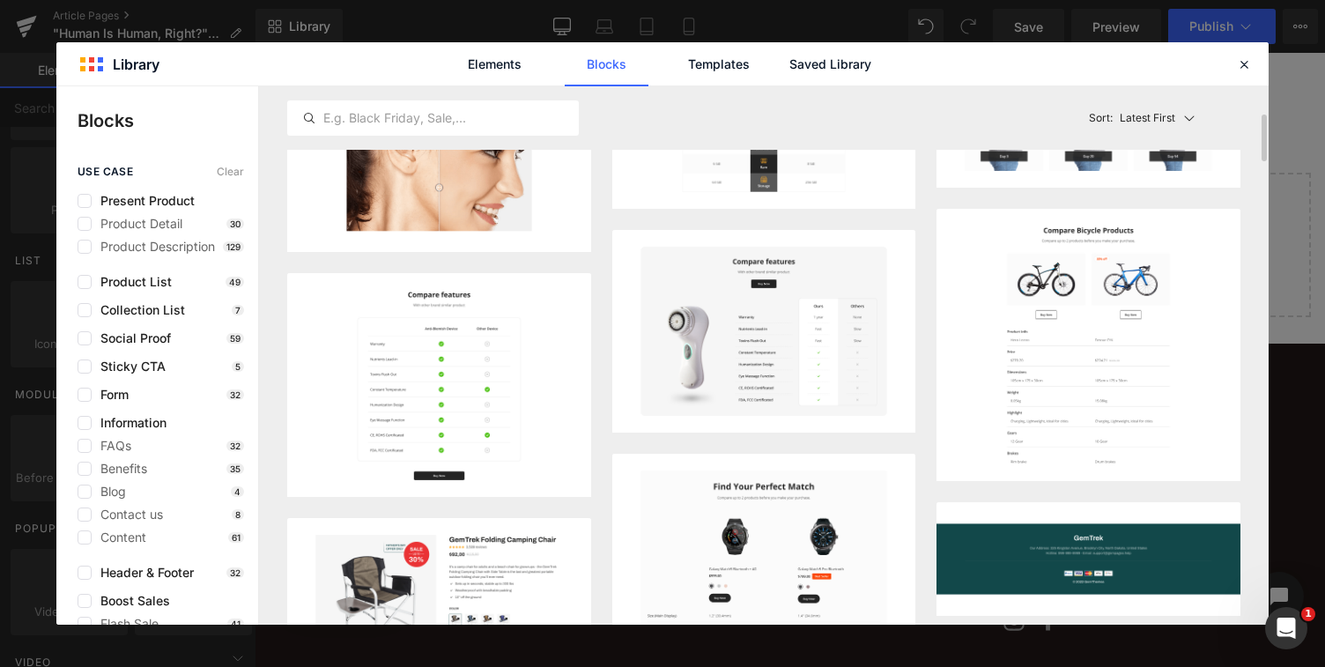
scroll to position [333, 0]
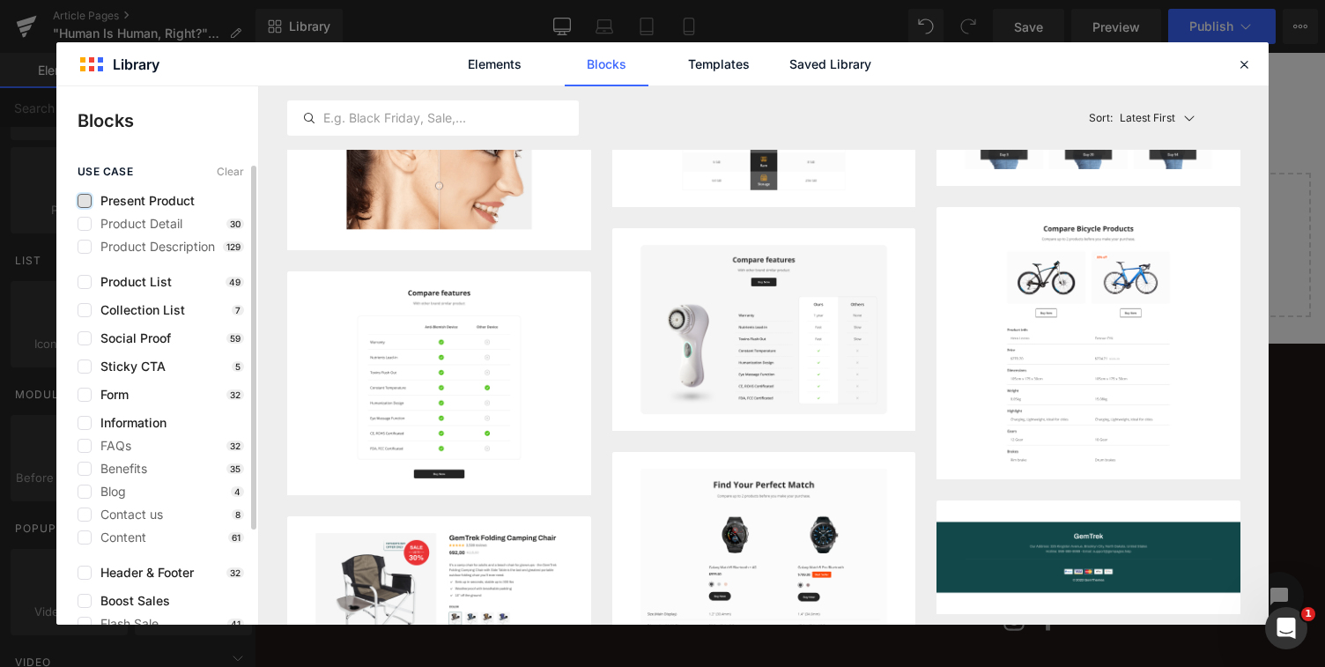
click at [85, 199] on label at bounding box center [85, 201] width 14 height 14
click at [85, 201] on input "checkbox" at bounding box center [85, 201] width 0 height 0
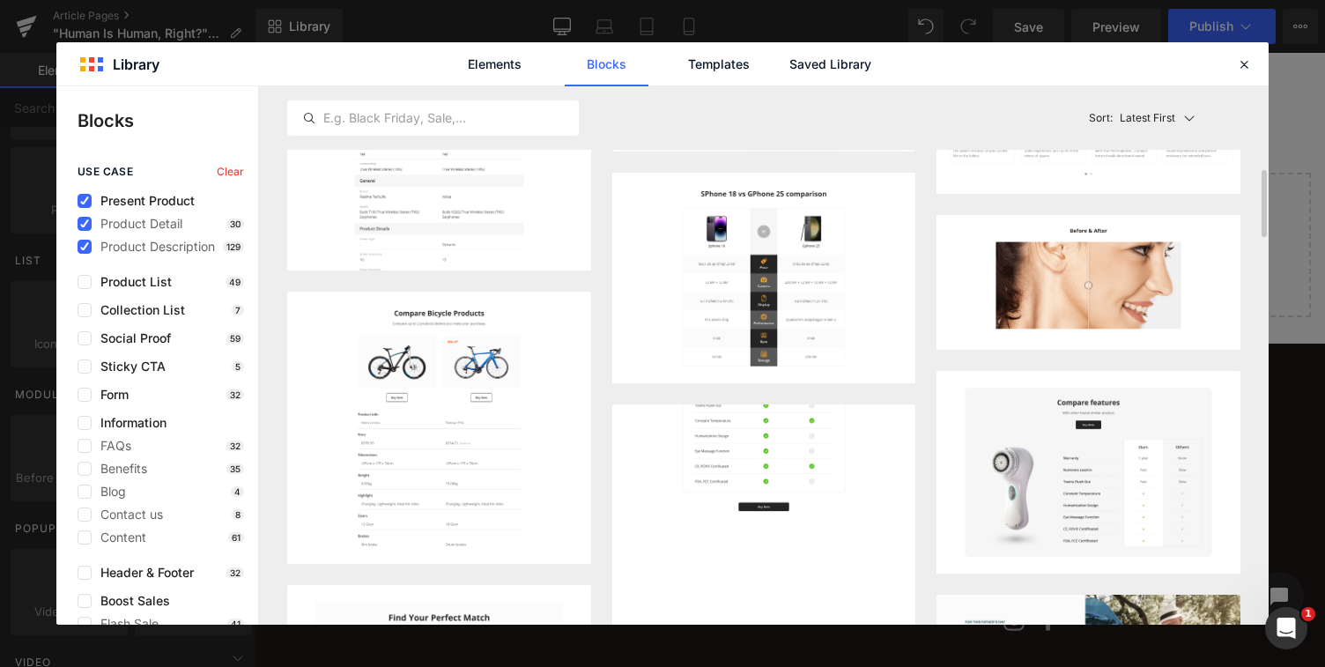
scroll to position [101, 0]
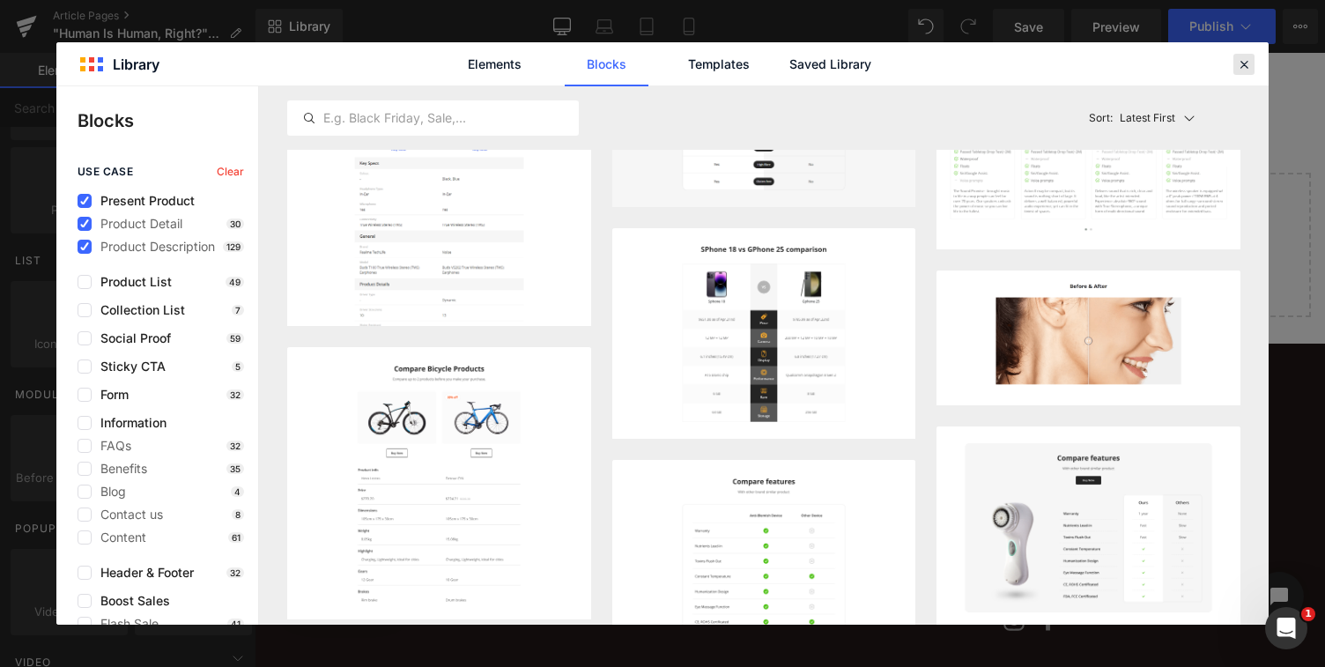
click at [1245, 66] on icon at bounding box center [1244, 64] width 16 height 16
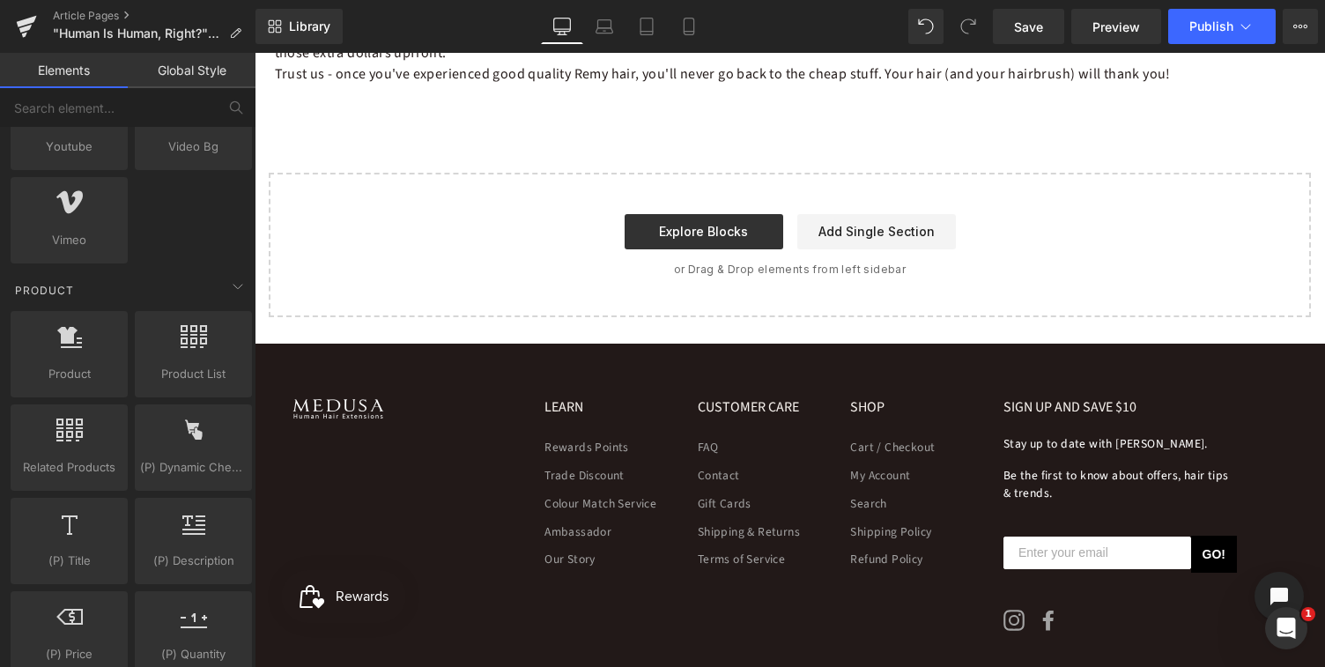
scroll to position [1306, 0]
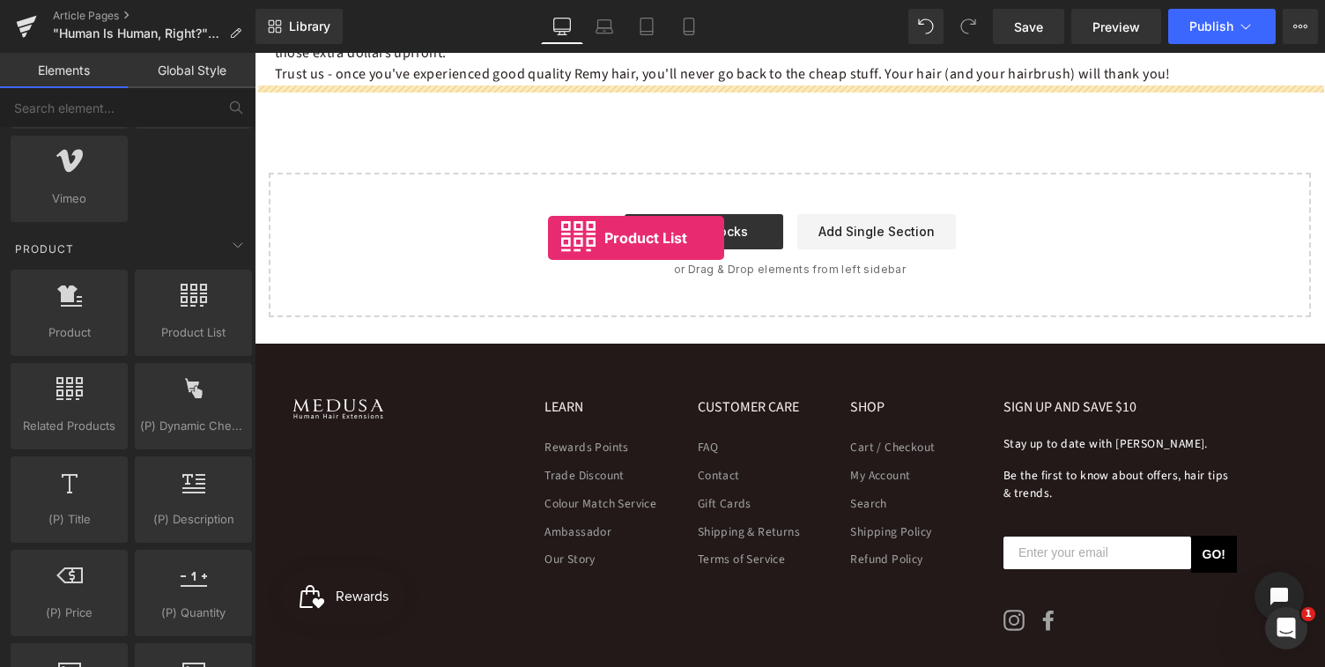
drag, startPoint x: 436, startPoint y: 360, endPoint x: 548, endPoint y: 238, distance: 165.9
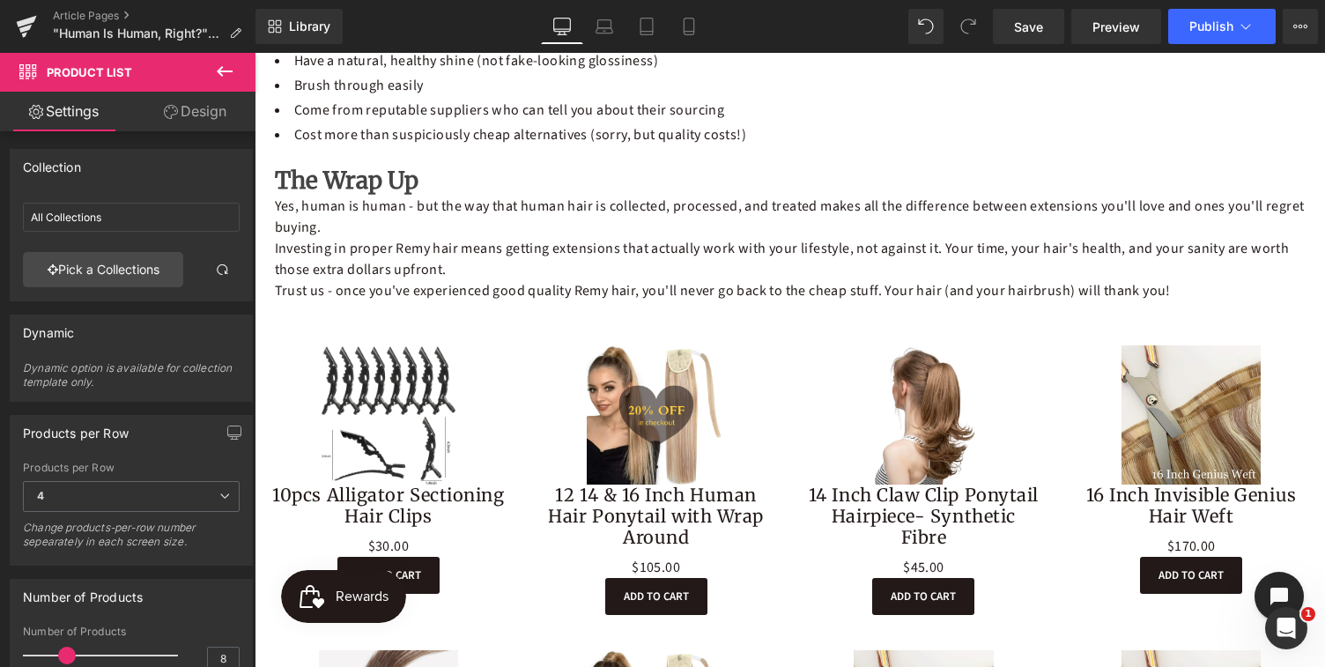
scroll to position [2028, 0]
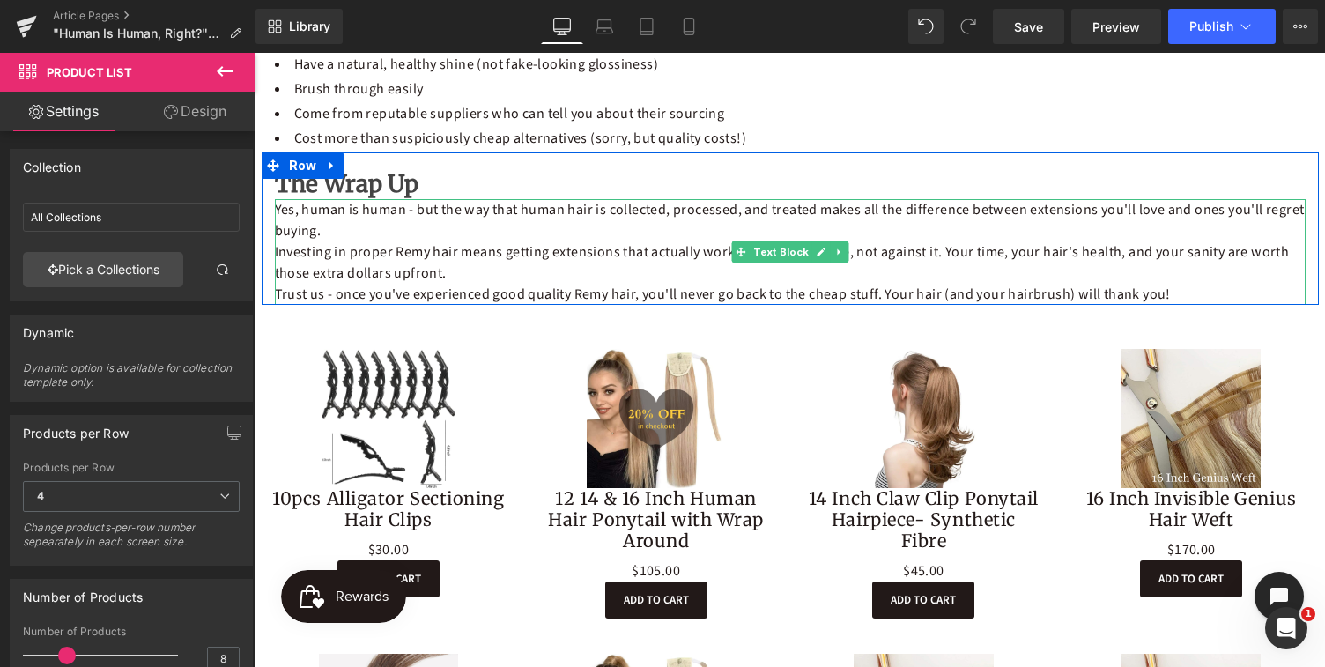
click at [1175, 299] on p "Trust us - once you've experienced good quality Remy hair, you'll never go back…" at bounding box center [790, 294] width 1031 height 21
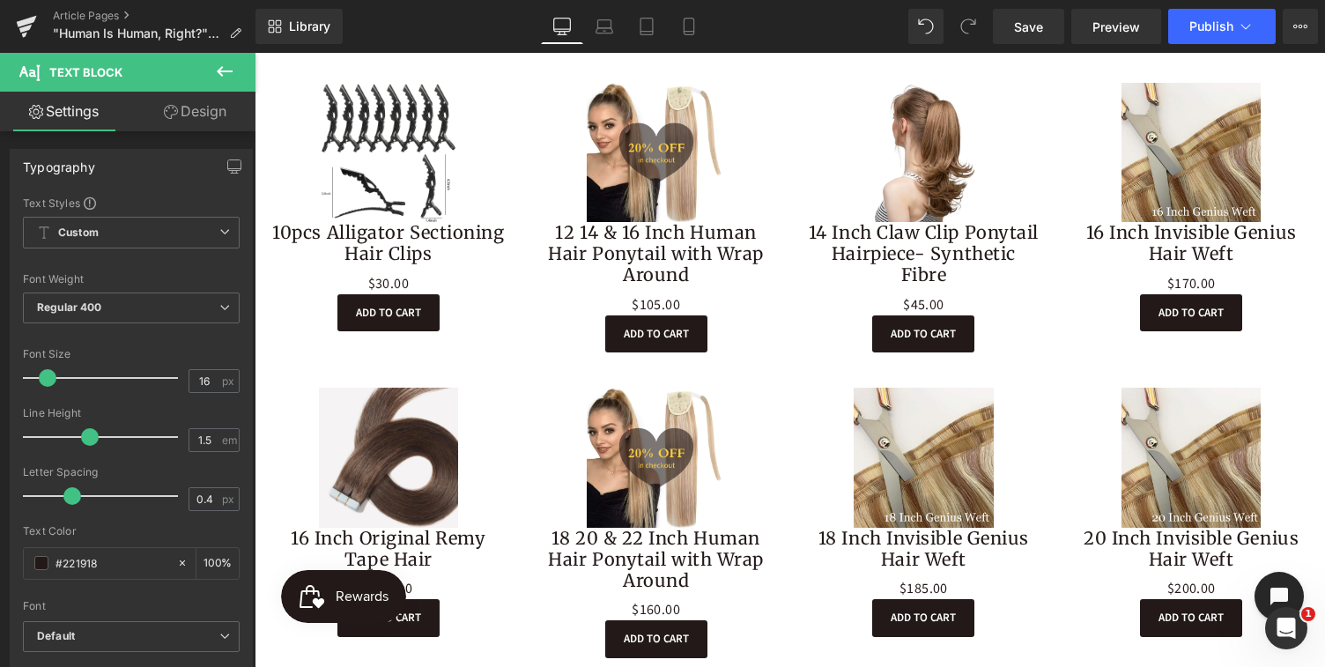
scroll to position [2282, 0]
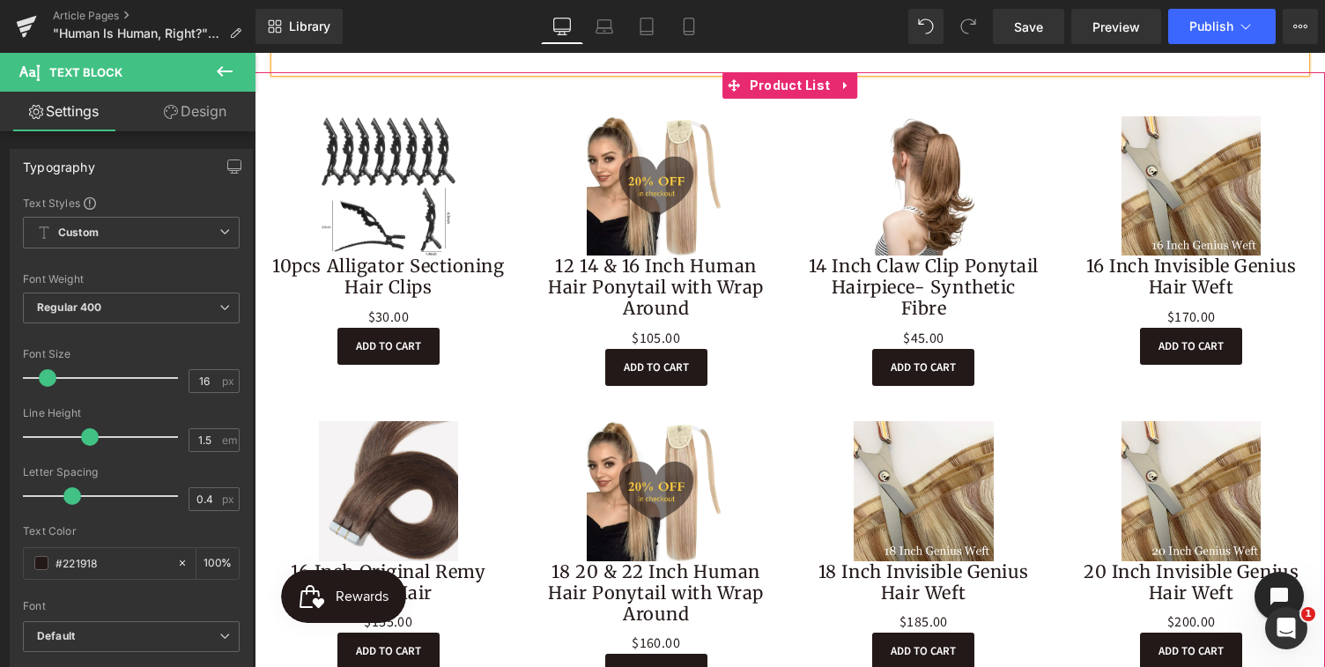
click at [503, 115] on div "Sale Off (P) Image 10pcs Alligator Sectioning Hair Clips (P) Title $0 $30.00 (P…" at bounding box center [389, 241] width 268 height 284
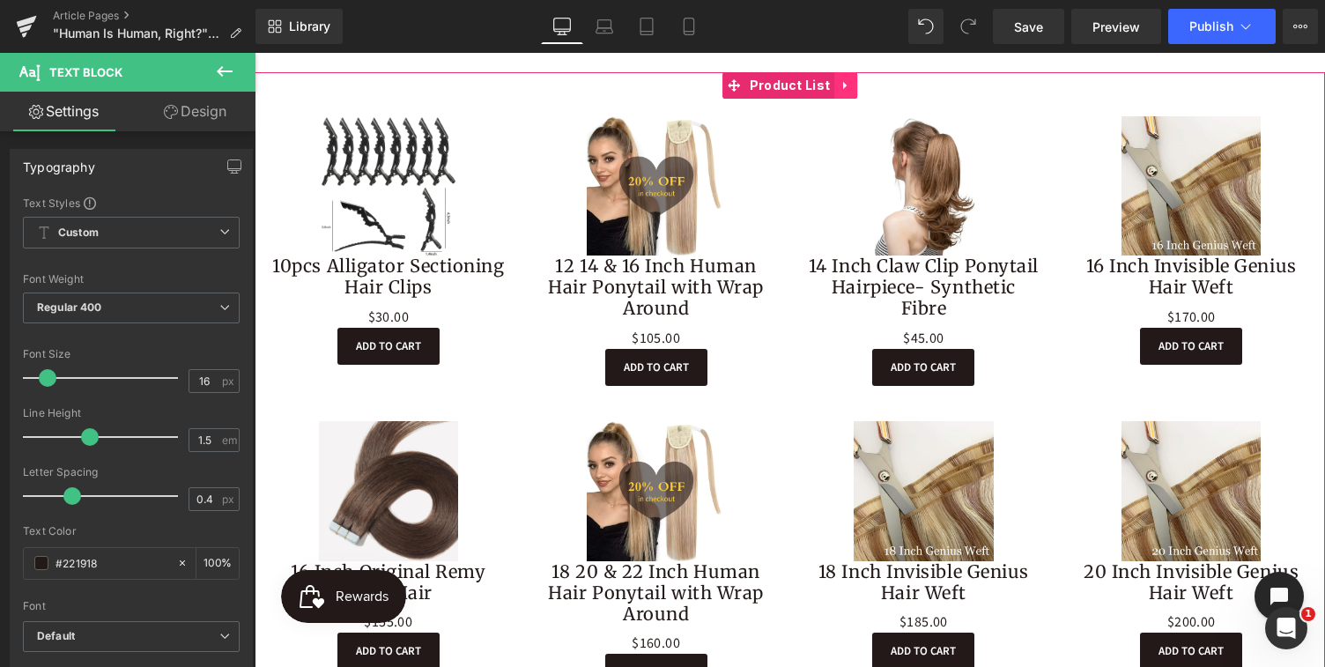
click at [844, 85] on icon at bounding box center [846, 85] width 12 height 13
click at [531, 112] on div "Sale Off (P) Image 12 14 & 16 Inch Human Hair Ponytail with Wrap Around (P) Tit…" at bounding box center [656, 251] width 268 height 305
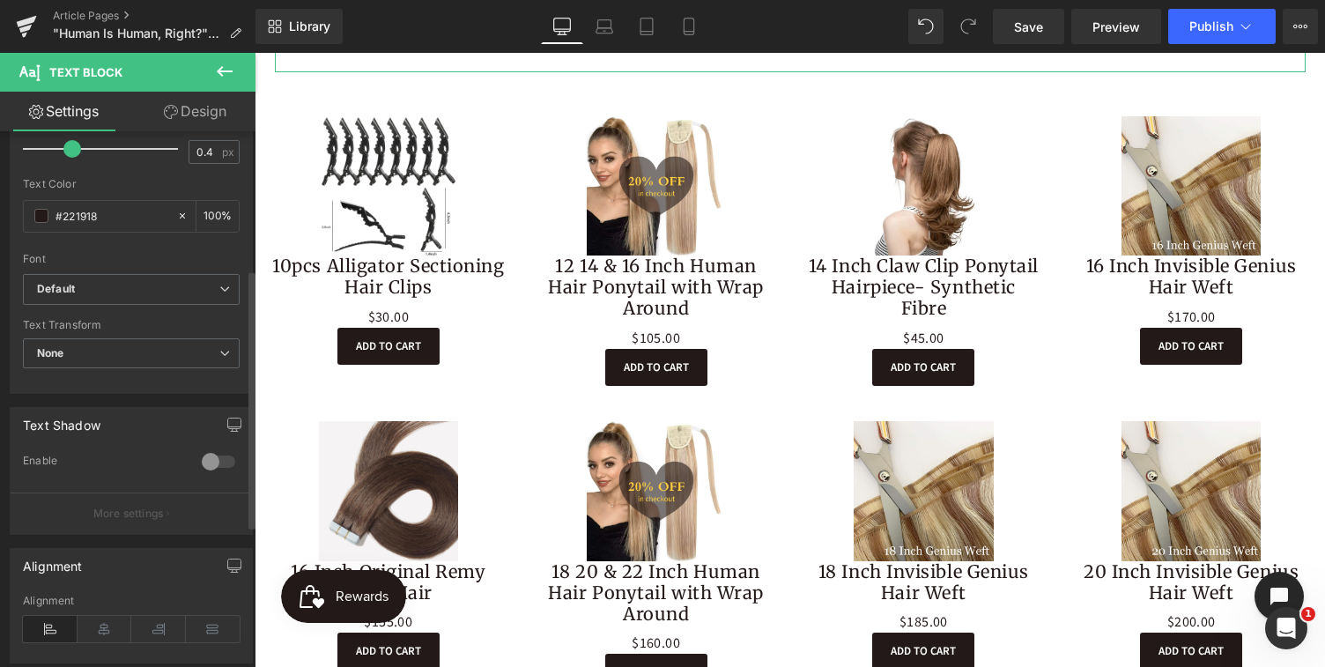
scroll to position [0, 0]
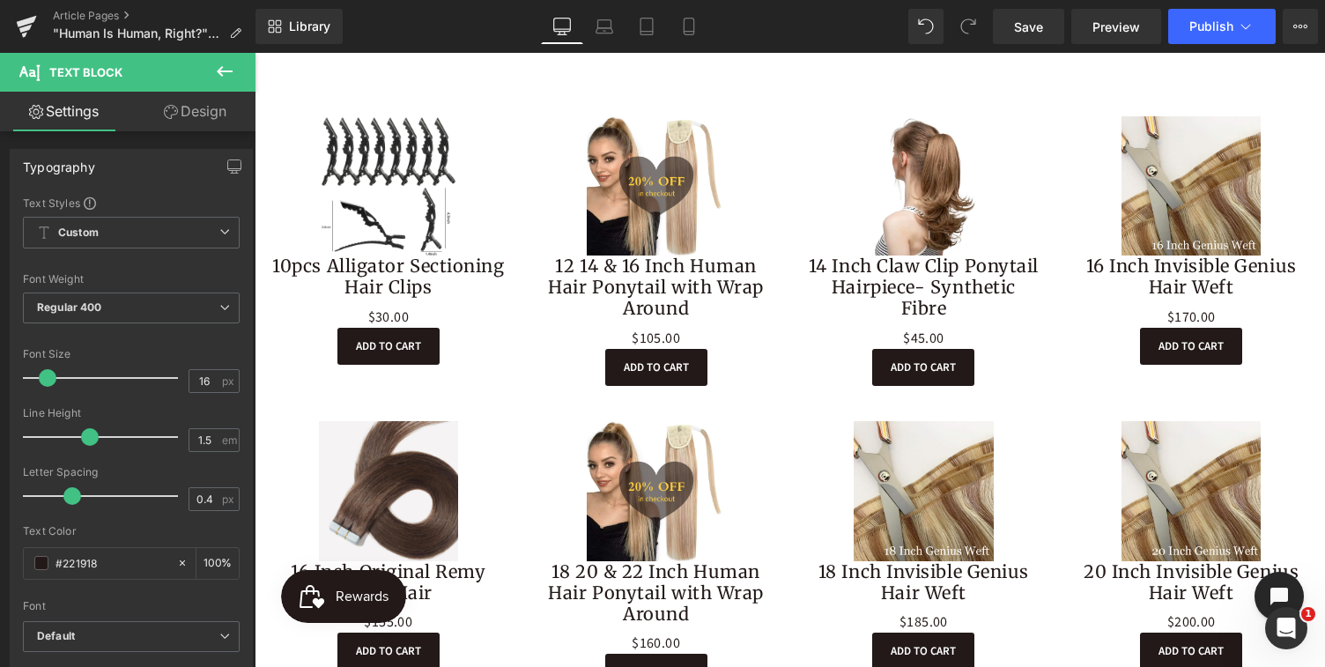
click at [223, 68] on icon at bounding box center [224, 71] width 21 height 21
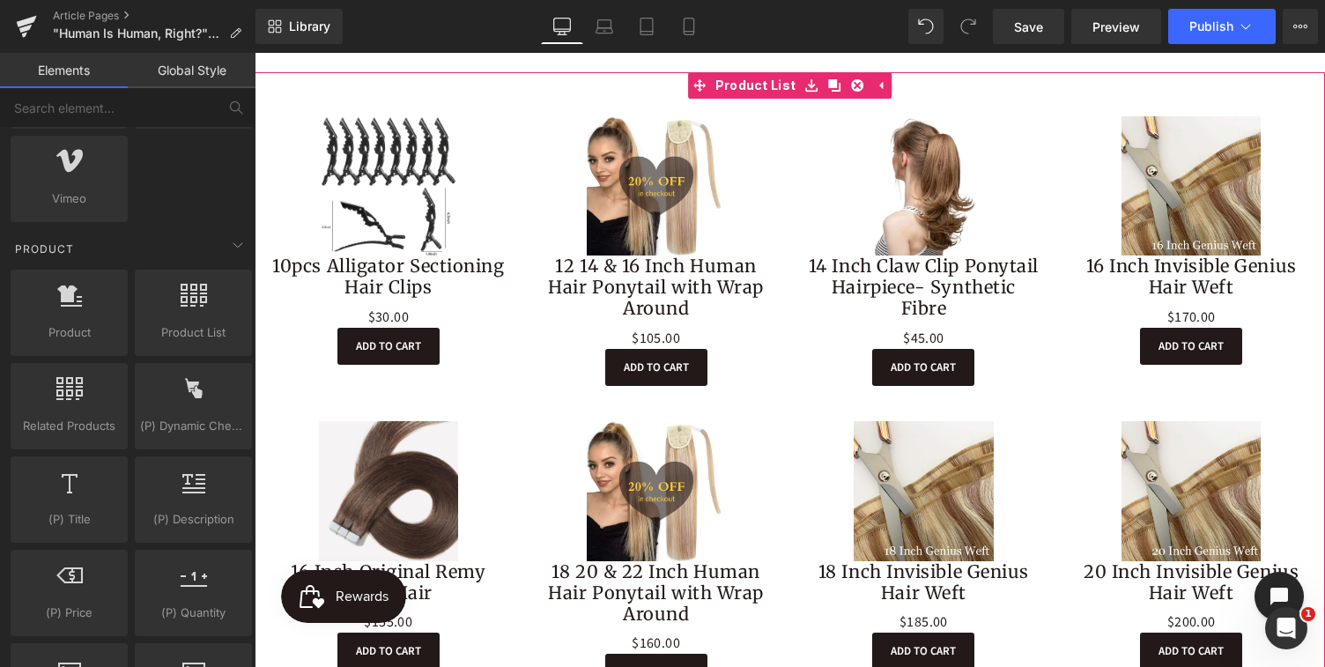
click at [295, 196] on div "Sale Off" at bounding box center [388, 185] width 233 height 139
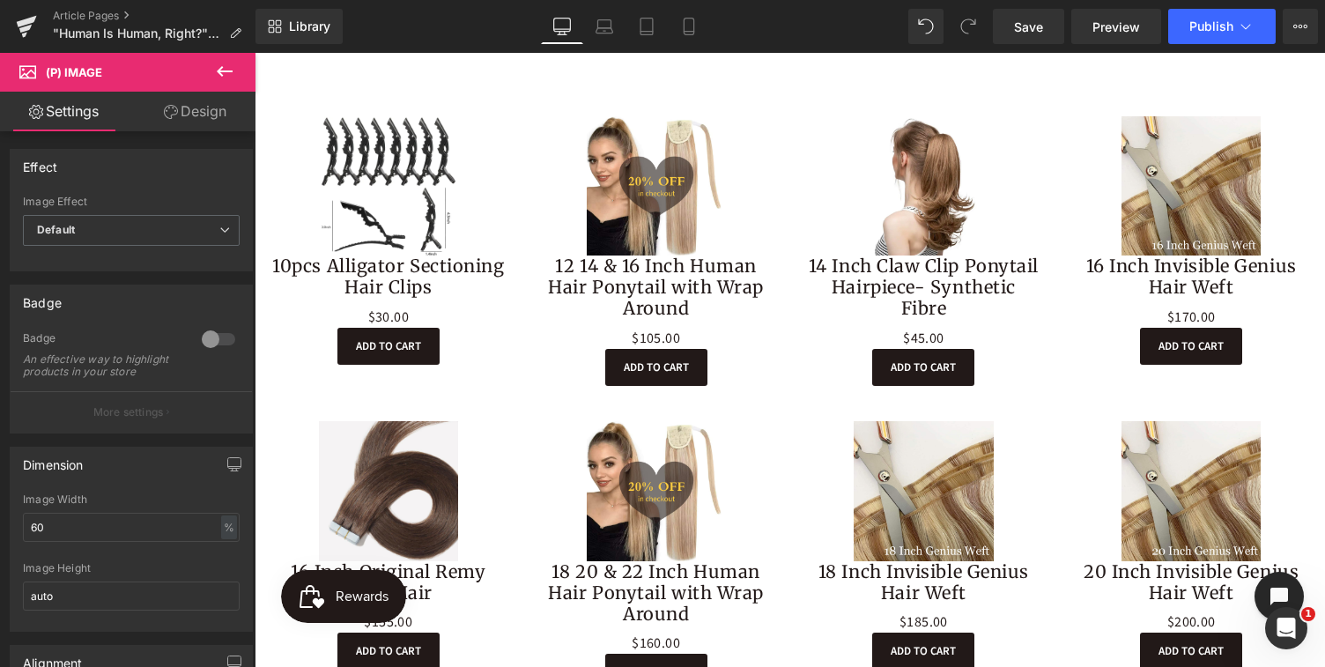
click at [64, 71] on span "(P) Image" at bounding box center [74, 72] width 56 height 14
click at [191, 113] on link "Design" at bounding box center [195, 112] width 128 height 40
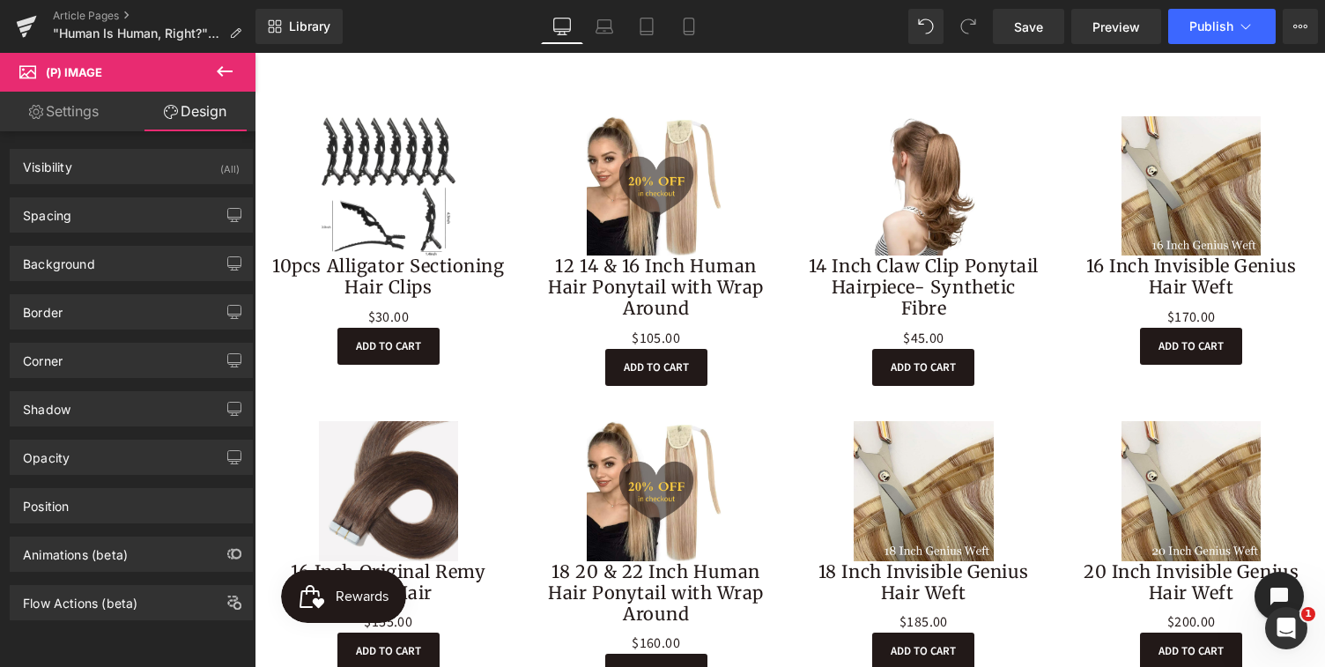
click at [80, 113] on link "Settings" at bounding box center [64, 112] width 128 height 40
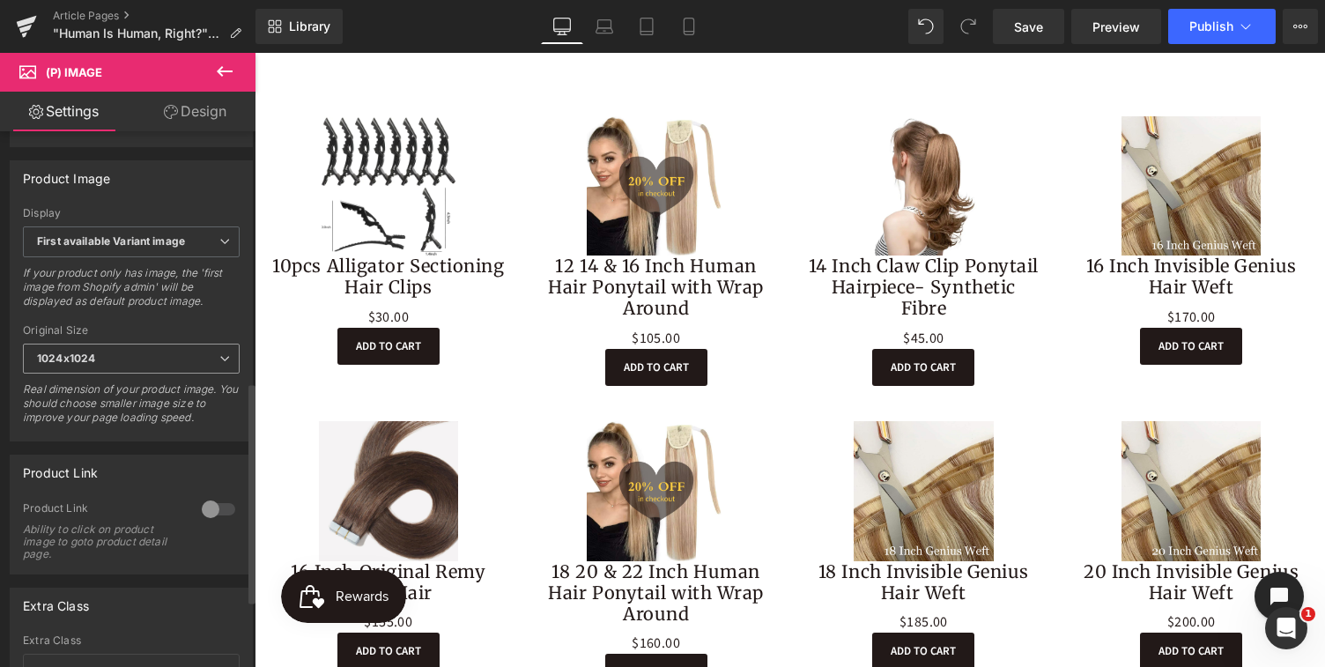
scroll to position [643, 0]
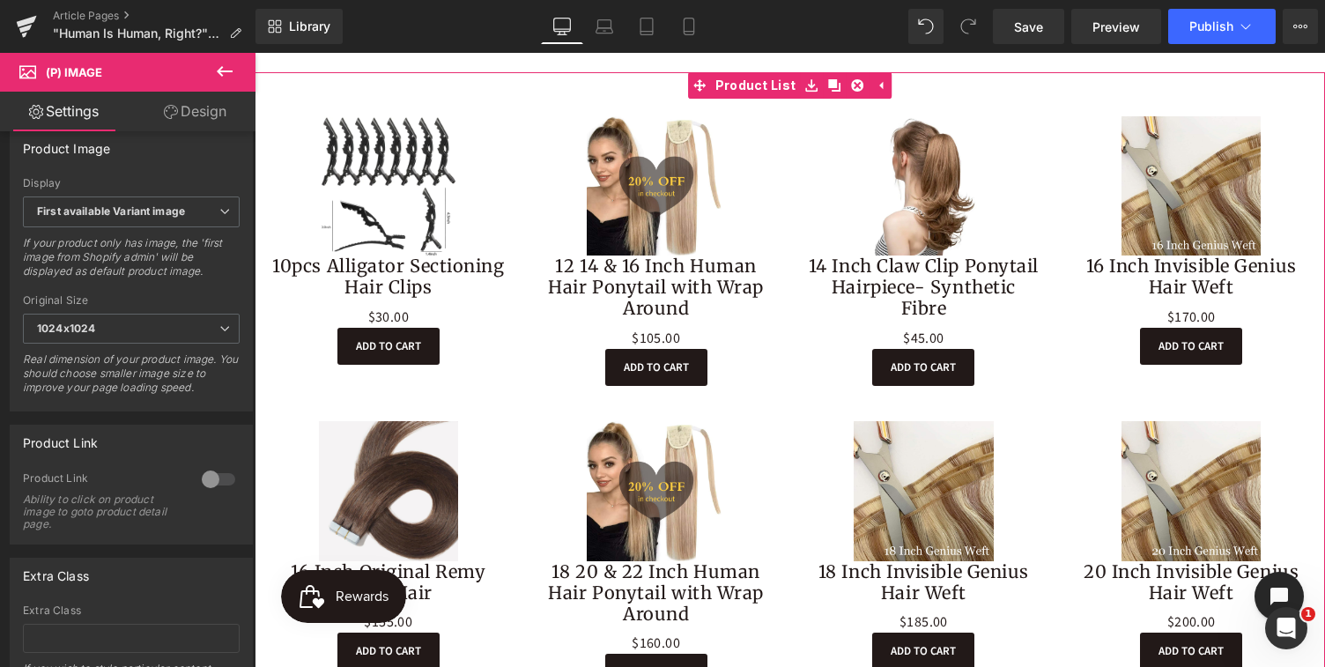
click at [305, 116] on div "Sale Off (P) Image 10pcs Alligator Sectioning Hair Clips (P) Title $0 $30.00 (P…" at bounding box center [389, 241] width 268 height 284
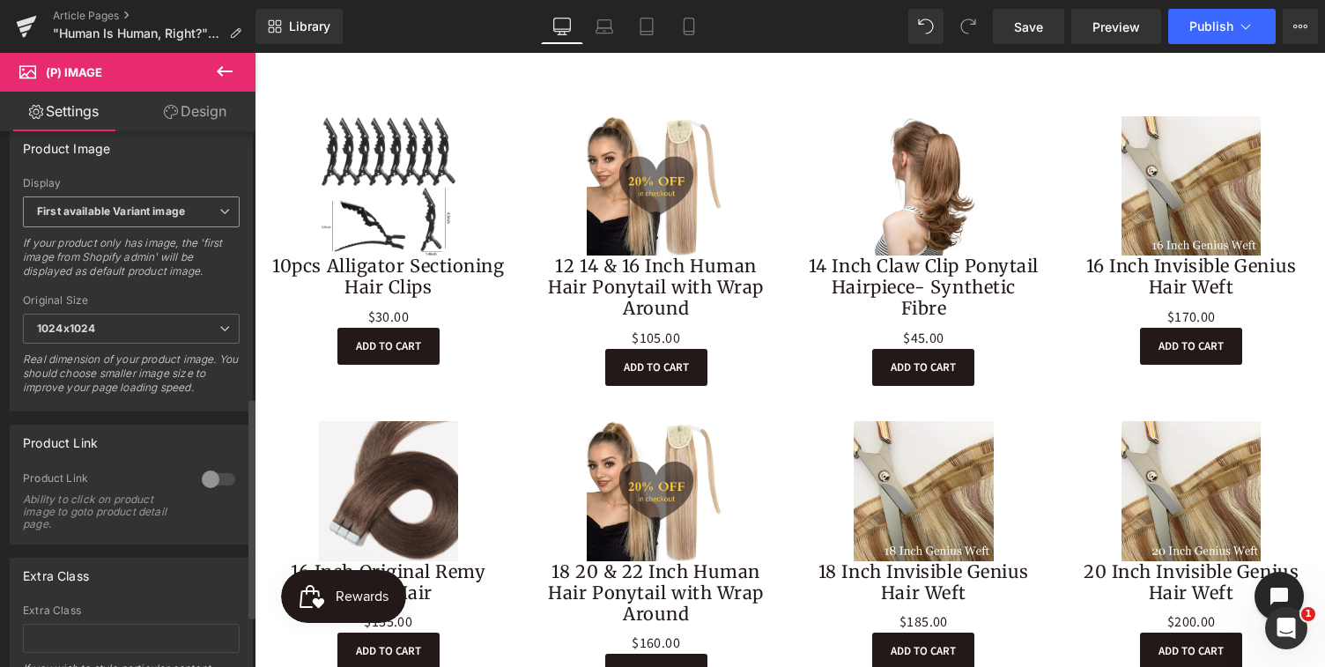
click at [201, 222] on span "First available Variant image" at bounding box center [131, 211] width 217 height 31
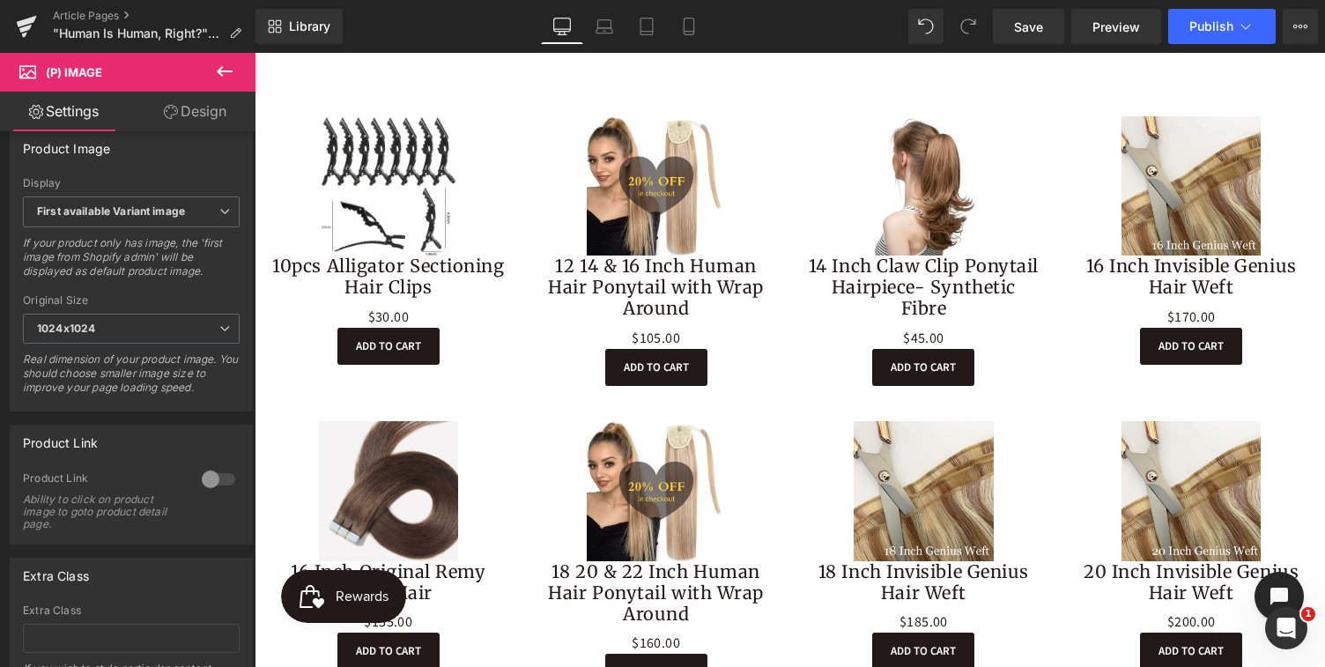
click at [214, 67] on icon at bounding box center [224, 71] width 21 height 21
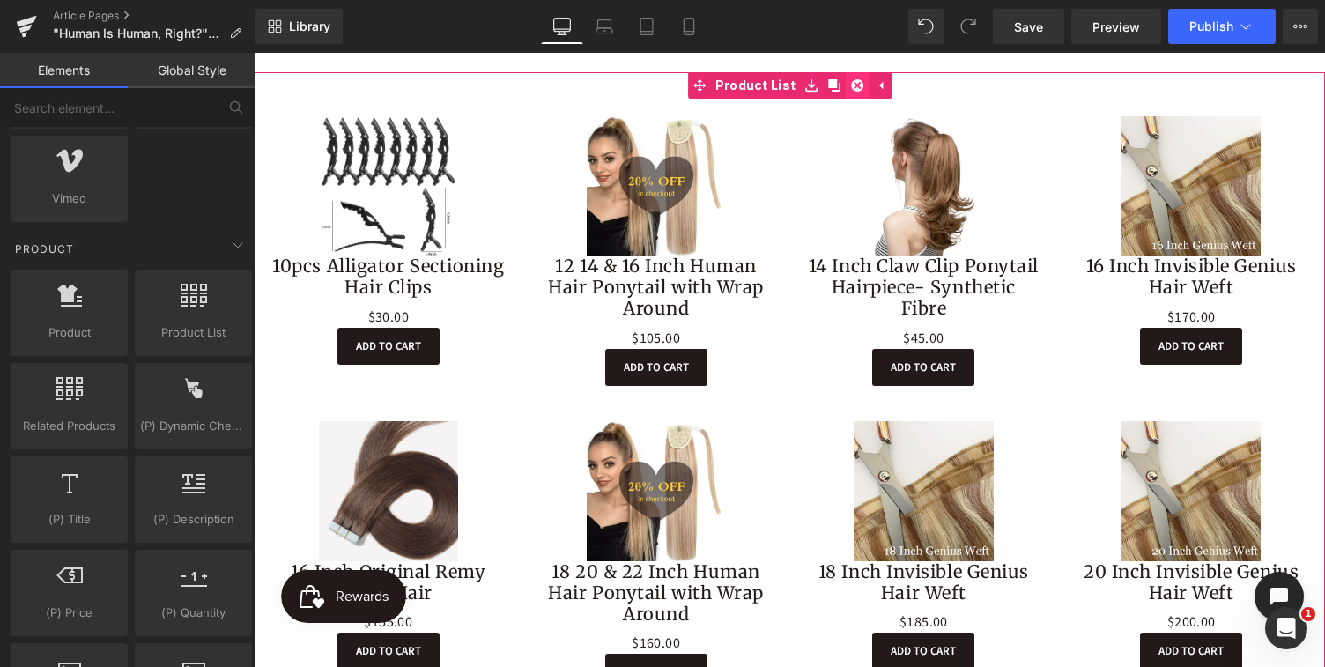
click at [853, 87] on icon at bounding box center [857, 85] width 12 height 13
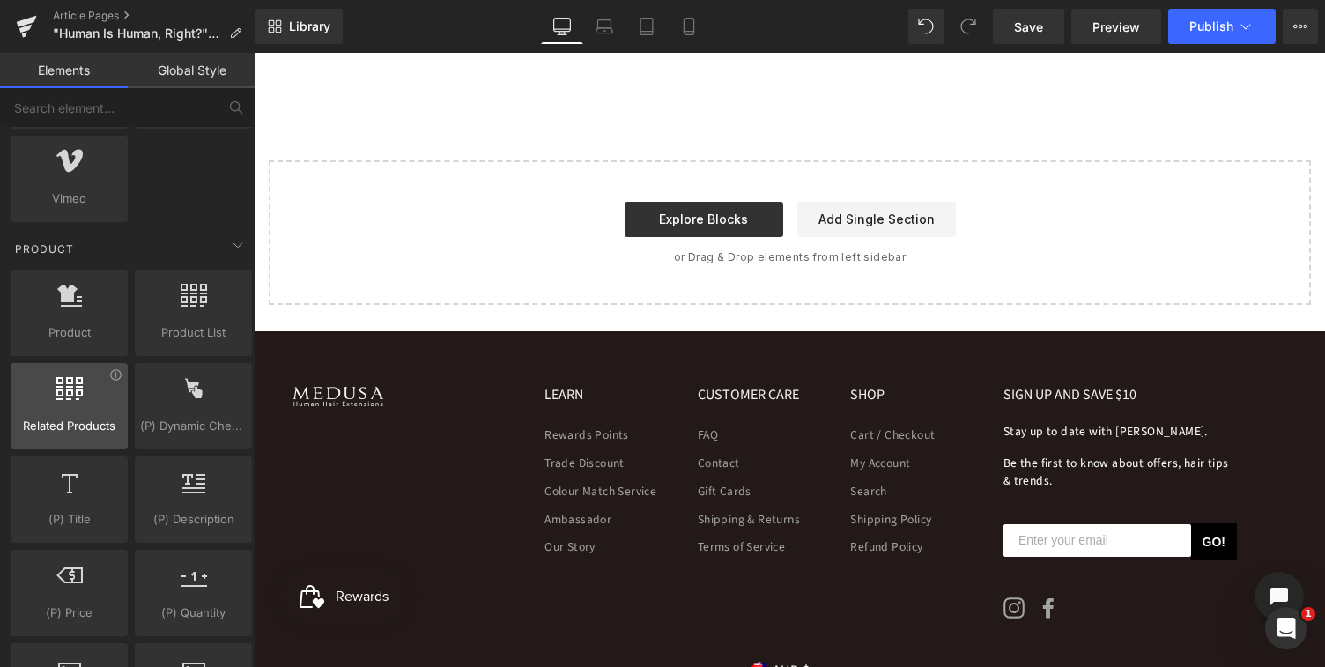
click at [72, 399] on icon at bounding box center [69, 388] width 26 height 23
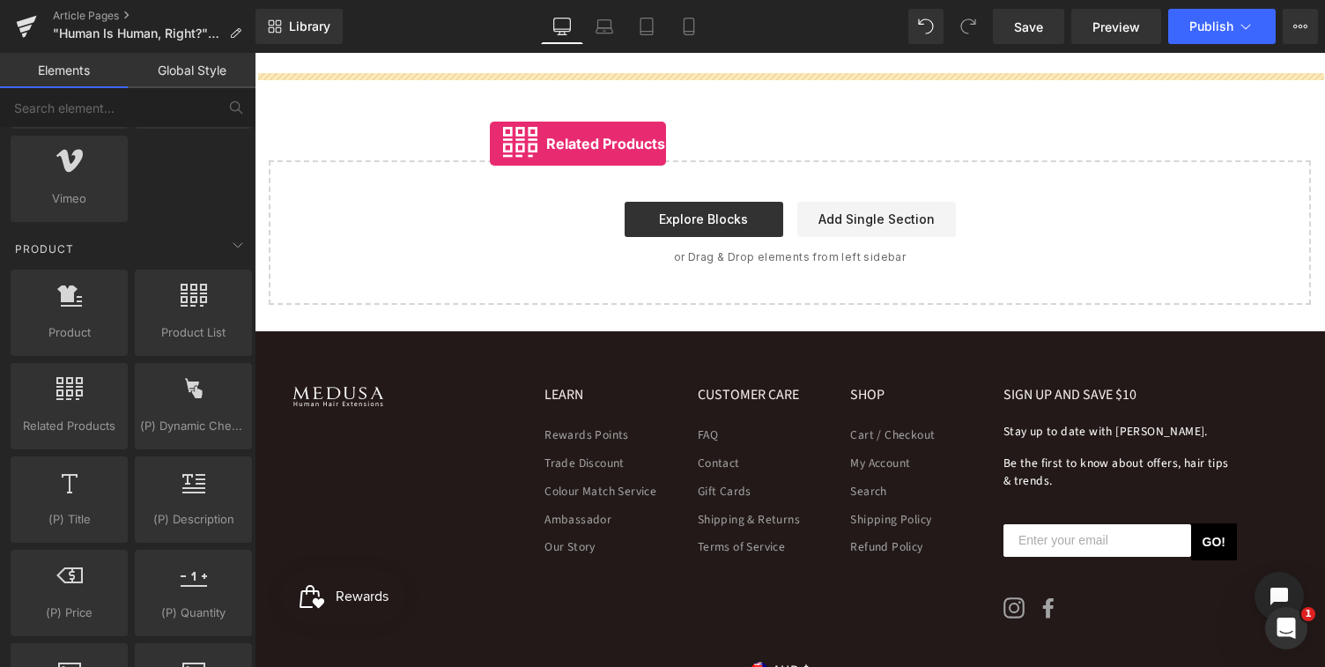
drag, startPoint x: 308, startPoint y: 463, endPoint x: 490, endPoint y: 142, distance: 368.5
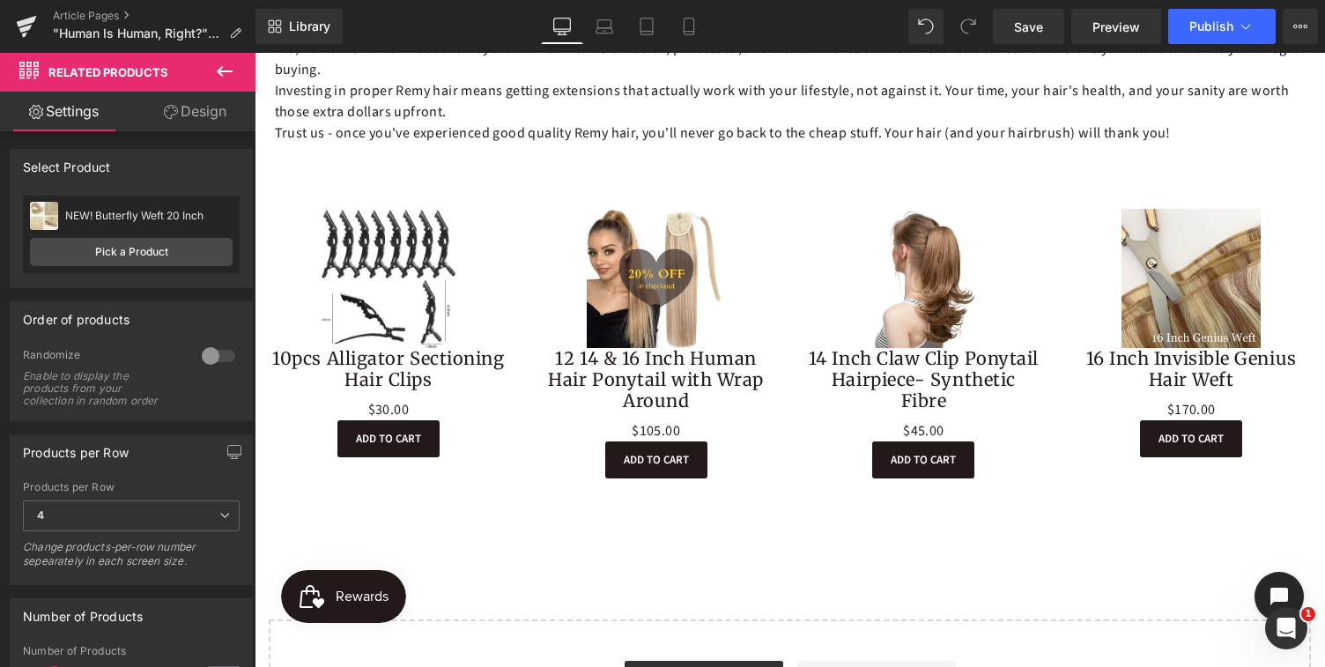
scroll to position [2192, 0]
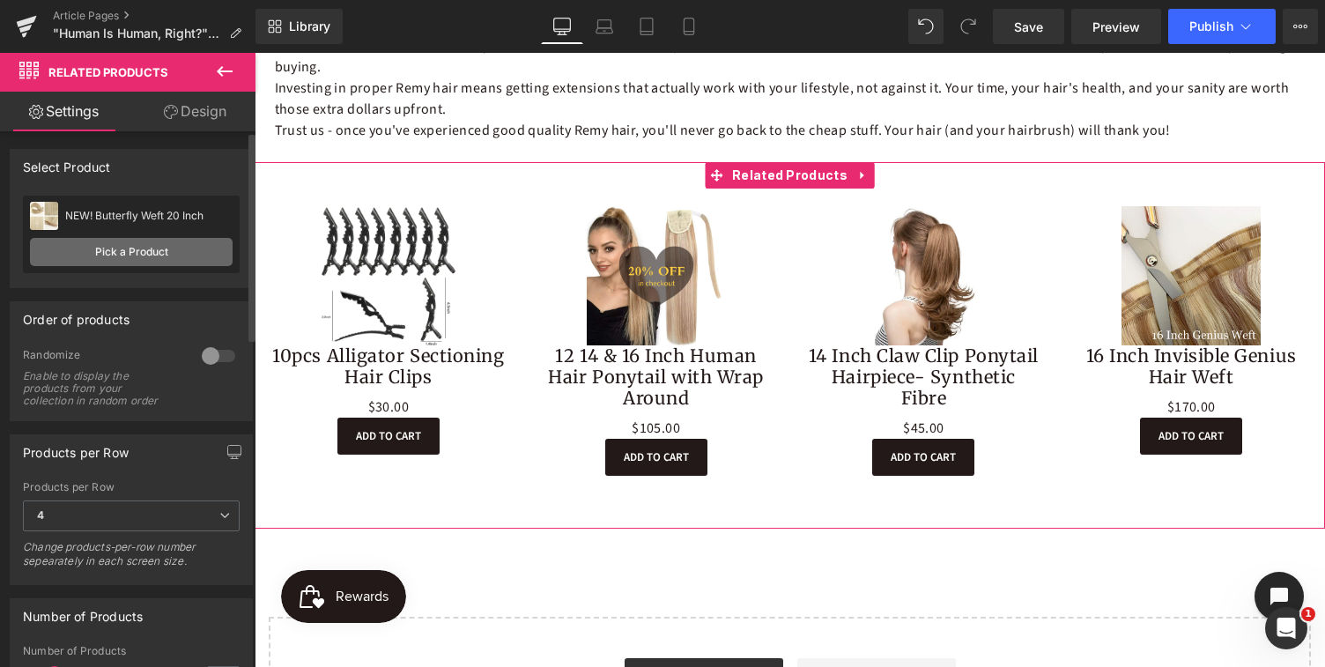
click at [129, 254] on link "Pick a Product" at bounding box center [131, 252] width 203 height 28
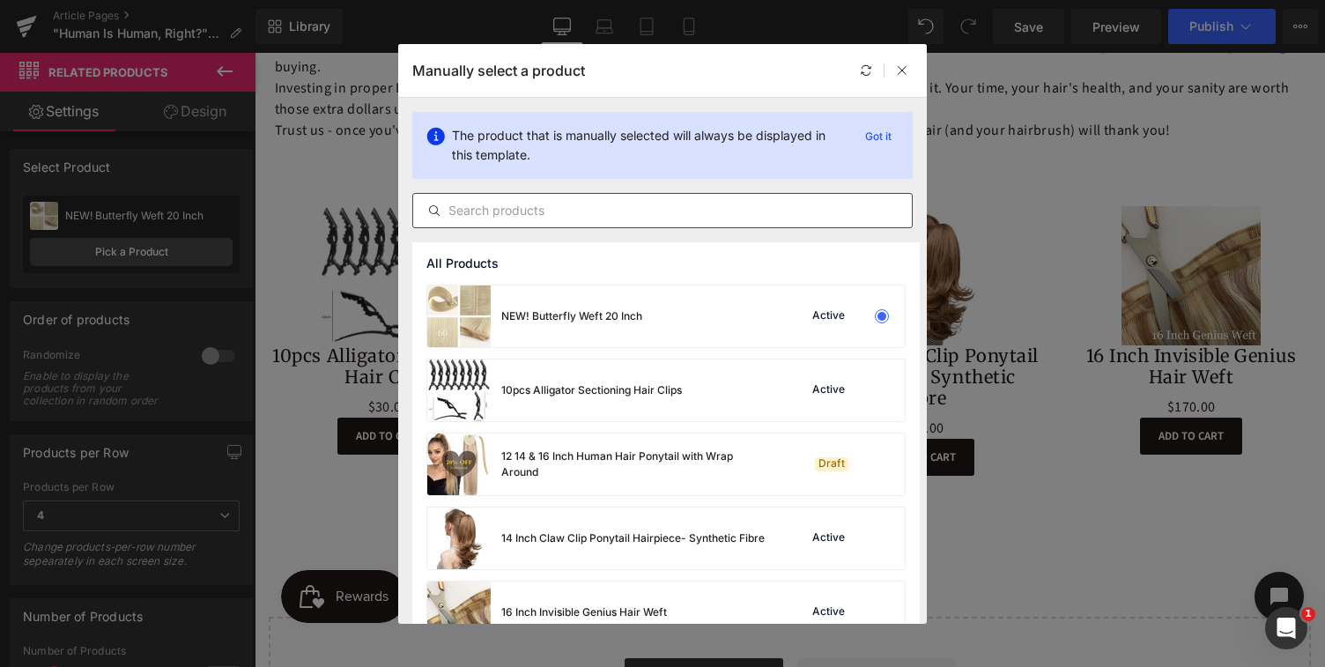
click at [595, 212] on input "text" at bounding box center [662, 210] width 499 height 21
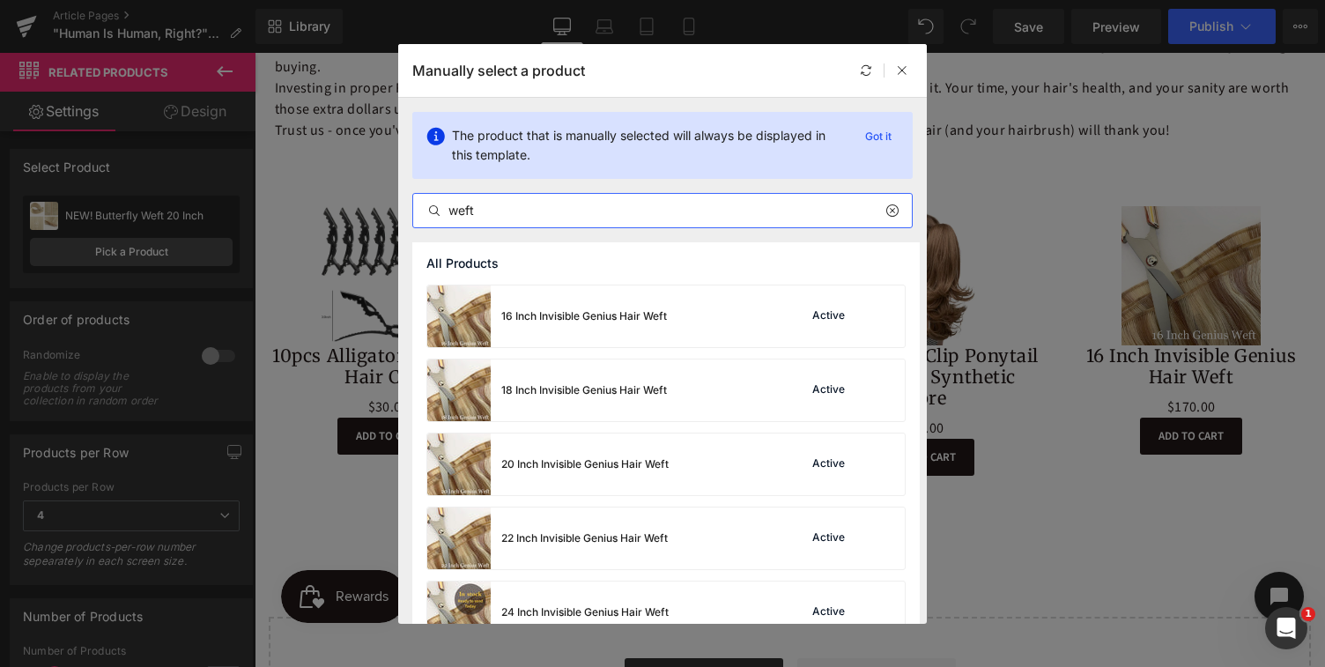
type input "weft"
click at [893, 211] on icon at bounding box center [891, 211] width 12 height 14
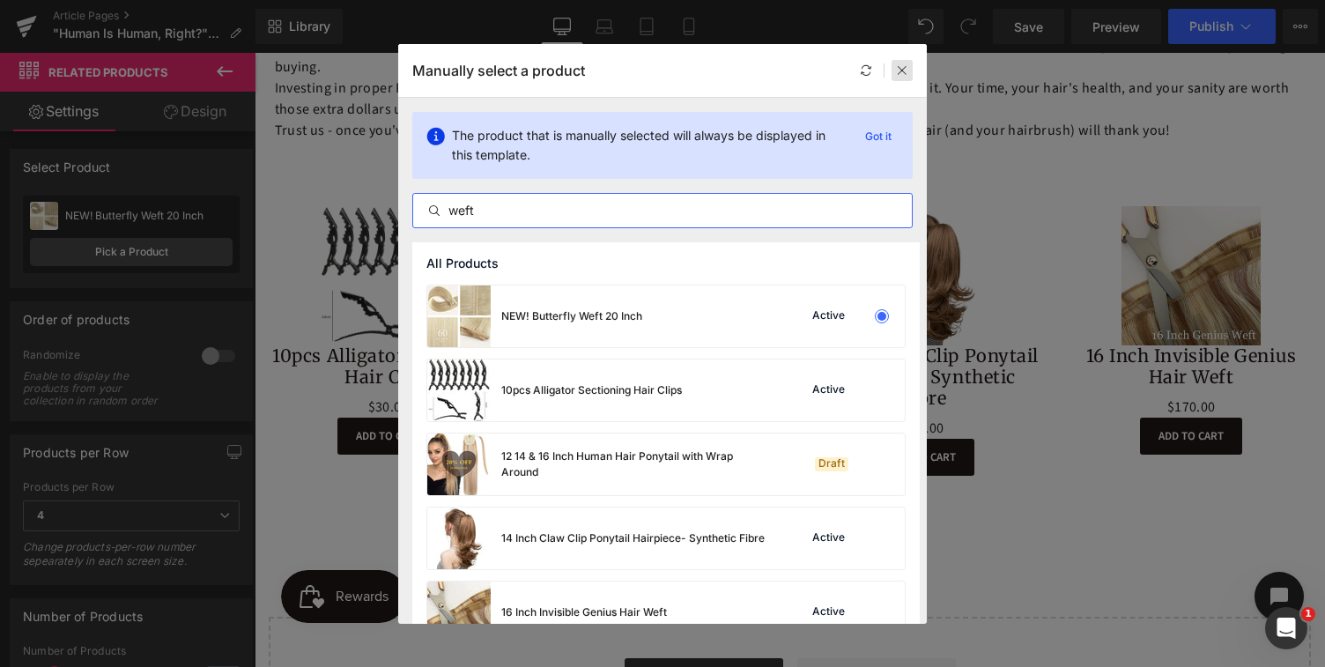
click at [901, 67] on icon at bounding box center [902, 70] width 12 height 12
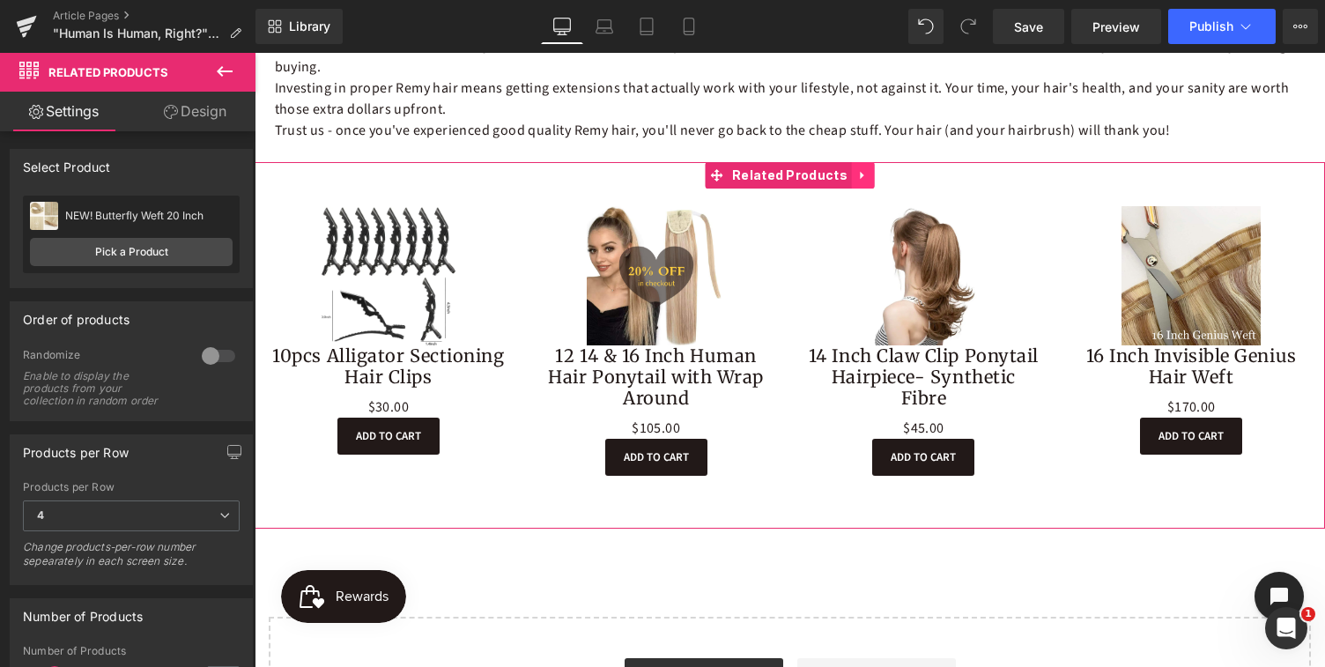
click at [862, 172] on icon at bounding box center [863, 175] width 12 height 13
click at [870, 176] on icon at bounding box center [875, 175] width 12 height 13
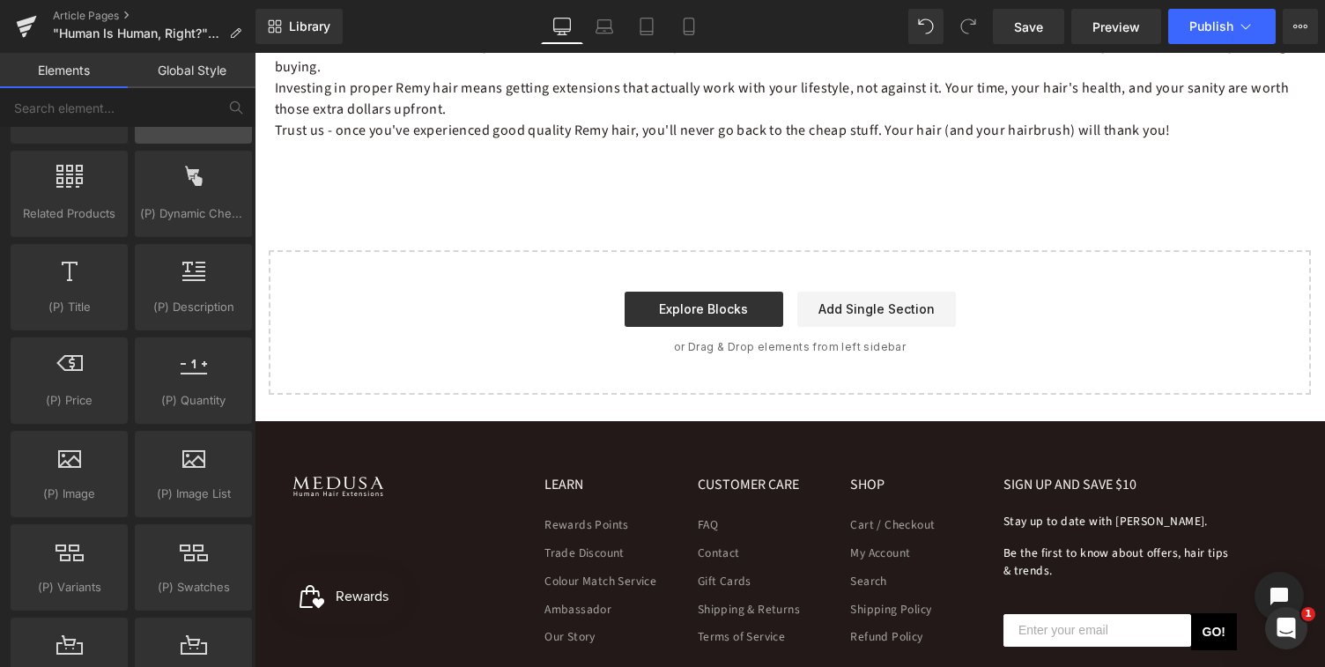
scroll to position [1522, 0]
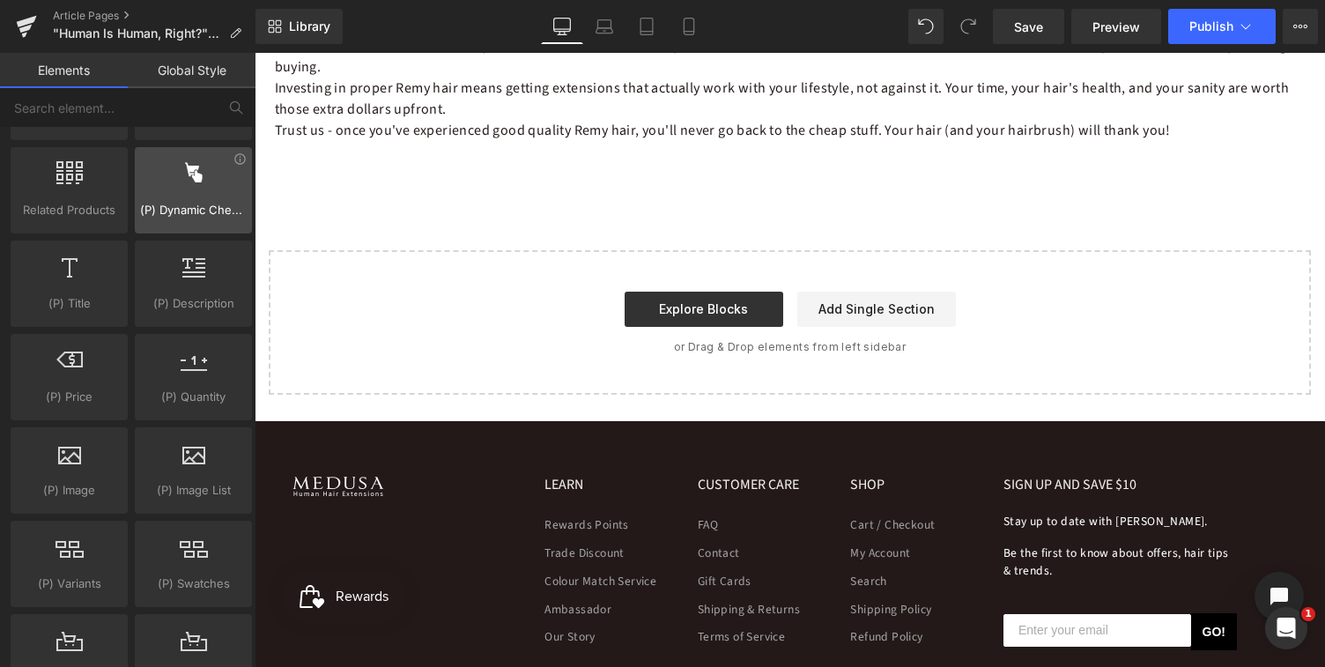
click at [184, 210] on span "(P) Dynamic Checkout Button" at bounding box center [193, 210] width 107 height 19
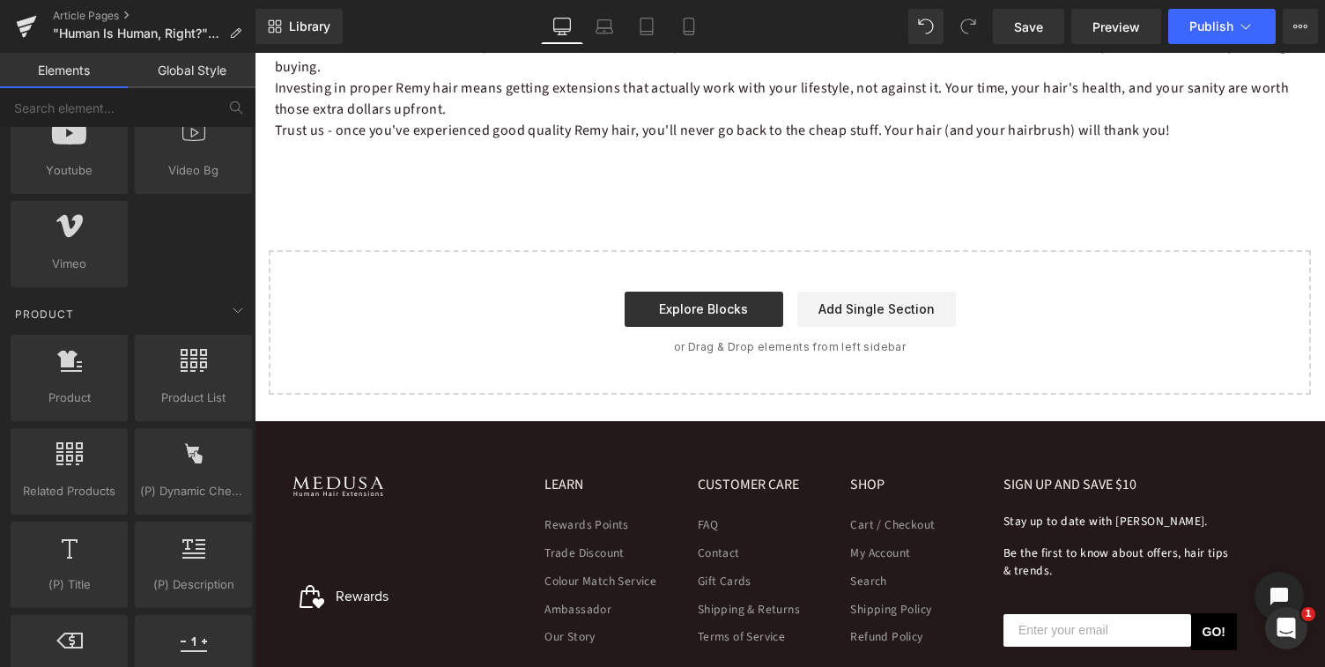
scroll to position [1239, 0]
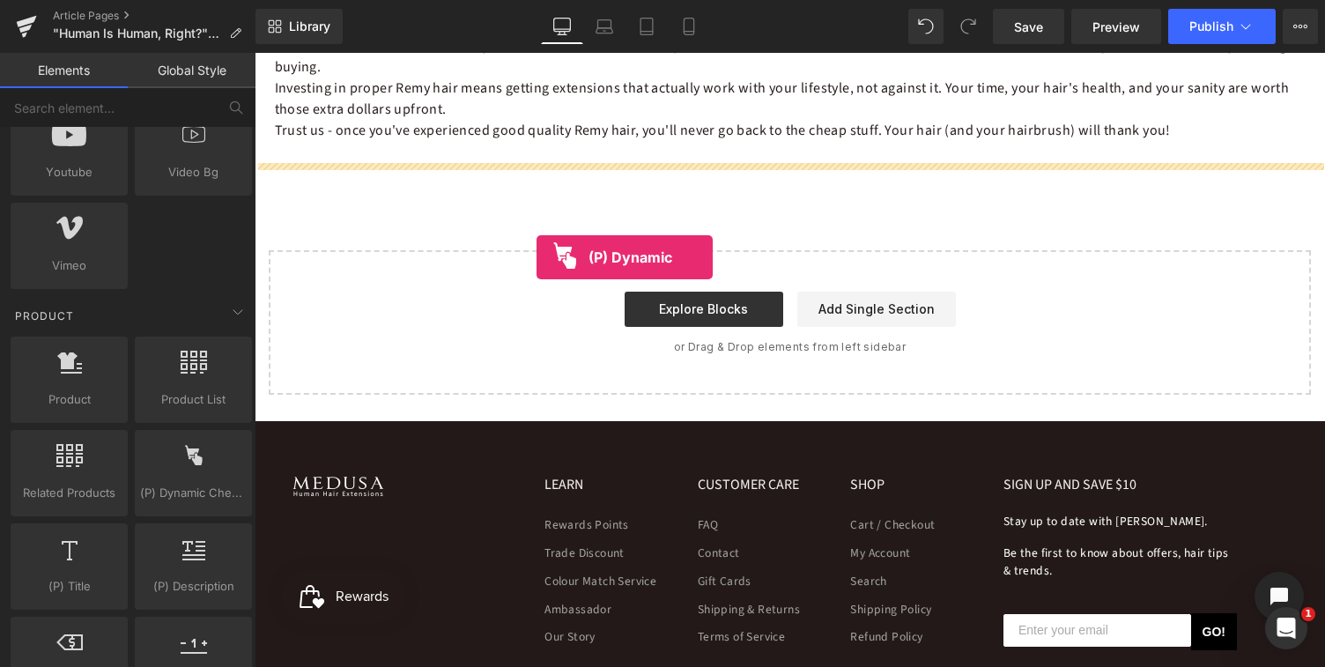
drag, startPoint x: 443, startPoint y: 534, endPoint x: 537, endPoint y: 256, distance: 293.9
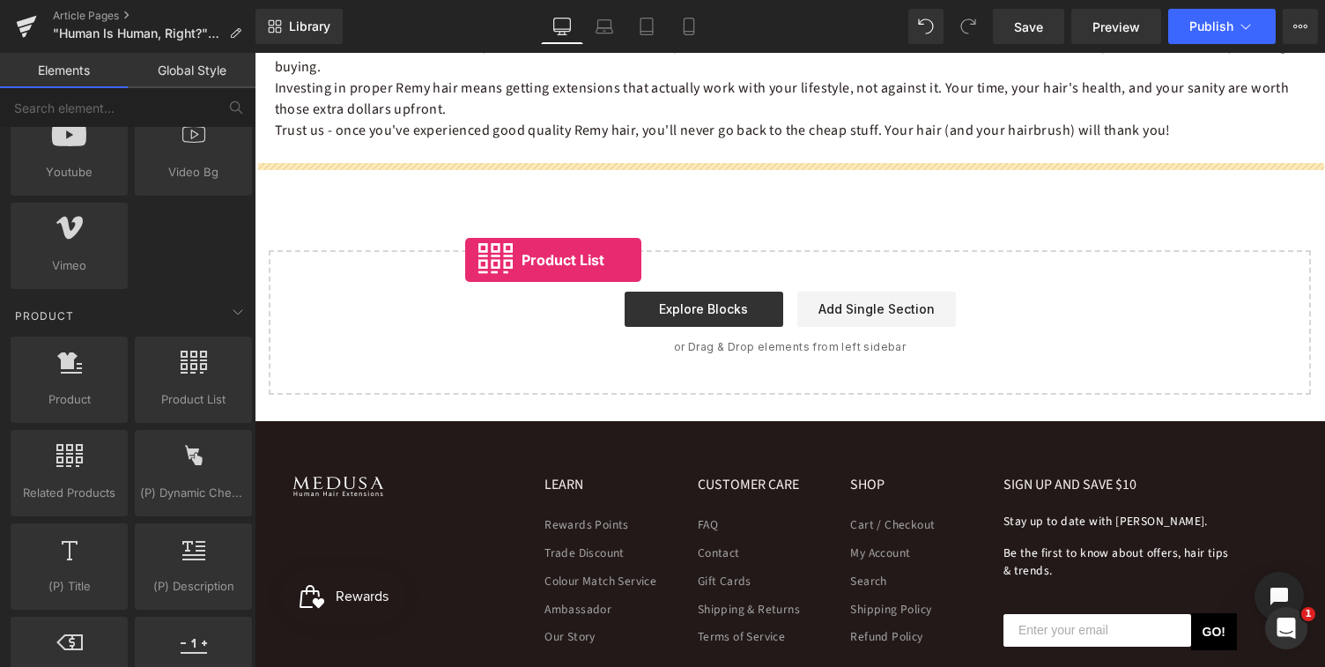
drag, startPoint x: 426, startPoint y: 430, endPoint x: 464, endPoint y: 255, distance: 179.6
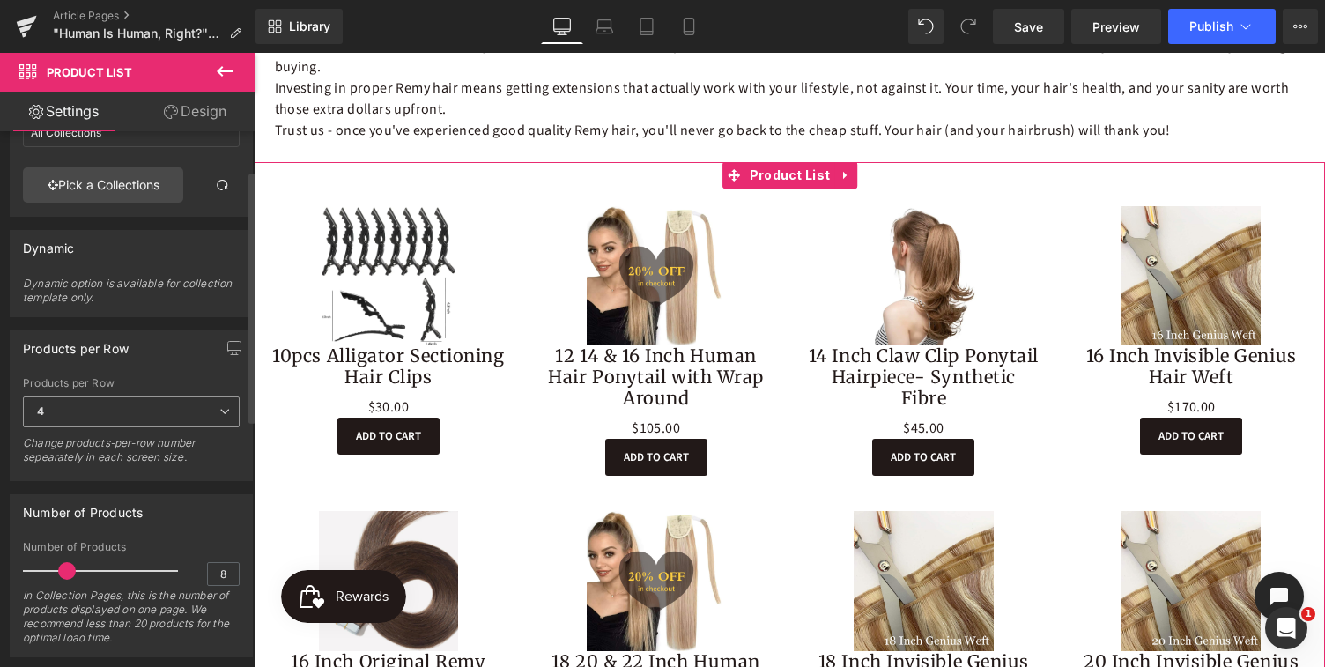
scroll to position [95, 0]
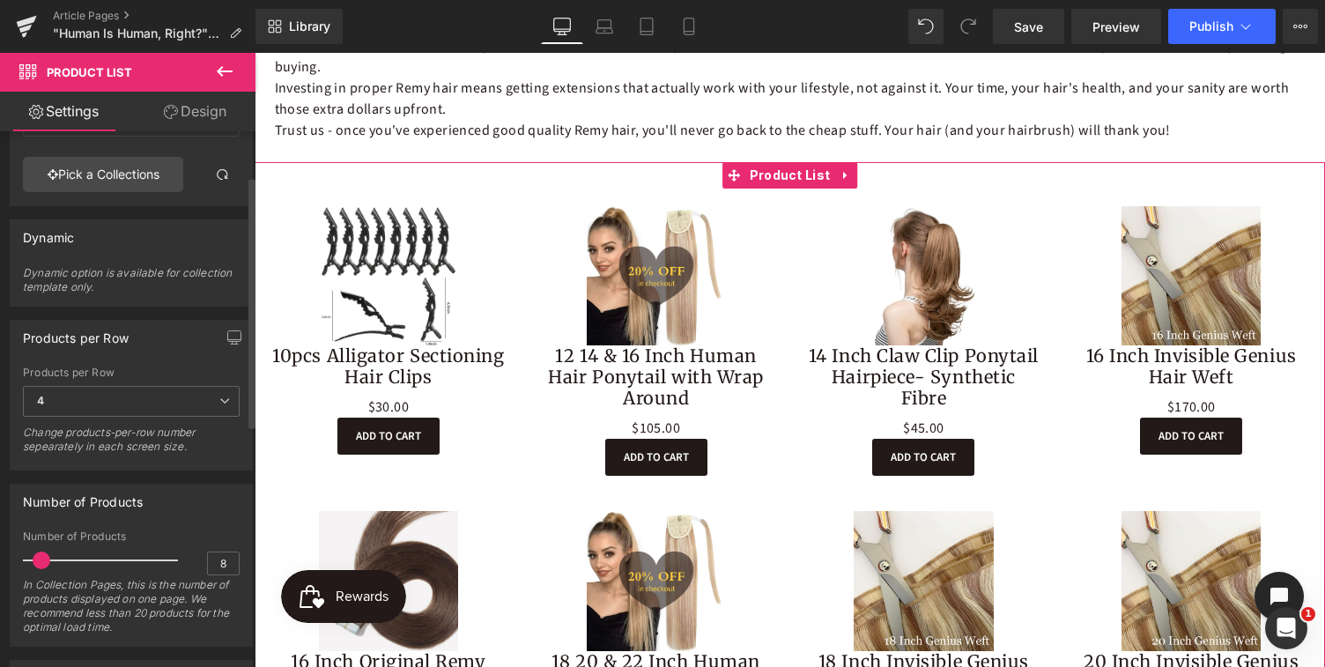
drag, startPoint x: 63, startPoint y: 564, endPoint x: 40, endPoint y: 563, distance: 22.9
click at [40, 563] on span at bounding box center [42, 561] width 18 height 18
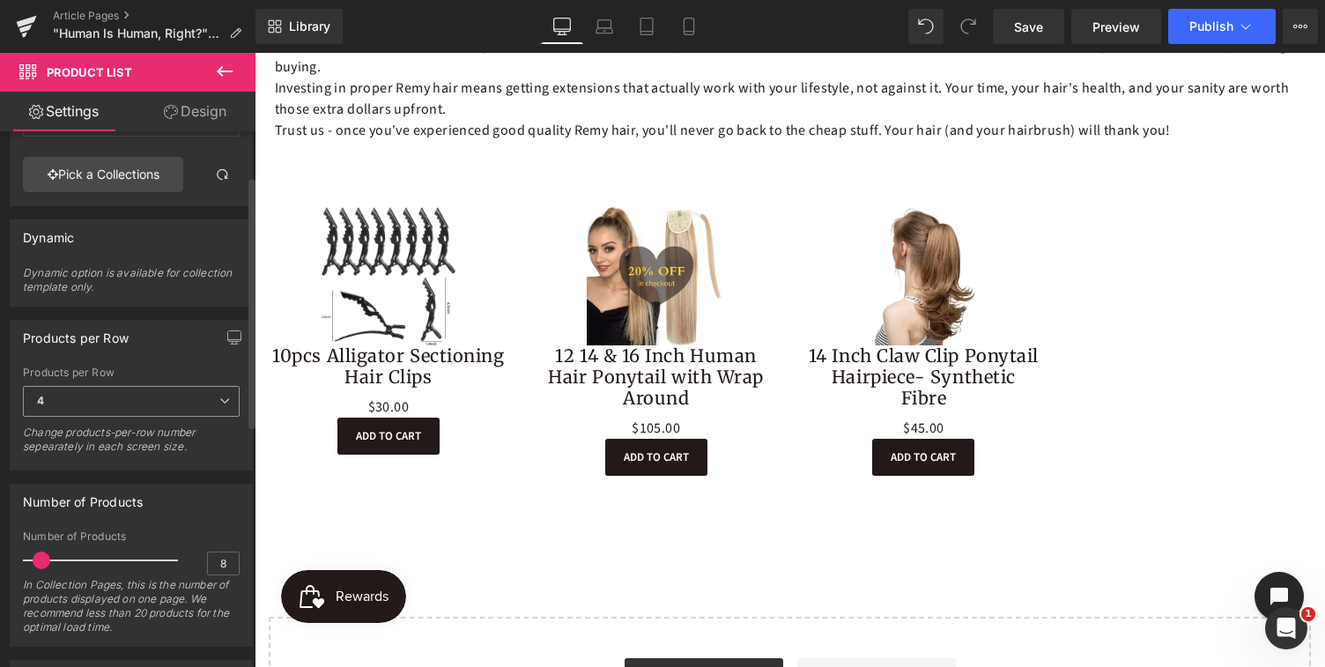
click at [219, 403] on icon at bounding box center [224, 401] width 11 height 11
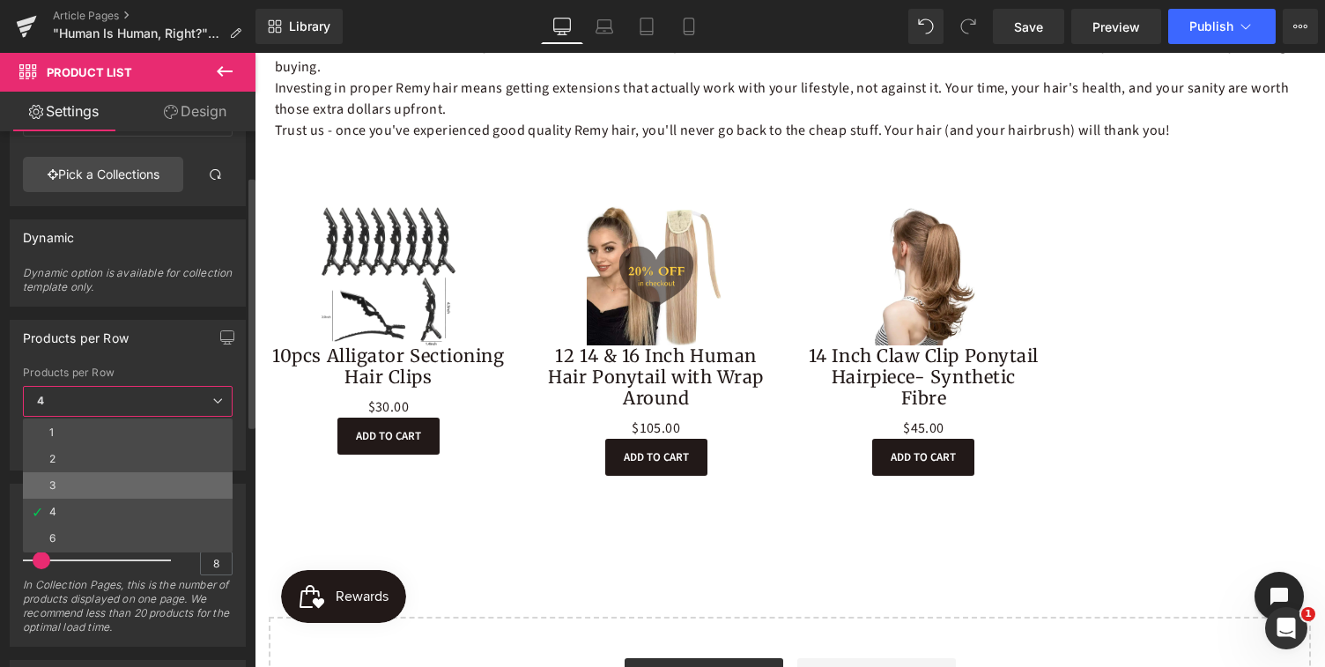
click at [58, 483] on li "3" at bounding box center [128, 485] width 210 height 26
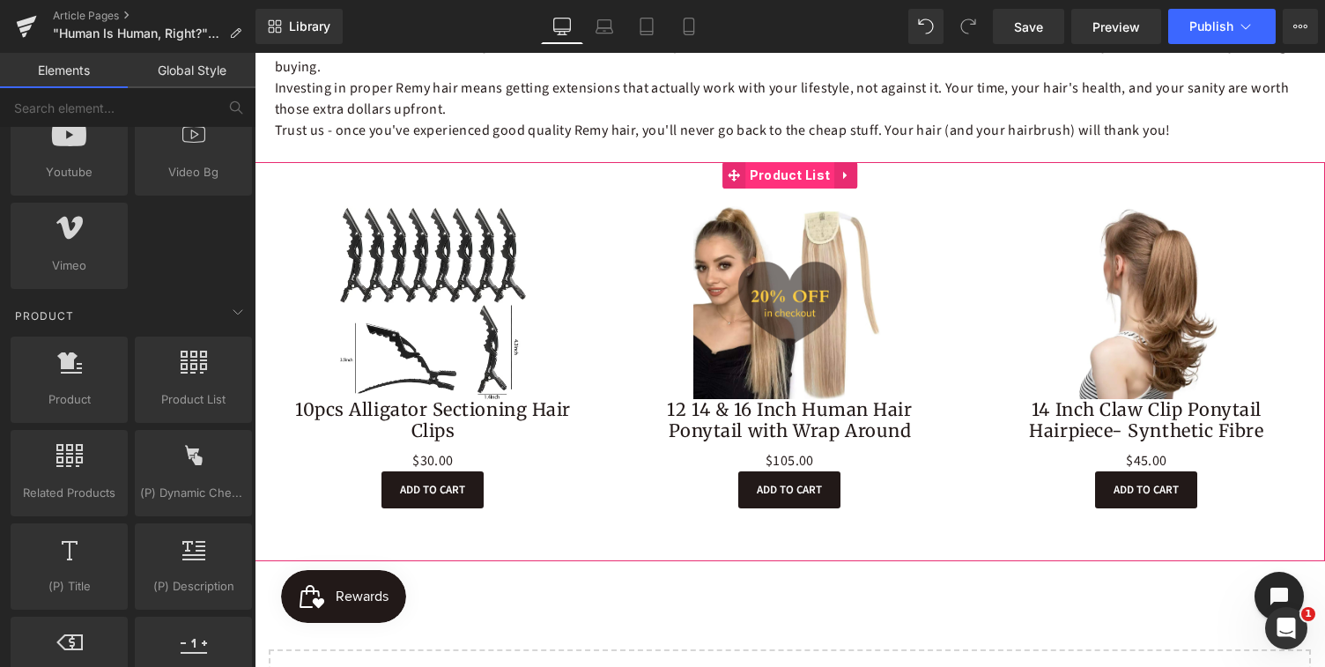
click at [787, 176] on span "Product List" at bounding box center [790, 175] width 90 height 26
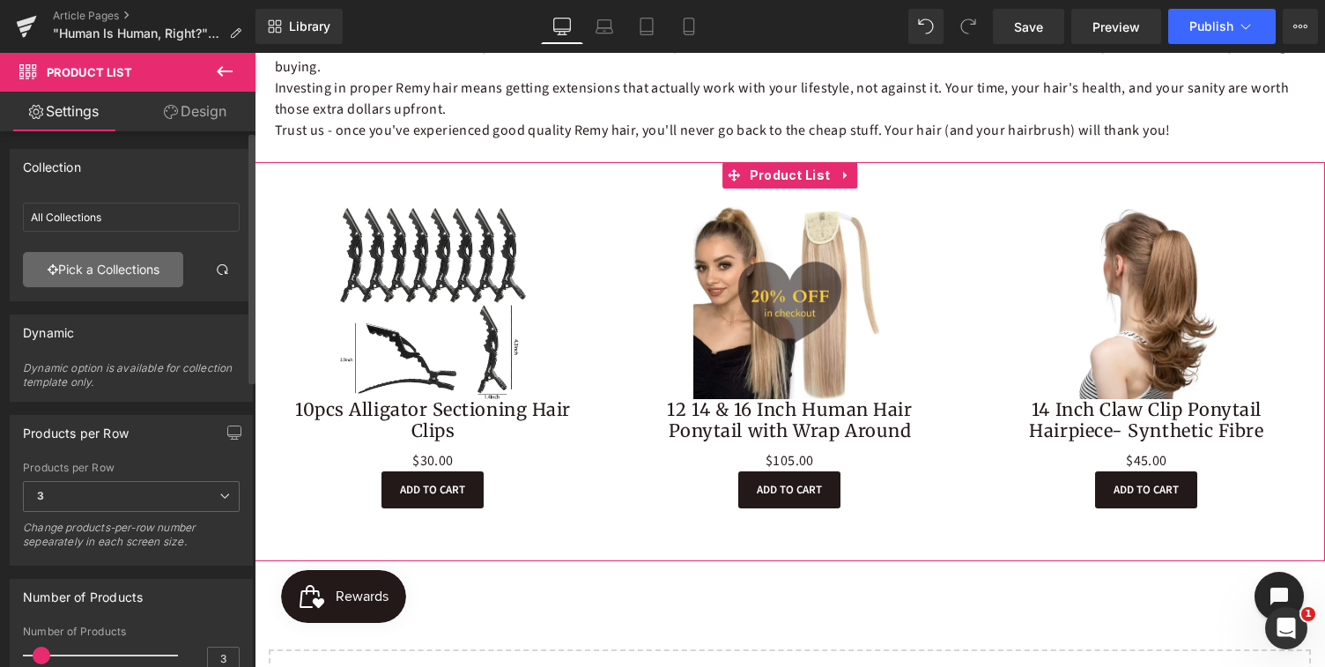
click at [108, 270] on link "Pick a Collections" at bounding box center [103, 269] width 160 height 35
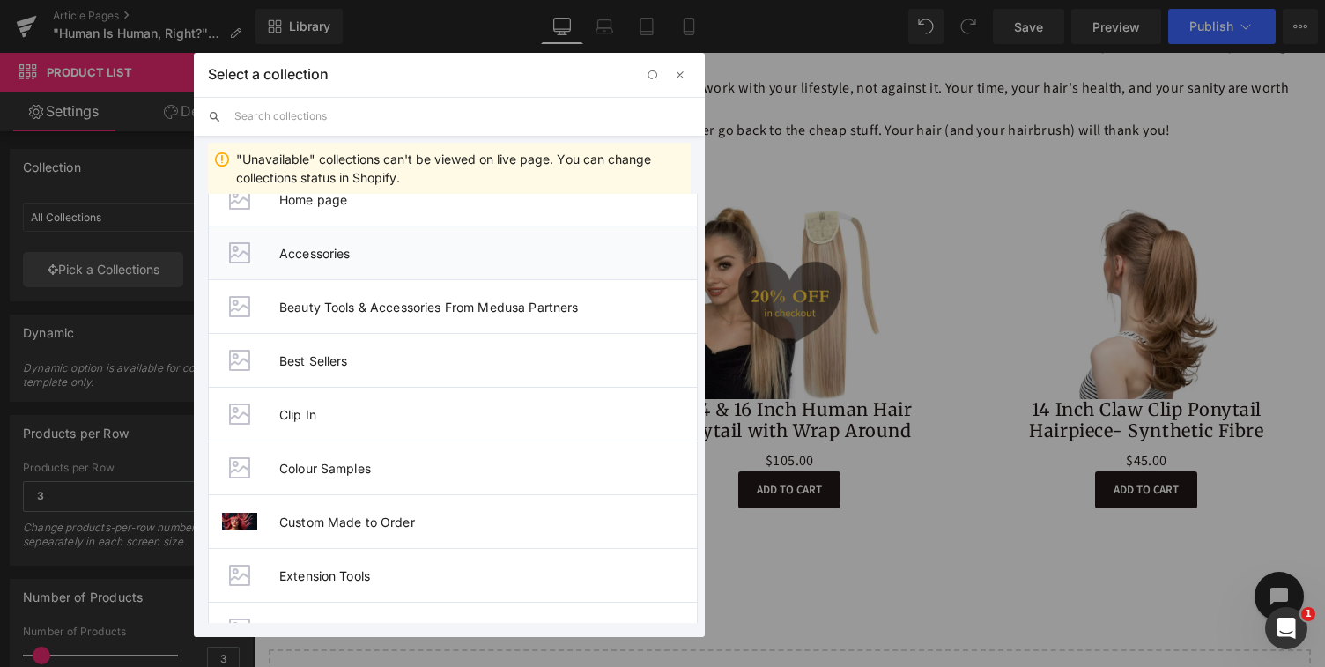
scroll to position [0, 0]
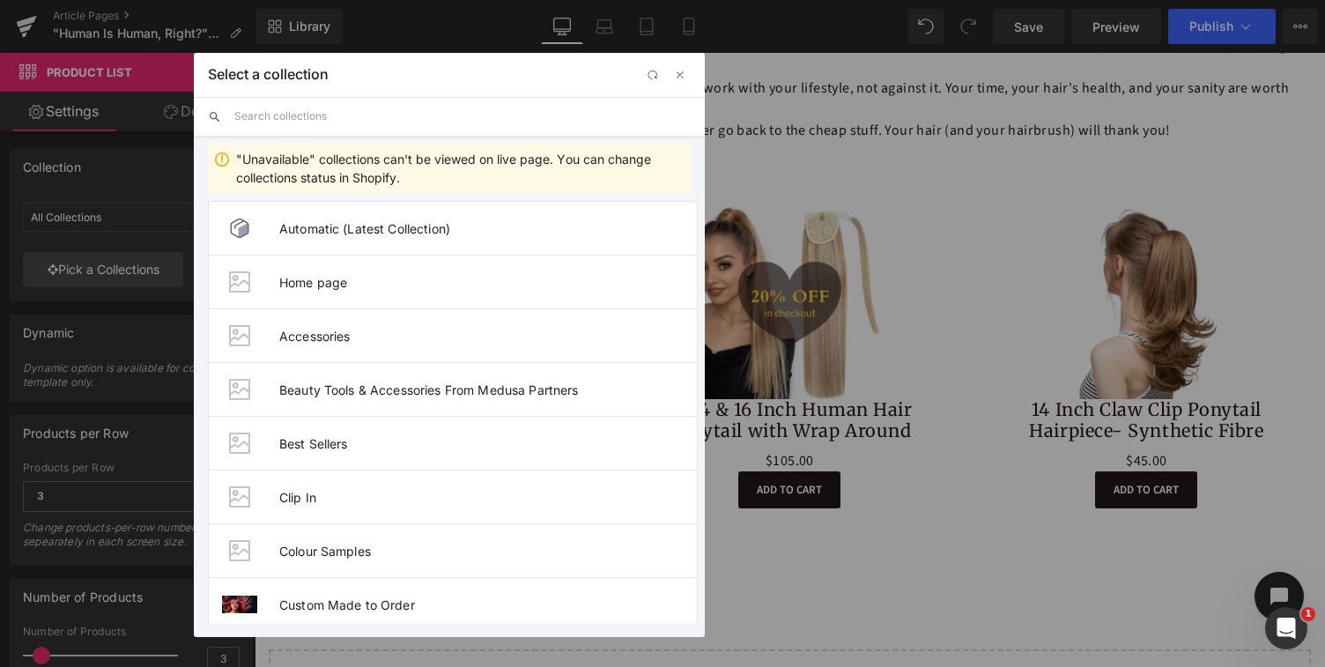
click at [318, 113] on input "text" at bounding box center [462, 116] width 456 height 39
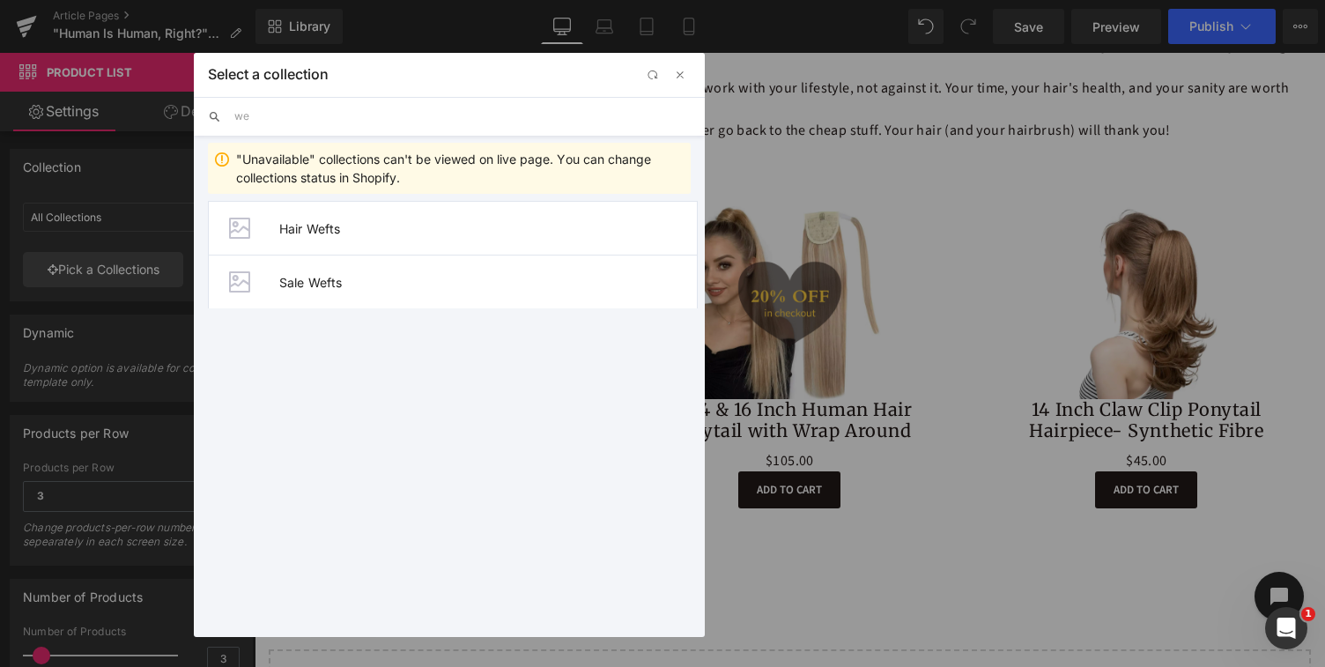
type input "w"
drag, startPoint x: 258, startPoint y: 114, endPoint x: 221, endPoint y: 114, distance: 37.0
click at [221, 114] on div "hum" at bounding box center [449, 116] width 511 height 39
type input "j"
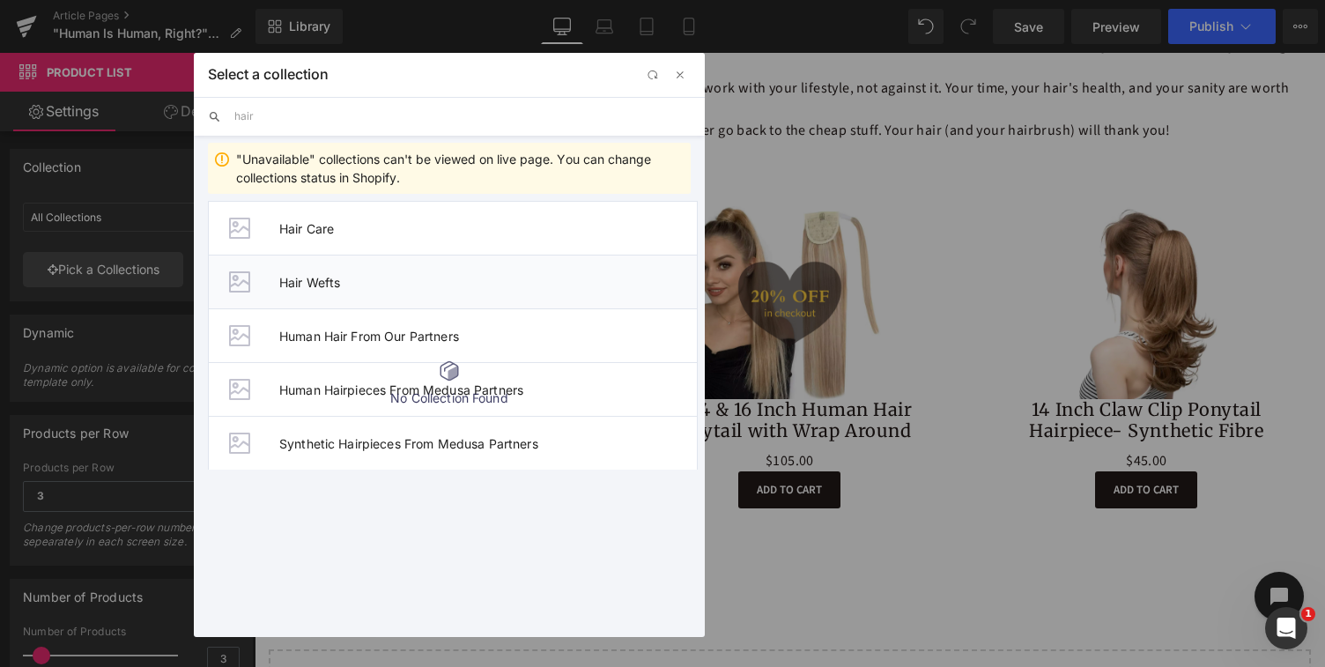
type input "hair"
click at [301, 283] on span "Hair Wefts" at bounding box center [488, 282] width 418 height 15
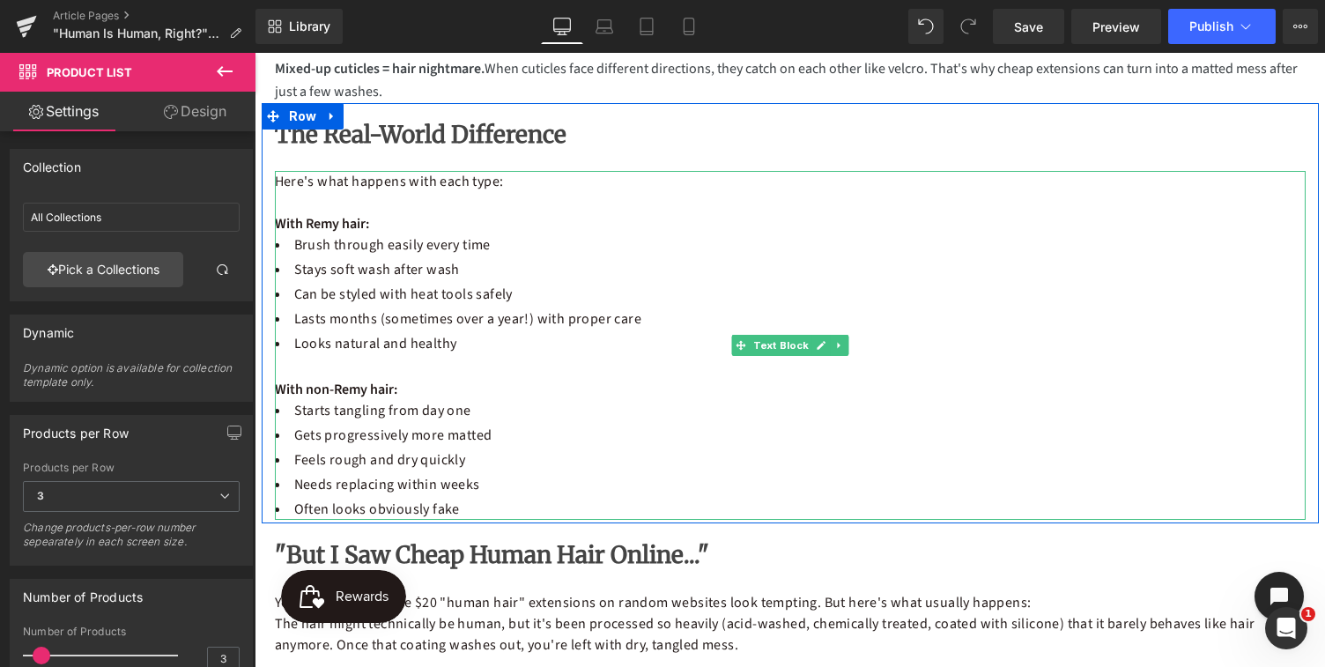
scroll to position [1310, 0]
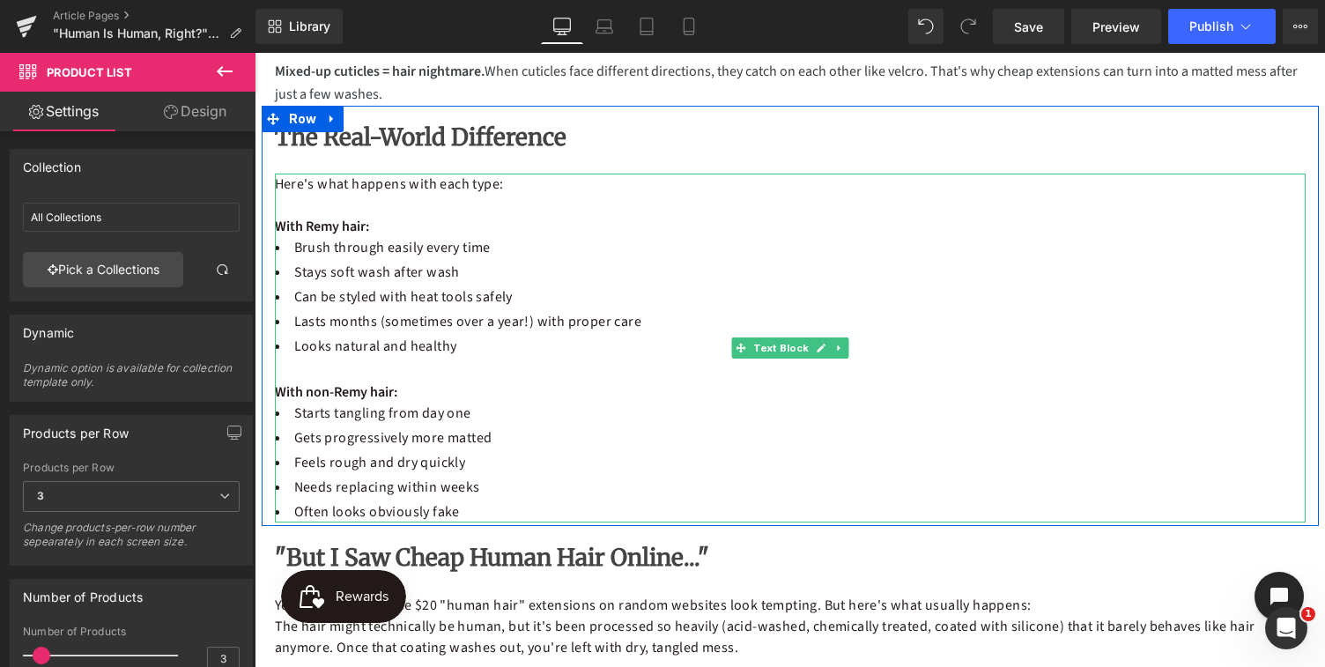
click at [347, 398] on strong "With non-Remy hair:" at bounding box center [336, 391] width 122 height 19
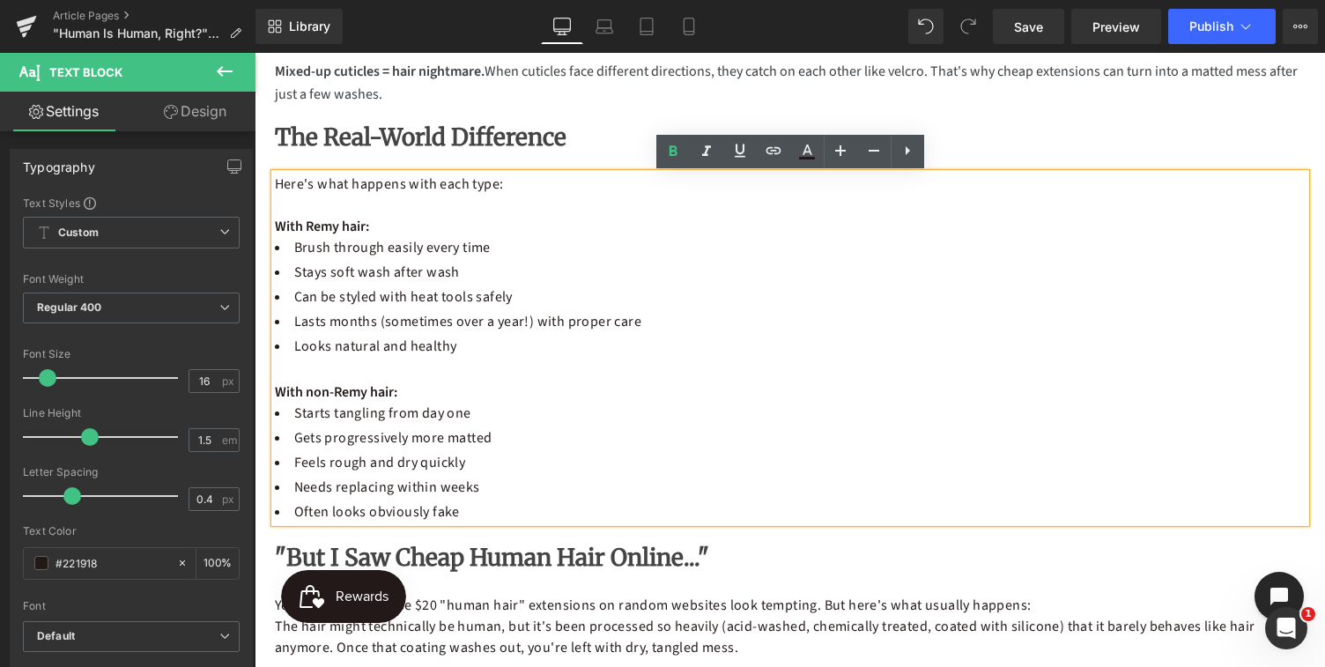
click at [719, 355] on li "Looks natural and healthy" at bounding box center [790, 346] width 1031 height 21
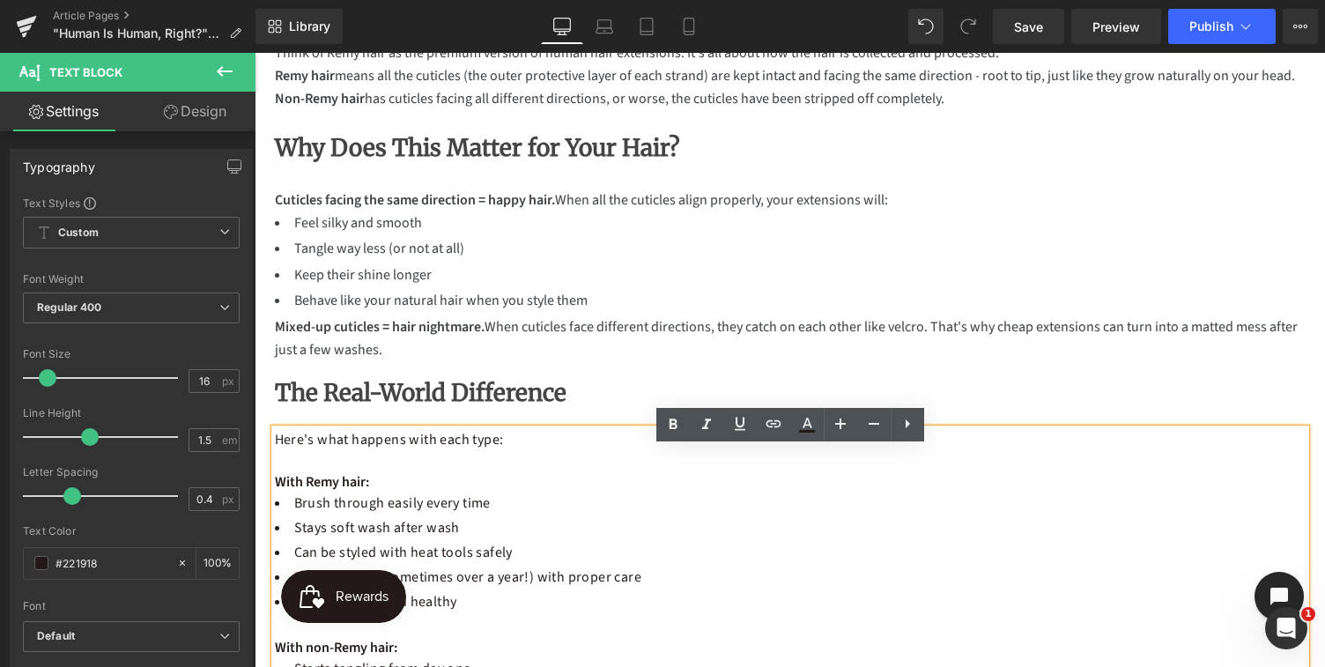
scroll to position [1035, 0]
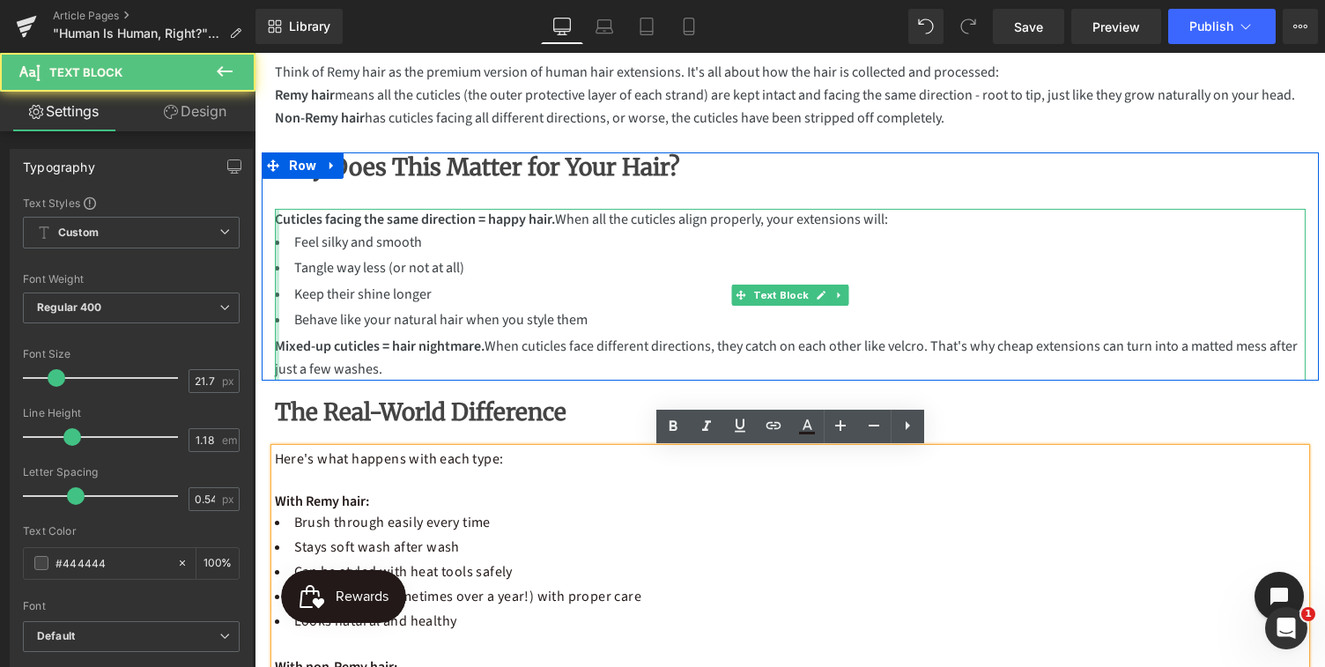
click at [276, 344] on div at bounding box center [277, 295] width 4 height 172
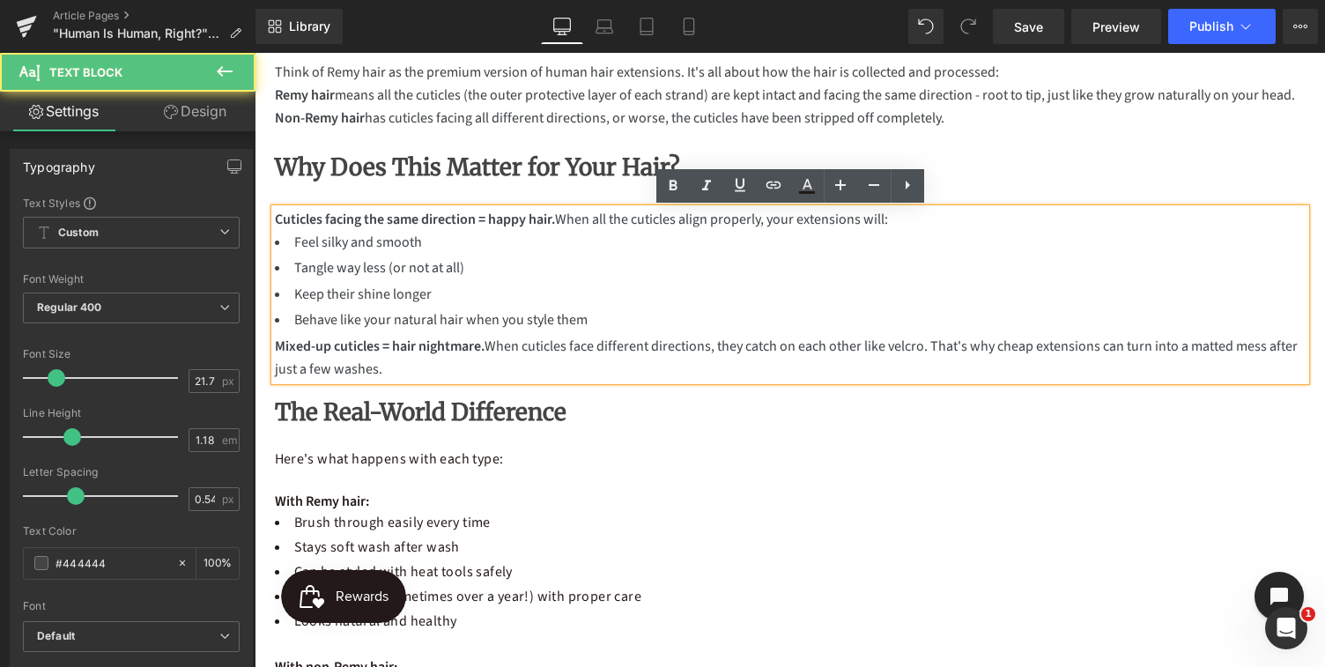
click at [277, 344] on strong "Mixed-up cuticles = hair nightmare." at bounding box center [380, 346] width 210 height 19
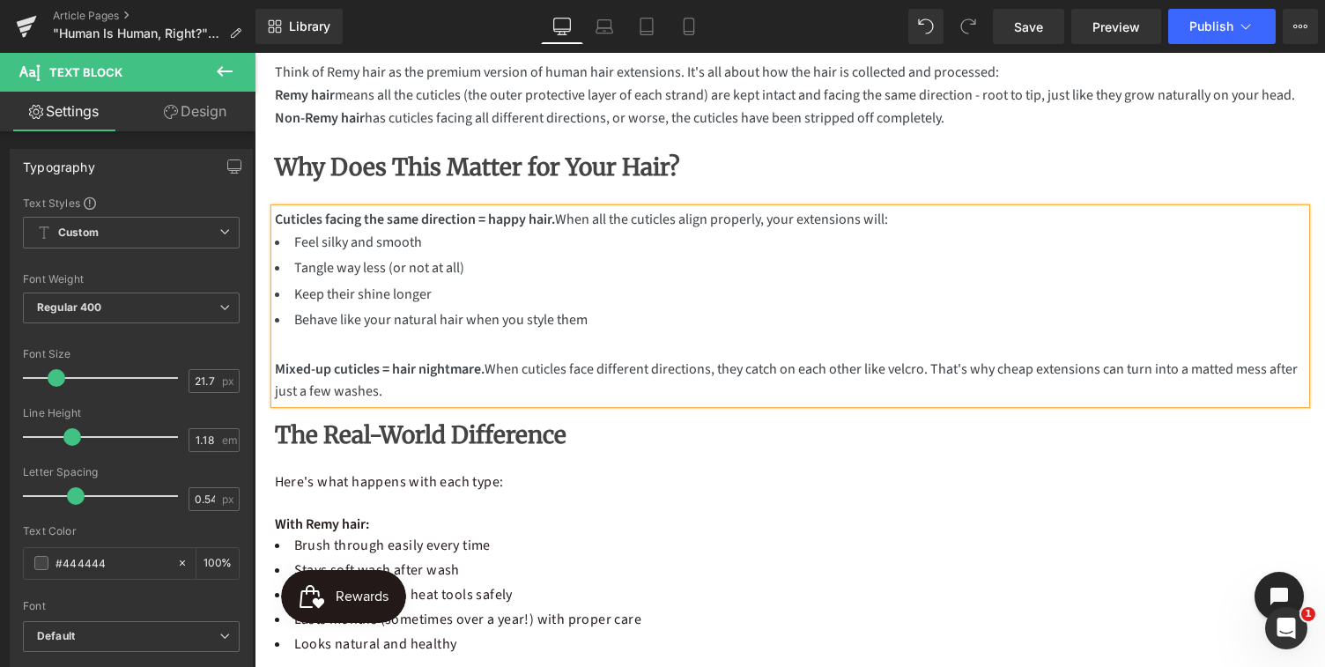
click at [907, 222] on p "Cuticles facing the same direction = happy hair. When all the cuticles align pr…" at bounding box center [790, 220] width 1031 height 23
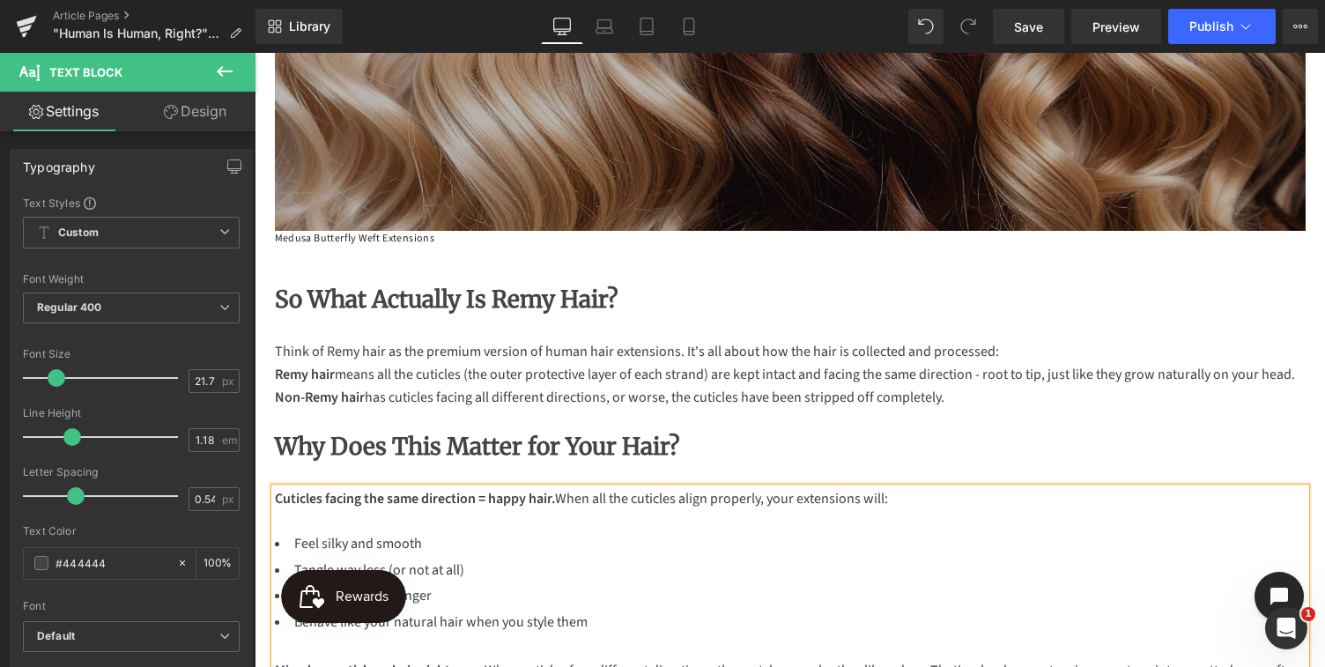
scroll to position [781, 0]
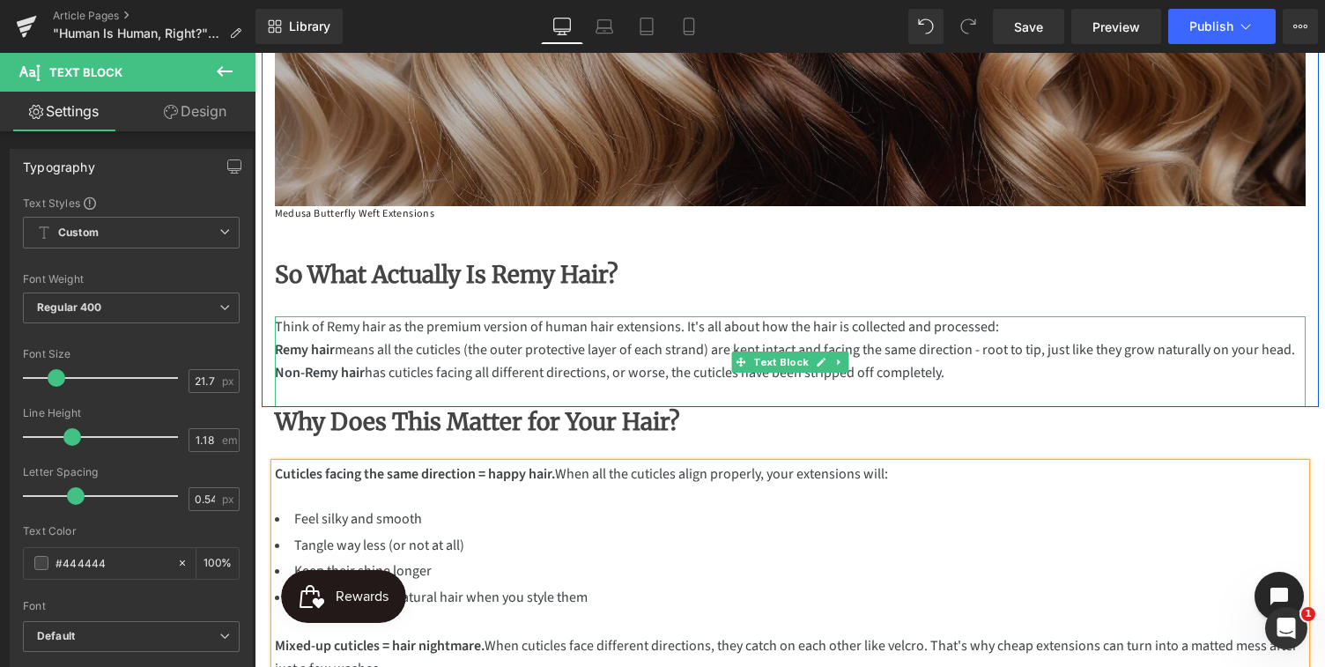
click at [996, 329] on p "Think of Remy hair as the premium version of human hair extensions. It's all ab…" at bounding box center [790, 327] width 1031 height 23
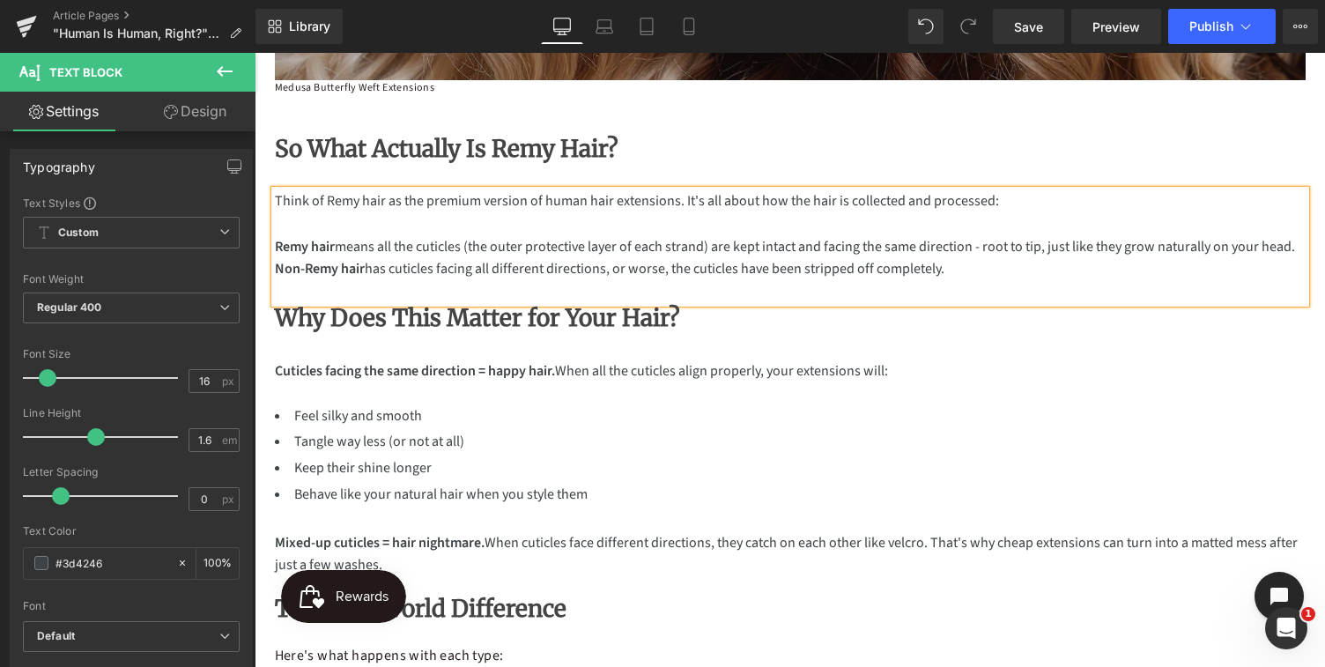
scroll to position [897, 0]
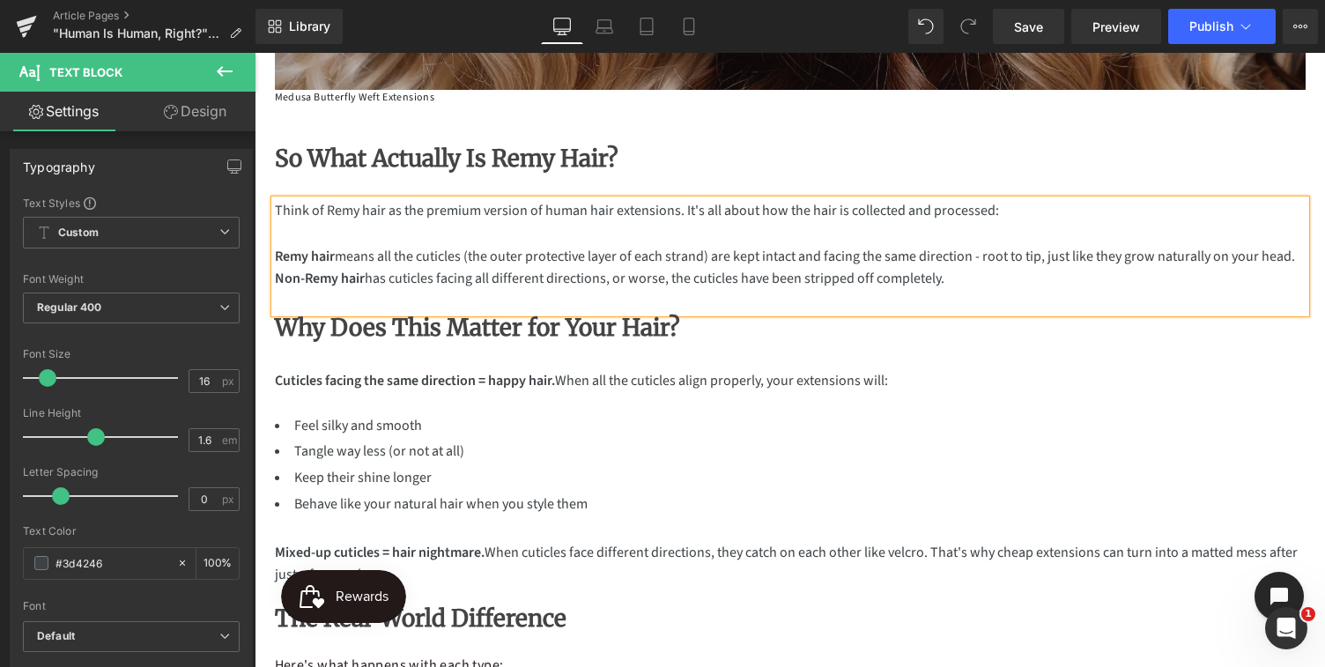
click at [1300, 259] on p "Remy hair means all the cuticles (the outer protective layer of each strand) ar…" at bounding box center [790, 257] width 1031 height 23
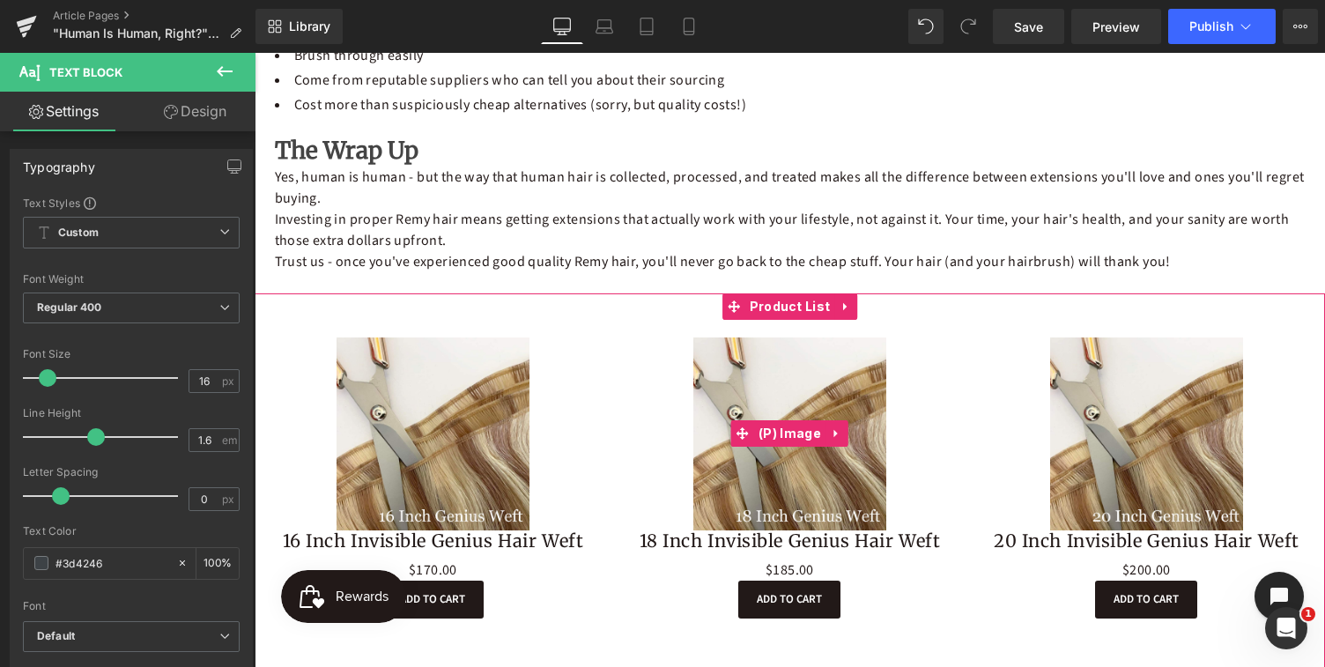
scroll to position [2152, 0]
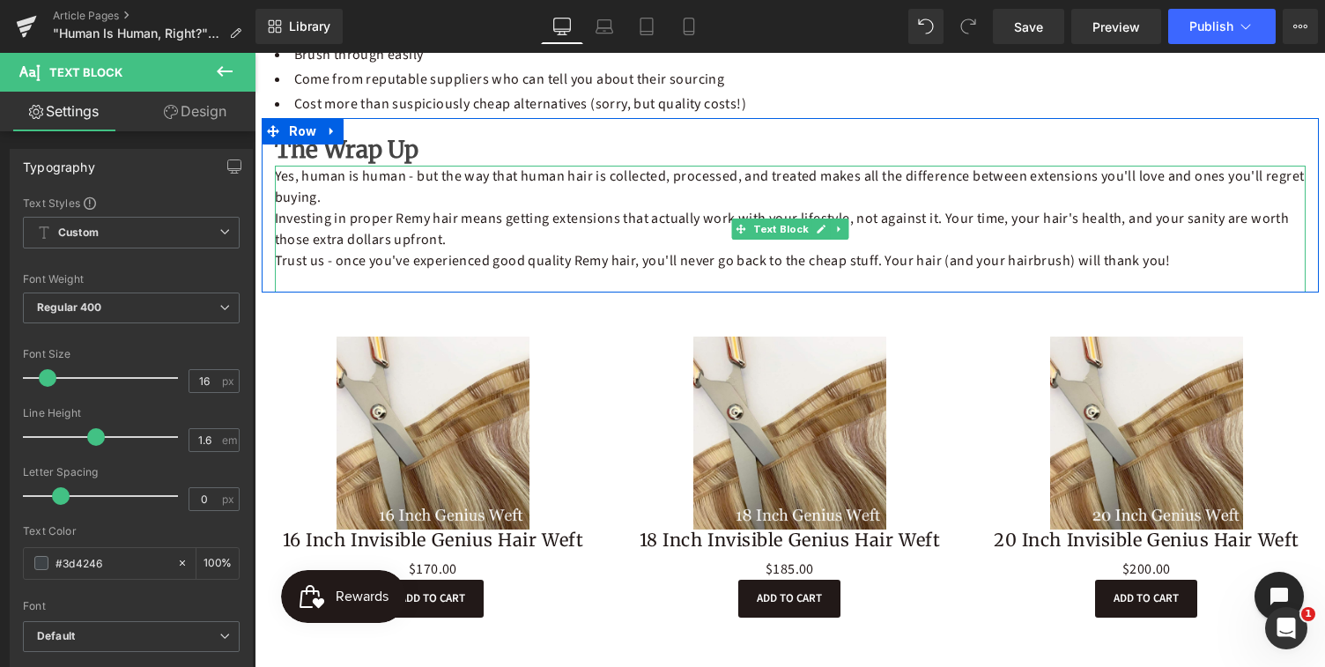
click at [328, 196] on p "Yes, human is human - but the way that human hair is collected, processed, and …" at bounding box center [790, 187] width 1031 height 42
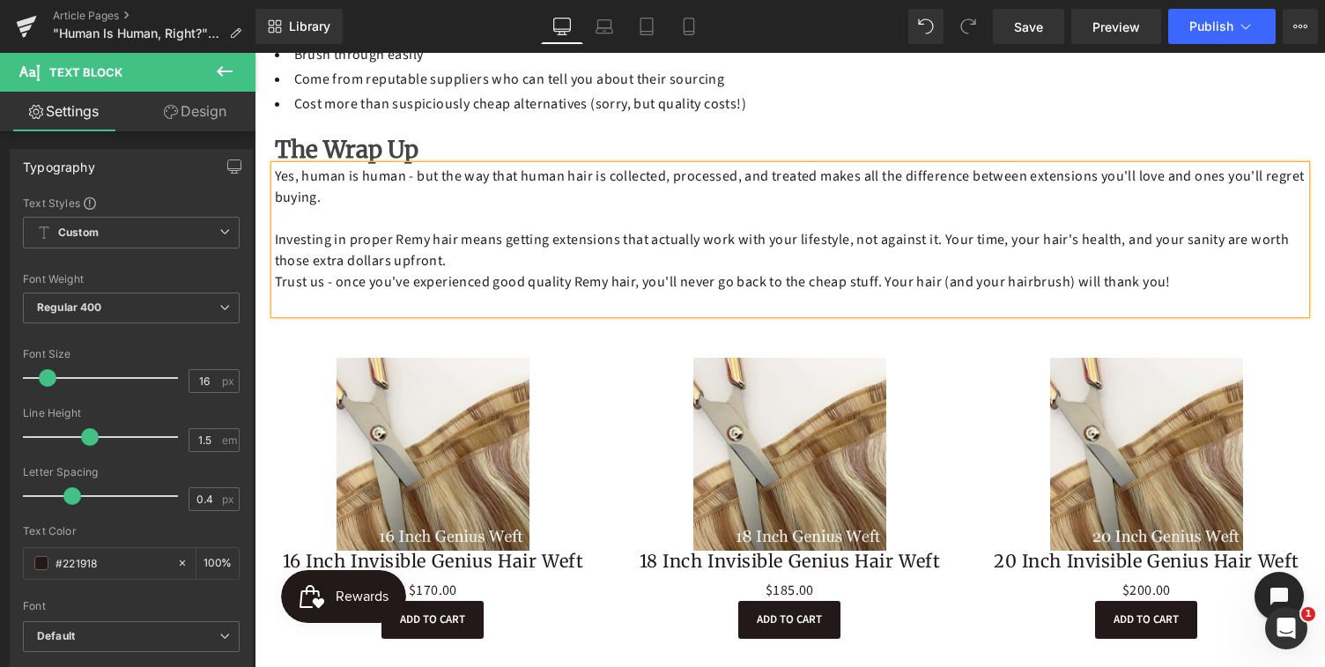
click at [474, 261] on p "Investing in proper Remy hair means getting extensions that actually work with …" at bounding box center [790, 250] width 1031 height 42
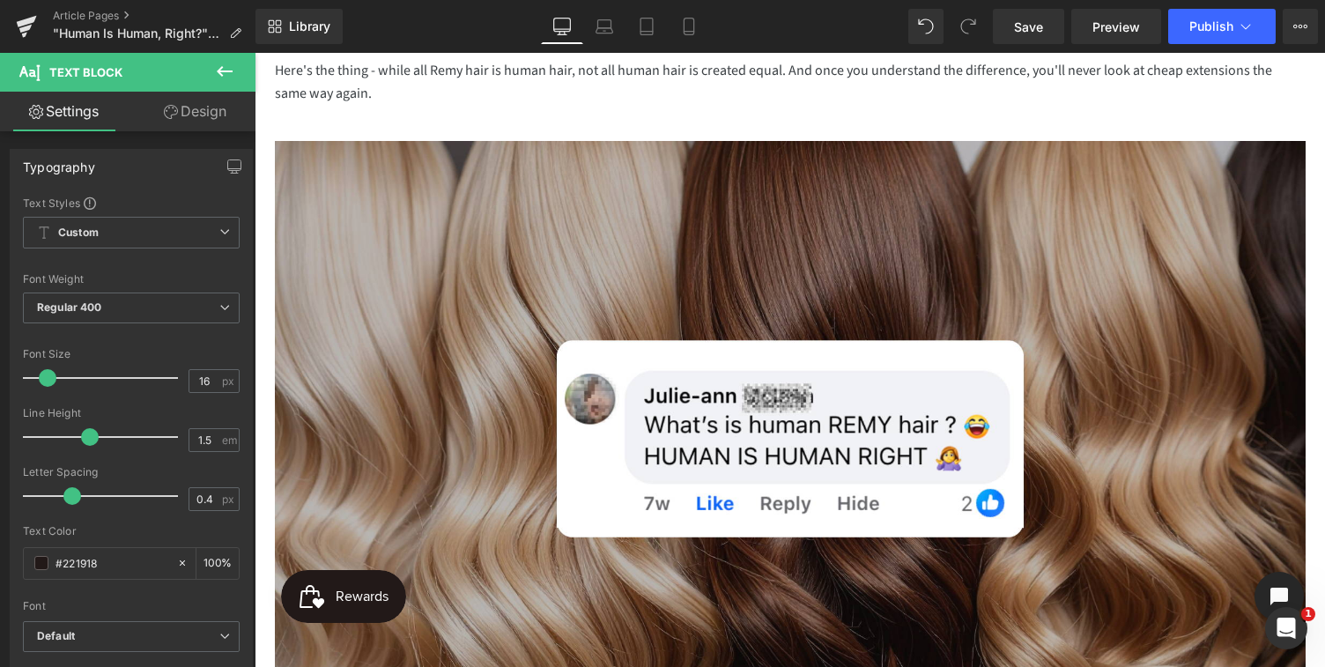
scroll to position [261, 0]
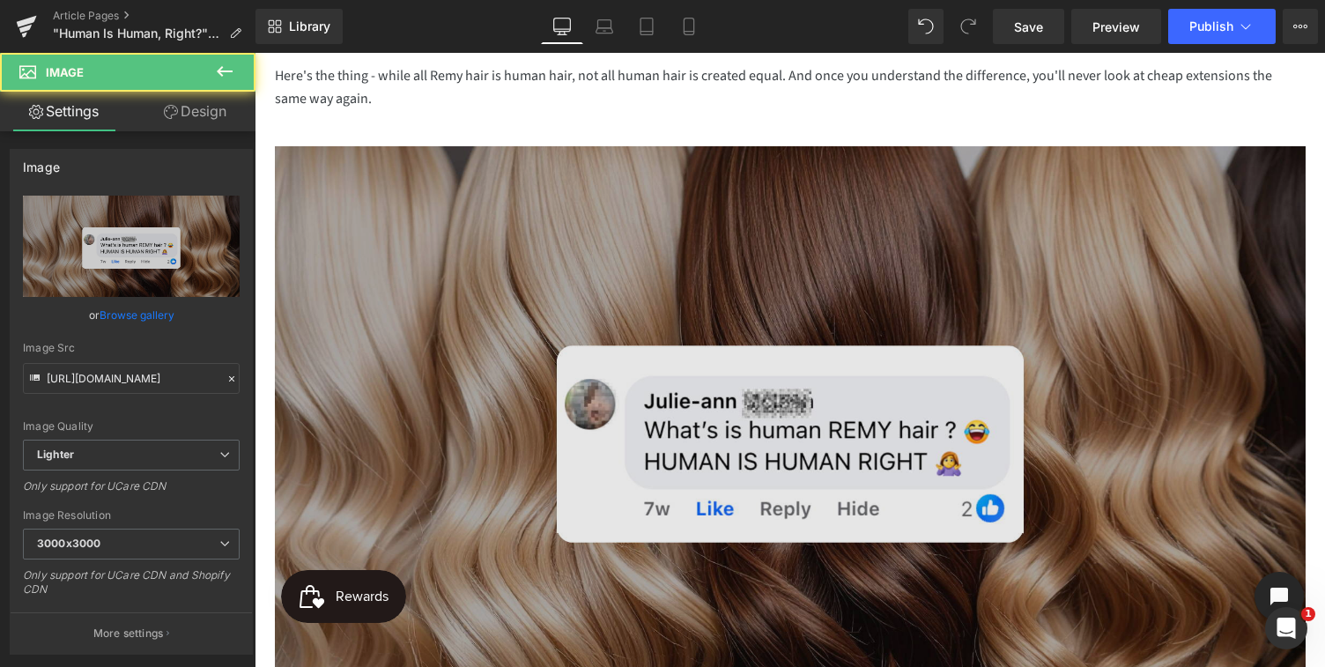
click at [747, 439] on img at bounding box center [790, 436] width 1031 height 580
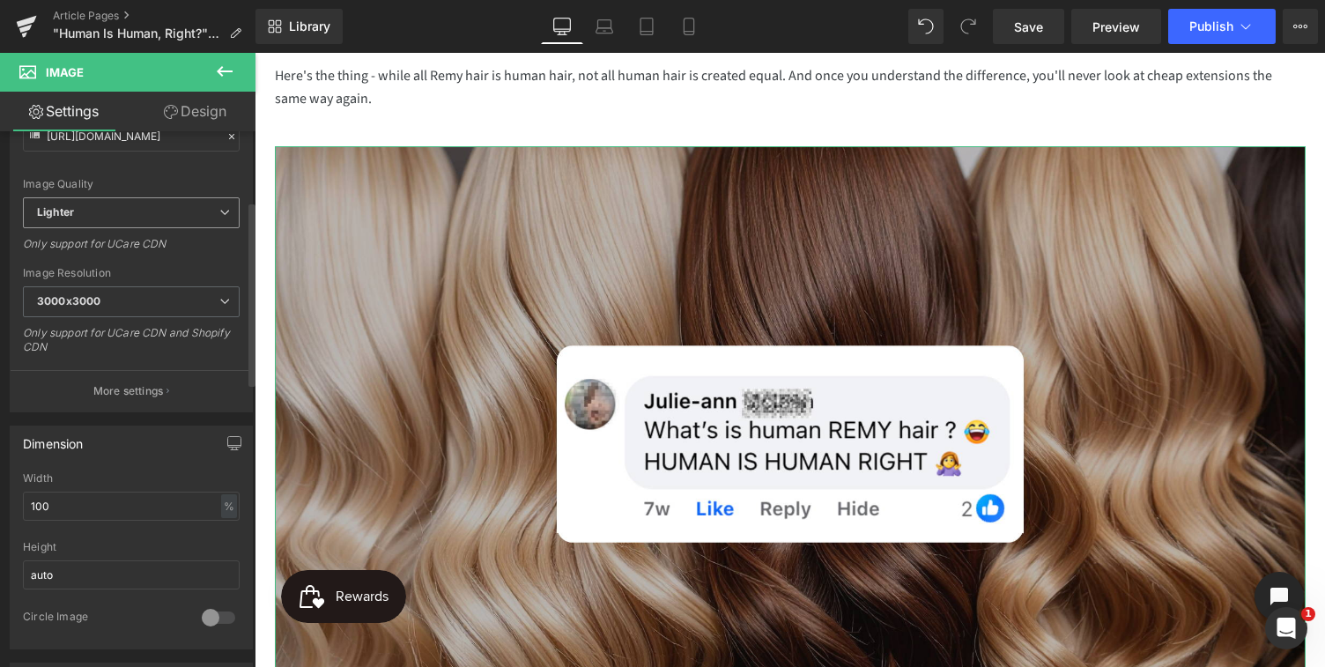
scroll to position [290, 0]
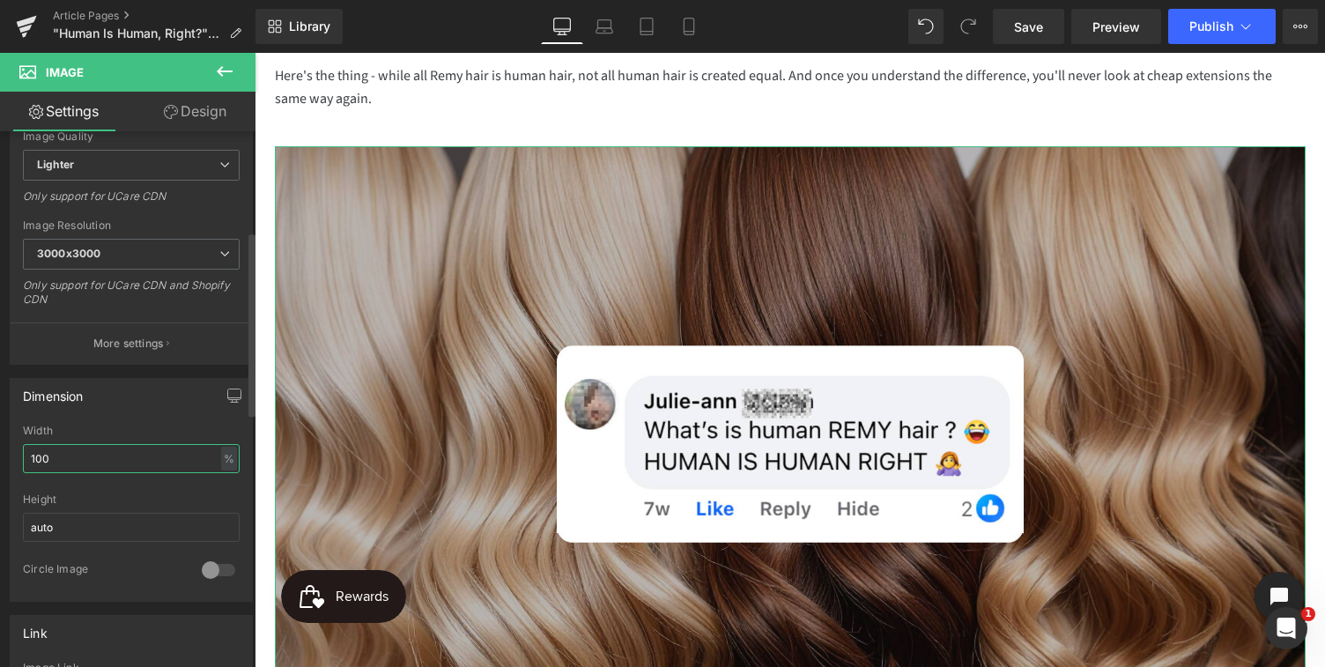
drag, startPoint x: 69, startPoint y: 454, endPoint x: 9, endPoint y: 452, distance: 59.9
click at [9, 452] on div "Dimension 100% Width 100 % % px auto Height auto 0 Circle Image" at bounding box center [131, 483] width 263 height 237
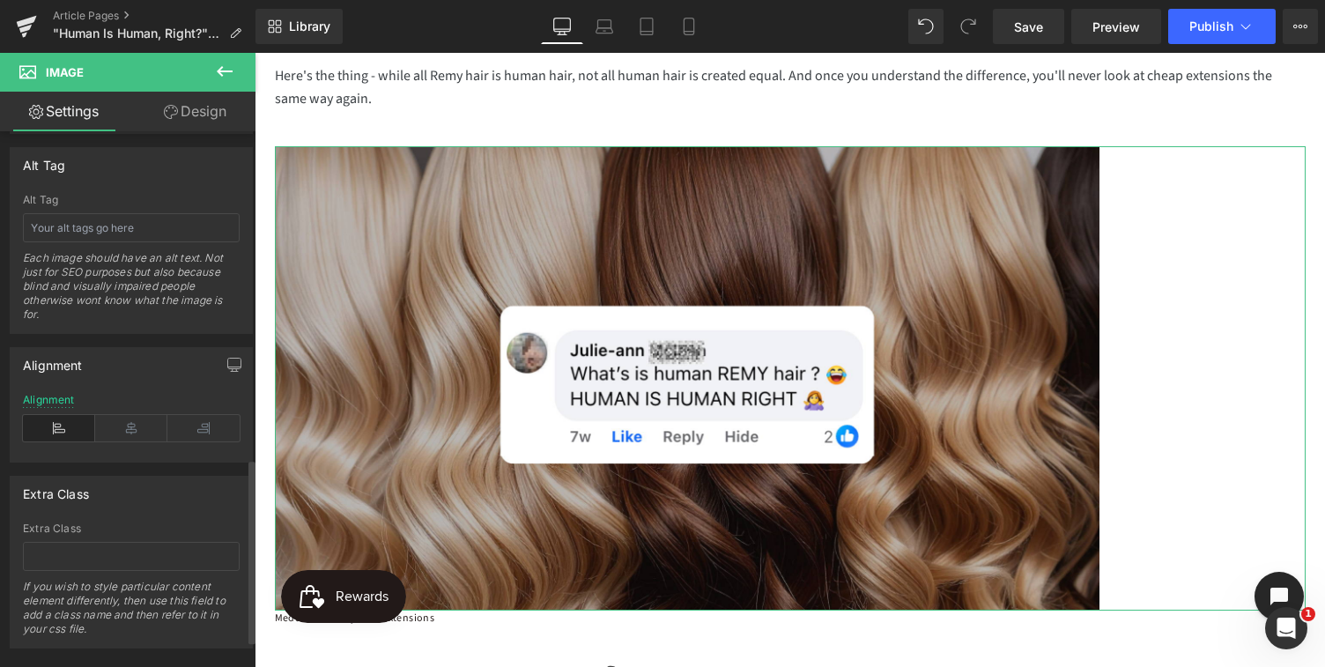
scroll to position [1024, 0]
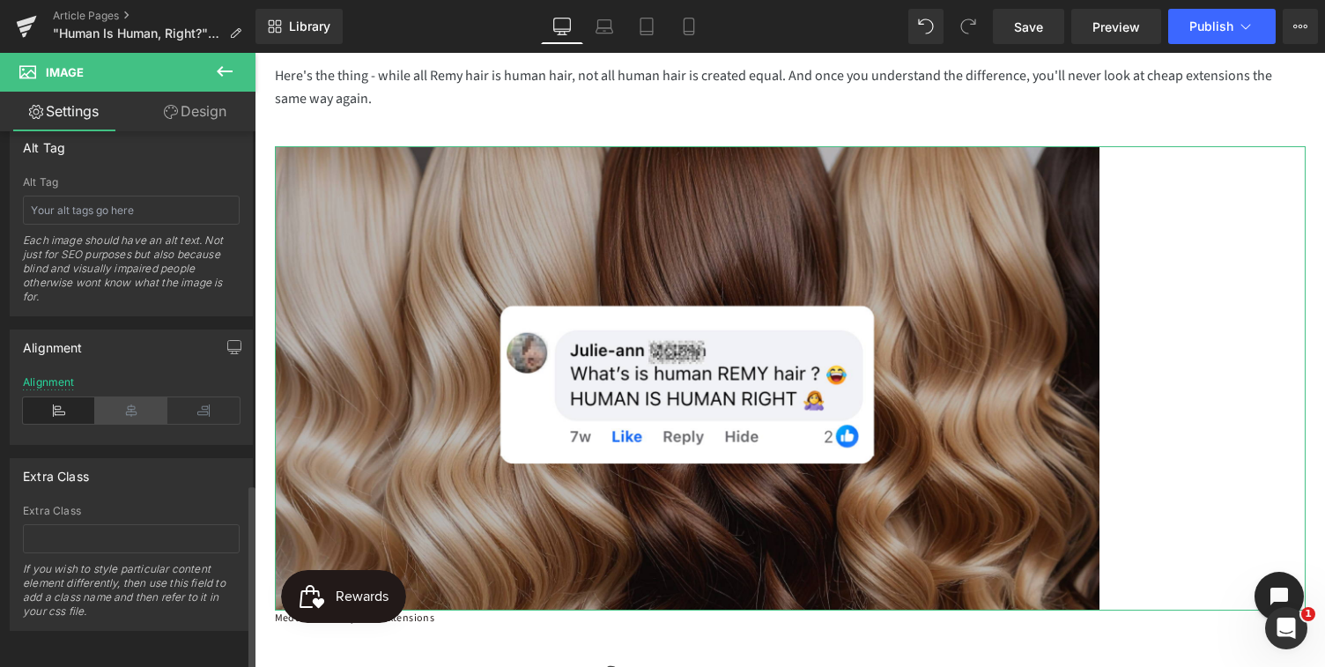
type input "80"
click at [126, 400] on icon at bounding box center [131, 410] width 72 height 26
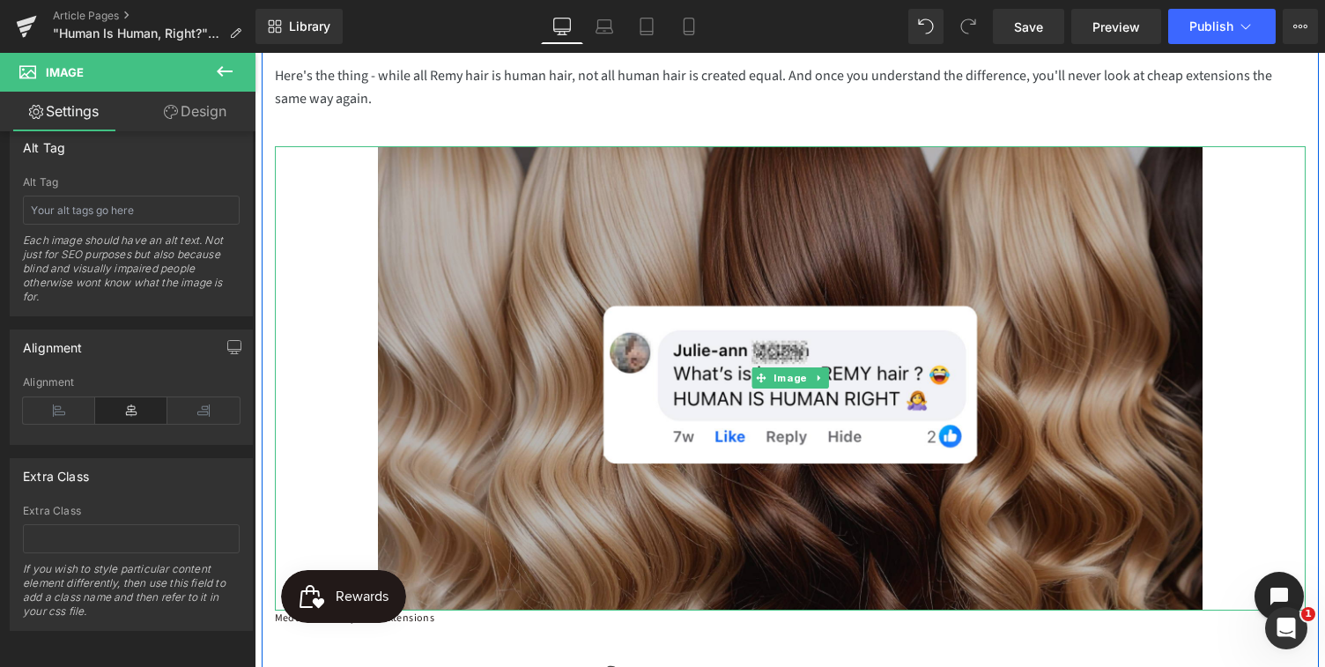
click at [312, 403] on div at bounding box center [790, 378] width 1031 height 464
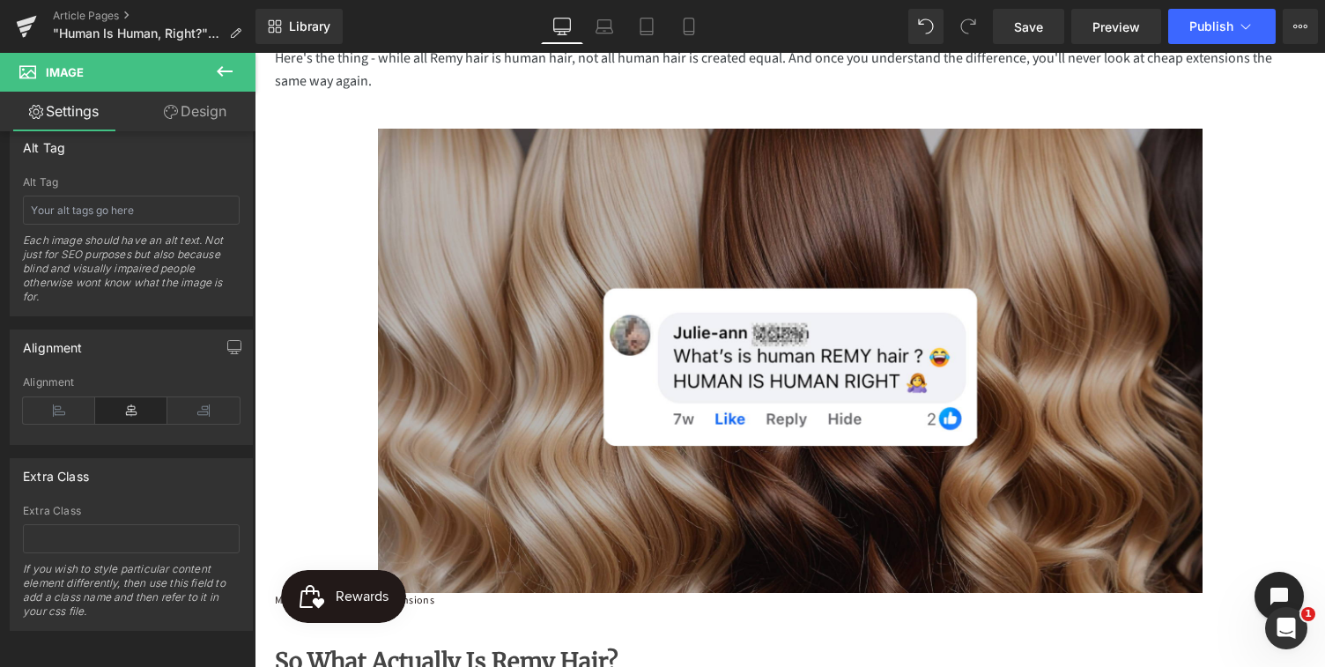
scroll to position [0, 0]
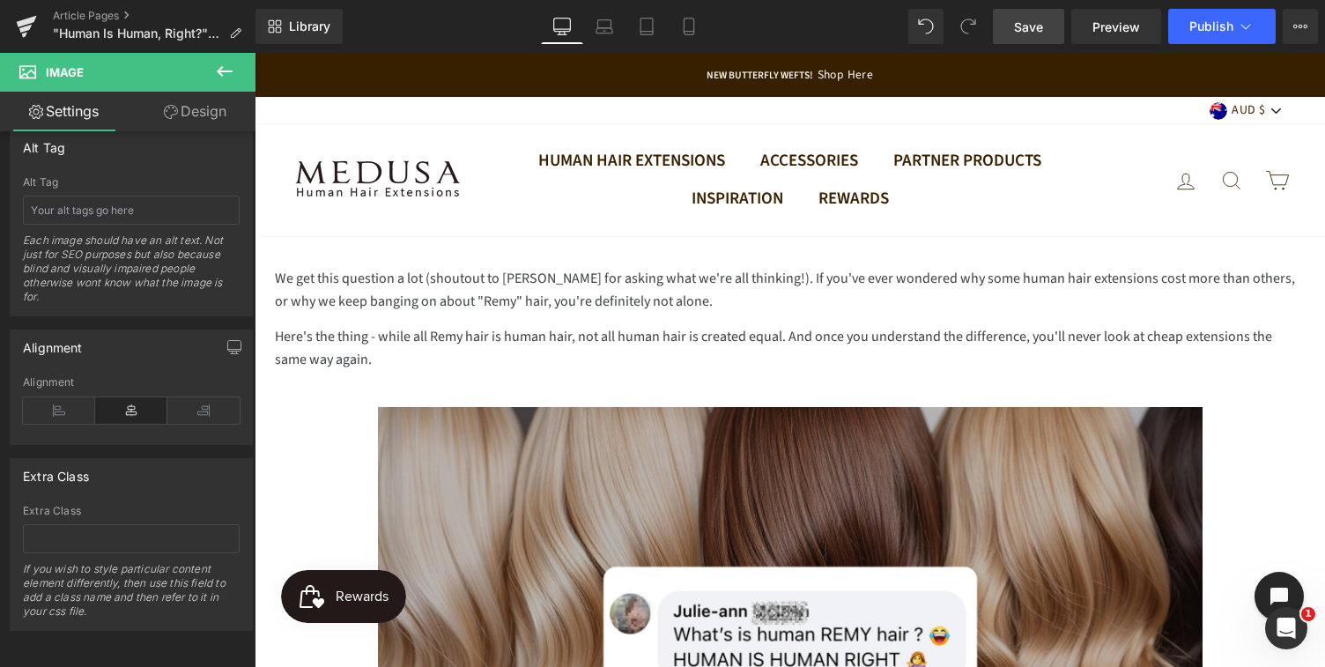
click at [1037, 33] on span "Save" at bounding box center [1028, 27] width 29 height 19
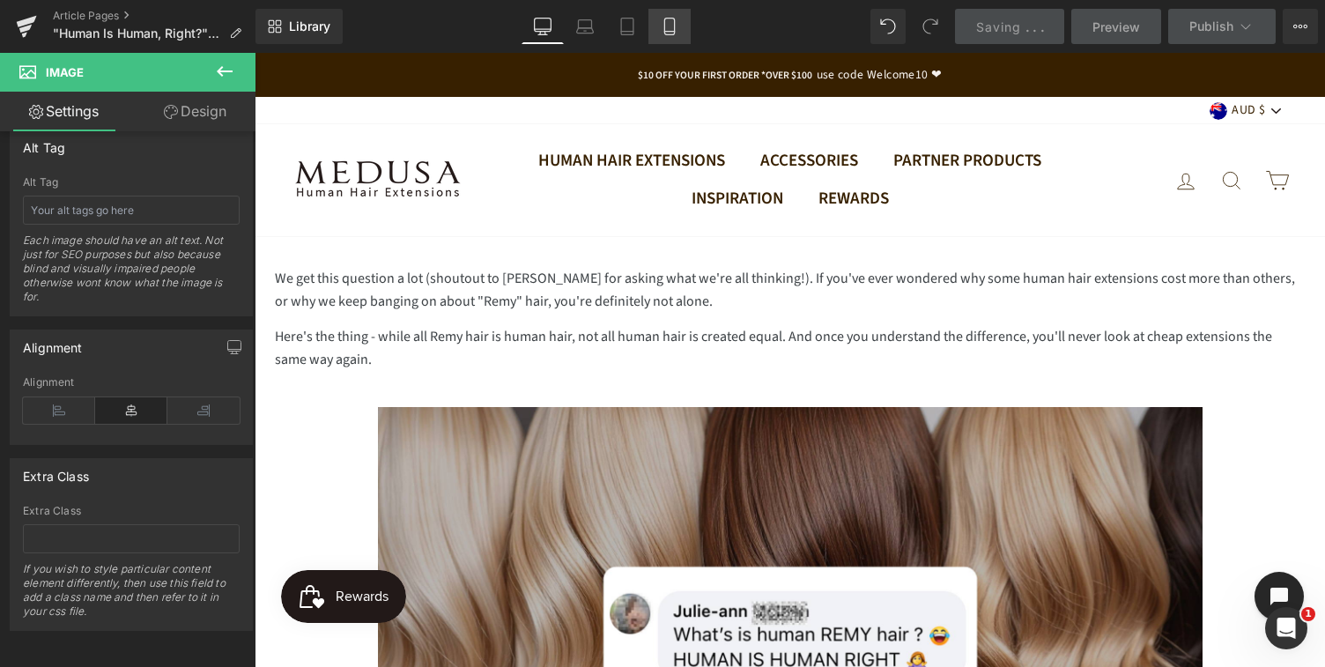
click at [670, 28] on icon at bounding box center [670, 27] width 18 height 18
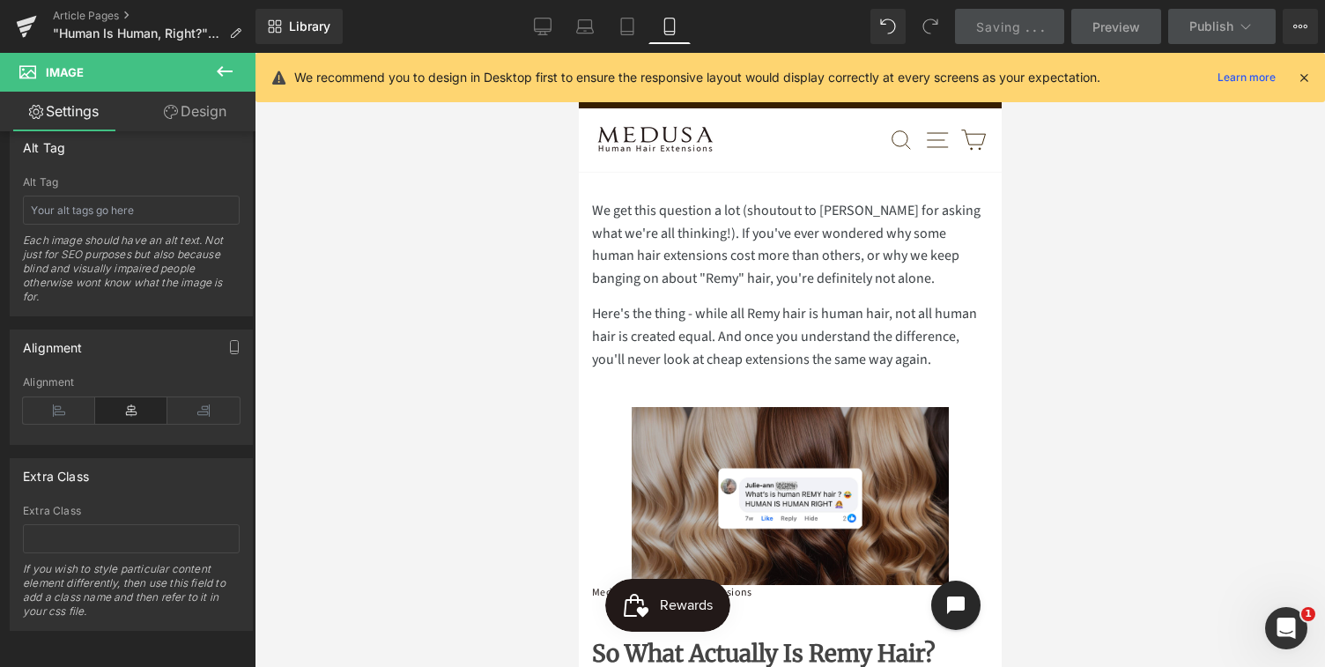
scroll to position [146, 0]
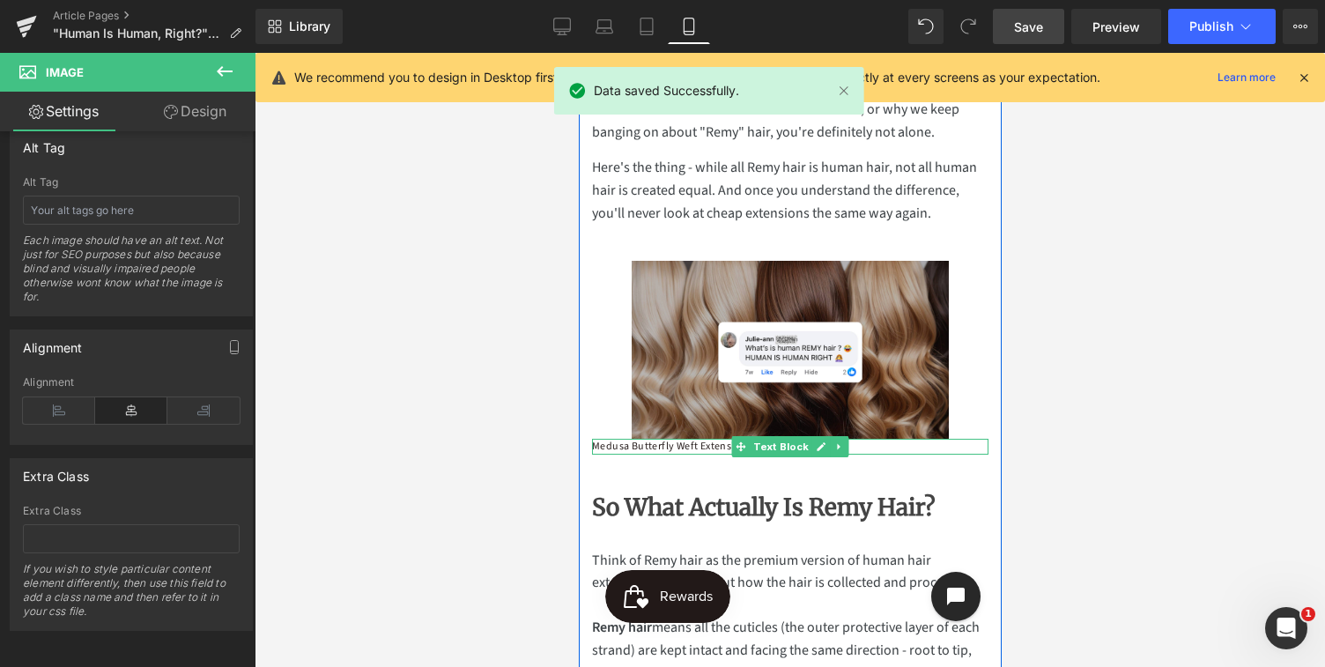
click at [711, 448] on p "Medusa Butterfly Weft Extensions" at bounding box center [789, 447] width 396 height 16
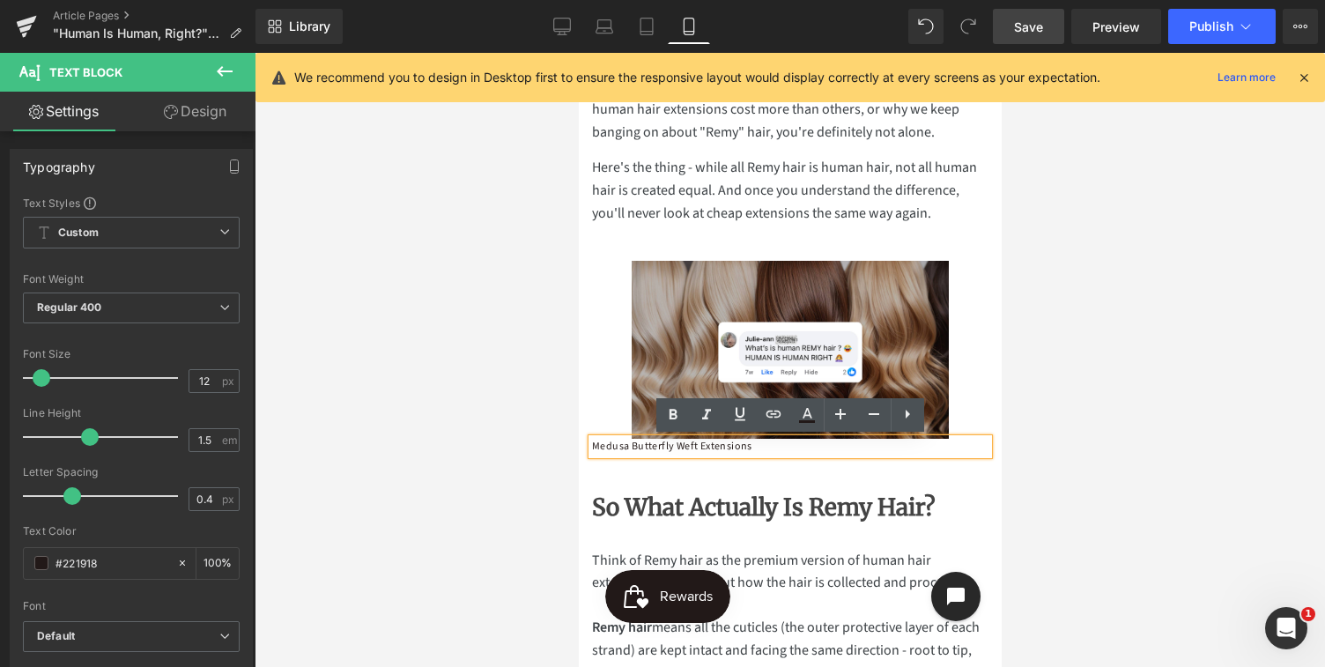
click at [755, 453] on p "Medusa Butterfly Weft Extensions" at bounding box center [789, 447] width 396 height 16
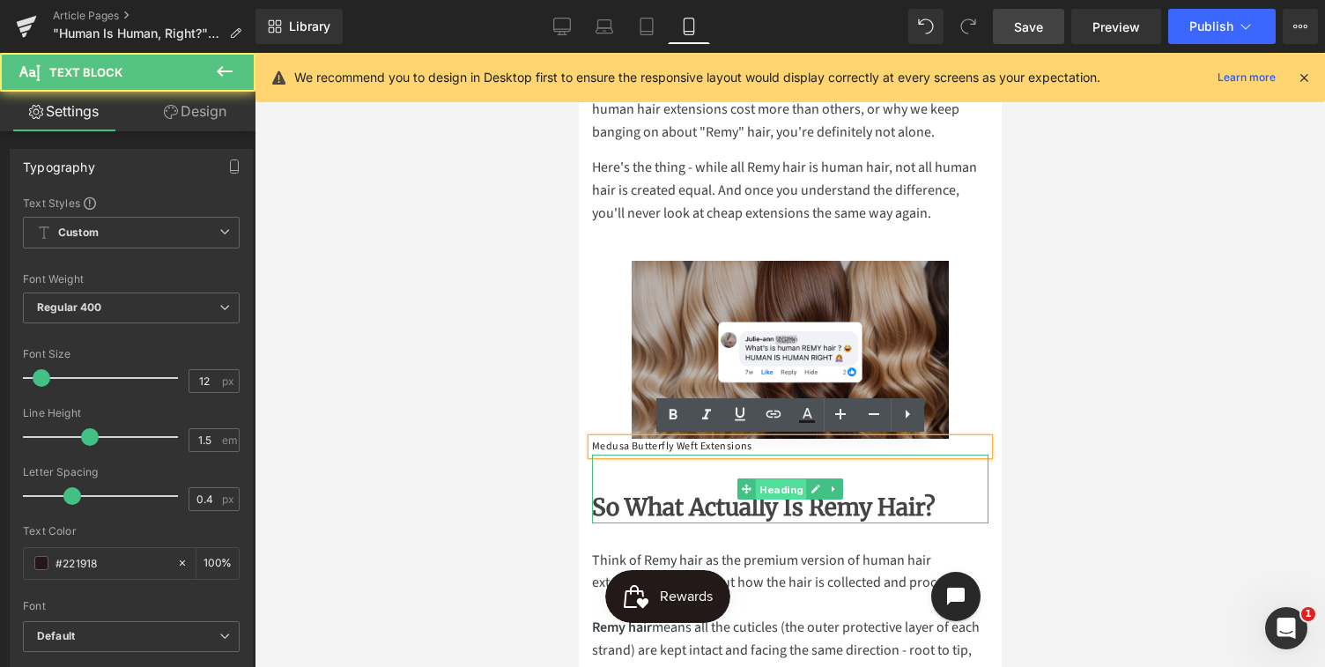
click at [795, 485] on span "Heading" at bounding box center [780, 489] width 51 height 21
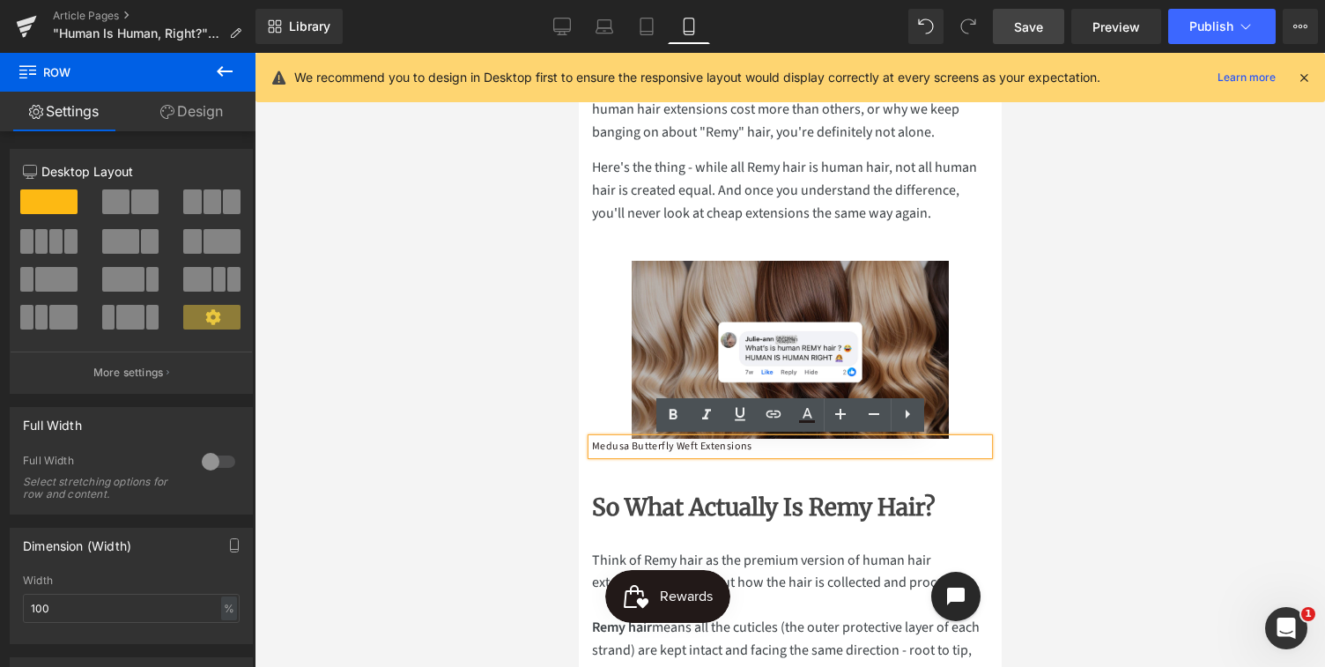
click at [992, 362] on div "We get this question a lot (shoutout to [PERSON_NAME] for asking what we're all…" at bounding box center [789, 414] width 423 height 721
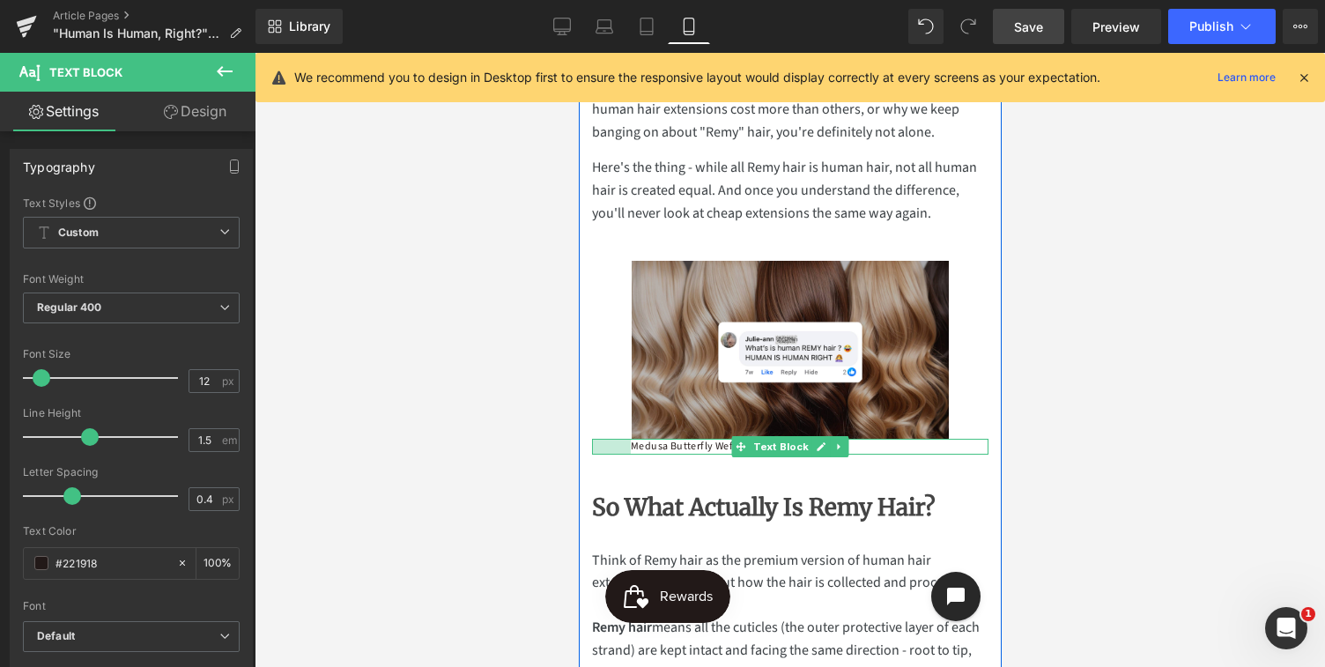
drag, startPoint x: 592, startPoint y: 446, endPoint x: 631, endPoint y: 444, distance: 38.8
click at [631, 444] on div "Medusa Butterfly Weft Extensions Text Block 44px" at bounding box center [789, 447] width 396 height 16
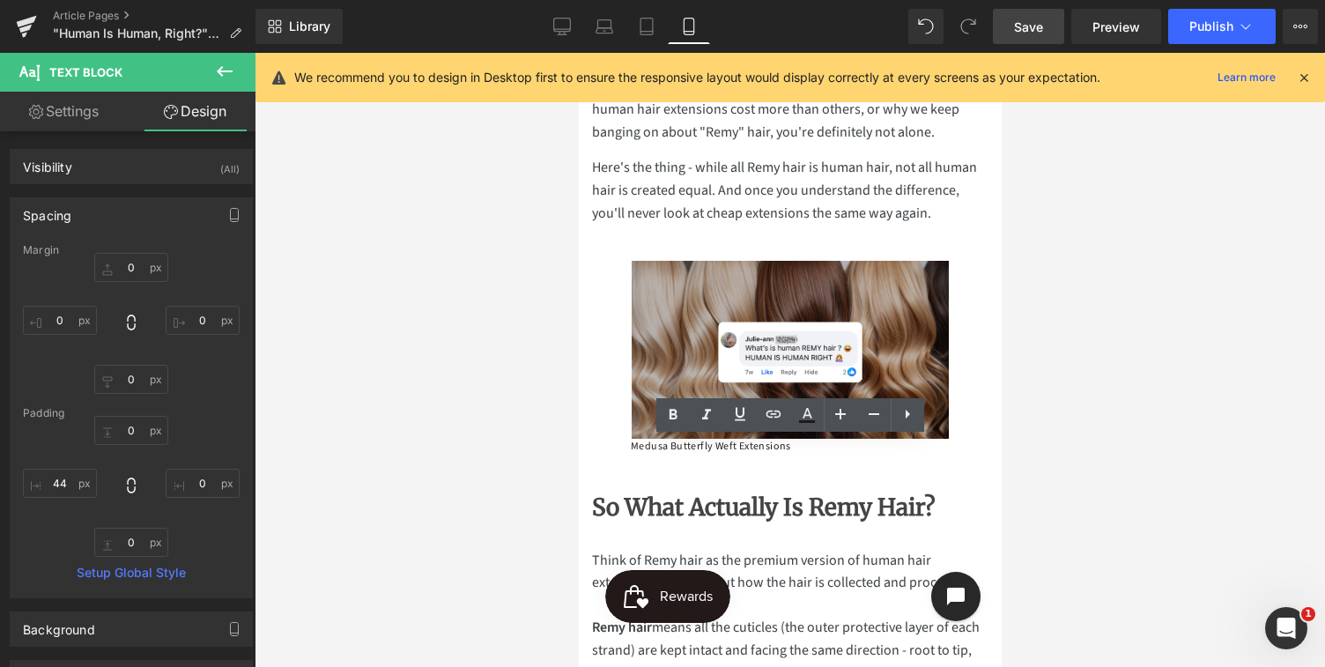
click at [1045, 431] on div at bounding box center [790, 360] width 1070 height 614
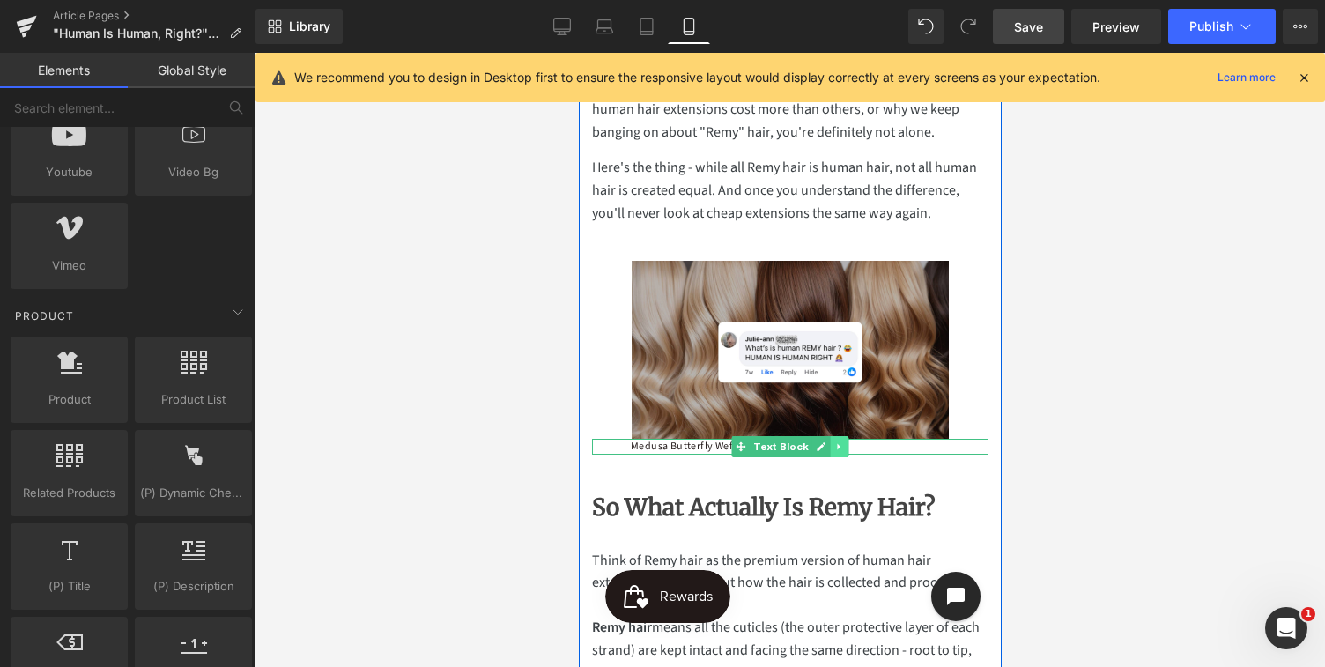
click at [837, 444] on icon at bounding box center [838, 446] width 10 height 11
click at [848, 447] on icon at bounding box center [848, 447] width 10 height 10
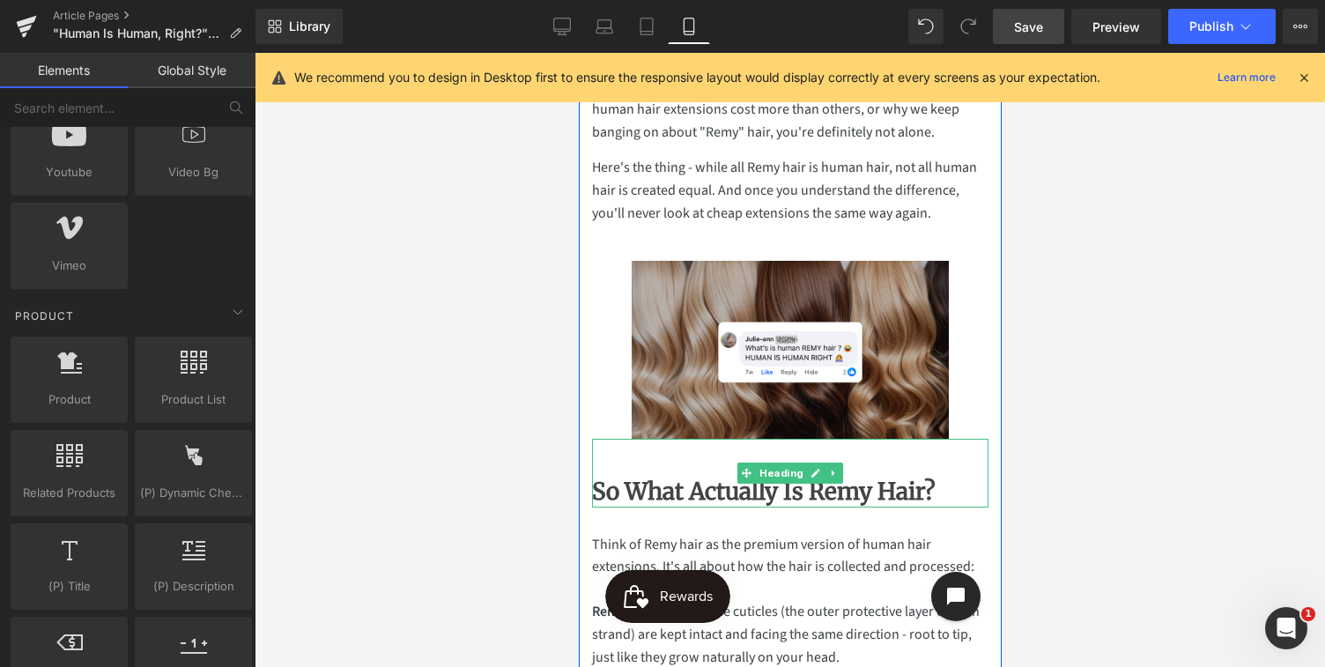
click at [600, 491] on b "So What Actually Is Remy Hair?" at bounding box center [763, 491] width 344 height 29
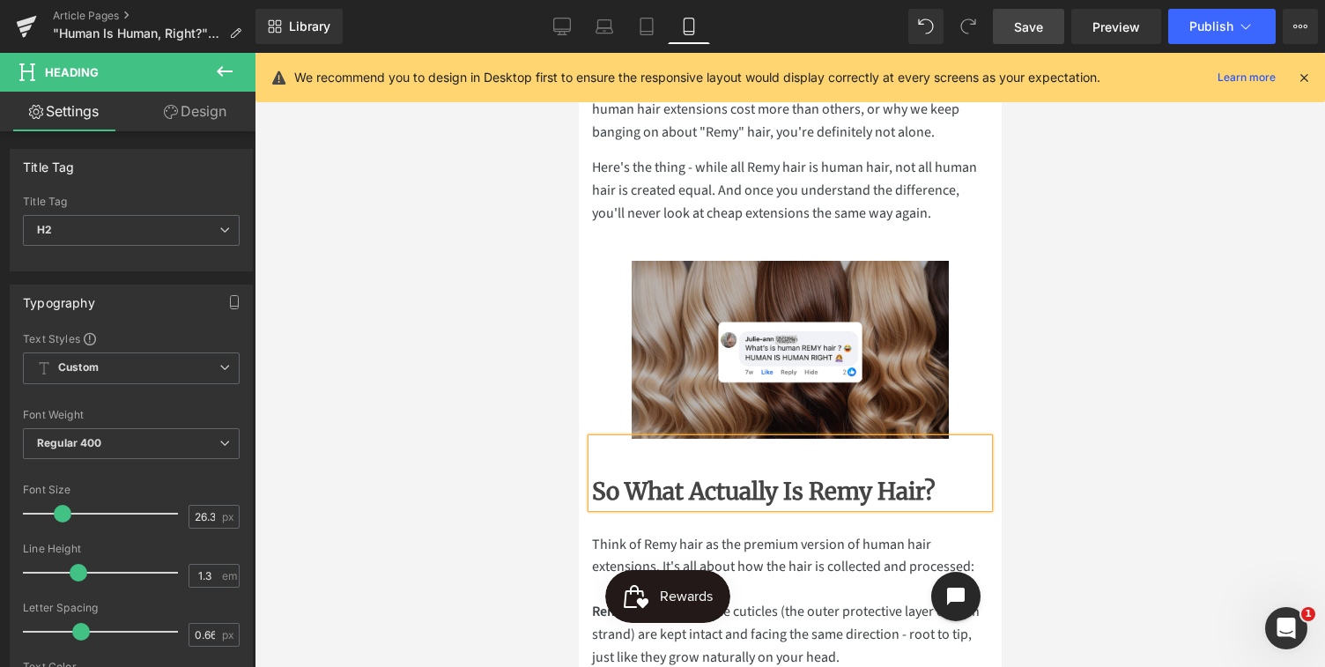
click at [664, 461] on div "So What Actually Is Remy Hair?" at bounding box center [789, 473] width 396 height 68
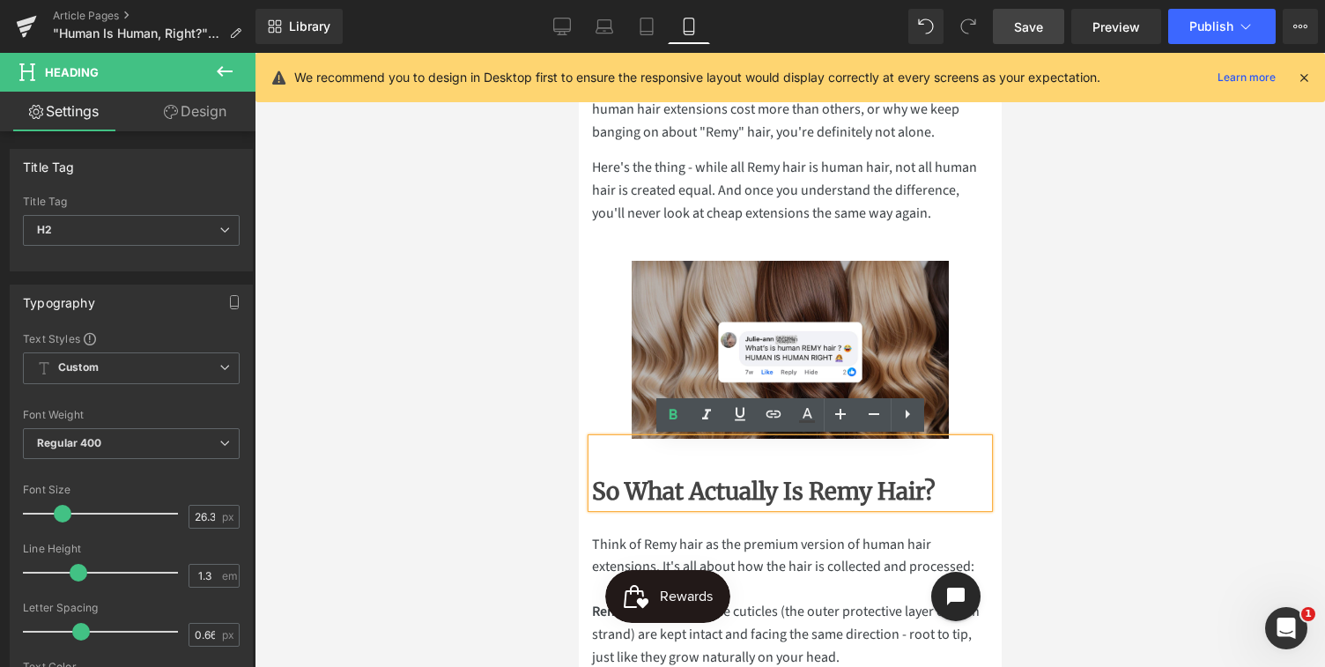
click at [1088, 476] on div at bounding box center [790, 360] width 1070 height 614
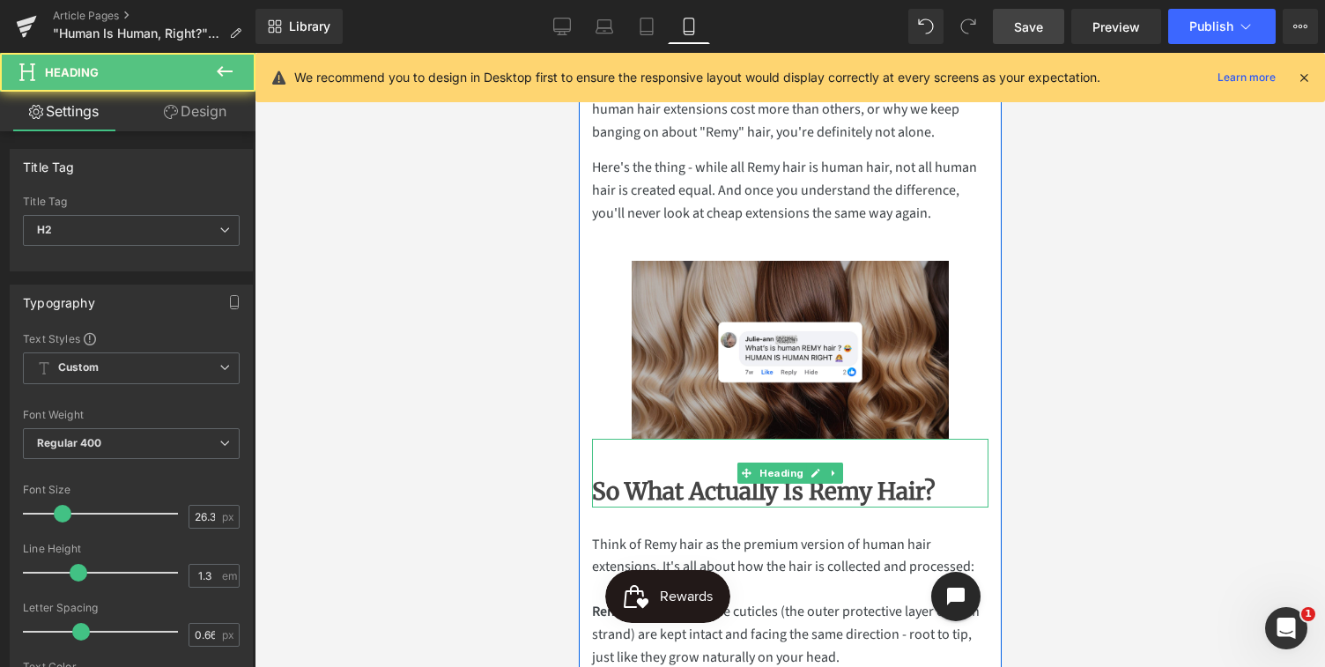
drag, startPoint x: 662, startPoint y: 469, endPoint x: 661, endPoint y: 451, distance: 17.6
click at [661, 451] on div "So What Actually Is Remy Hair?" at bounding box center [789, 473] width 396 height 68
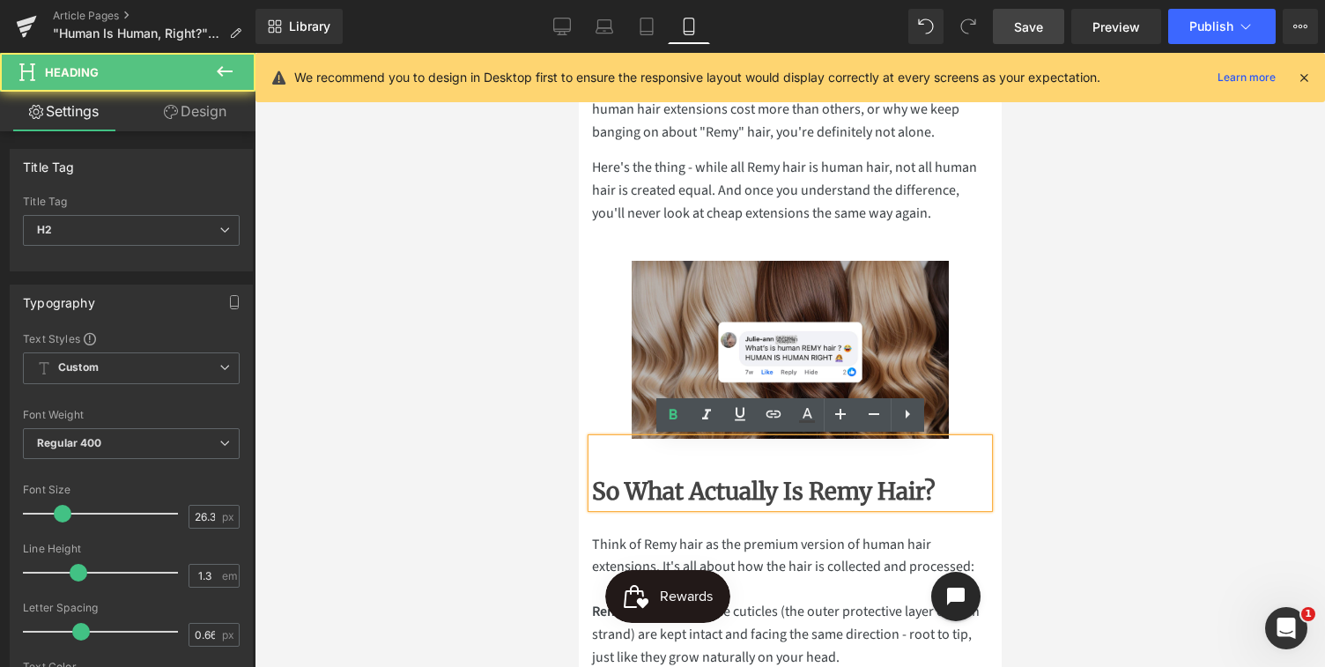
drag, startPoint x: 649, startPoint y: 439, endPoint x: 648, endPoint y: 460, distance: 21.2
click at [648, 460] on div "So What Actually Is Remy Hair?" at bounding box center [789, 473] width 396 height 68
click at [634, 463] on div "So What Actually Is Remy Hair?" at bounding box center [789, 473] width 396 height 68
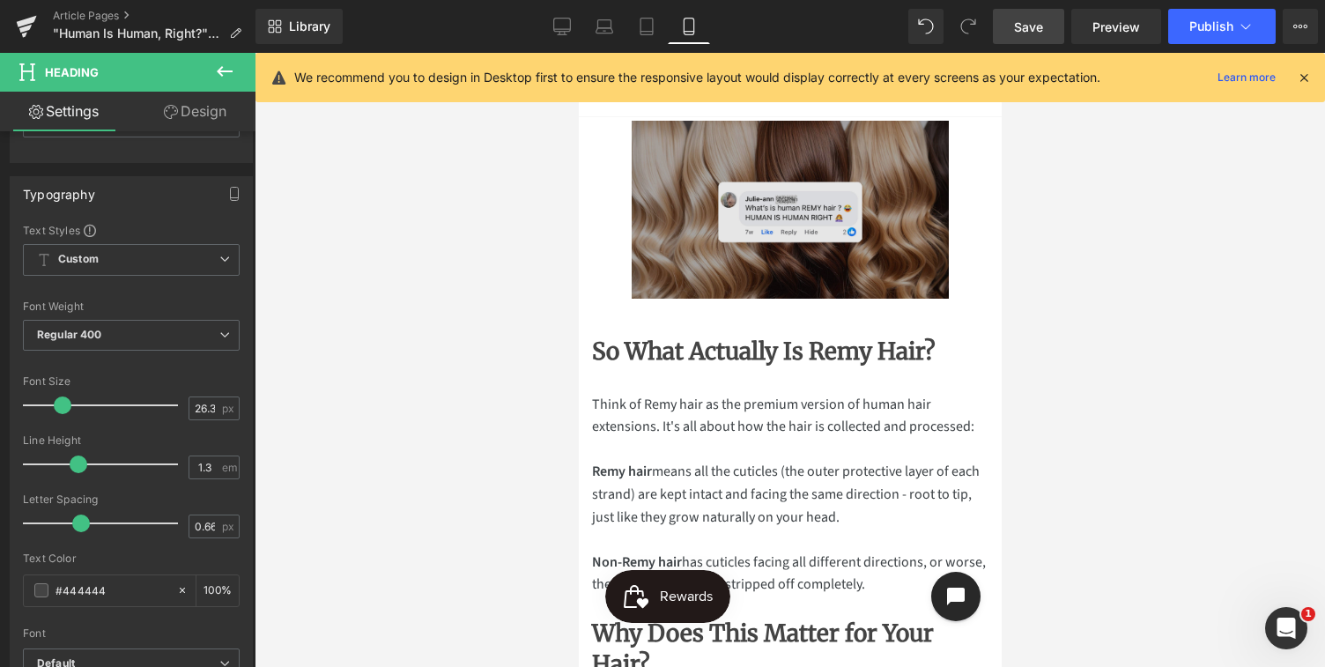
scroll to position [243, 0]
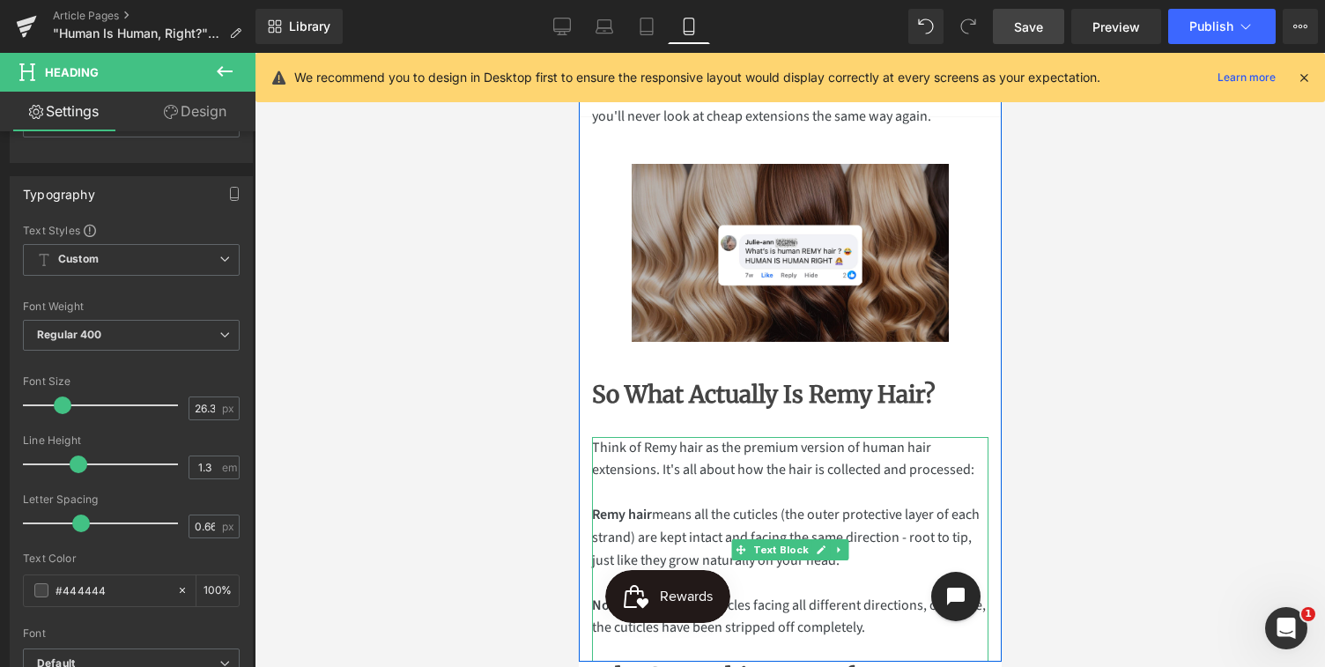
click at [624, 487] on p at bounding box center [789, 493] width 396 height 23
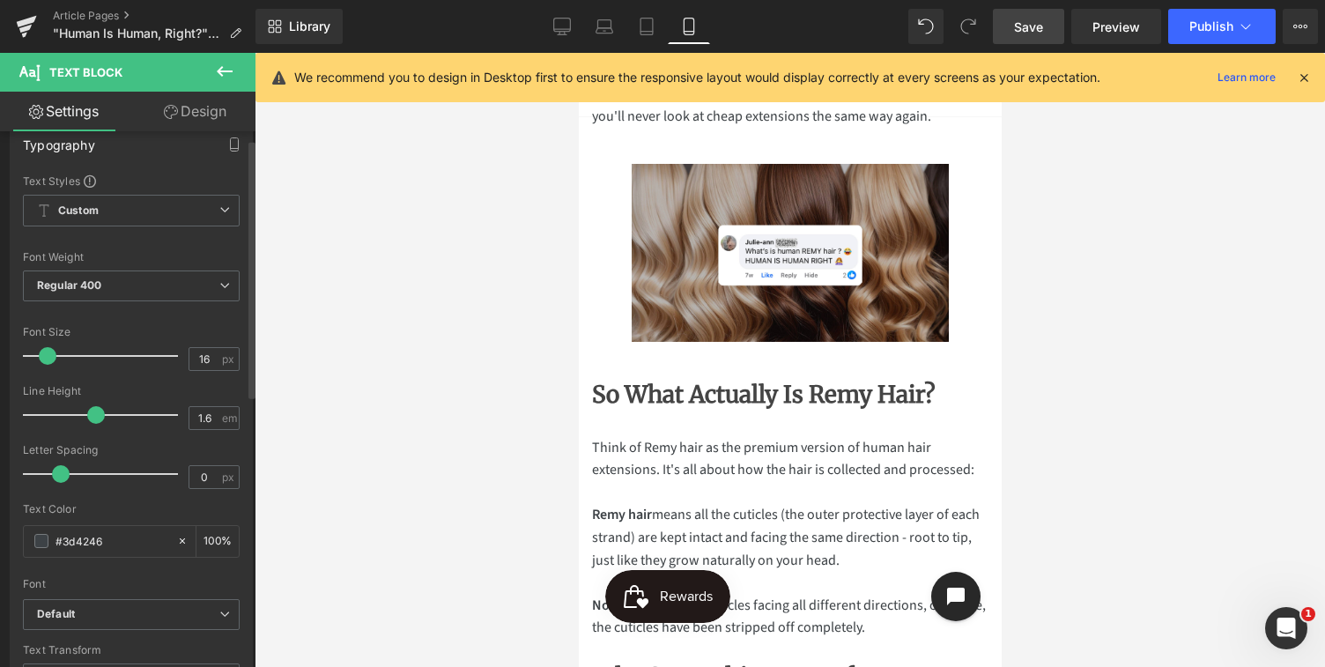
scroll to position [0, 0]
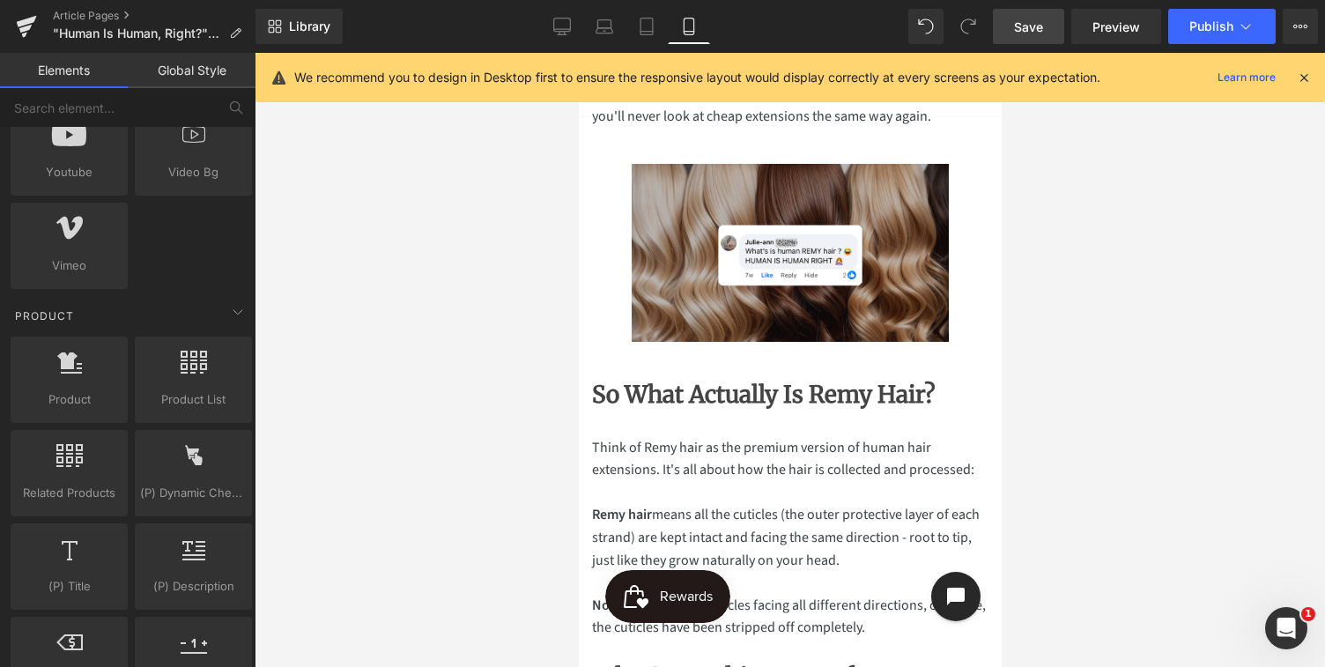
click at [390, 349] on div at bounding box center [790, 360] width 1070 height 614
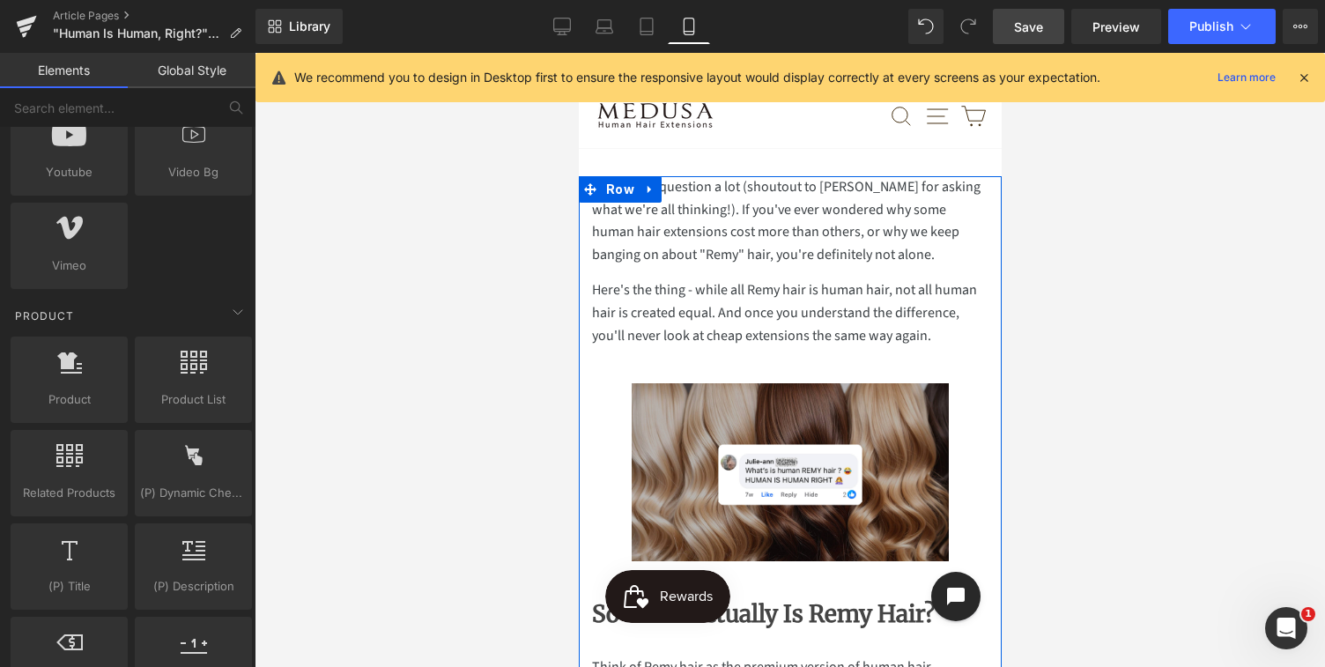
scroll to position [13, 0]
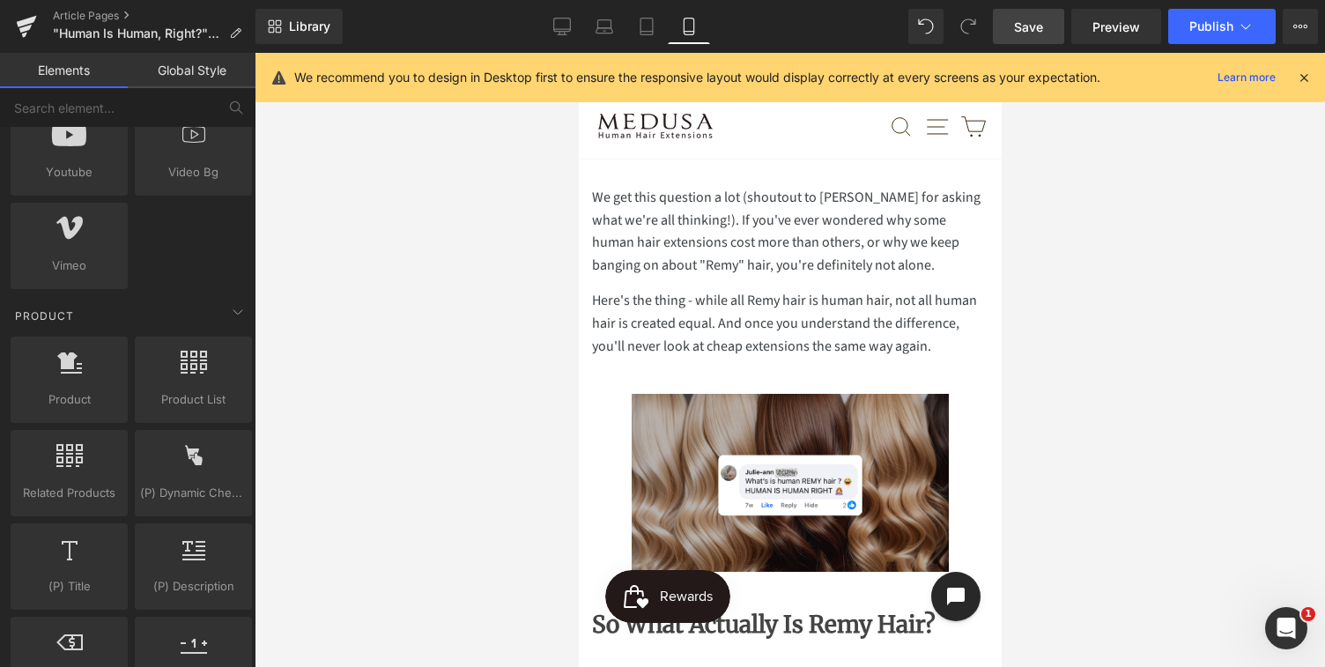
click at [1080, 335] on div at bounding box center [790, 360] width 1070 height 614
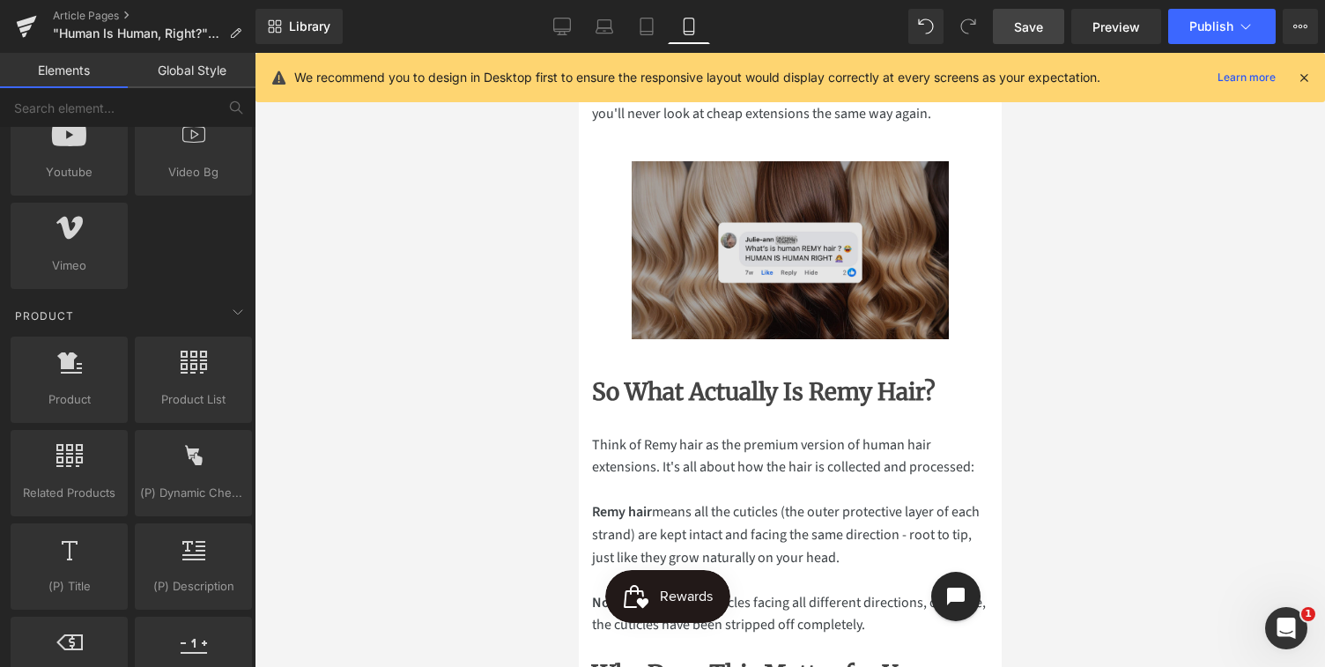
scroll to position [0, 0]
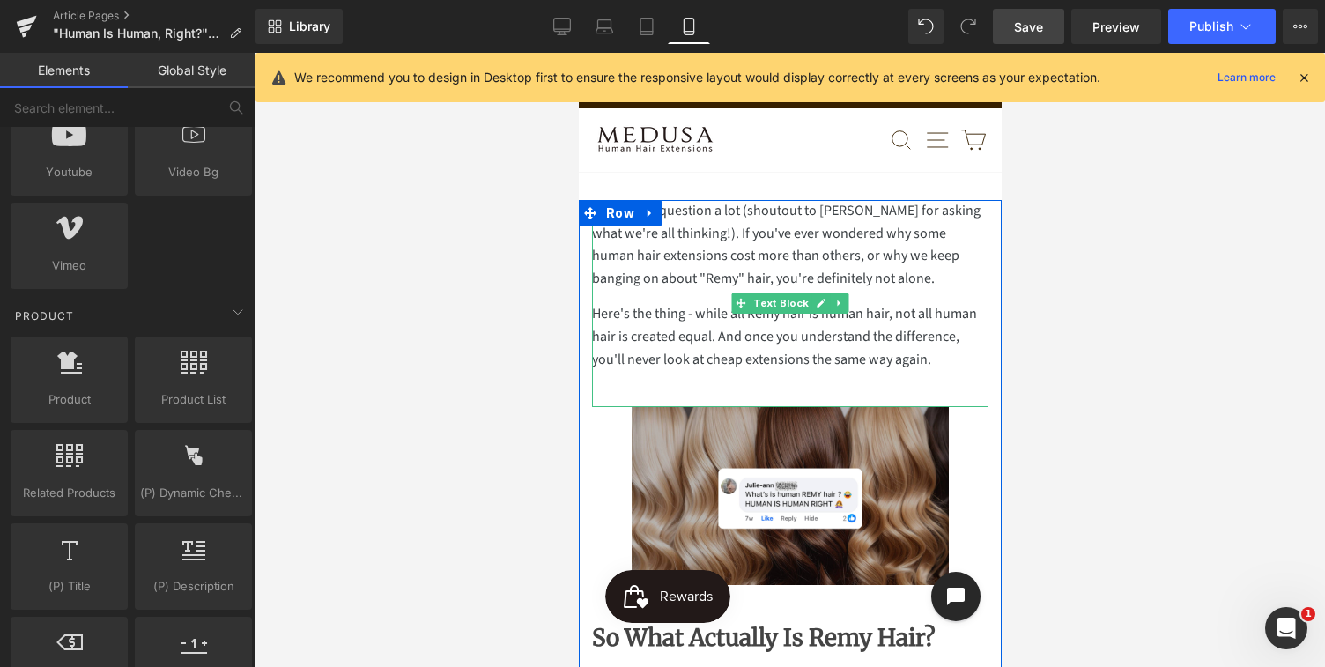
click at [918, 233] on p "We get this question a lot (shoutout to [PERSON_NAME] for asking what we're all…" at bounding box center [789, 245] width 396 height 90
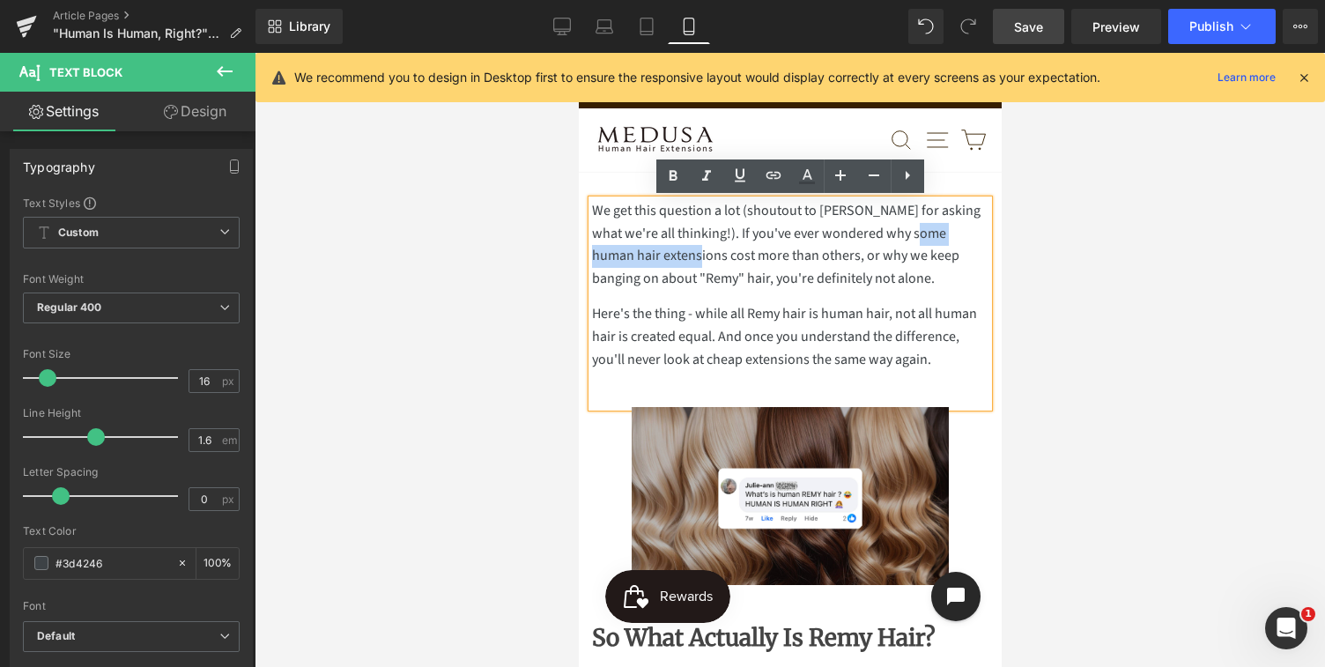
drag, startPoint x: 915, startPoint y: 233, endPoint x: 654, endPoint y: 256, distance: 262.7
click at [654, 256] on p "We get this question a lot (shoutout to [PERSON_NAME] for asking what we're all…" at bounding box center [789, 245] width 396 height 90
click at [776, 174] on icon at bounding box center [773, 175] width 21 height 21
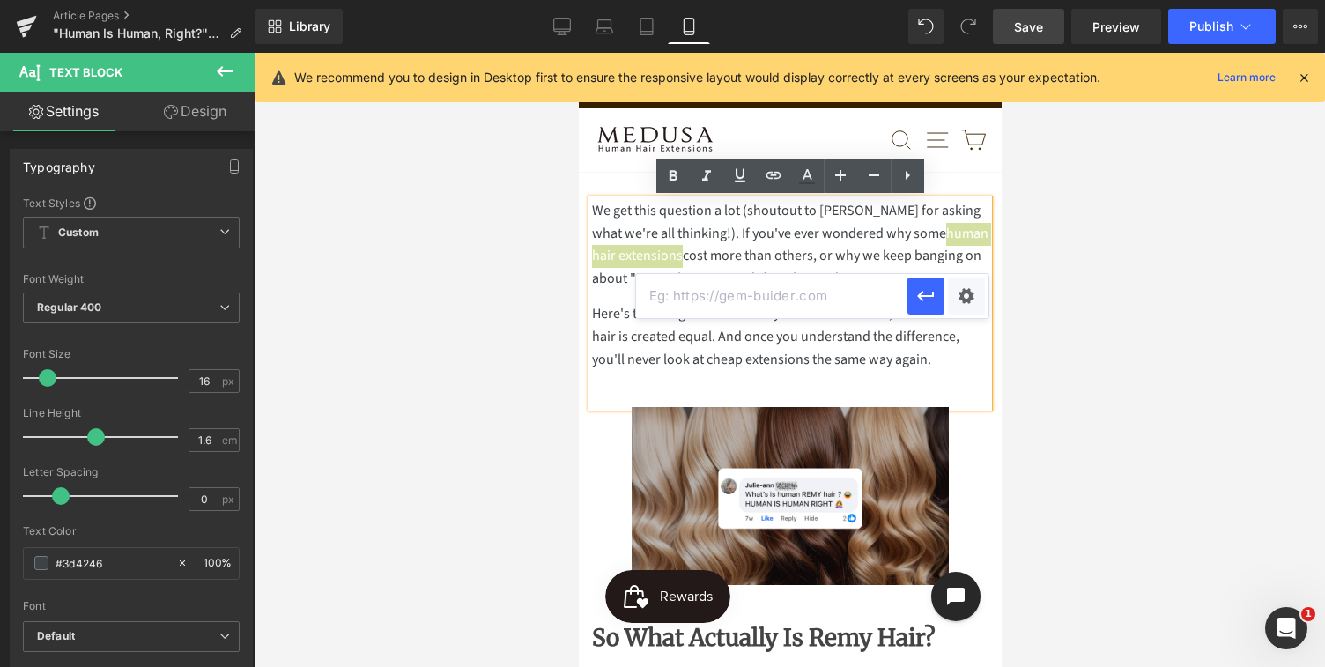
paste input "[URL][DOMAIN_NAME]"
type input "[URL][DOMAIN_NAME]"
click at [928, 294] on icon "button" at bounding box center [925, 295] width 21 height 21
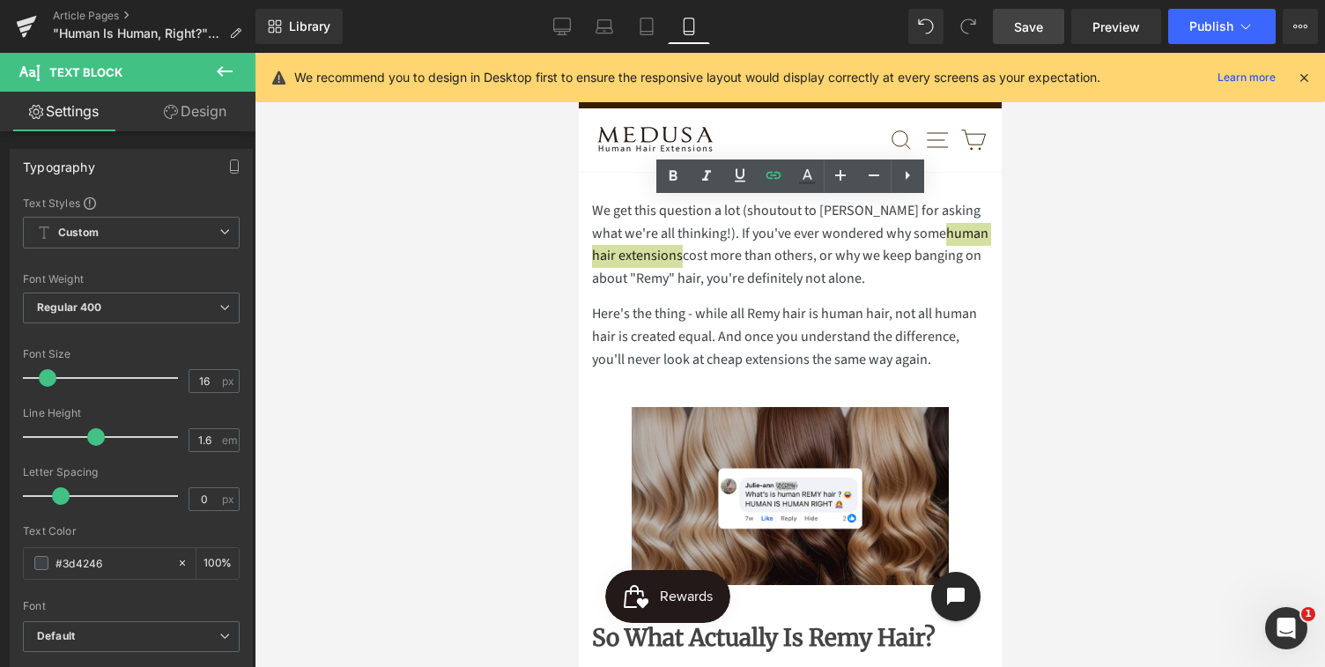
click at [1063, 282] on div at bounding box center [790, 360] width 1070 height 614
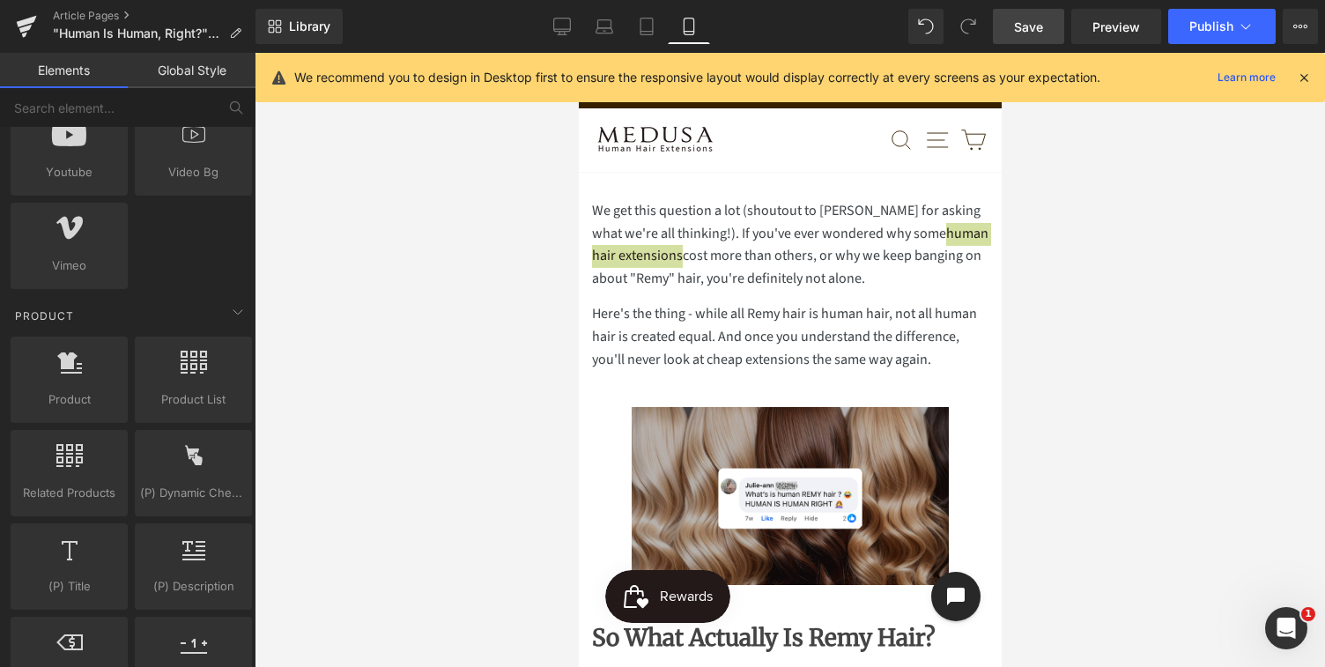
click at [1053, 326] on div at bounding box center [790, 360] width 1070 height 614
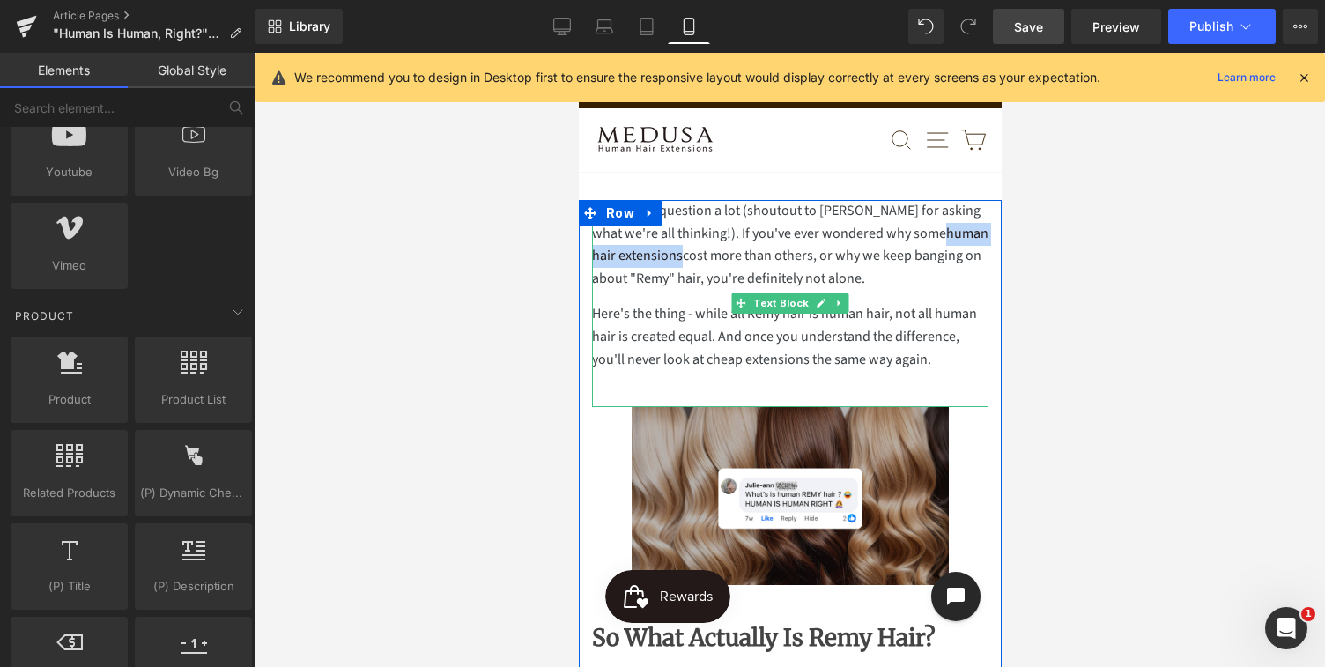
click at [936, 362] on p "Here's the thing - while all Remy hair is human hair, not all human hair is cre…" at bounding box center [789, 337] width 396 height 68
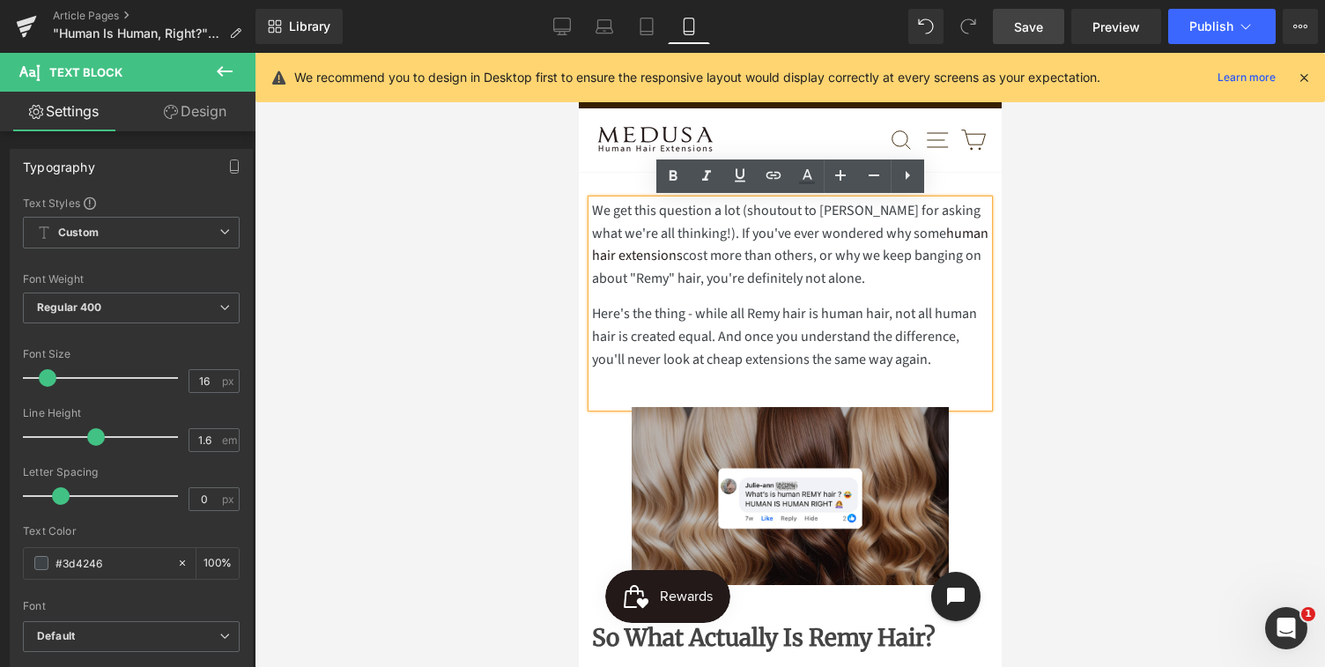
click at [865, 281] on p "We get this question a lot (shoutout to [PERSON_NAME] for asking what we're all…" at bounding box center [789, 245] width 396 height 90
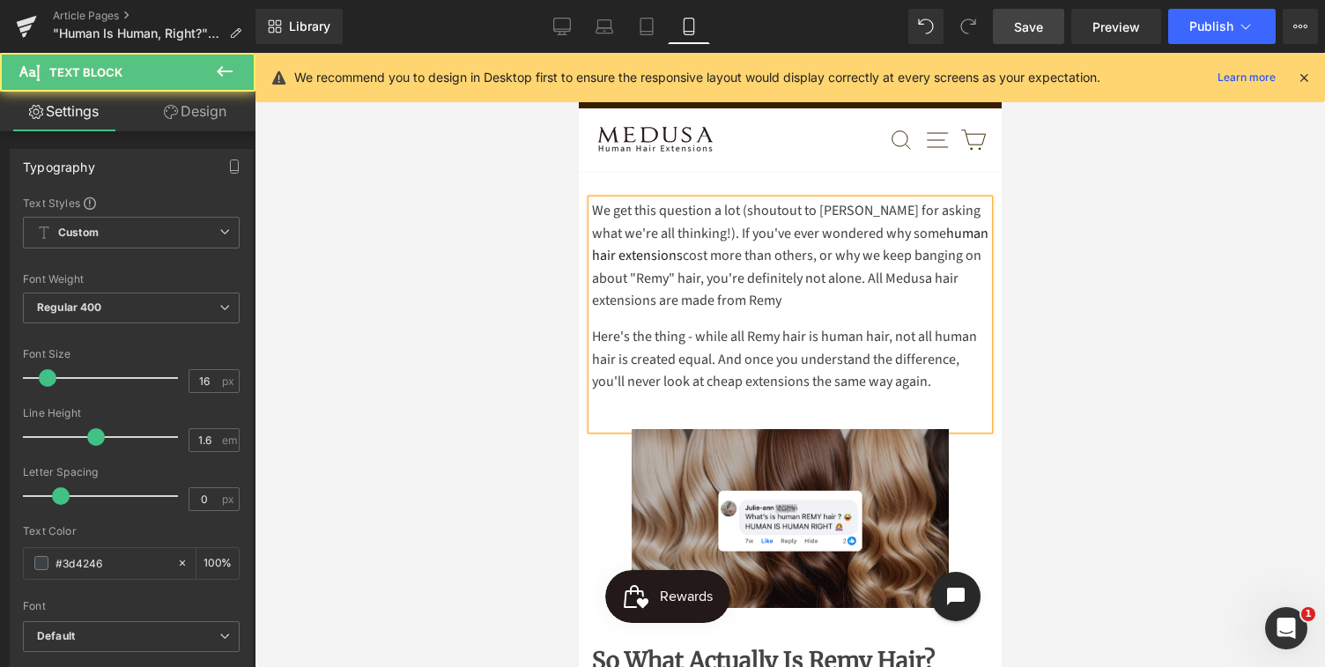
drag, startPoint x: 867, startPoint y: 277, endPoint x: 892, endPoint y: 299, distance: 33.1
click at [892, 299] on p "We get this question a lot (shoutout to [PERSON_NAME] for asking what we're all…" at bounding box center [789, 256] width 396 height 113
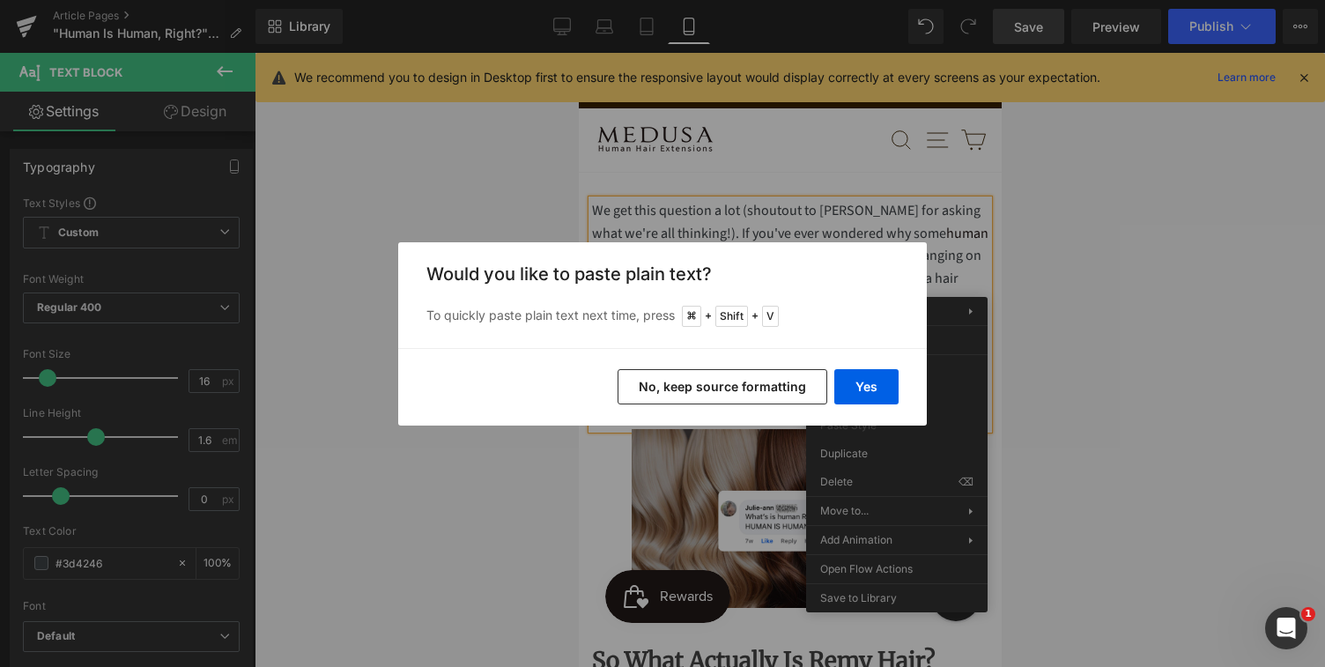
click at [788, 387] on button "No, keep source formatting" at bounding box center [723, 386] width 210 height 35
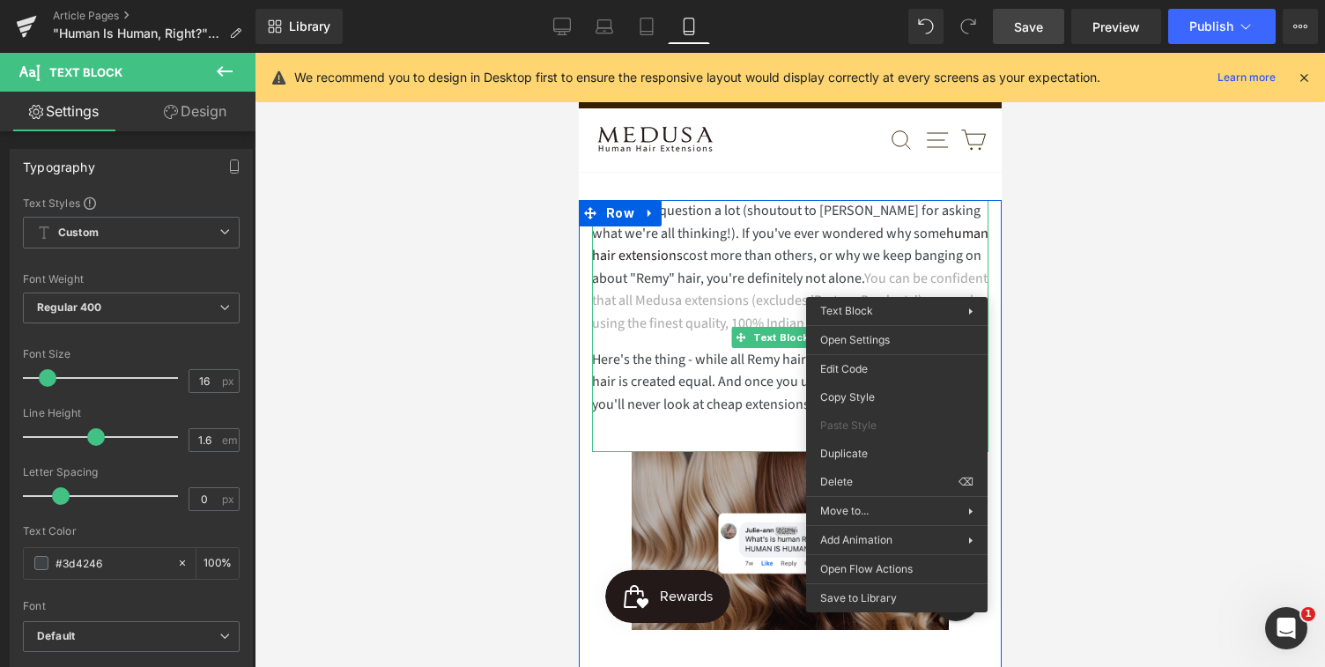
click at [662, 333] on span "You can be confident that all Medusa extensions (excludes 'Partner Products') a…" at bounding box center [789, 301] width 396 height 64
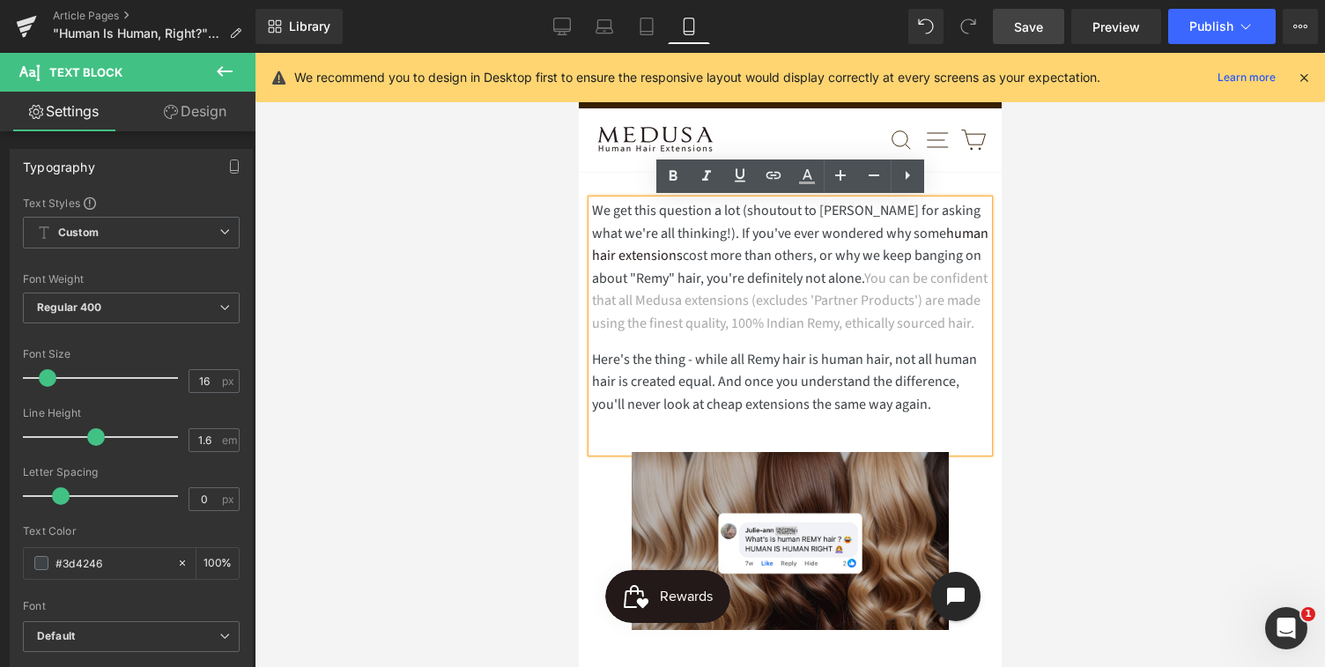
drag, startPoint x: 674, startPoint y: 349, endPoint x: 868, endPoint y: 278, distance: 206.2
click at [867, 278] on p "We get this question a lot (shoutout to [PERSON_NAME] for asking what we're all…" at bounding box center [789, 268] width 396 height 136
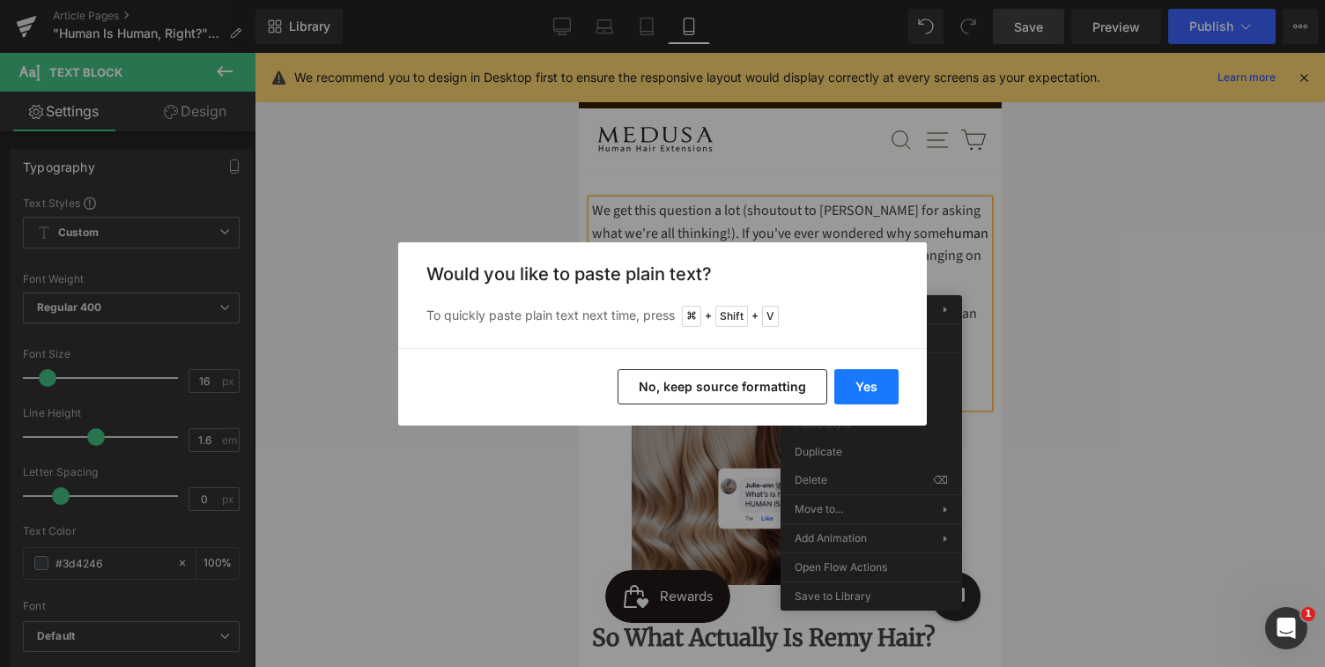
click at [859, 392] on button "Yes" at bounding box center [866, 386] width 64 height 35
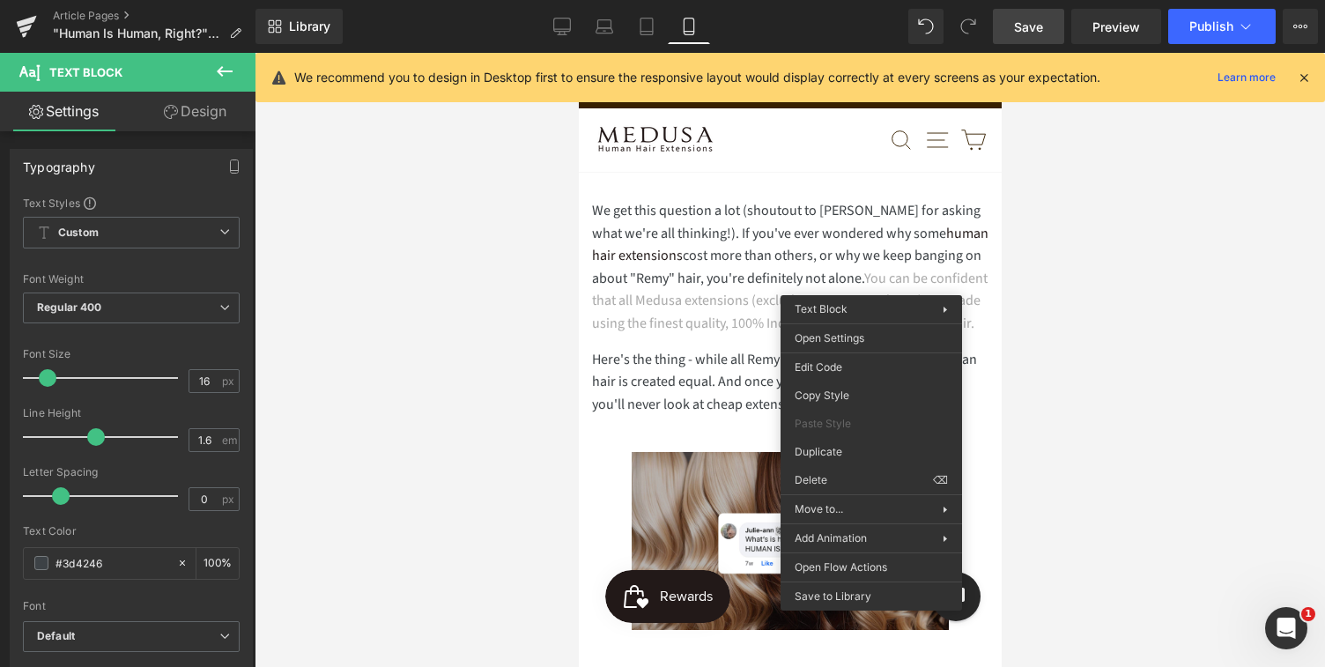
click at [1178, 351] on div at bounding box center [790, 360] width 1070 height 614
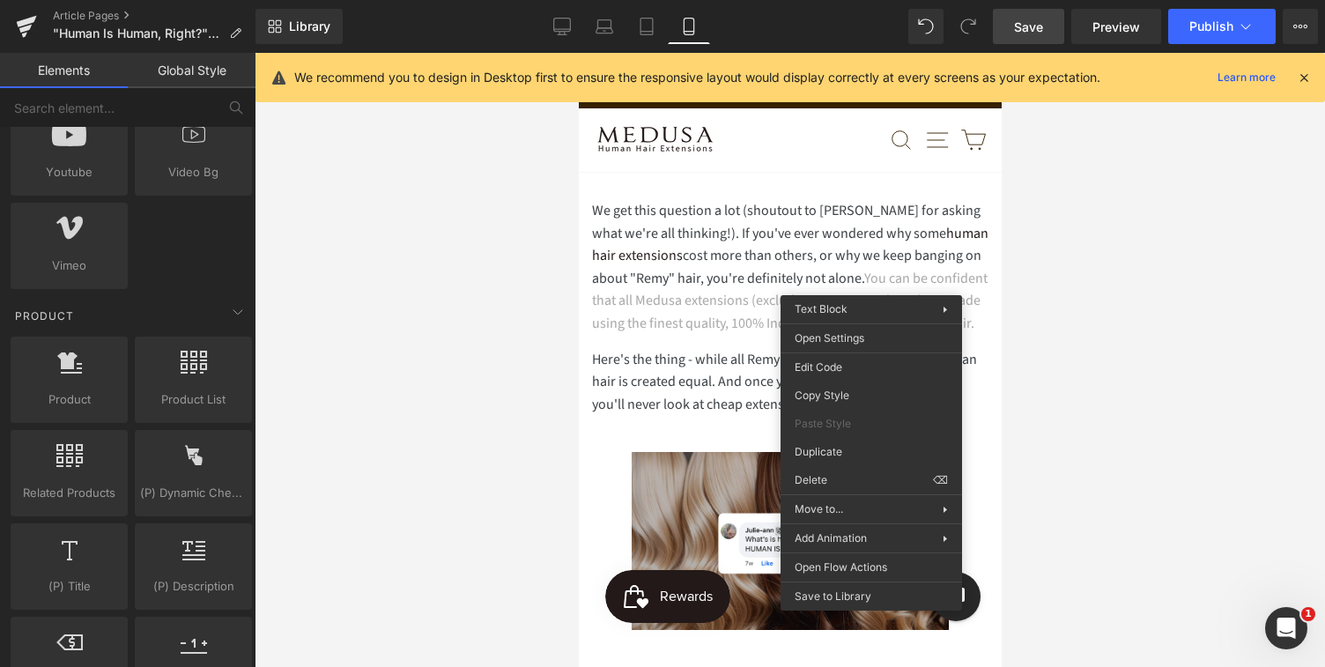
click at [1114, 353] on div at bounding box center [790, 360] width 1070 height 614
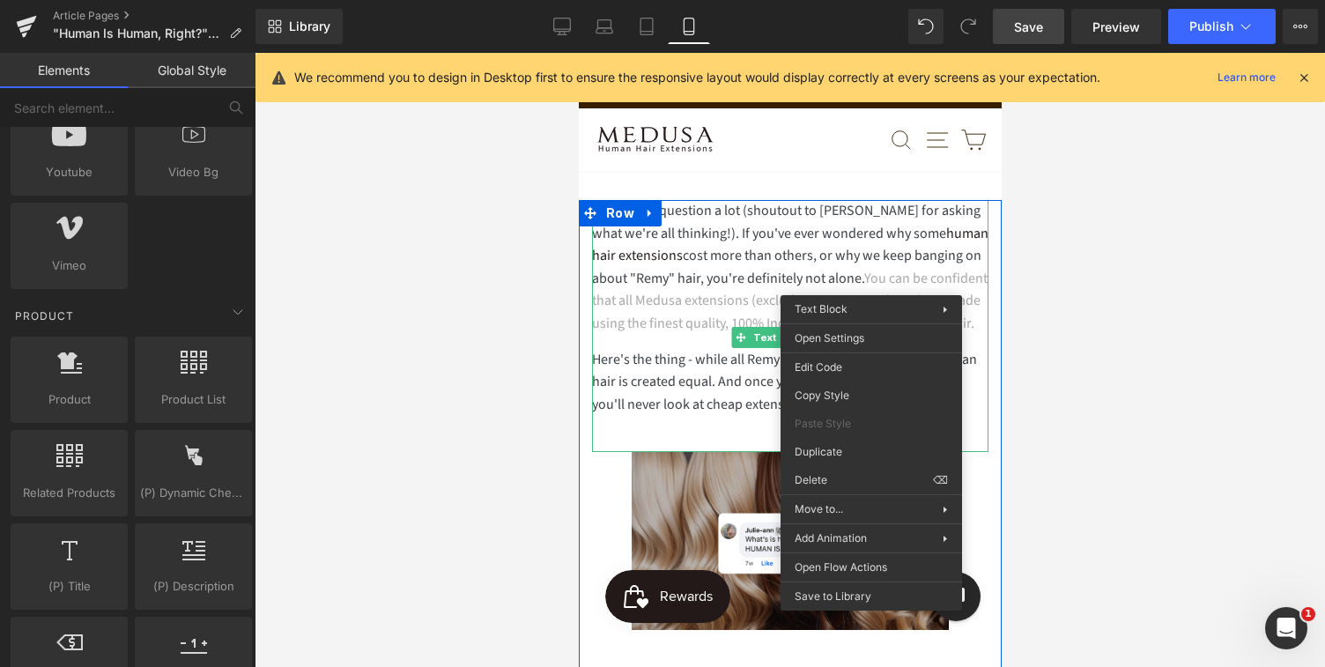
click at [969, 279] on p "We get this question a lot (shoutout to [PERSON_NAME] for asking what we're all…" at bounding box center [789, 268] width 396 height 136
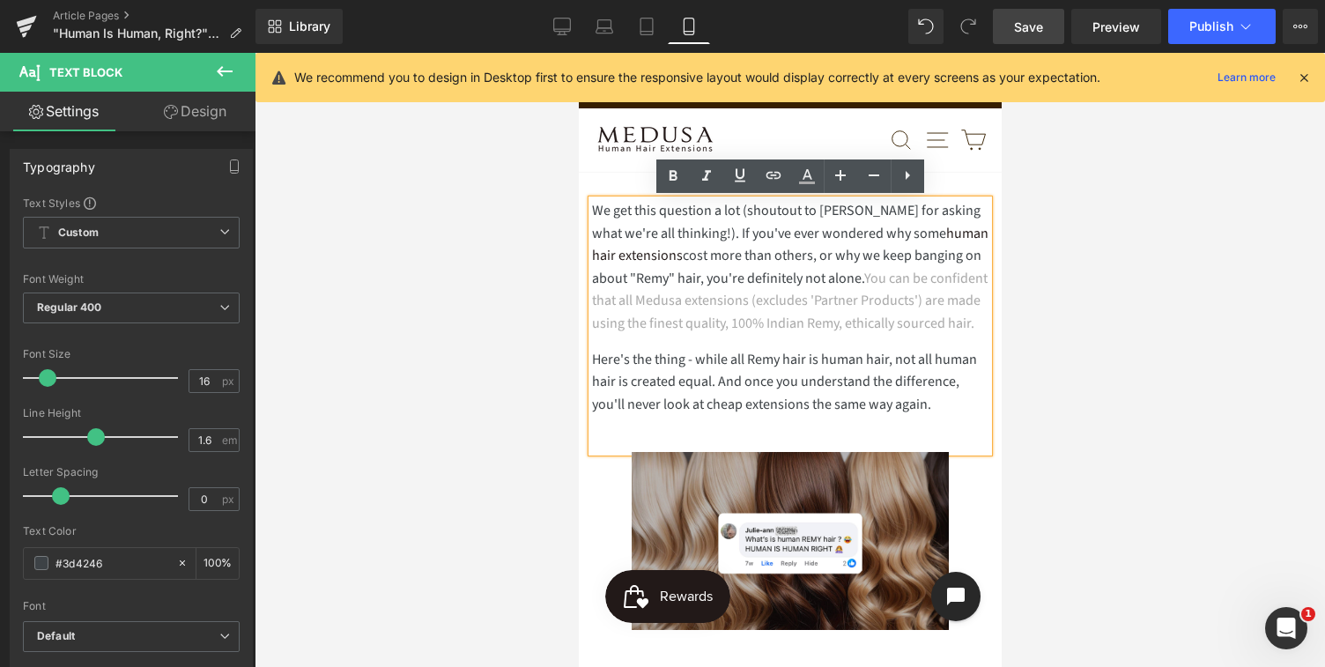
drag, startPoint x: 678, startPoint y: 345, endPoint x: 868, endPoint y: 279, distance: 200.6
click at [868, 279] on p "We get this question a lot (shoutout to [PERSON_NAME] for asking what we're all…" at bounding box center [789, 268] width 396 height 136
click at [632, 257] on link "human hair extensions" at bounding box center [789, 245] width 396 height 42
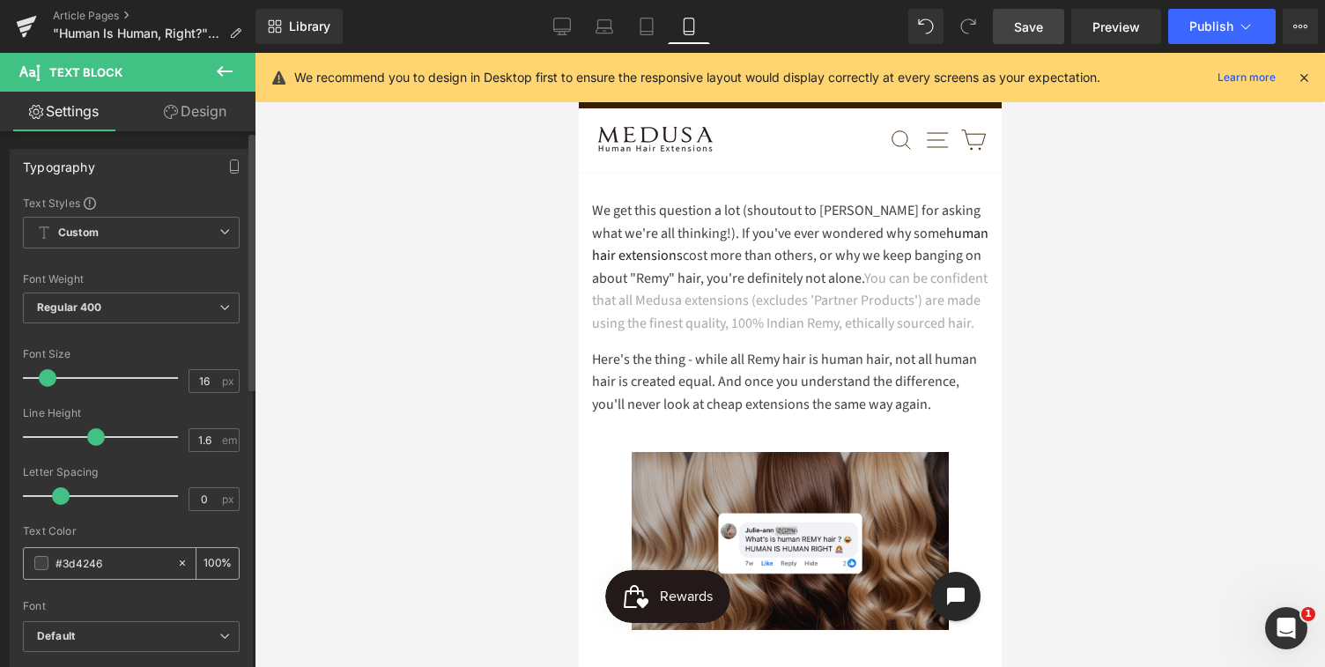
drag, startPoint x: 103, startPoint y: 563, endPoint x: 56, endPoint y: 562, distance: 46.7
click at [56, 562] on input "#3d4246" at bounding box center [112, 562] width 113 height 19
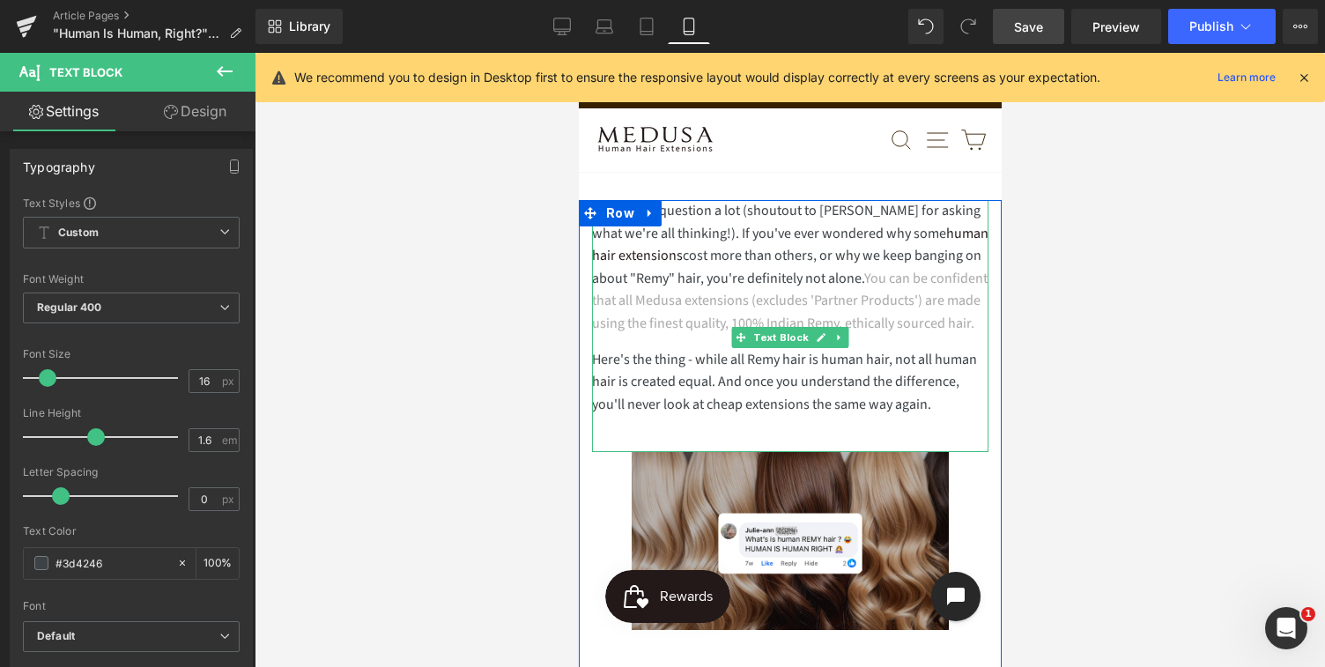
click at [711, 336] on p "We get this question a lot (shoutout to [PERSON_NAME] for asking what we're all…" at bounding box center [789, 268] width 396 height 136
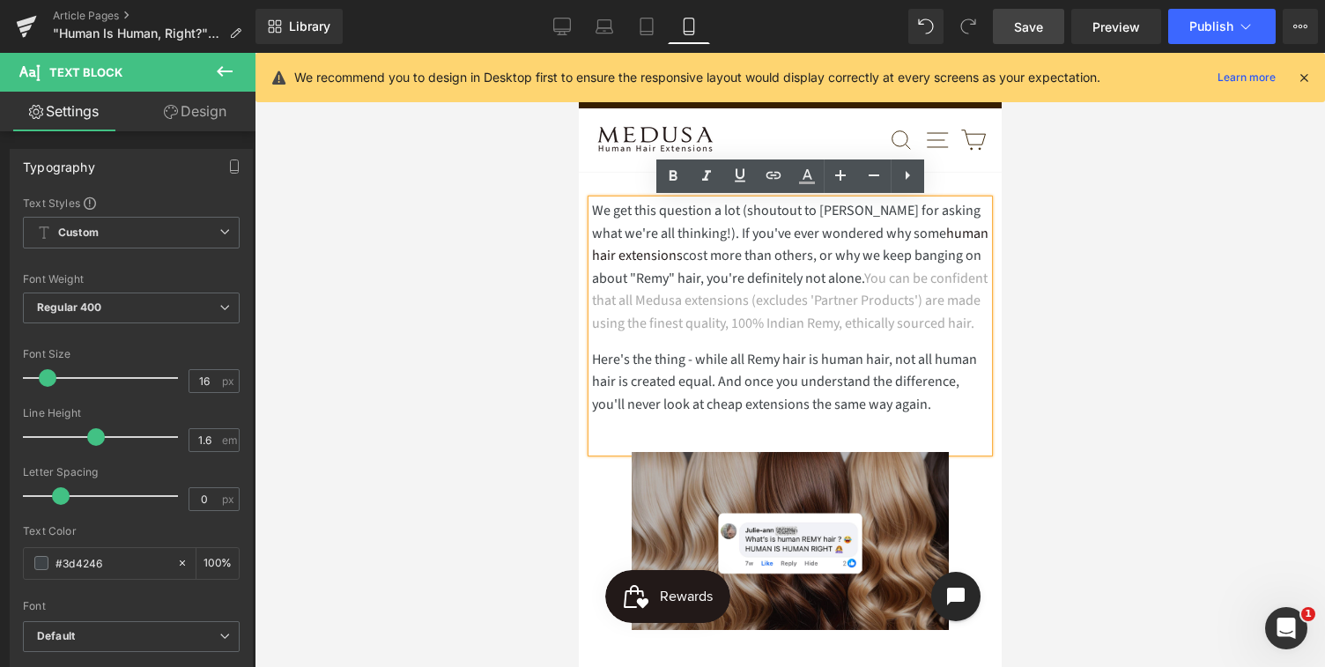
drag, startPoint x: 675, startPoint y: 353, endPoint x: 868, endPoint y: 275, distance: 208.3
click at [868, 275] on p "We get this question a lot (shoutout to [PERSON_NAME] for asking what we're all…" at bounding box center [789, 268] width 396 height 136
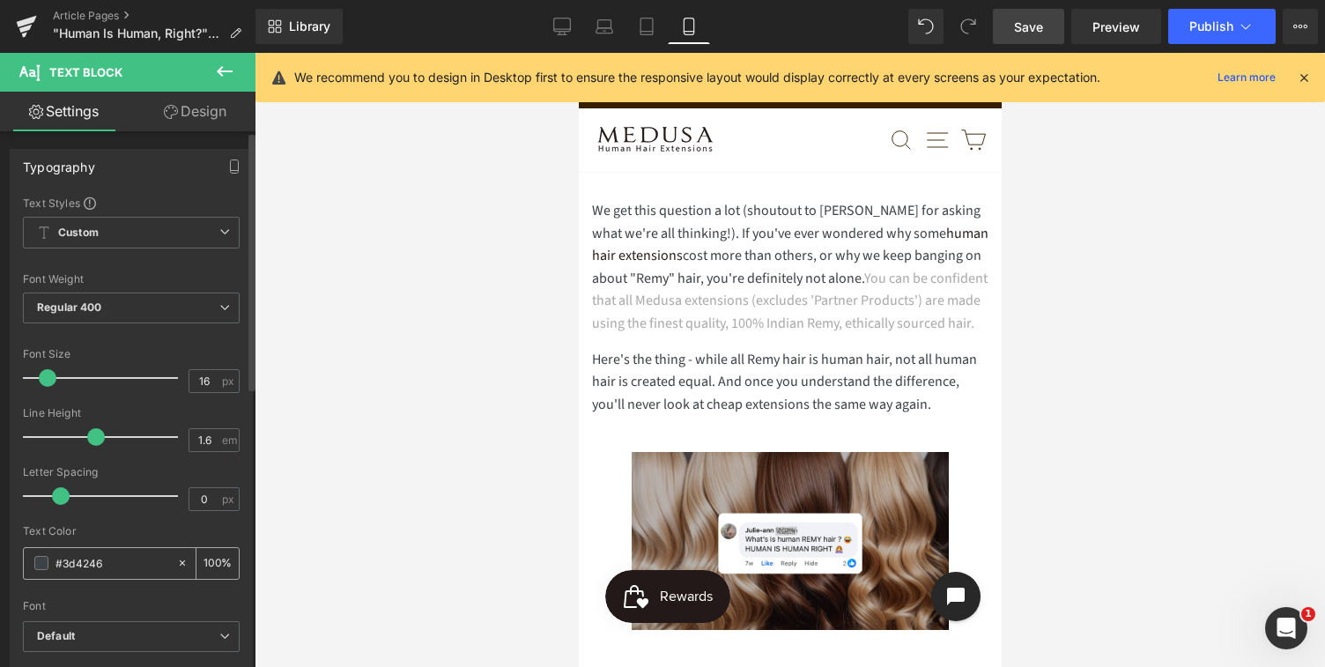
click at [105, 563] on input "#3d4246" at bounding box center [112, 562] width 113 height 19
drag, startPoint x: 104, startPoint y: 564, endPoint x: 56, endPoint y: 564, distance: 48.5
click at [56, 563] on input "#3d4246" at bounding box center [112, 562] width 113 height 19
click at [335, 488] on div at bounding box center [790, 360] width 1070 height 614
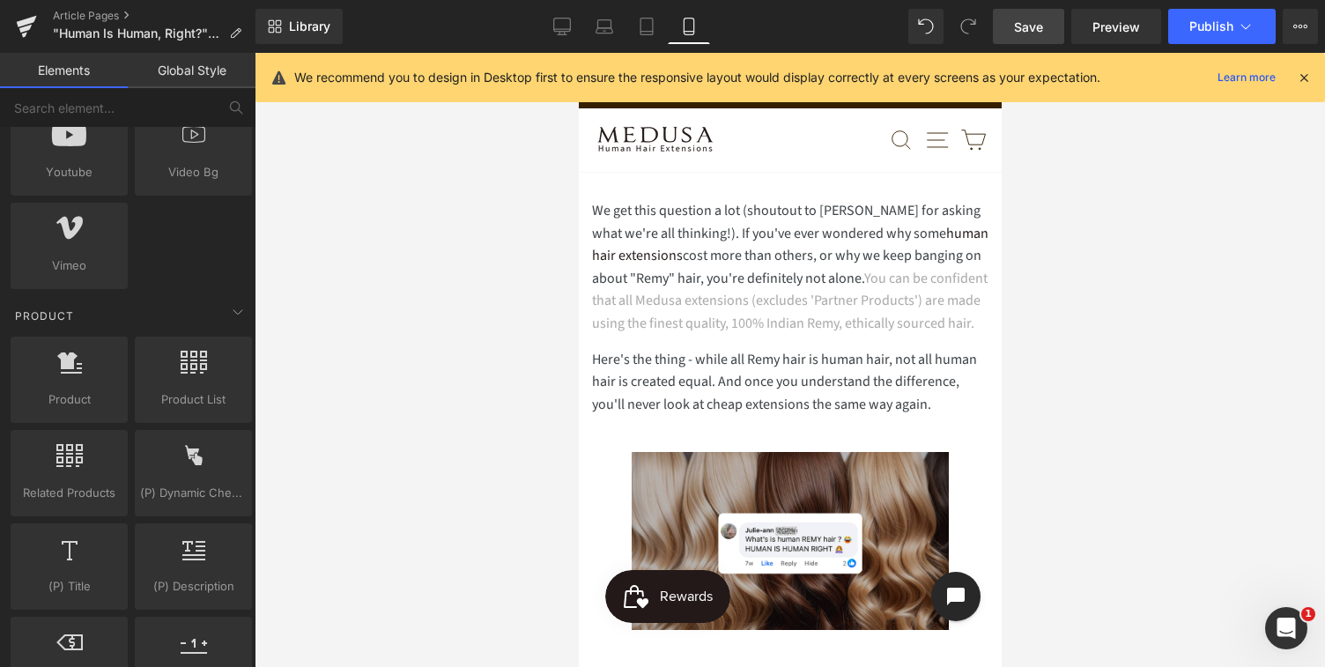
click at [355, 471] on div at bounding box center [790, 360] width 1070 height 614
click at [1117, 377] on div at bounding box center [790, 360] width 1070 height 614
click at [818, 395] on p "Here's the thing - while all Remy hair is human hair, not all human hair is cre…" at bounding box center [789, 383] width 396 height 68
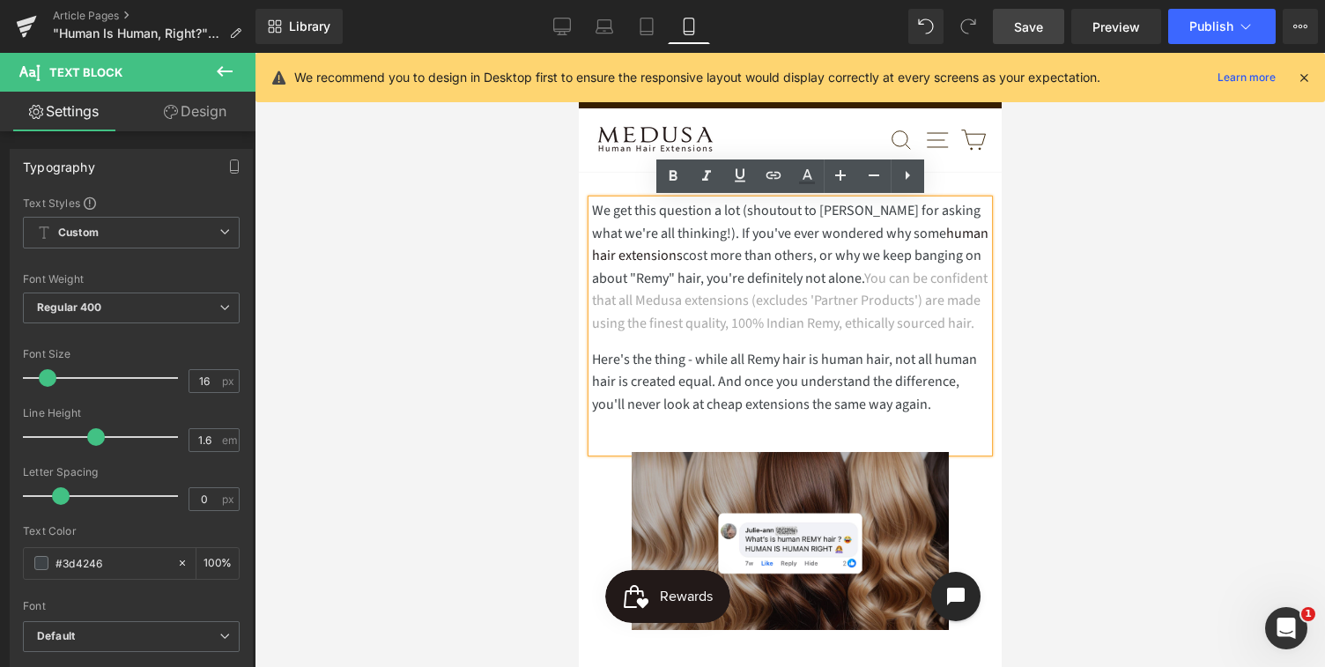
drag, startPoint x: 676, startPoint y: 346, endPoint x: 867, endPoint y: 276, distance: 203.8
click at [867, 276] on p "We get this question a lot (shoutout to [PERSON_NAME] for asking what we're all…" at bounding box center [789, 268] width 396 height 136
click at [907, 167] on icon at bounding box center [907, 175] width 21 height 21
click at [774, 174] on icon at bounding box center [773, 176] width 21 height 21
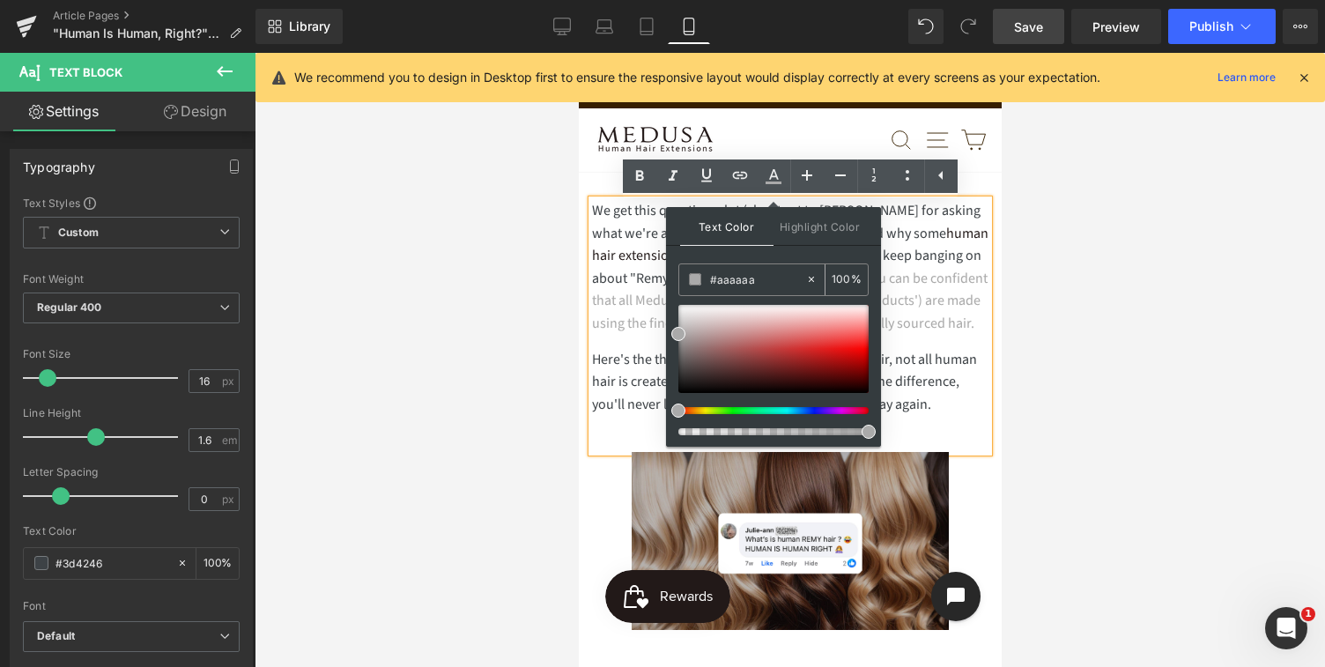
drag, startPoint x: 759, startPoint y: 282, endPoint x: 710, endPoint y: 281, distance: 48.5
click at [710, 281] on input "#aaaaaa" at bounding box center [757, 279] width 95 height 19
paste input "3d4246"
type input "#3d4246"
click at [977, 400] on p "Here's the thing - while all Remy hair is human hair, not all human hair is cre…" at bounding box center [789, 383] width 396 height 68
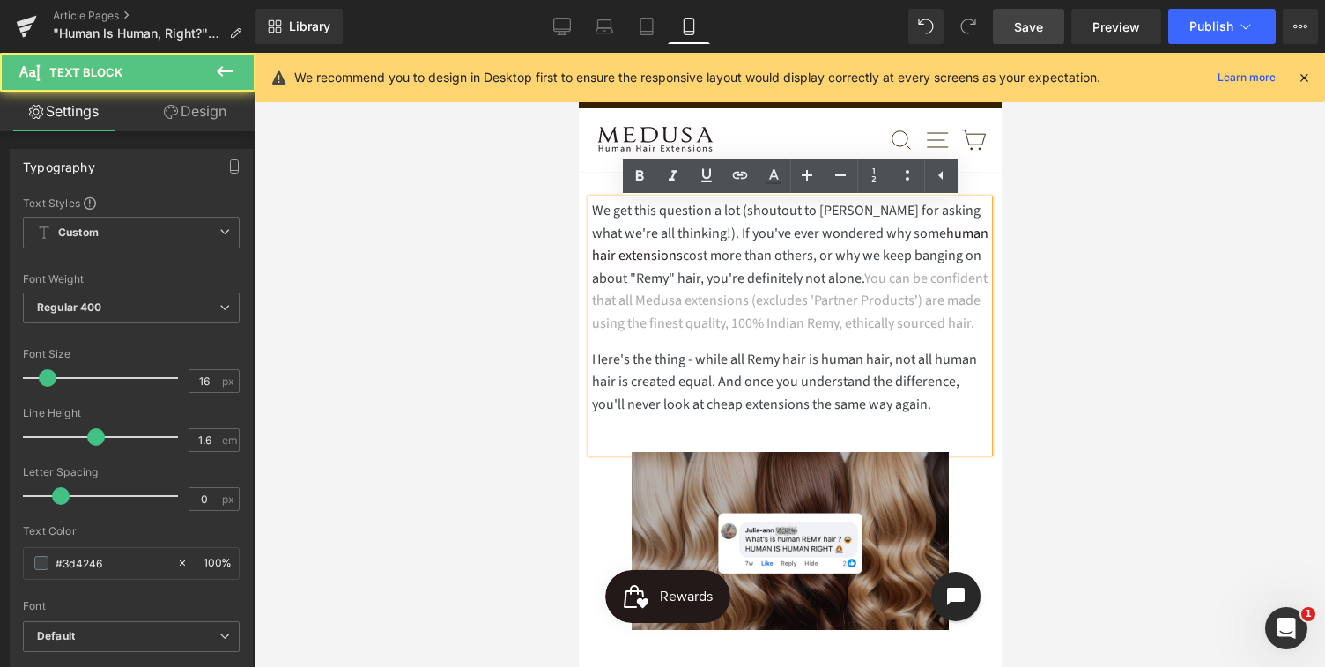
click at [835, 331] on font "You can be confident that all Medusa extensions (excludes 'Partner Products') a…" at bounding box center [789, 301] width 396 height 64
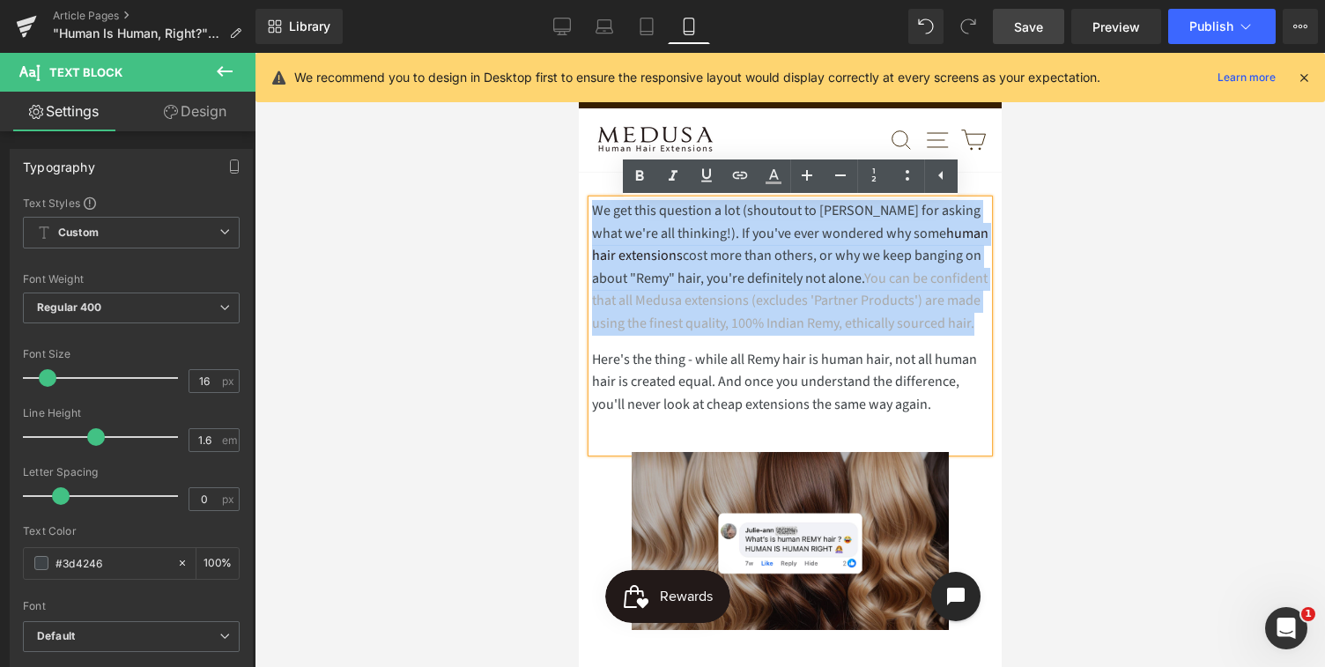
drag, startPoint x: 667, startPoint y: 350, endPoint x: 593, endPoint y: 204, distance: 163.1
click at [593, 204] on p "We get this question a lot (shoutout to [PERSON_NAME] for asking what we're all…" at bounding box center [789, 268] width 396 height 136
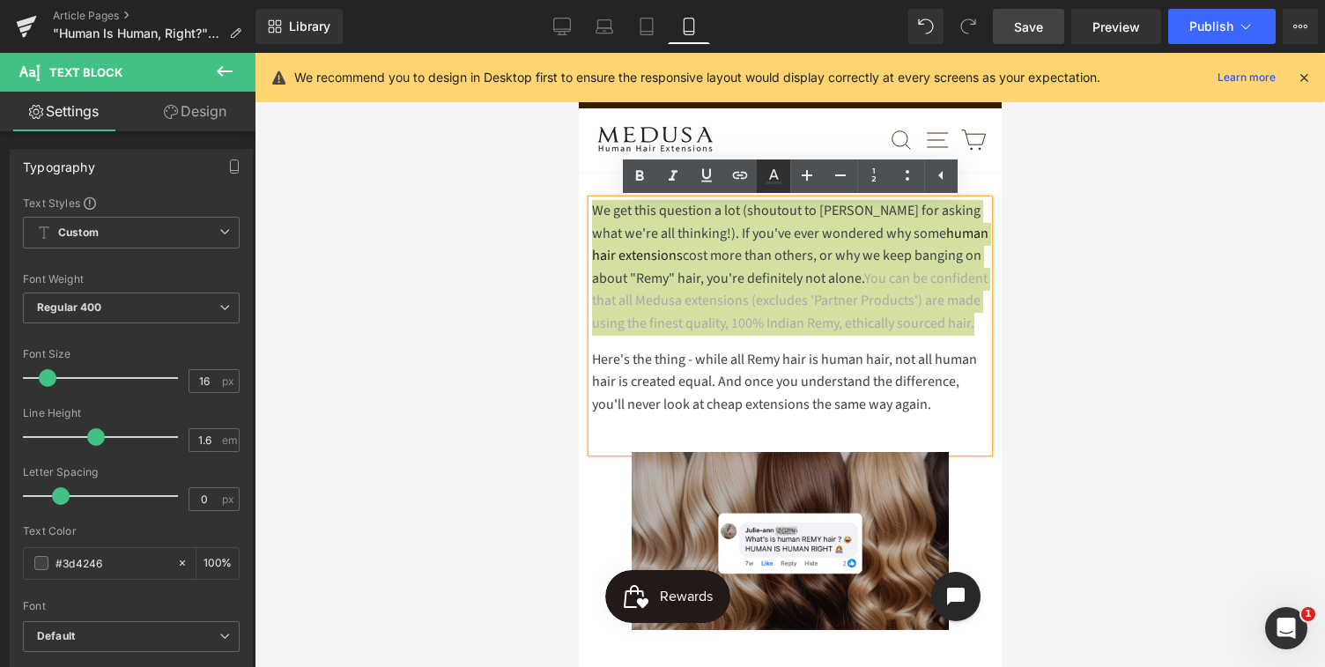
click at [771, 174] on icon at bounding box center [774, 174] width 10 height 11
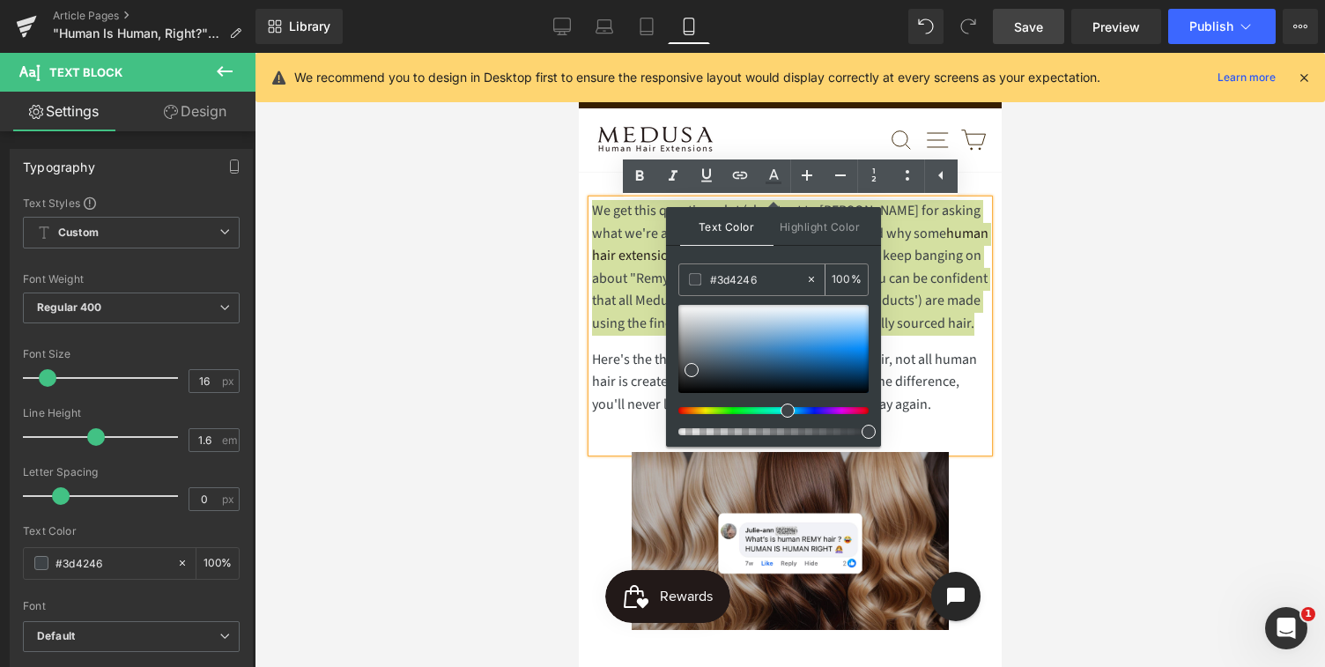
click at [767, 280] on input "#3d4246" at bounding box center [757, 279] width 95 height 19
drag, startPoint x: 761, startPoint y: 282, endPoint x: 700, endPoint y: 280, distance: 61.7
click at [700, 280] on div "#3d4246" at bounding box center [742, 279] width 126 height 31
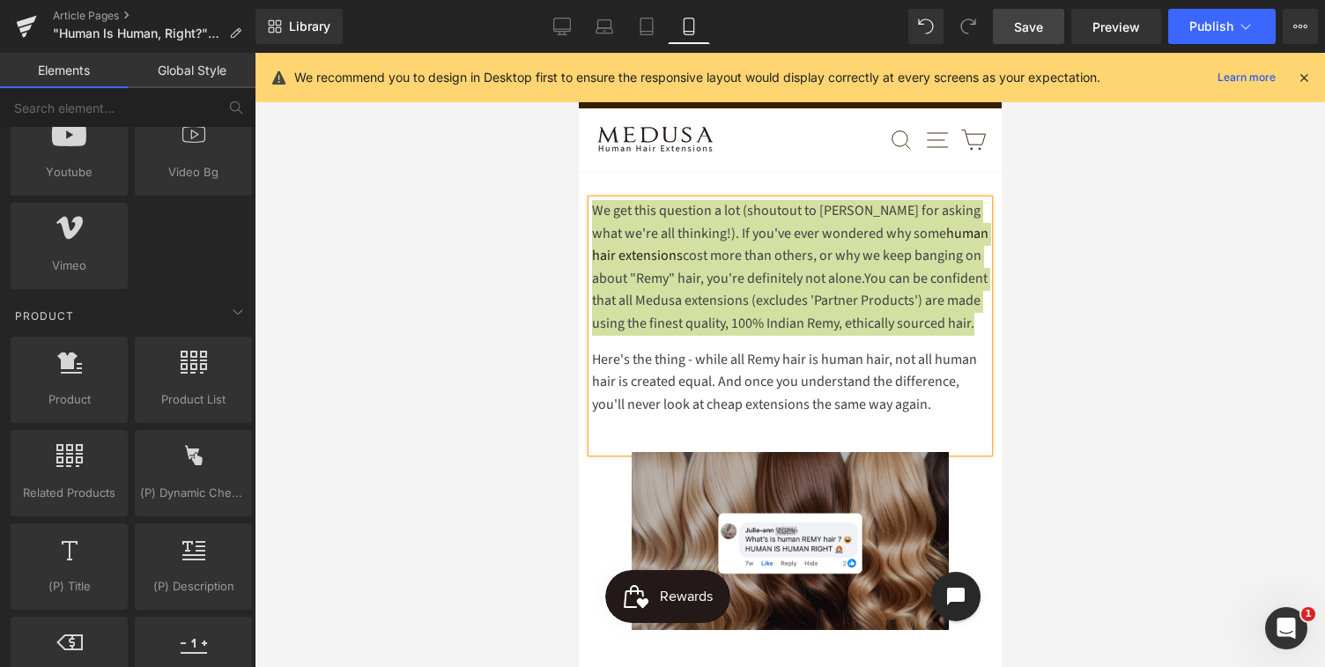
click at [1078, 330] on div at bounding box center [790, 360] width 1070 height 614
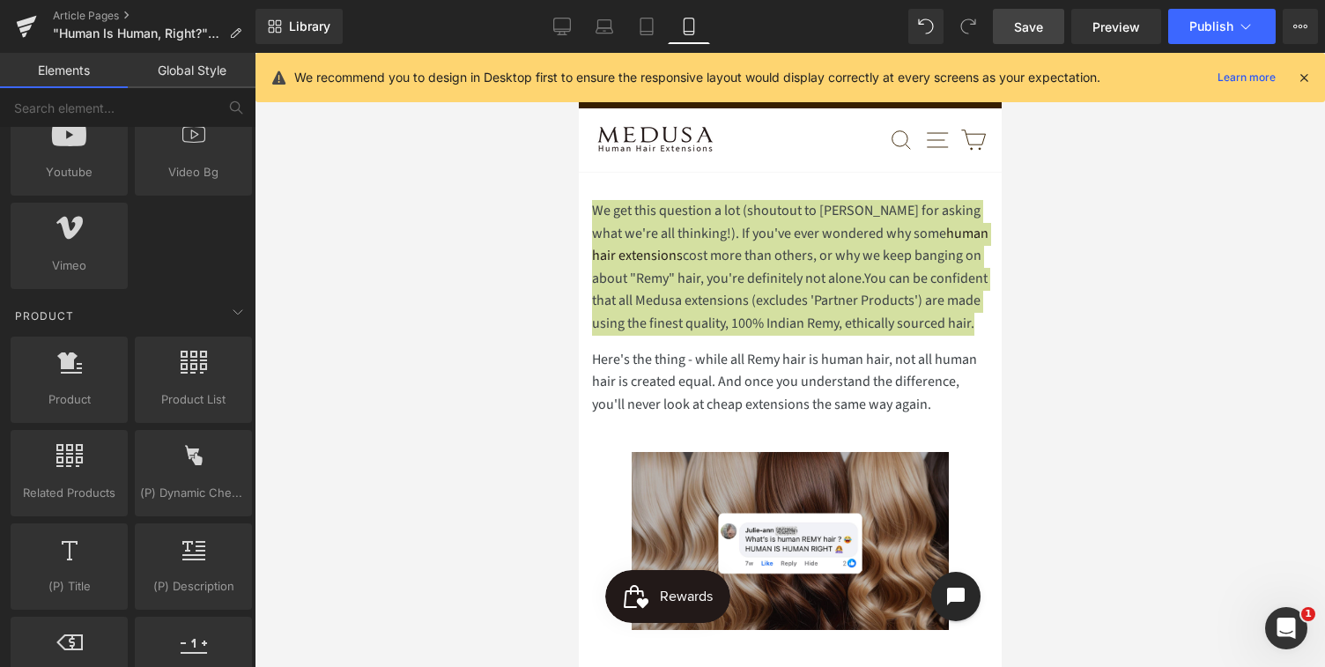
click at [1078, 330] on div at bounding box center [790, 360] width 1070 height 614
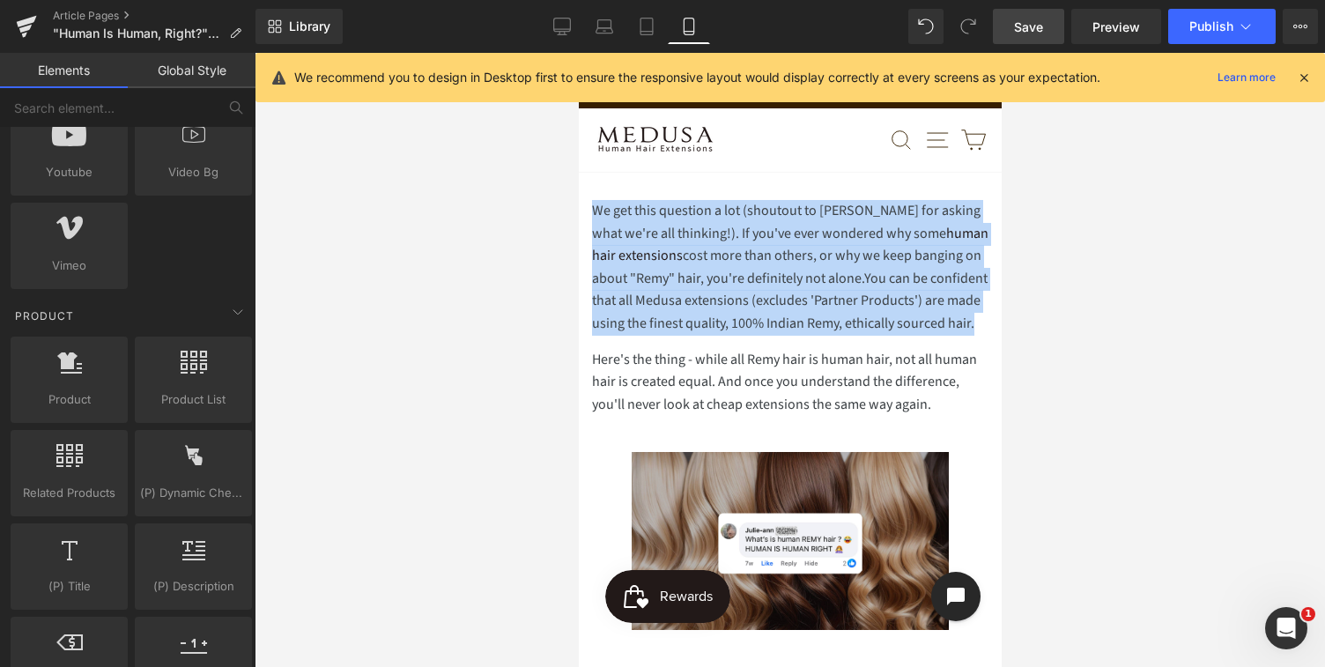
click at [912, 336] on p "We get this question a lot (shoutout to [PERSON_NAME] for asking what we're all…" at bounding box center [789, 268] width 396 height 136
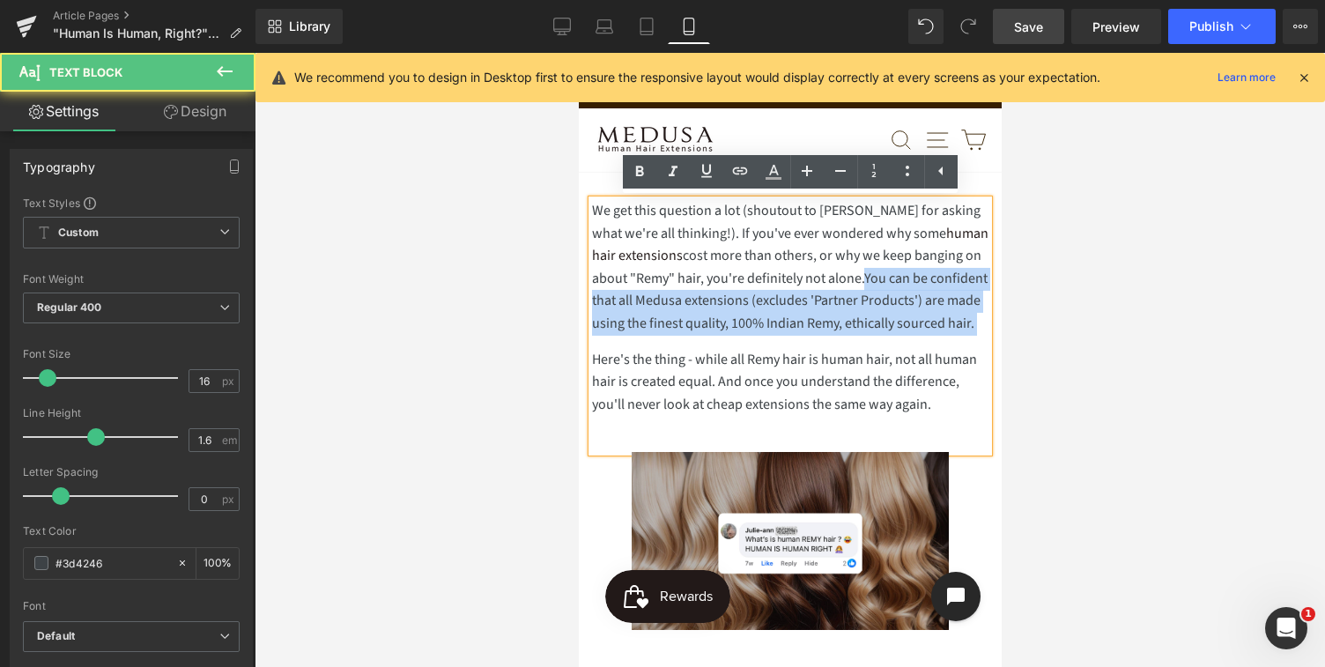
drag, startPoint x: 866, startPoint y: 277, endPoint x: 881, endPoint y: 338, distance: 63.5
click at [881, 336] on p "We get this question a lot (shoutout to [PERSON_NAME] for asking what we're all…" at bounding box center [789, 268] width 396 height 136
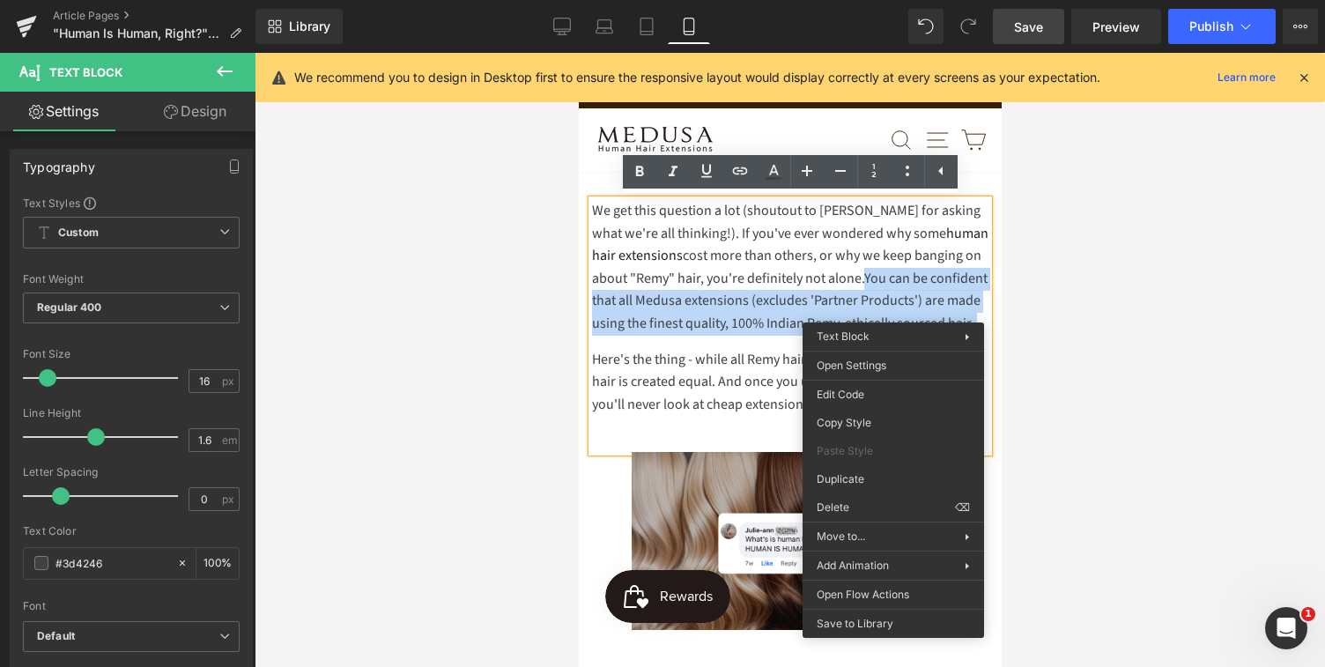
copy p "You can be confident that all Medusa extensions (excludes 'Partner Products') a…"
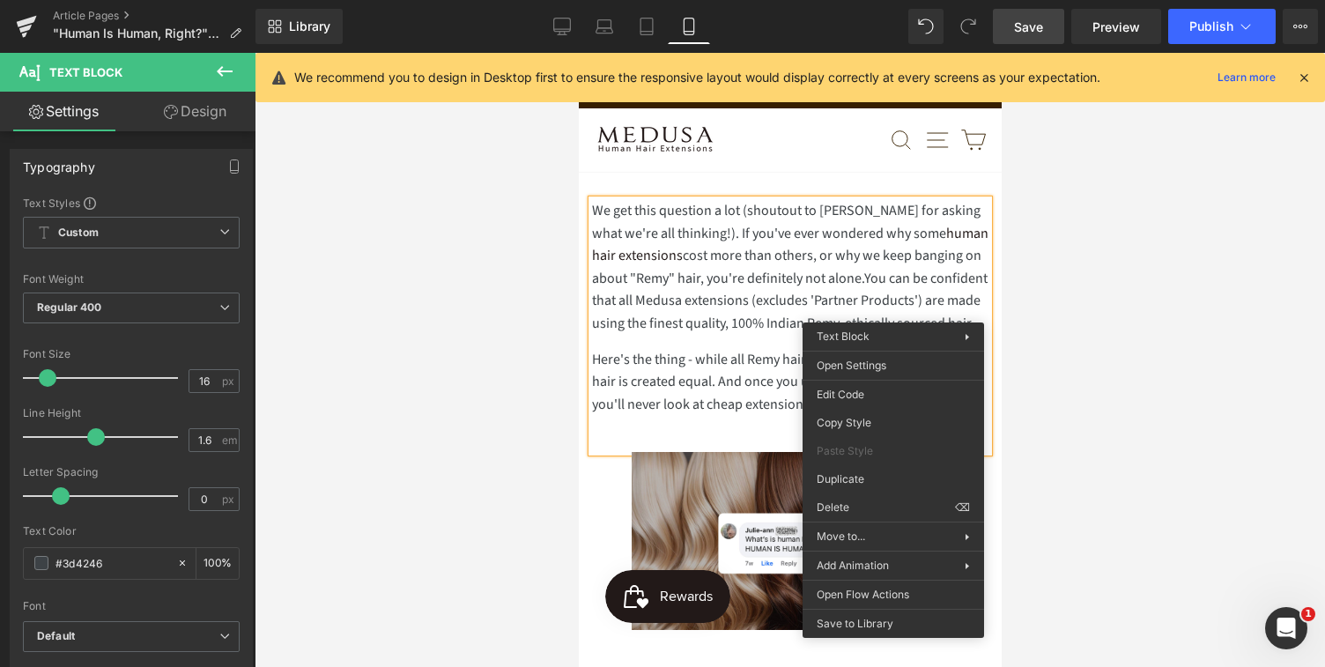
click at [723, 441] on div "We get this question a lot (shoutout to [PERSON_NAME] for asking what we're all…" at bounding box center [789, 326] width 396 height 252
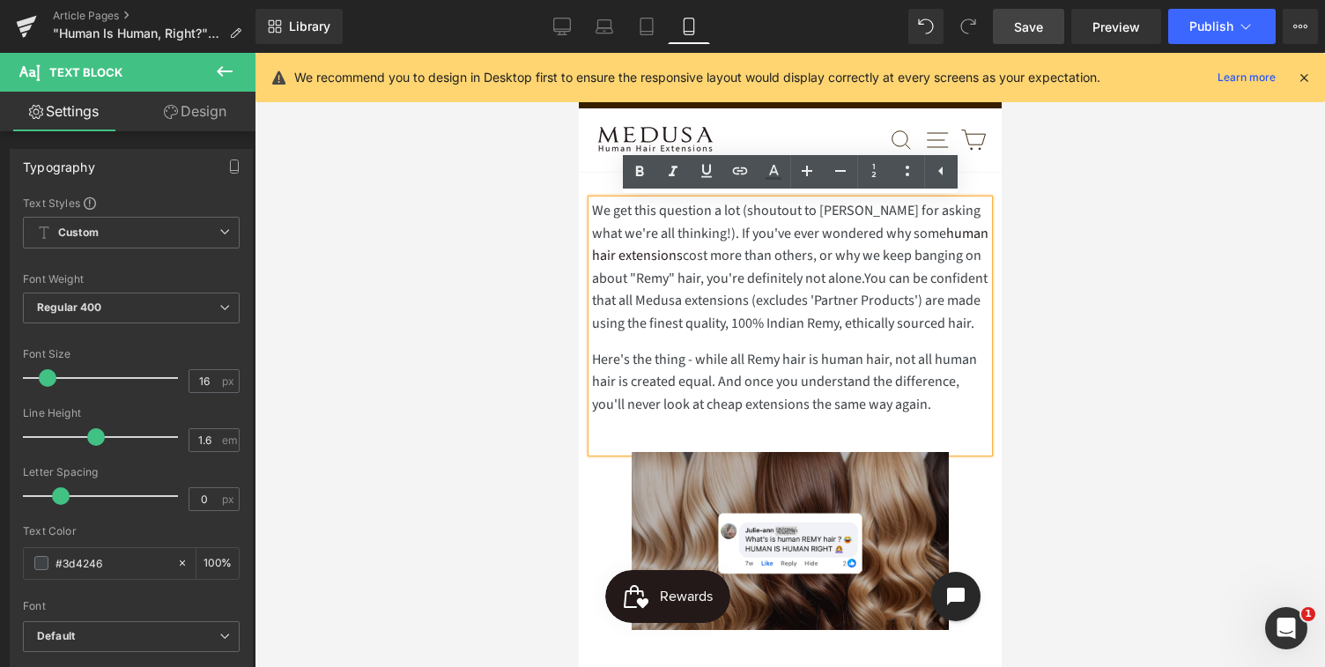
click at [940, 417] on p "Here's the thing - while all Remy hair is human hair, not all human hair is cre…" at bounding box center [789, 383] width 396 height 68
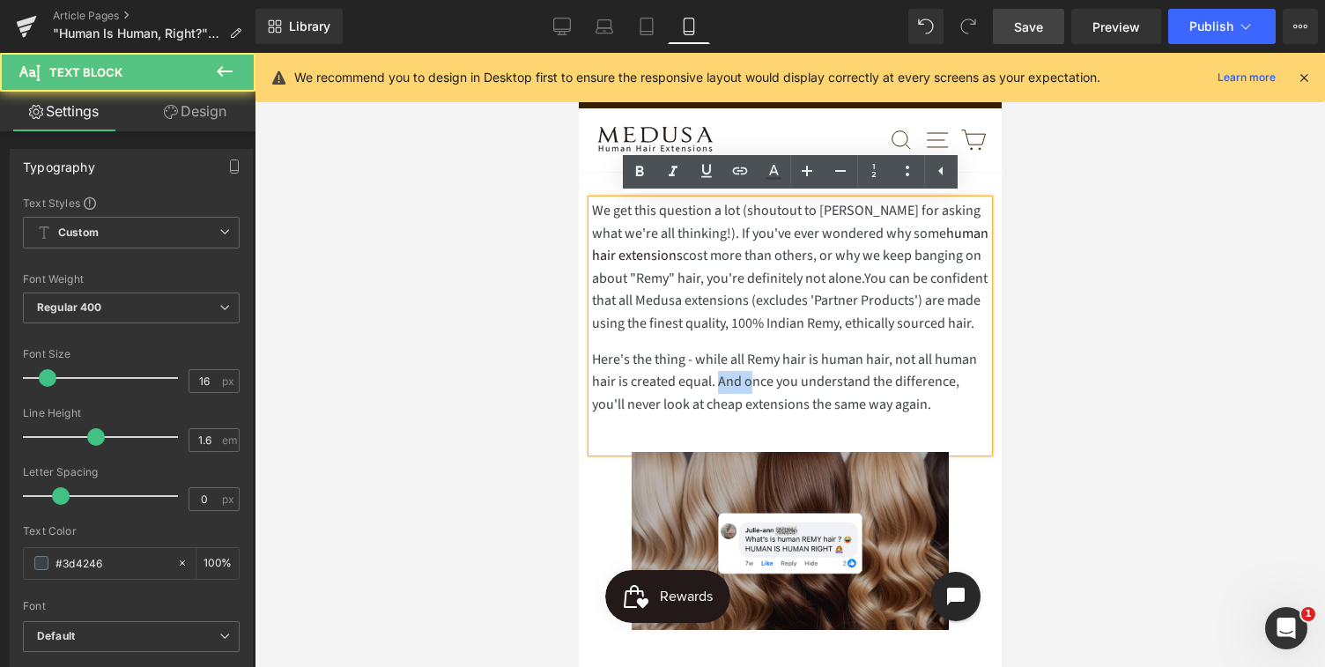
drag, startPoint x: 750, startPoint y: 407, endPoint x: 717, endPoint y: 406, distance: 32.6
click at [717, 406] on p "Here's the thing - while all Remy hair is human hair, not all human hair is cre…" at bounding box center [789, 383] width 396 height 68
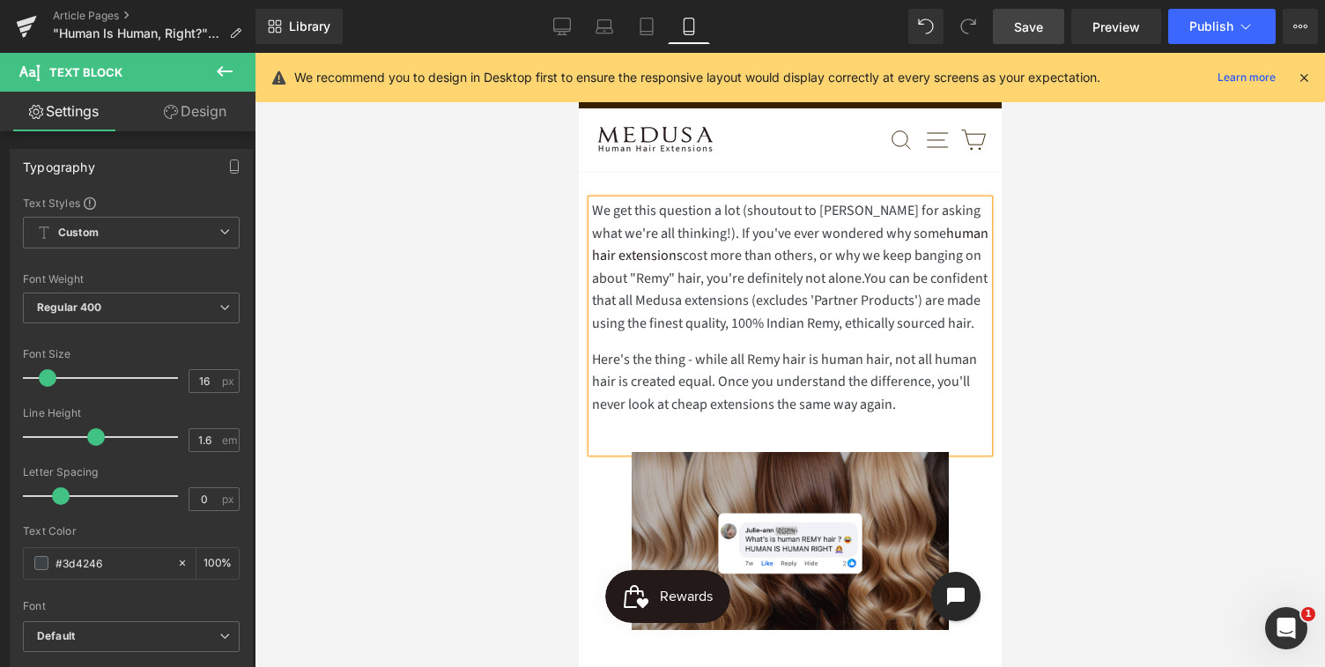
click at [897, 417] on p "Here's the thing - while all Remy hair is human hair, not all human hair is cre…" at bounding box center [789, 383] width 396 height 68
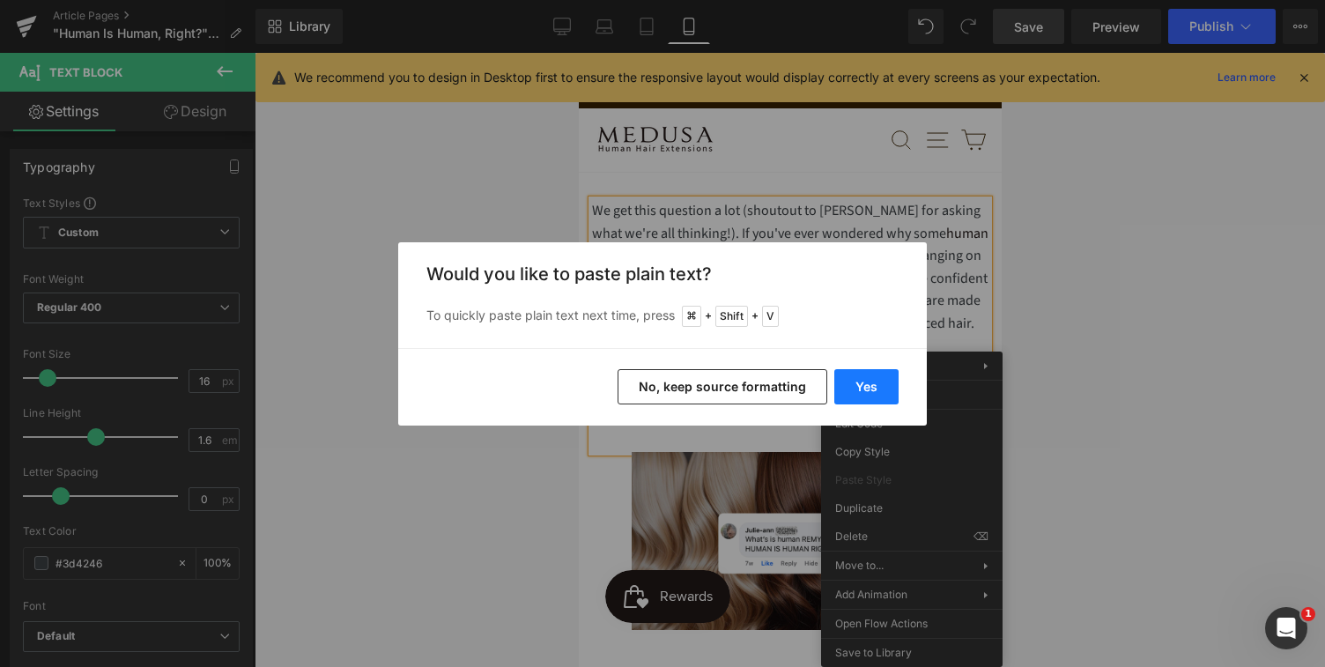
click at [870, 390] on button "Yes" at bounding box center [866, 386] width 64 height 35
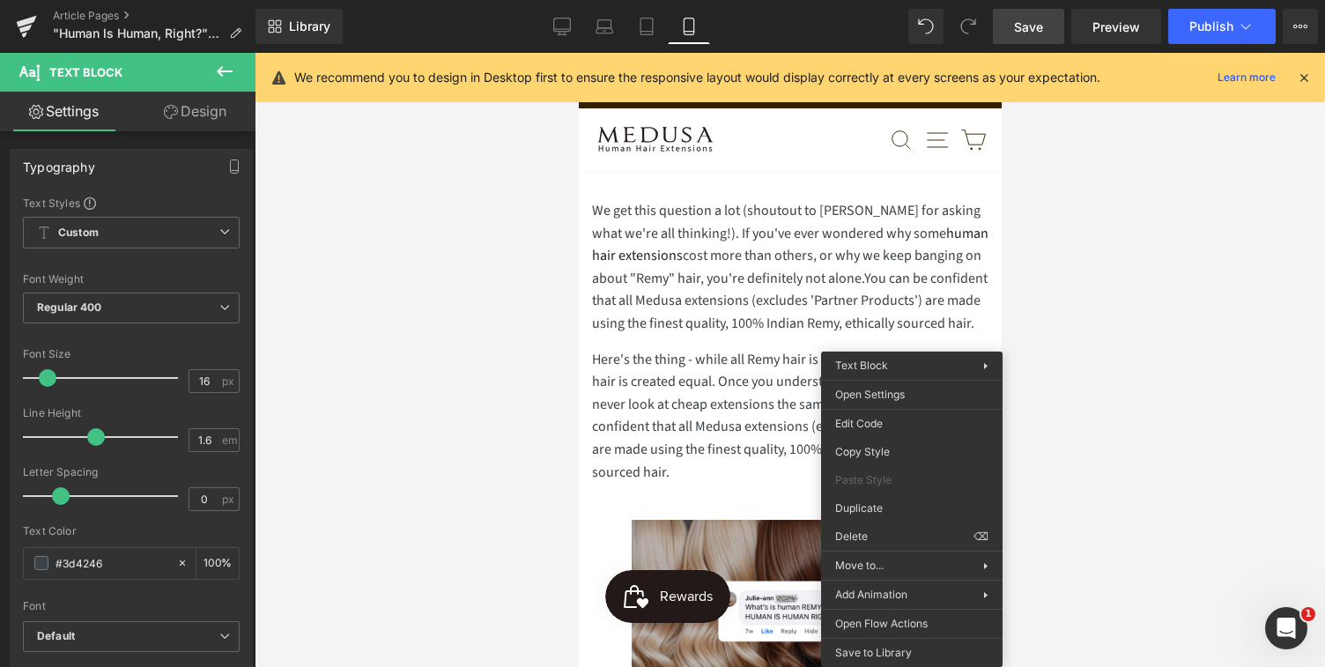
click at [1129, 466] on div at bounding box center [790, 360] width 1070 height 614
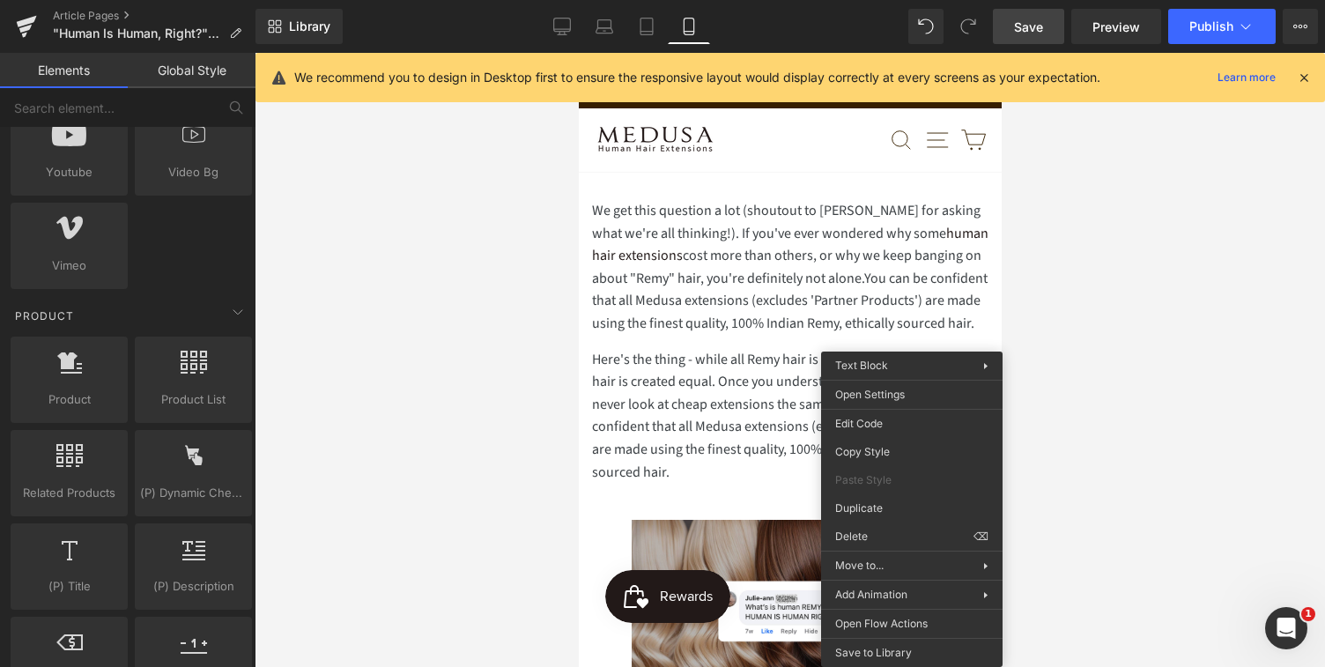
click at [1129, 466] on div at bounding box center [790, 360] width 1070 height 614
click at [948, 322] on p "We get this question a lot (shoutout to [PERSON_NAME] for asking what we're all…" at bounding box center [789, 268] width 396 height 136
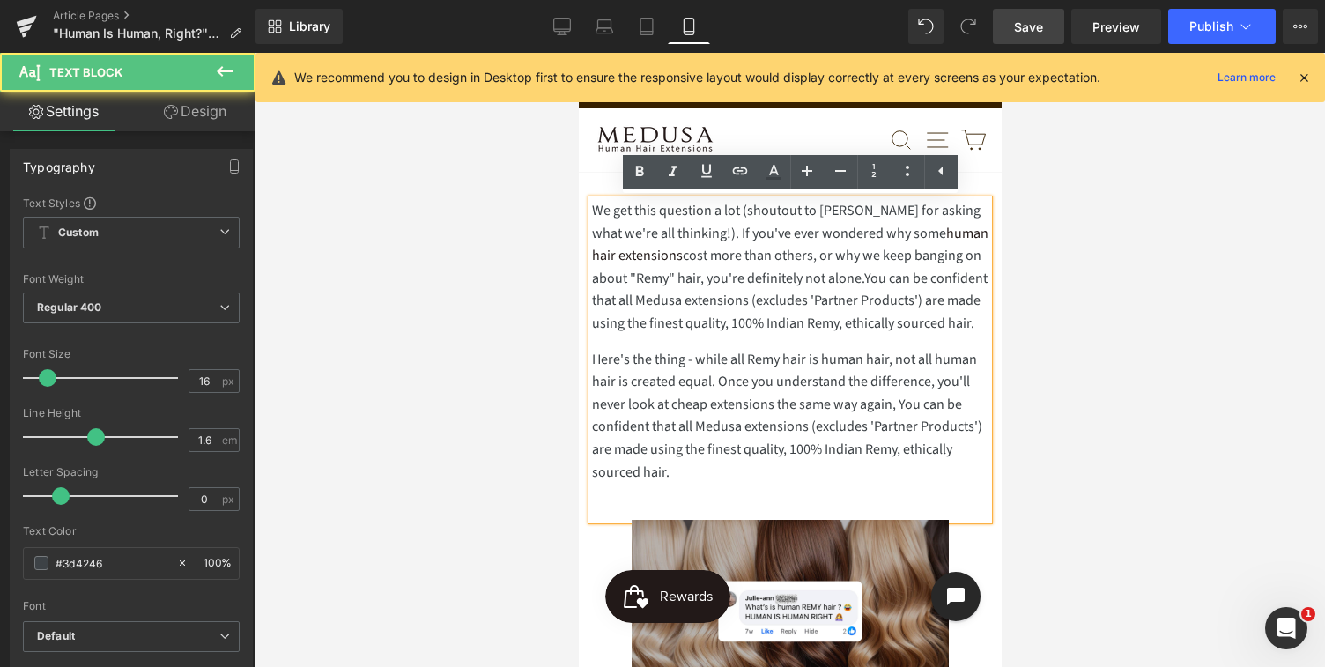
click at [902, 424] on p "Here's the thing - while all Remy hair is human hair, not all human hair is cre…" at bounding box center [789, 417] width 396 height 136
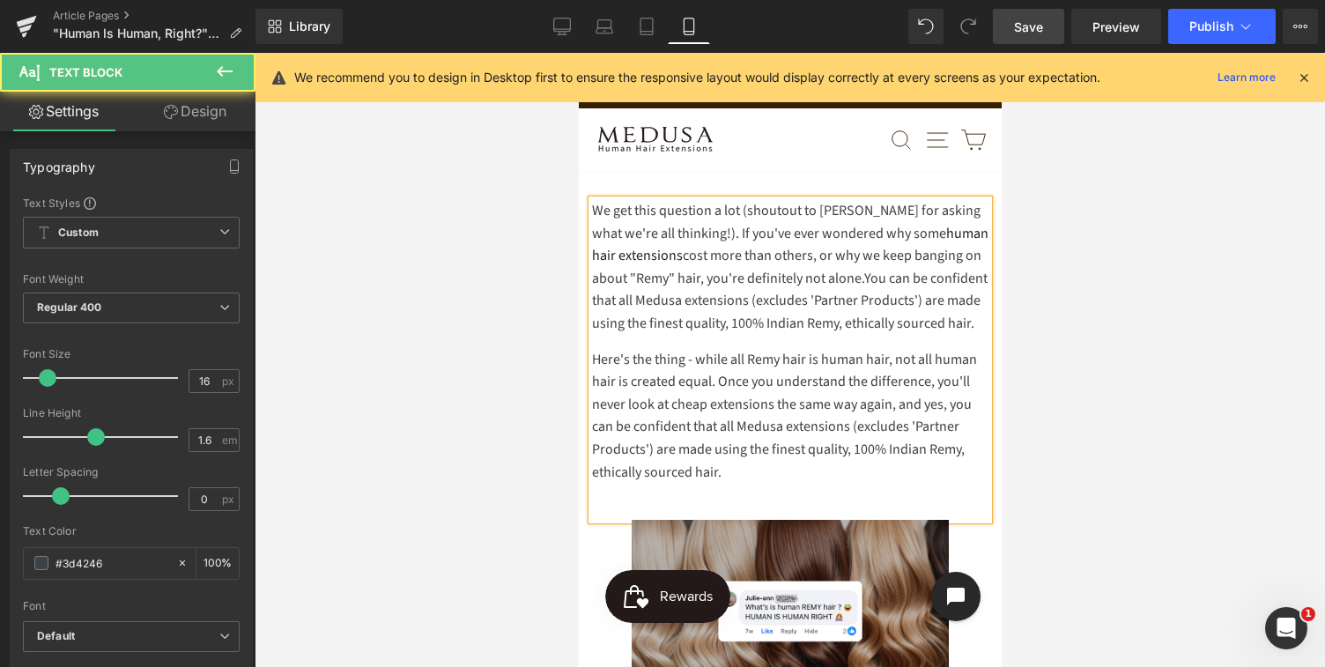
click at [903, 452] on p "Here's the thing - while all Remy hair is human hair, not all human hair is cre…" at bounding box center [789, 417] width 396 height 136
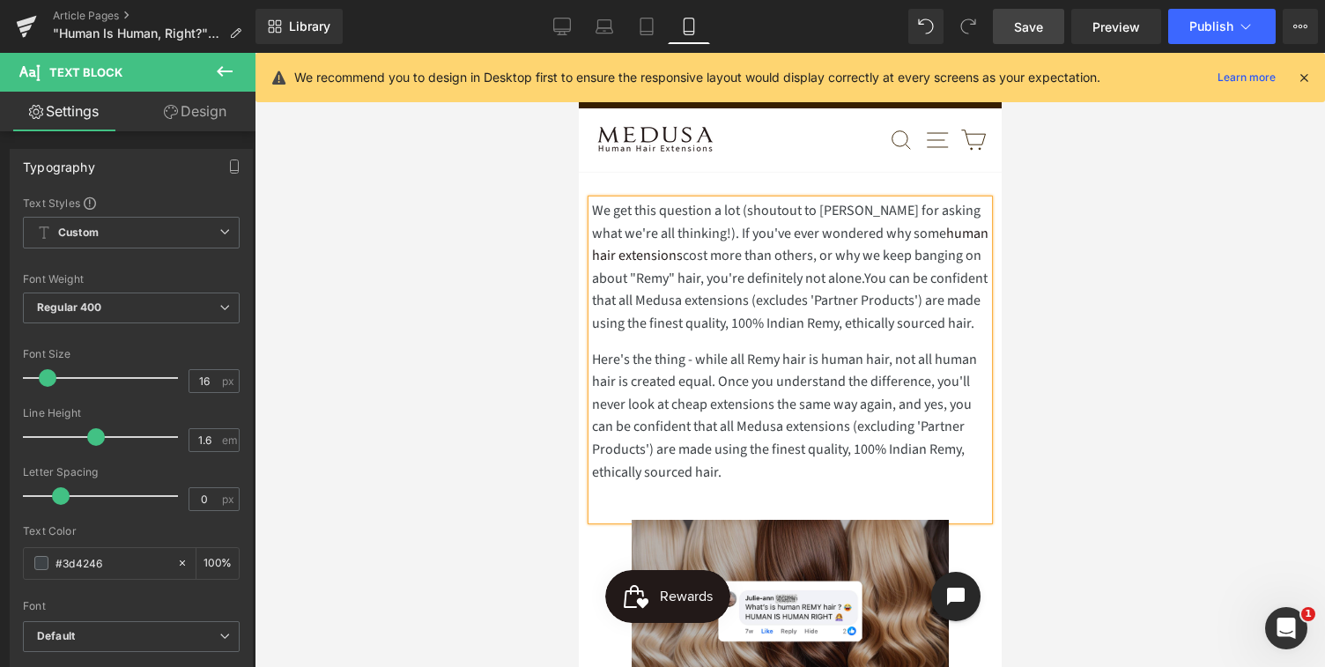
click at [1039, 456] on div at bounding box center [790, 360] width 1070 height 614
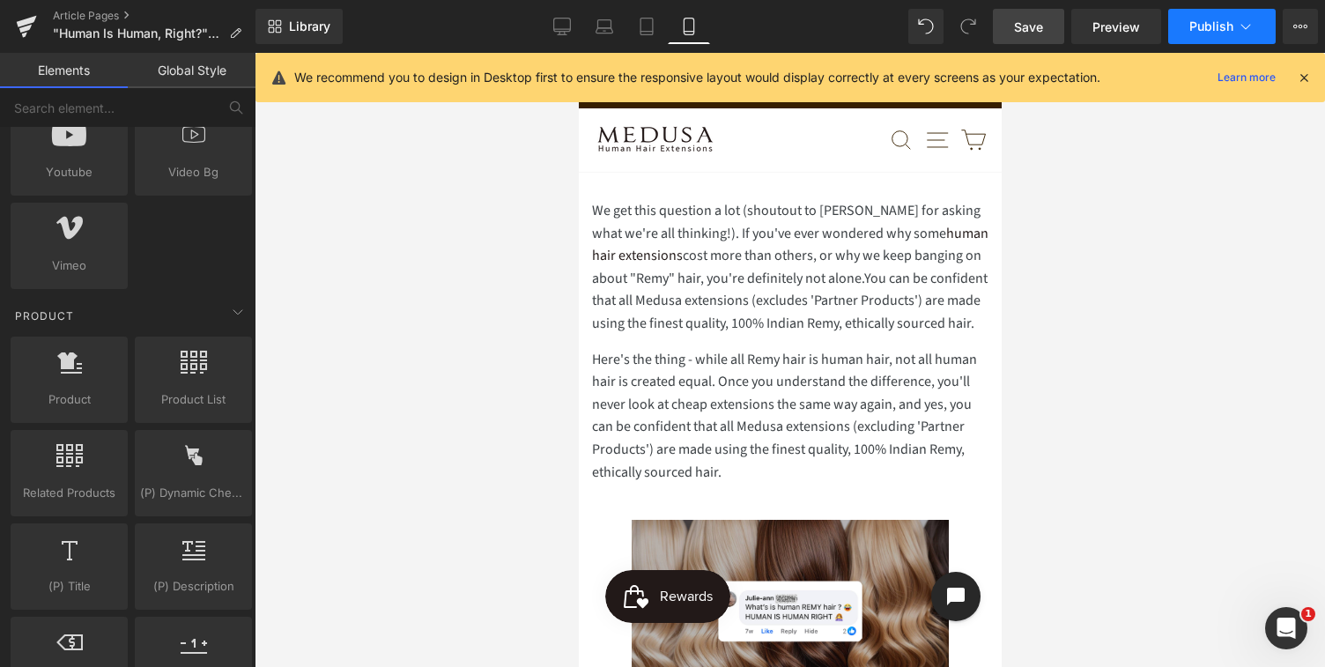
click at [1218, 25] on span "Publish" at bounding box center [1211, 26] width 44 height 14
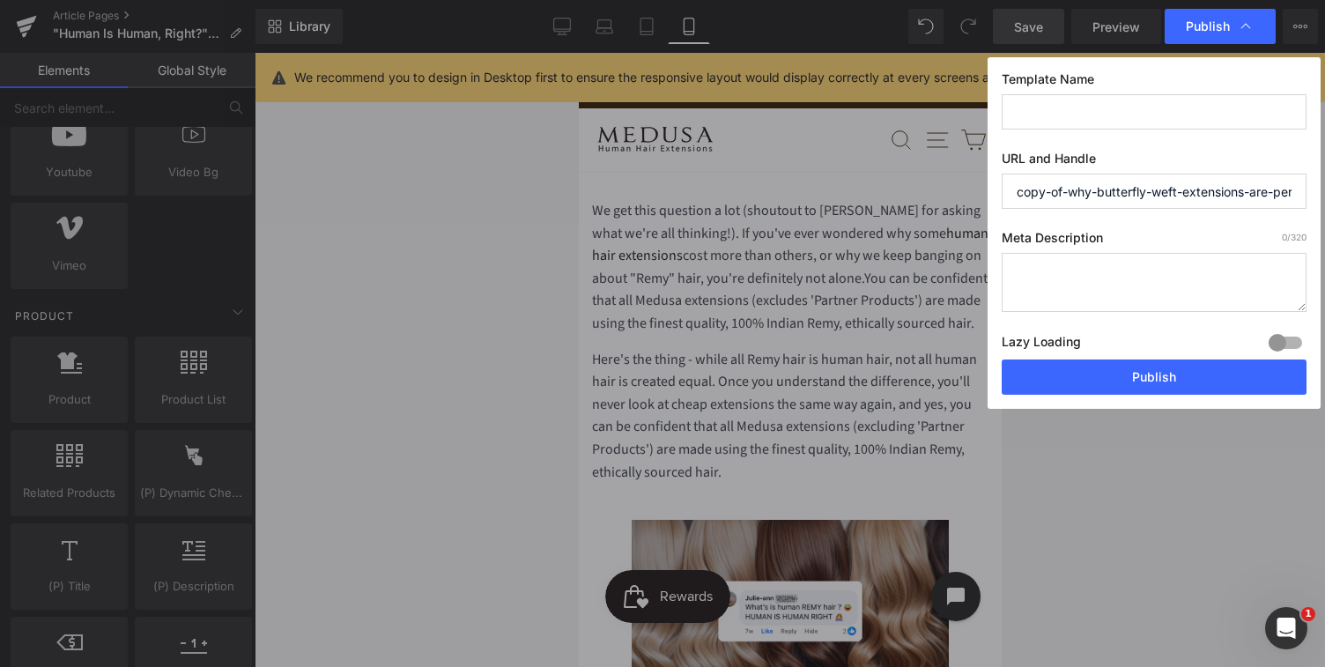
click at [1051, 108] on input "text" at bounding box center [1154, 111] width 305 height 35
drag, startPoint x: 1017, startPoint y: 186, endPoint x: 1307, endPoint y: 186, distance: 289.9
click at [1308, 187] on div "Template Name URL and Handle copy-of-why-butterfly-weft-extensions-are-perfect-…" at bounding box center [1154, 233] width 333 height 352
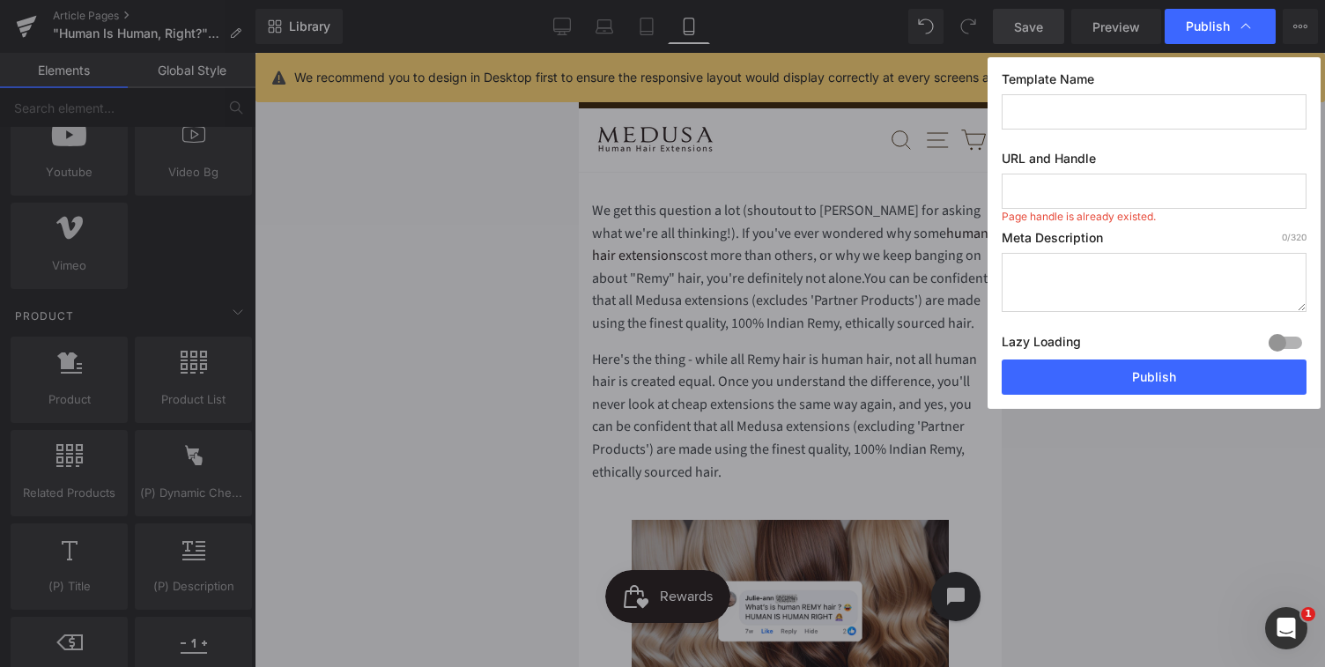
paste input "remy-hair-explained-human-hair-extensions"
click at [1053, 265] on textarea at bounding box center [1154, 282] width 305 height 59
drag, startPoint x: 1017, startPoint y: 191, endPoint x: 1285, endPoint y: 196, distance: 268.8
click at [1285, 196] on input "remy-hair-explained-human-hair-extensions" at bounding box center [1154, 191] width 305 height 35
paste input "vs-regular-human-hair-difference"
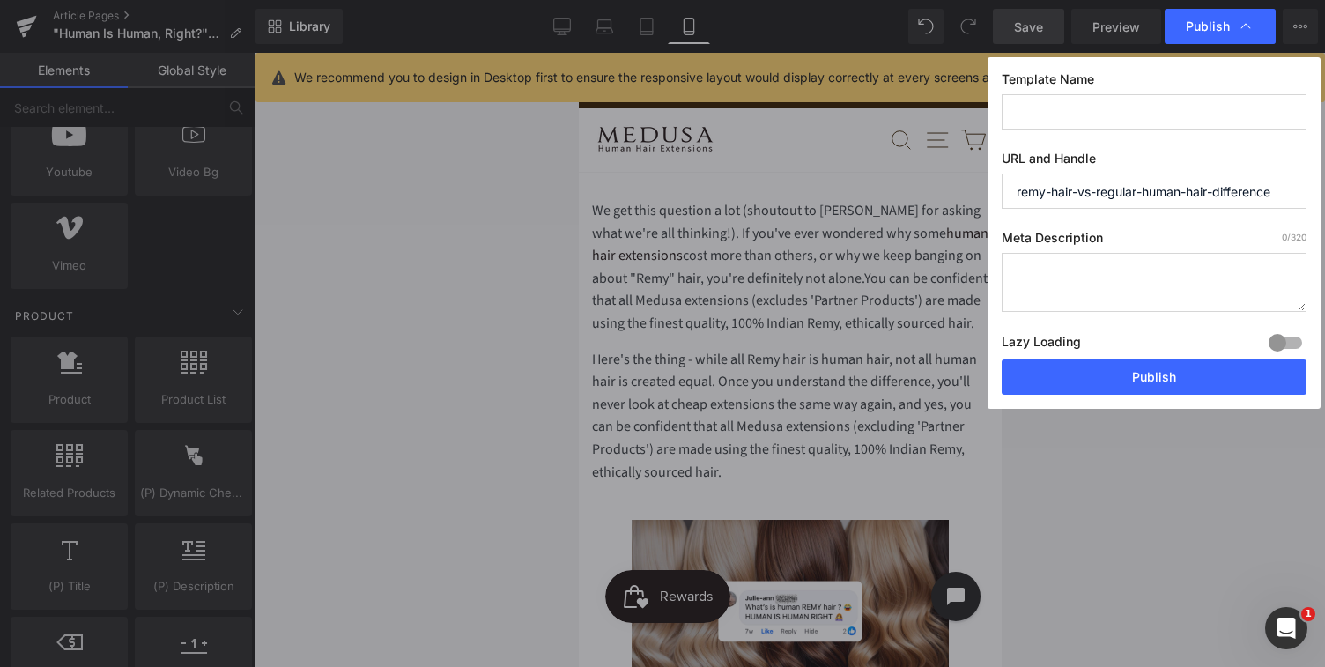
type input "remy-hair-vs-regular-human-hair-difference"
click at [1057, 264] on textarea at bounding box center [1154, 282] width 305 height 59
paste textarea "Wondering what Remy hair actually means? Discover why not all human hair extens…"
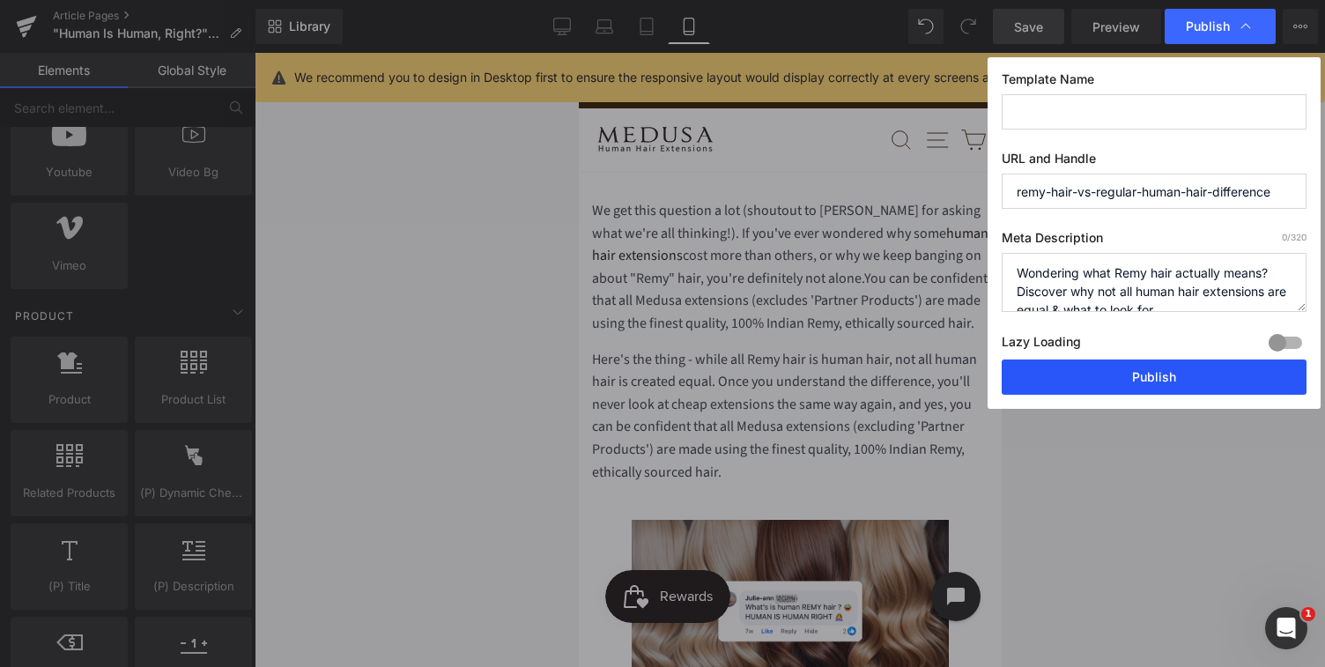
scroll to position [6, 0]
type textarea "Wondering what Remy hair actually means? Discover why not all human hair extens…"
click at [1151, 377] on button "Publish" at bounding box center [1154, 376] width 305 height 35
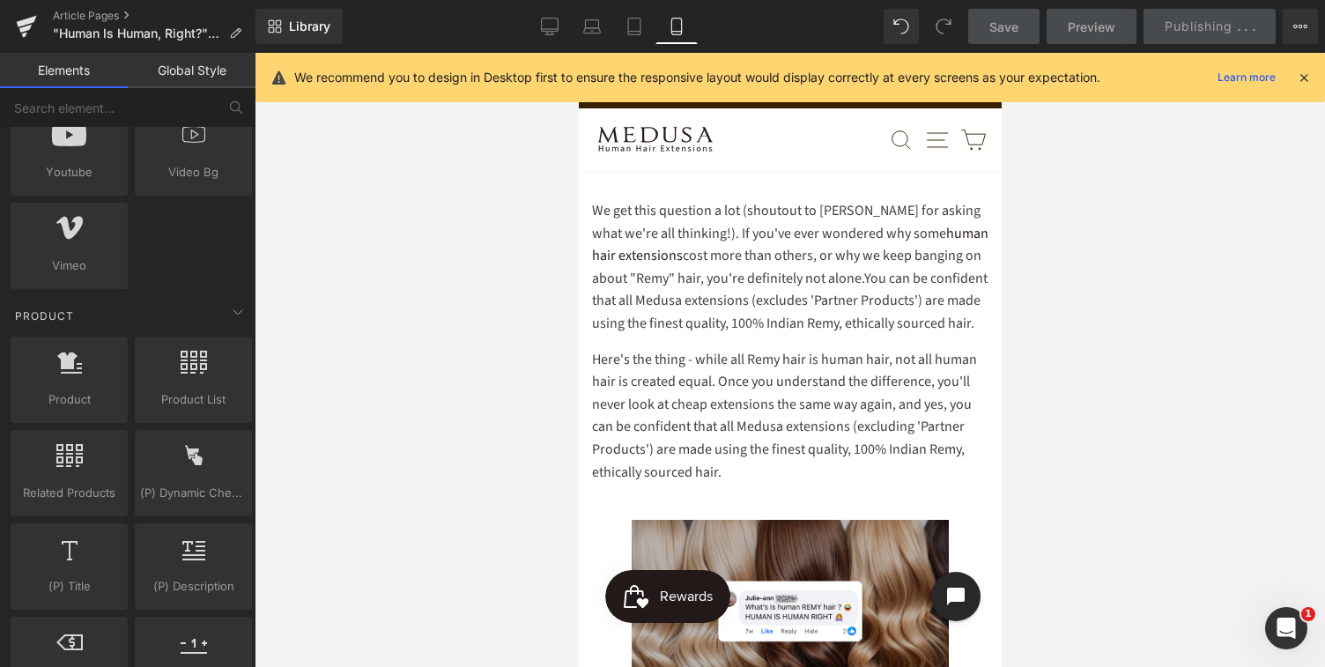
click at [1301, 76] on icon at bounding box center [1304, 78] width 16 height 16
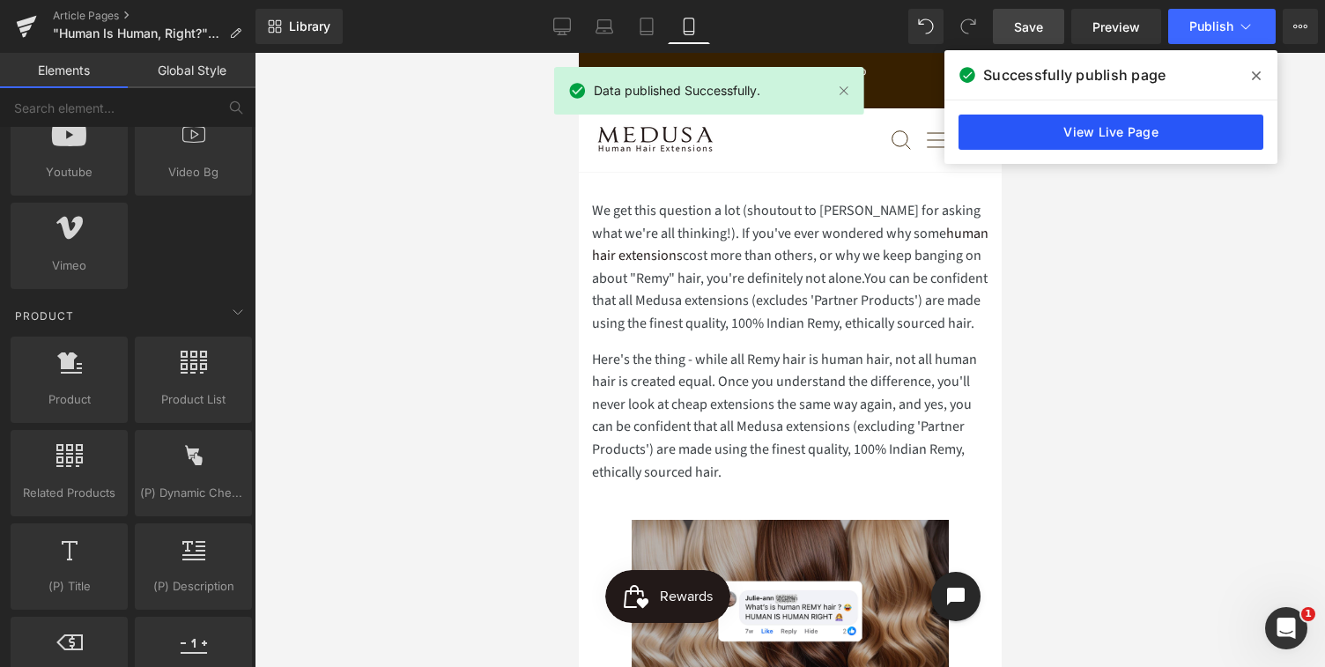
click at [1115, 129] on link "View Live Page" at bounding box center [1111, 132] width 305 height 35
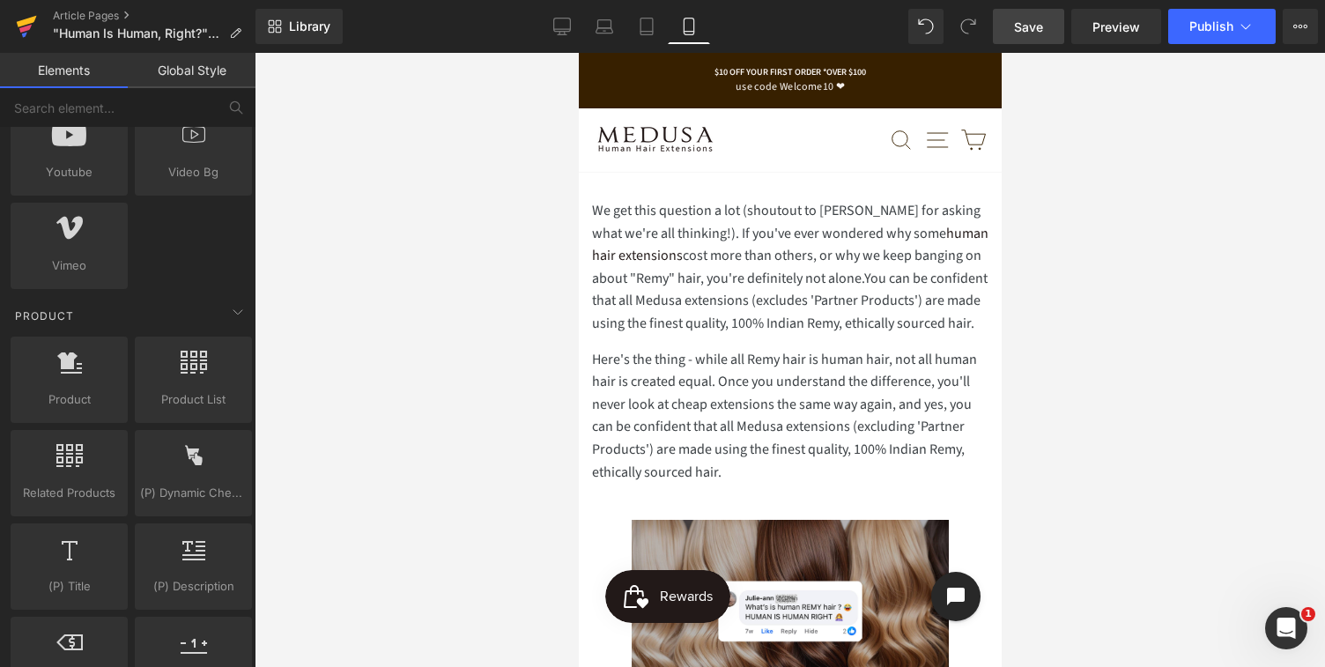
click at [19, 26] on icon at bounding box center [27, 21] width 20 height 11
